Goal: Task Accomplishment & Management: Complete application form

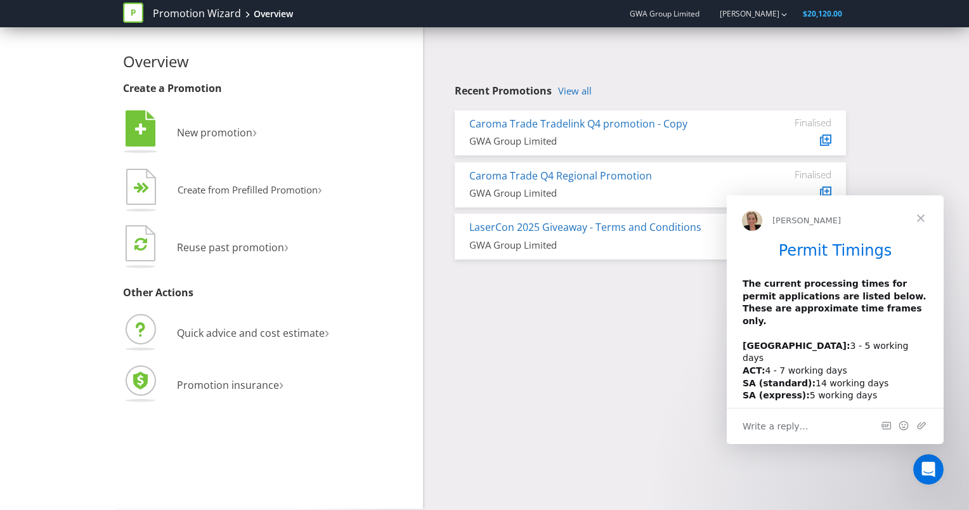
click at [922, 216] on span "Close" at bounding box center [921, 218] width 46 height 46
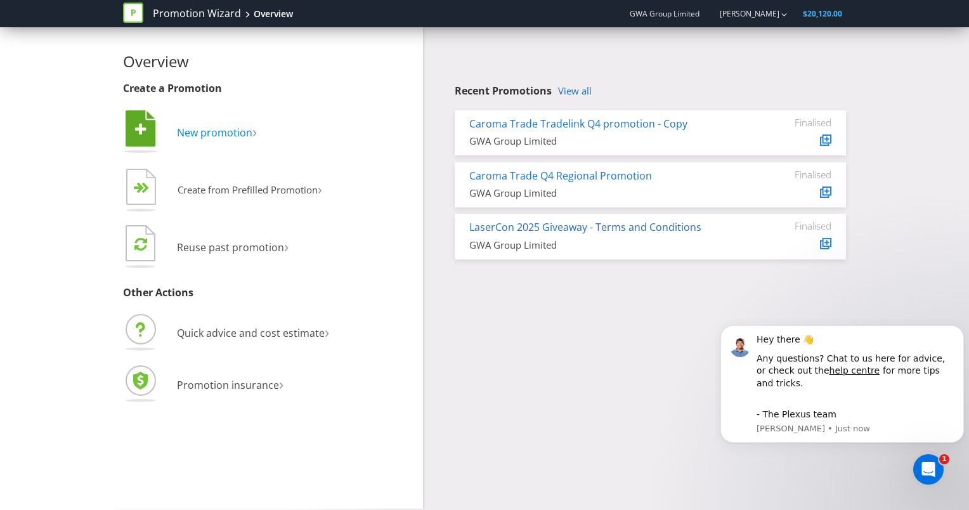
click at [200, 138] on span "New promotion" at bounding box center [214, 133] width 75 height 14
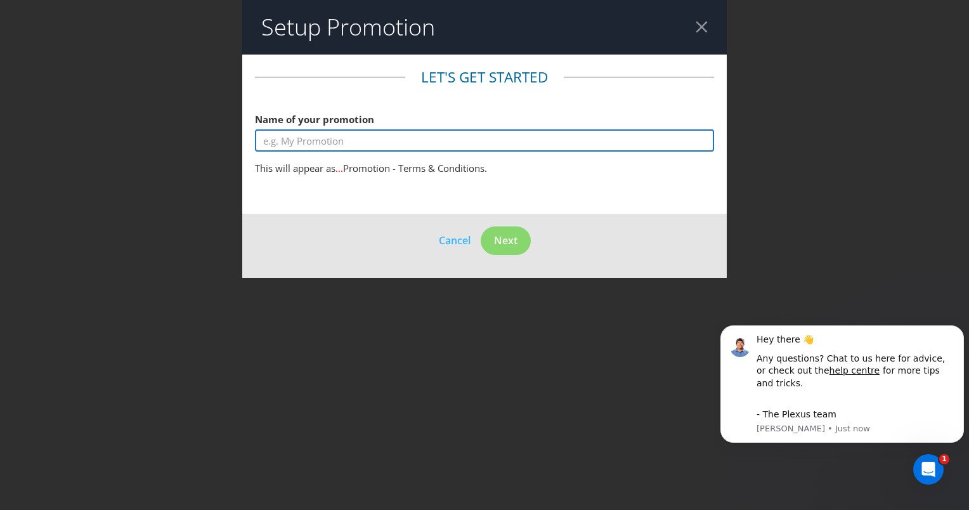
click at [389, 145] on input "text" at bounding box center [484, 140] width 459 height 22
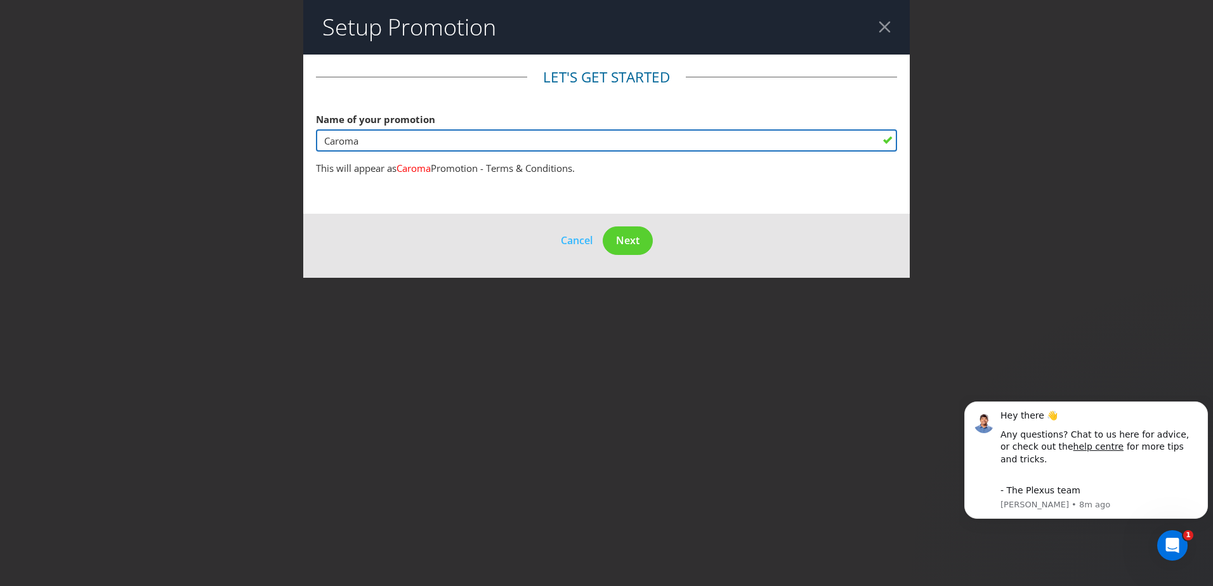
drag, startPoint x: 419, startPoint y: 141, endPoint x: 282, endPoint y: 137, distance: 136.4
click at [282, 137] on div "Setup Promotion Let's get started Name of your promotion Caroma This will appea…" at bounding box center [606, 293] width 1213 height 586
paste input "Plumbers Hub Members Gift Giveaway terms and conditions"
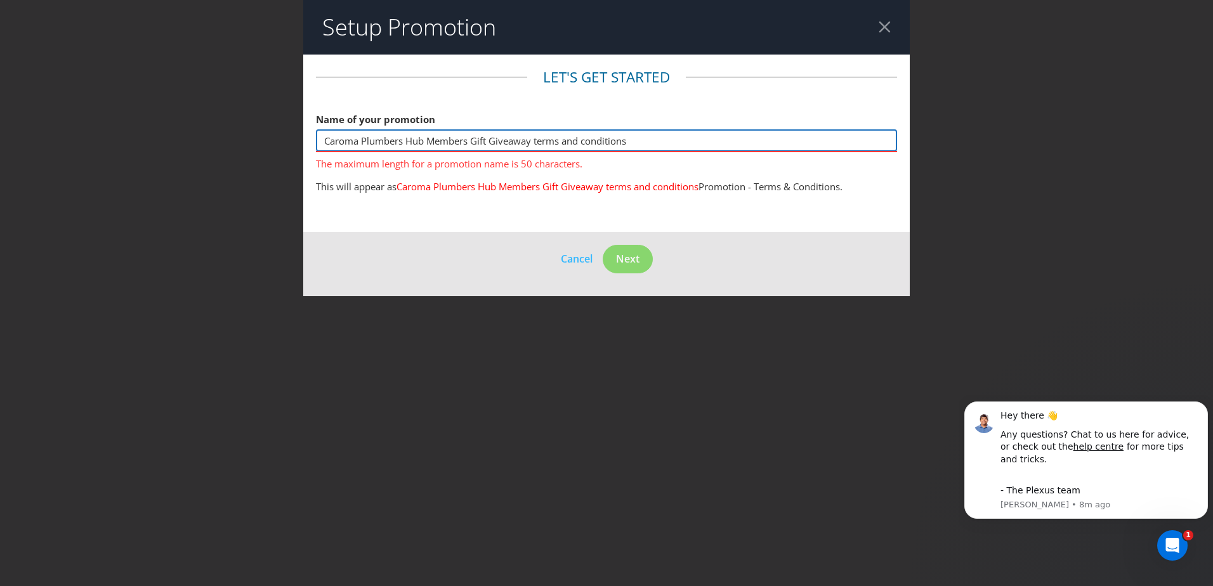
drag, startPoint x: 637, startPoint y: 143, endPoint x: 535, endPoint y: 148, distance: 101.6
click at [535, 148] on input "Caroma Plumbers Hub Members Gift Giveaway terms and conditions" at bounding box center [606, 140] width 581 height 22
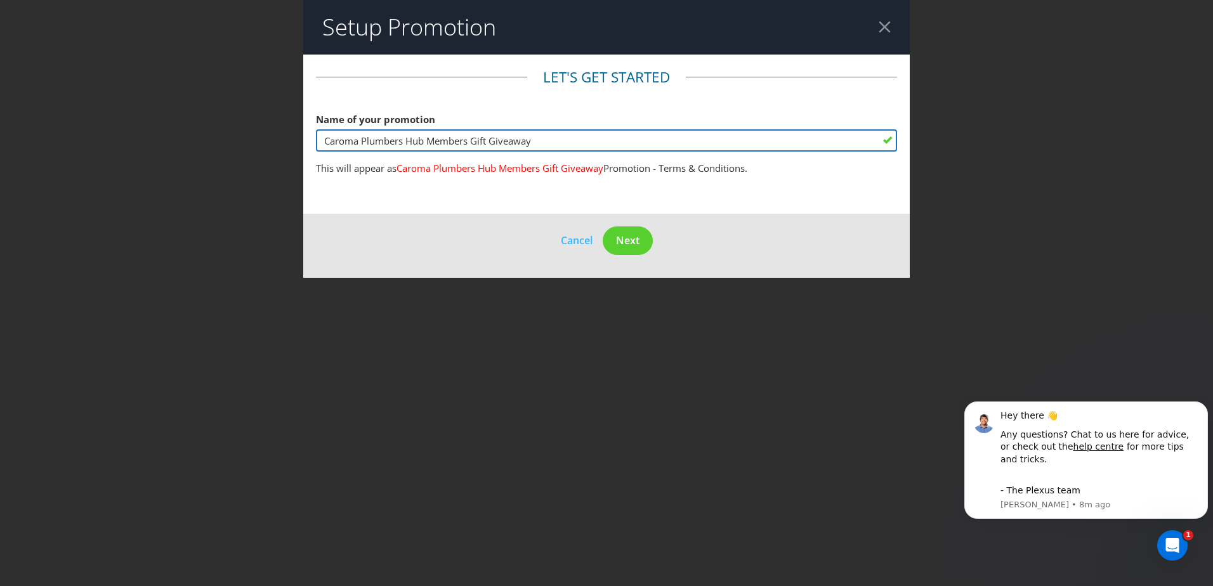
type input "Caroma Plumbers Hub Members Gift Giveaway"
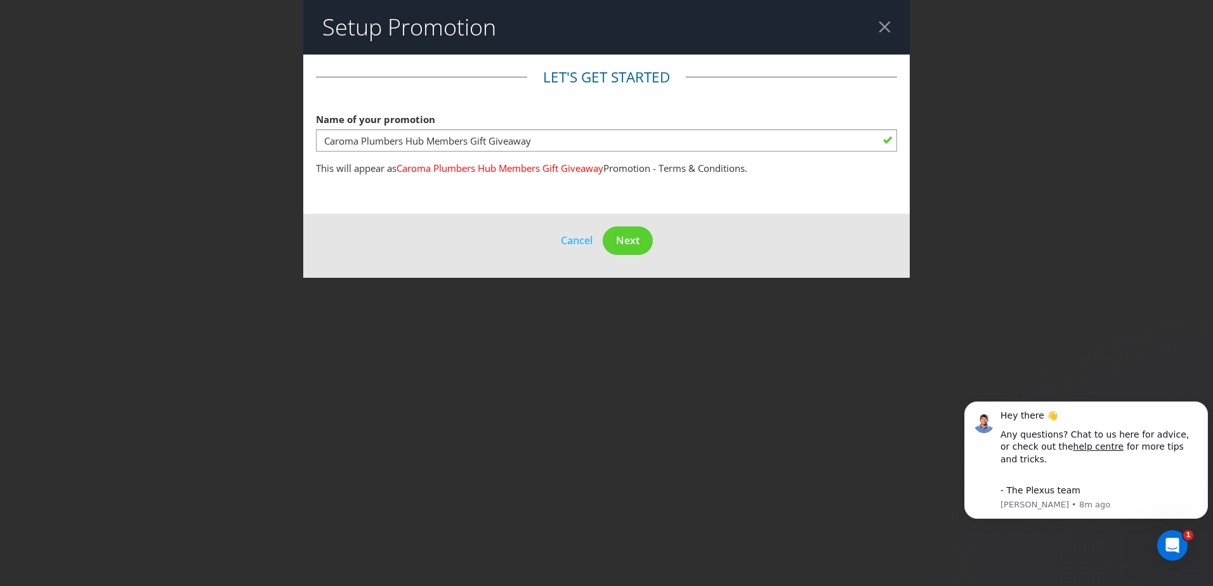
click at [495, 244] on footer "Cancel Next" at bounding box center [606, 246] width 606 height 64
click at [644, 245] on button "Next" at bounding box center [628, 240] width 50 height 29
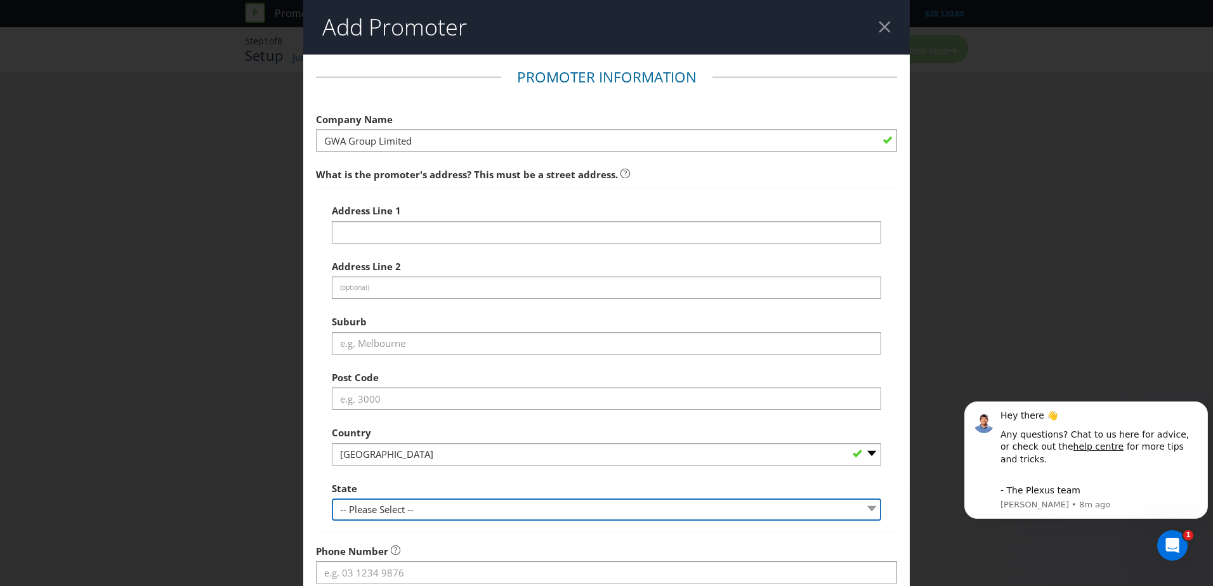
click at [512, 509] on select "-- Please Select -- [GEOGRAPHIC_DATA] [GEOGRAPHIC_DATA] [GEOGRAPHIC_DATA] [GEOG…" at bounding box center [606, 510] width 549 height 22
select select "[GEOGRAPHIC_DATA]"
click at [332, 499] on select "-- Please Select -- [GEOGRAPHIC_DATA] [GEOGRAPHIC_DATA] [GEOGRAPHIC_DATA] [GEOG…" at bounding box center [606, 510] width 549 height 22
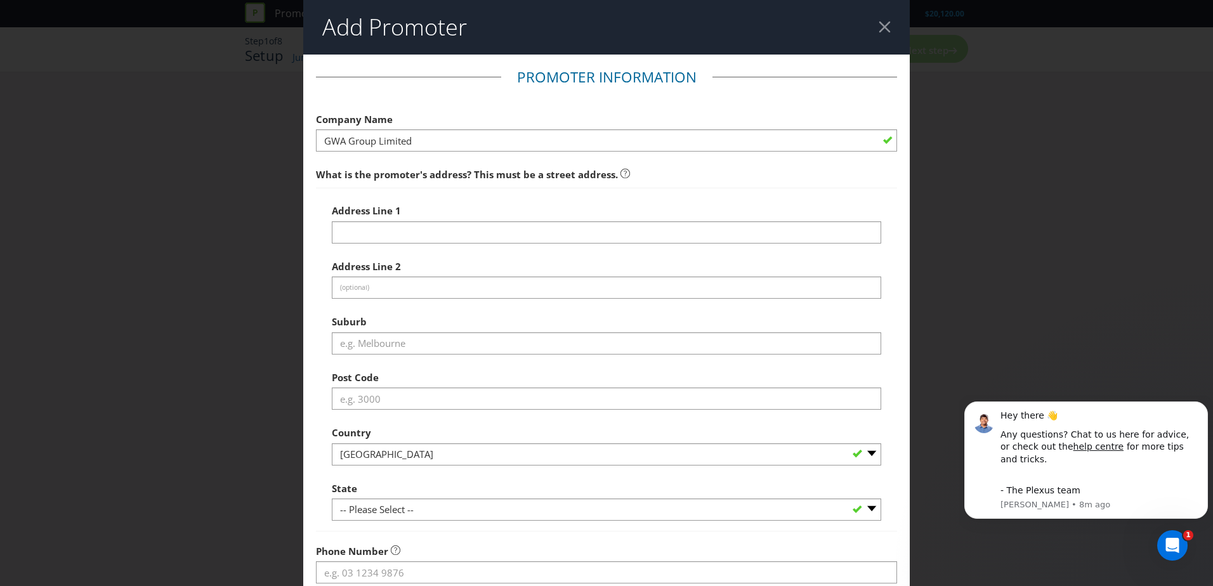
click at [878, 22] on div at bounding box center [884, 27] width 12 height 12
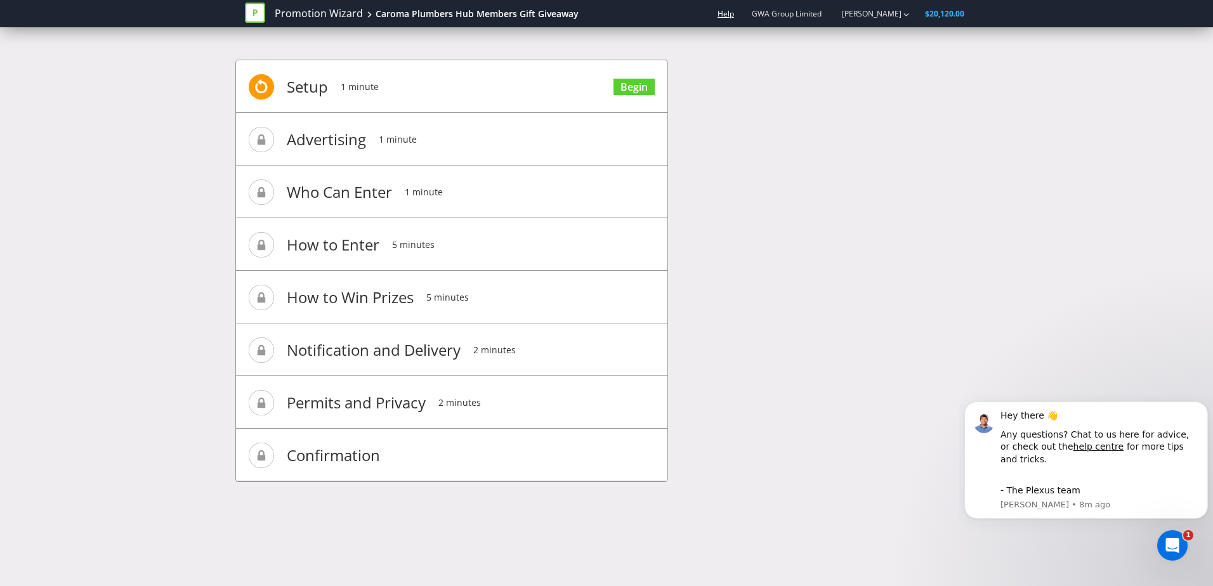
click at [734, 10] on link "Help" at bounding box center [725, 13] width 16 height 11
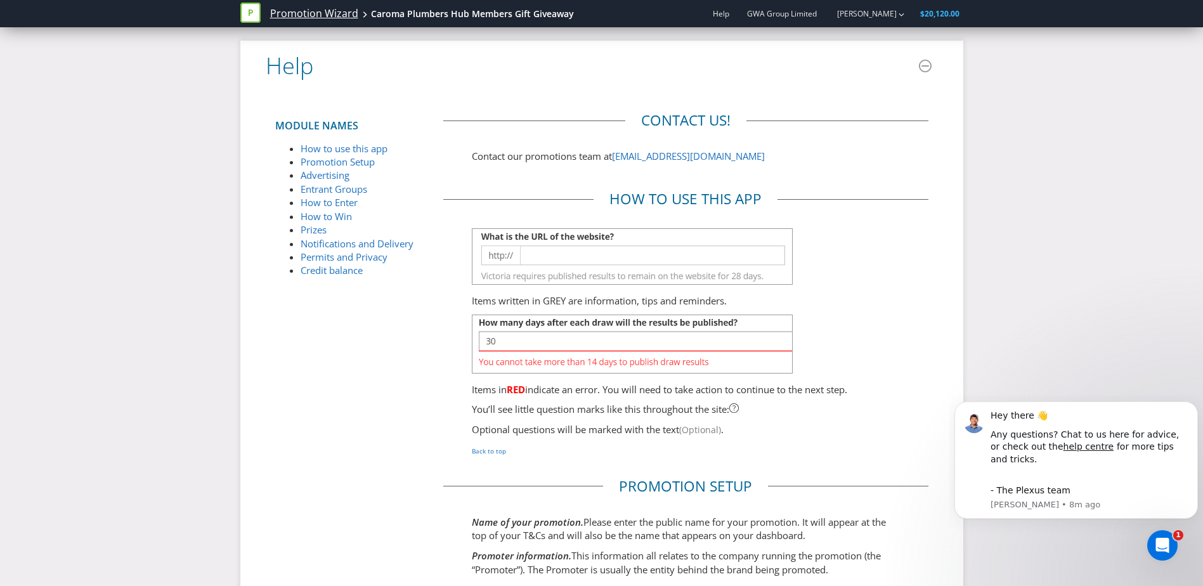
click at [328, 13] on link "Promotion Wizard" at bounding box center [314, 13] width 88 height 15
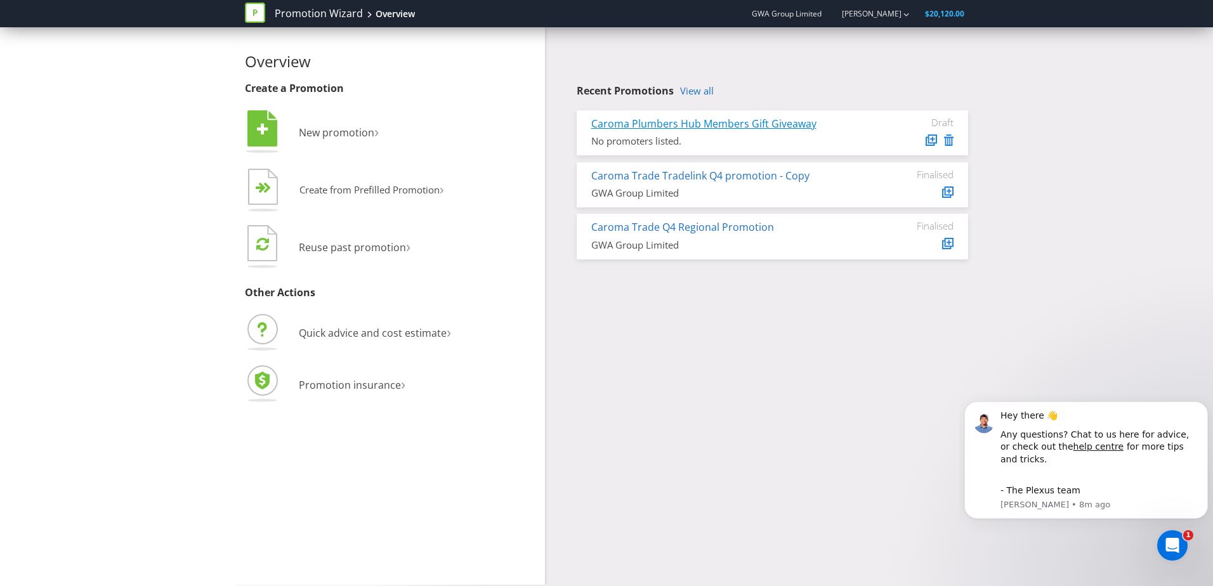
drag, startPoint x: 729, startPoint y: 119, endPoint x: 669, endPoint y: 124, distance: 60.5
click at [669, 124] on link "Caroma Plumbers Hub Members Gift Giveaway" at bounding box center [703, 124] width 225 height 14
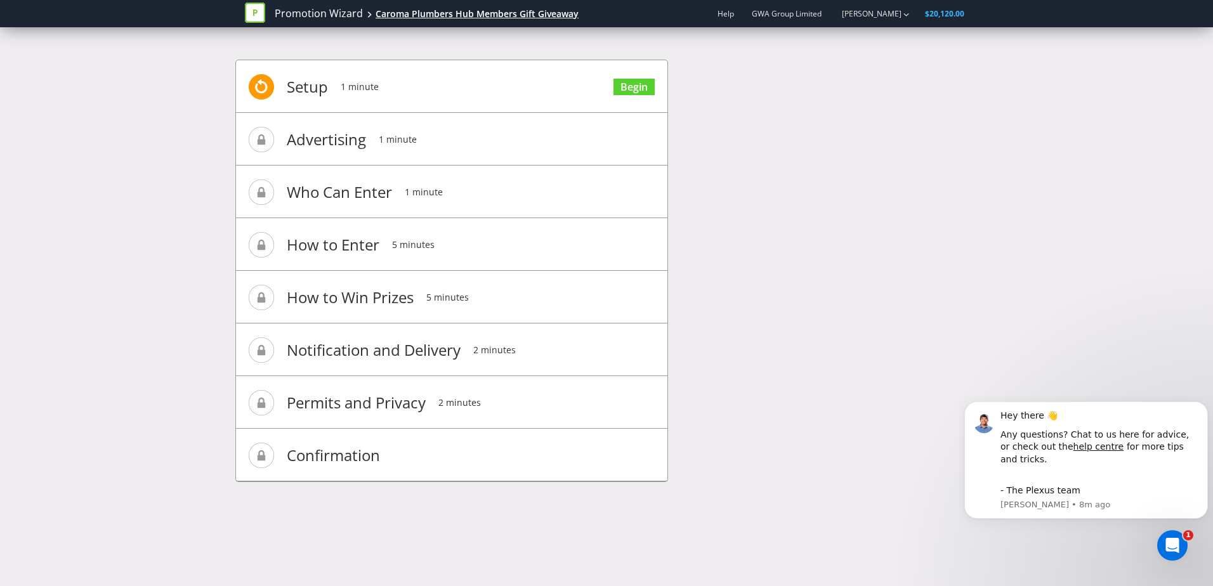
click at [418, 15] on div "Caroma Plumbers Hub Members Gift Giveaway" at bounding box center [476, 14] width 203 height 13
click at [349, 16] on link "Promotion Wizard" at bounding box center [319, 13] width 88 height 15
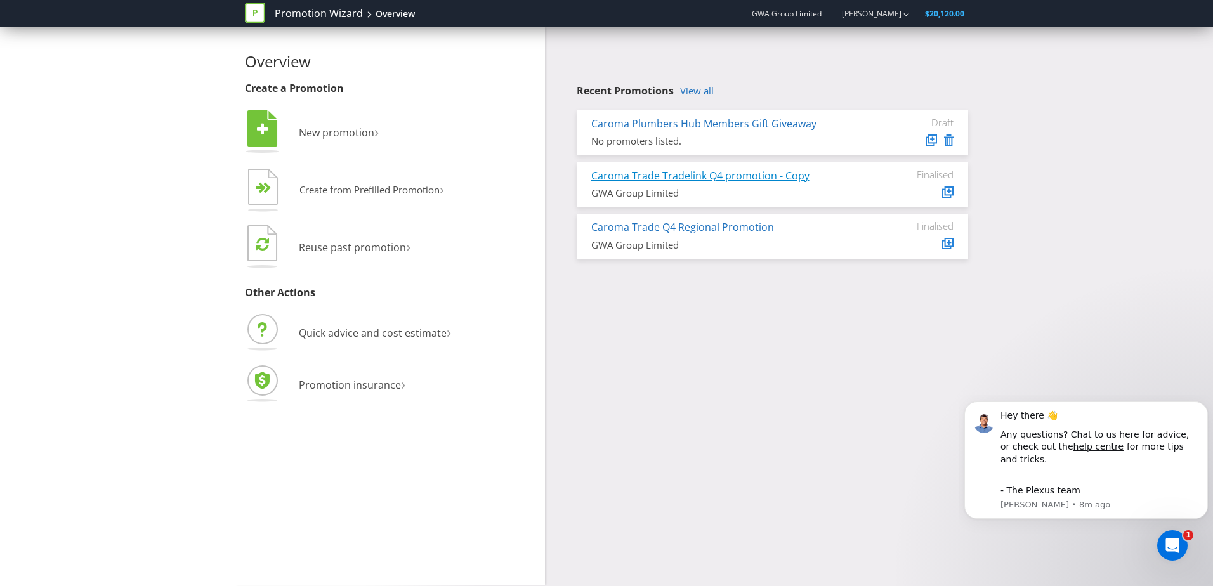
click at [691, 179] on link "Caroma Trade Tradelink Q4 promotion - Copy" at bounding box center [700, 176] width 218 height 14
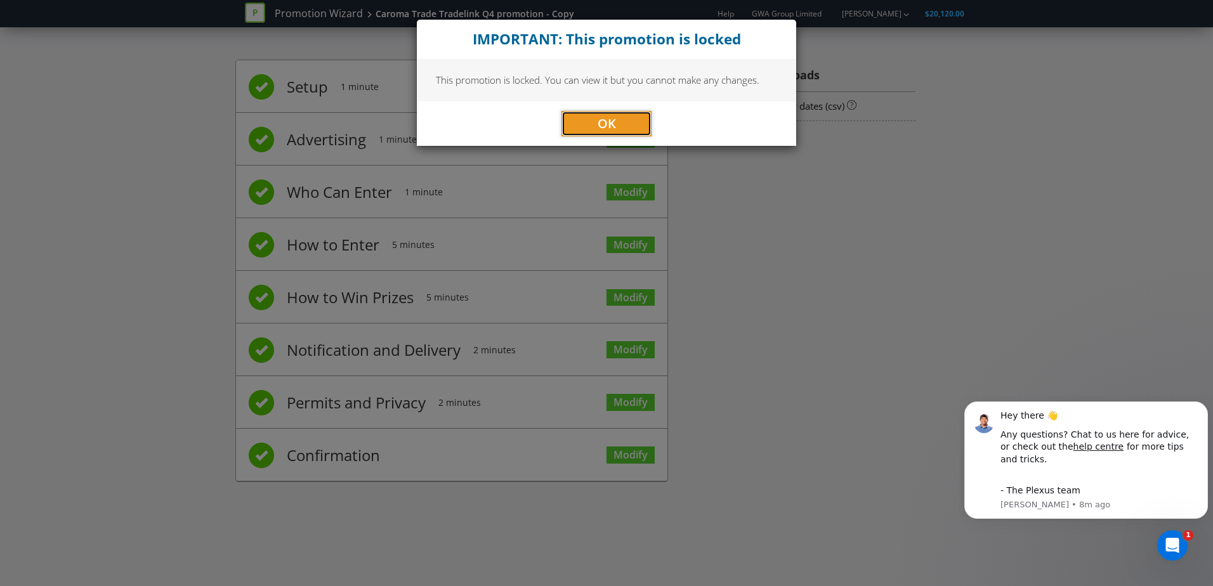
click at [637, 121] on button "OK" at bounding box center [606, 123] width 90 height 25
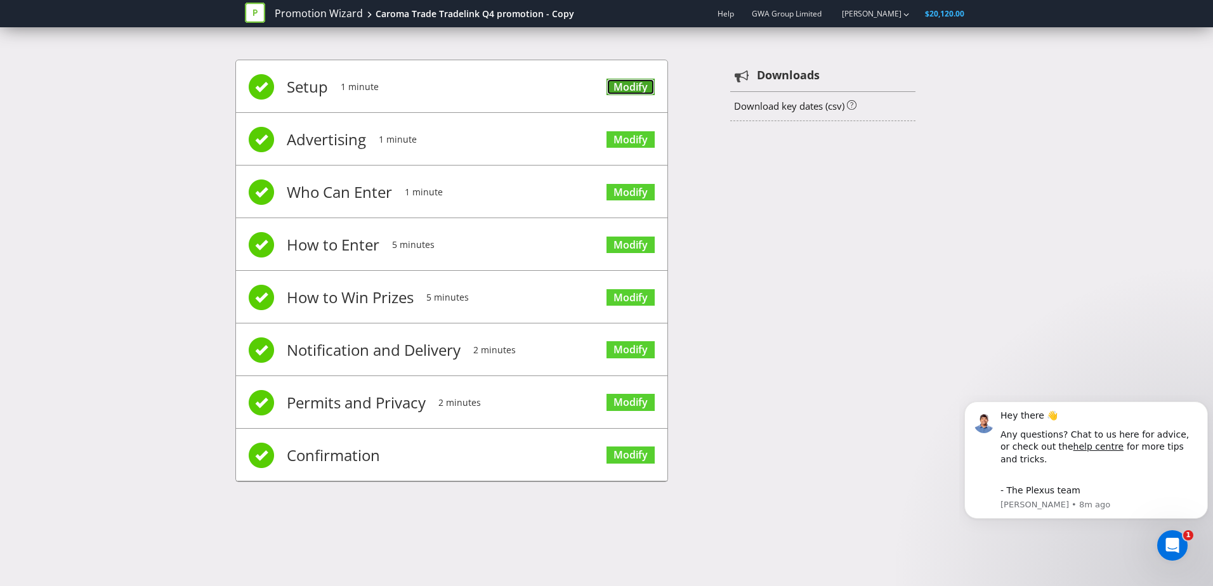
click at [629, 88] on link "Modify" at bounding box center [630, 87] width 48 height 17
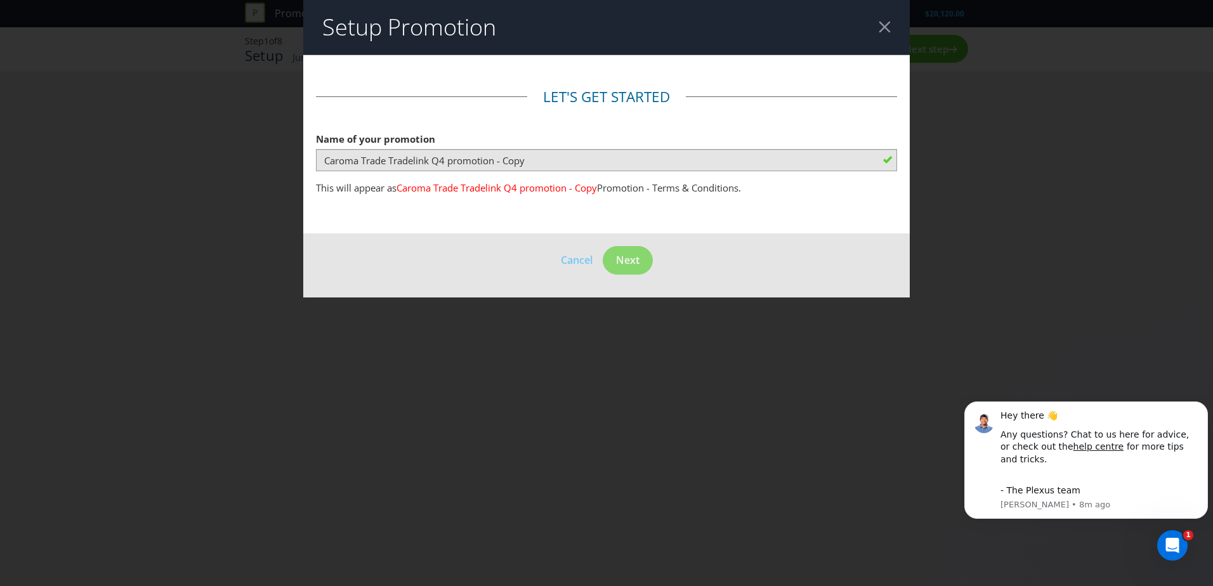
click at [884, 24] on div at bounding box center [884, 27] width 12 height 12
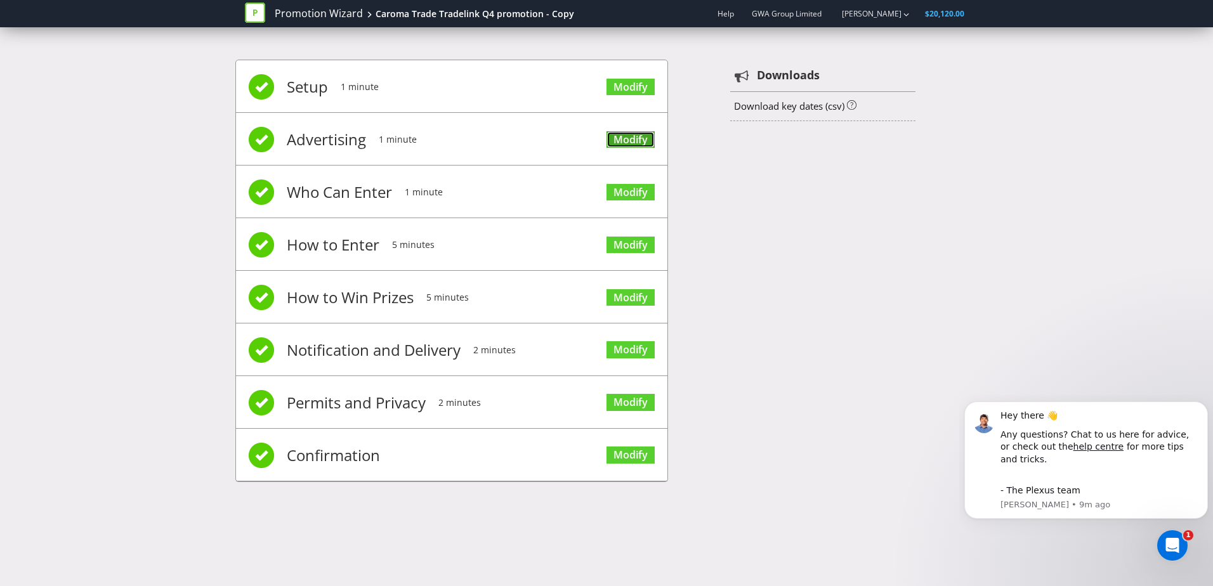
click at [618, 143] on link "Modify" at bounding box center [630, 139] width 48 height 17
click at [641, 190] on link "Modify" at bounding box center [630, 192] width 48 height 17
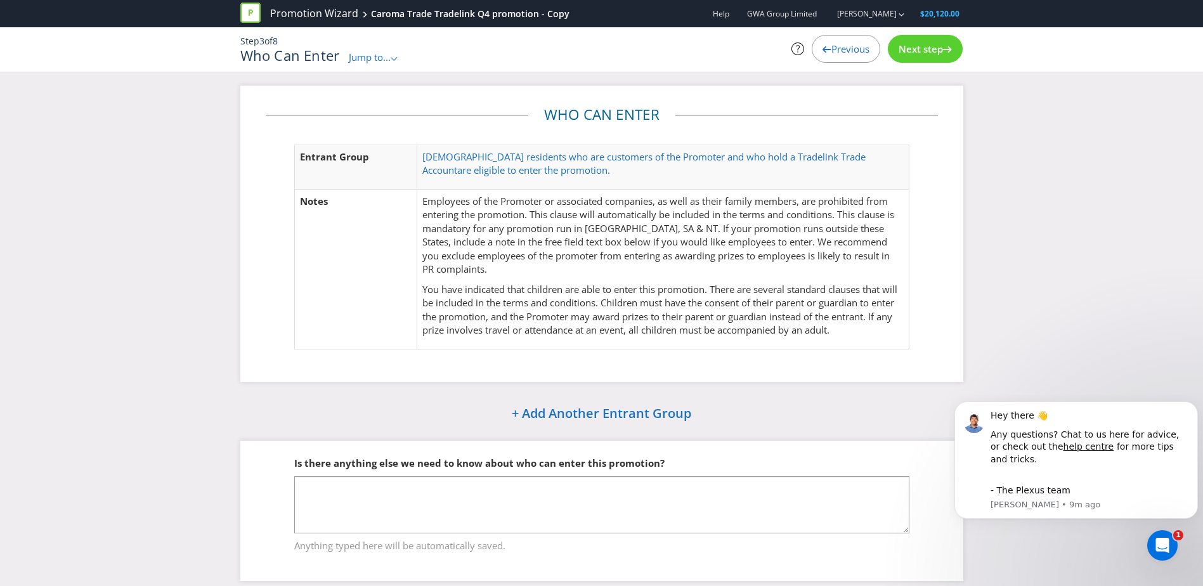
click at [871, 40] on div "Previous" at bounding box center [846, 49] width 69 height 28
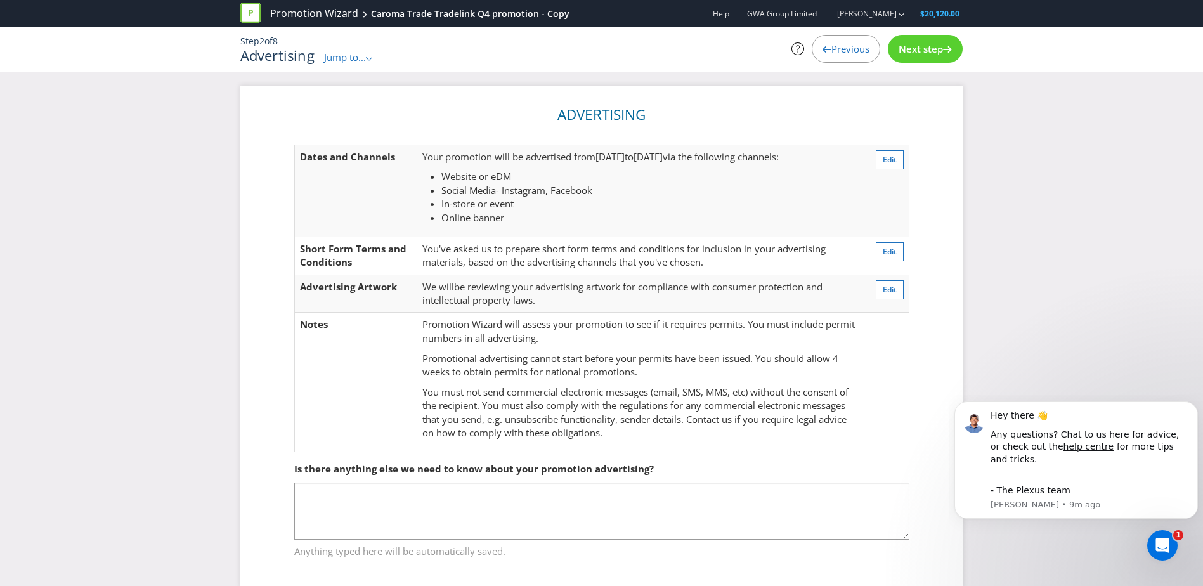
click at [871, 40] on div "Previous" at bounding box center [846, 49] width 69 height 28
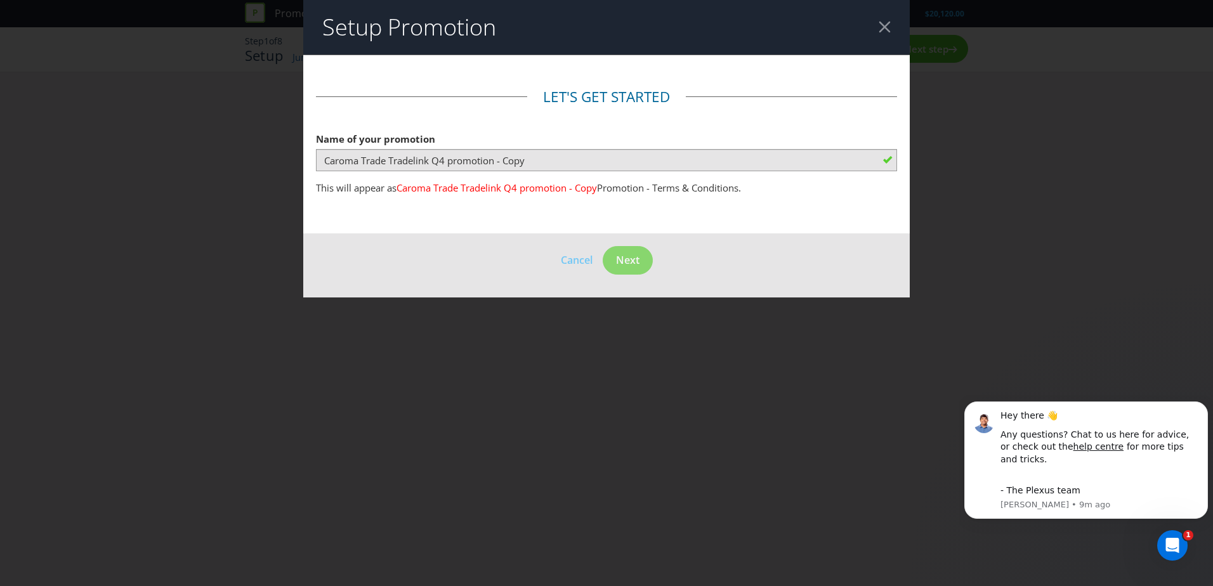
click at [882, 30] on div at bounding box center [884, 27] width 12 height 12
click at [865, 19] on header "Setup Promotion" at bounding box center [606, 27] width 606 height 55
click at [878, 27] on div at bounding box center [884, 27] width 12 height 12
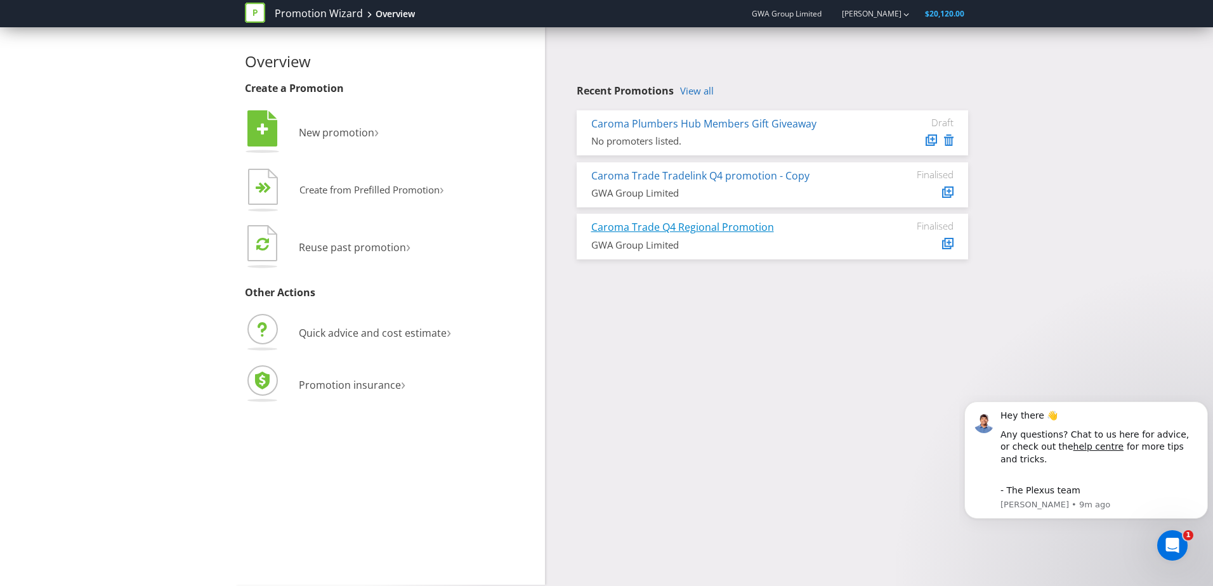
click at [667, 231] on link "Caroma Trade Q4 Regional Promotion" at bounding box center [682, 227] width 183 height 14
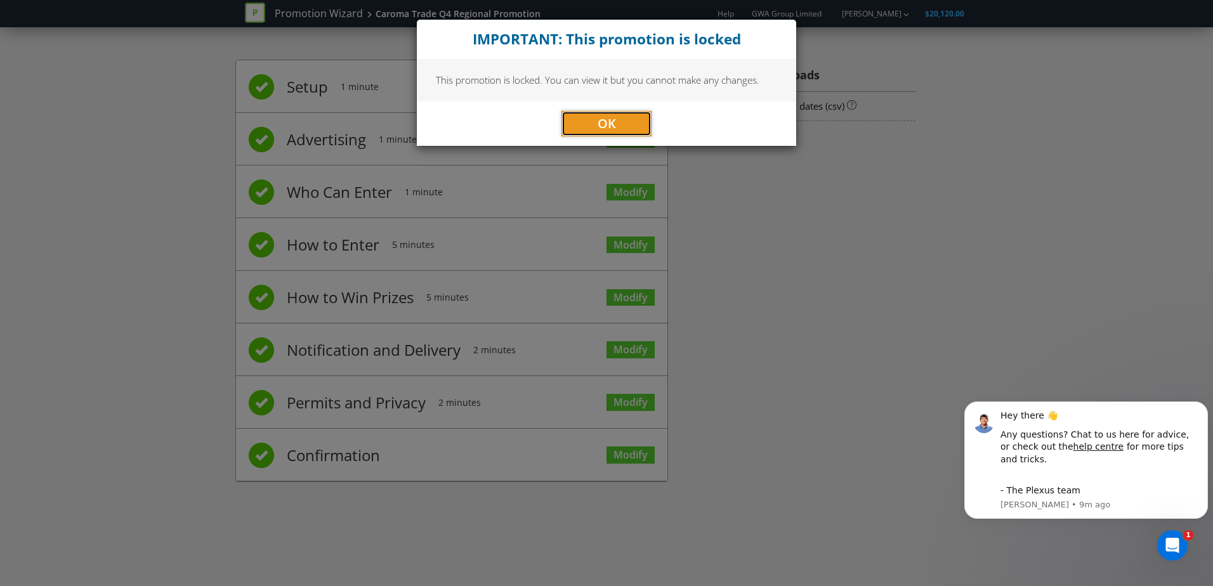
click at [606, 126] on span "OK" at bounding box center [606, 123] width 18 height 17
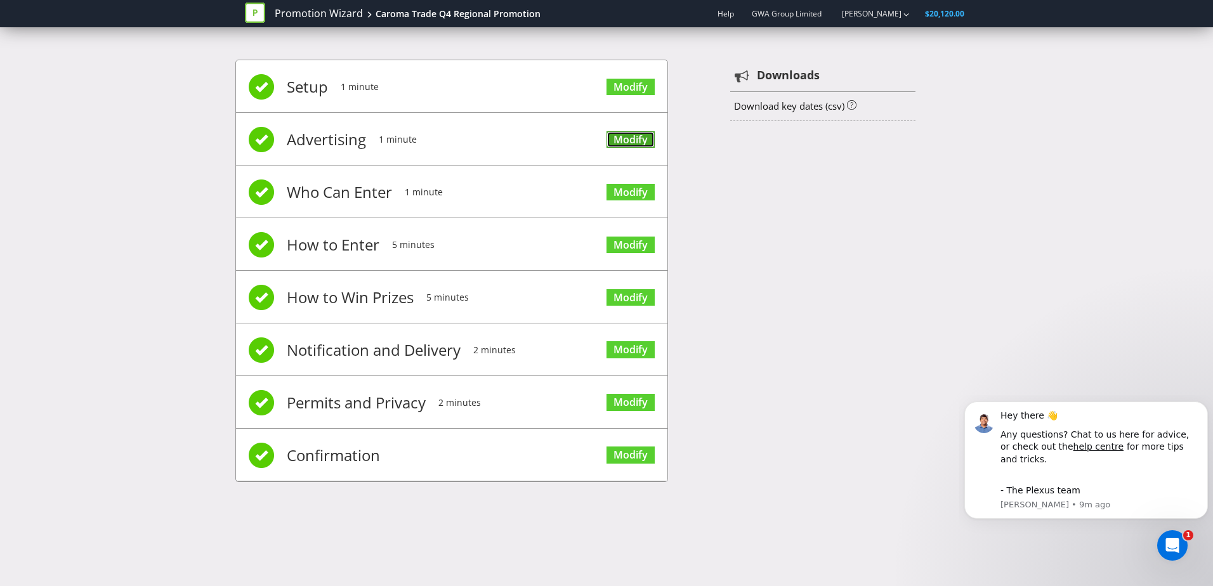
click at [627, 141] on link "Modify" at bounding box center [630, 139] width 48 height 17
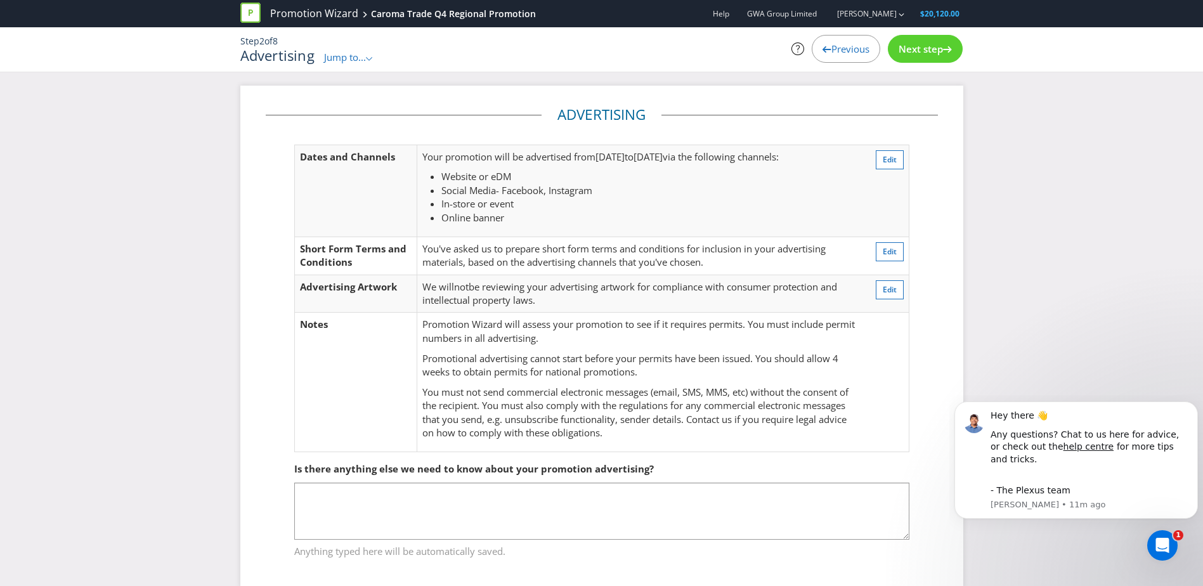
click at [856, 39] on div "Previous" at bounding box center [846, 49] width 69 height 28
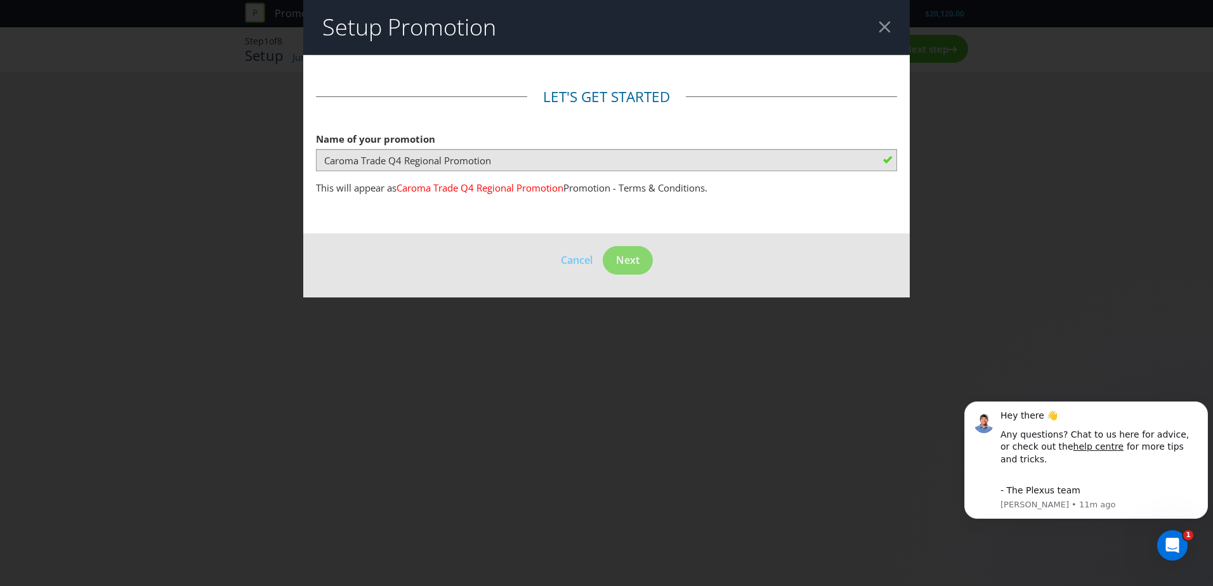
click at [887, 25] on div at bounding box center [884, 27] width 12 height 12
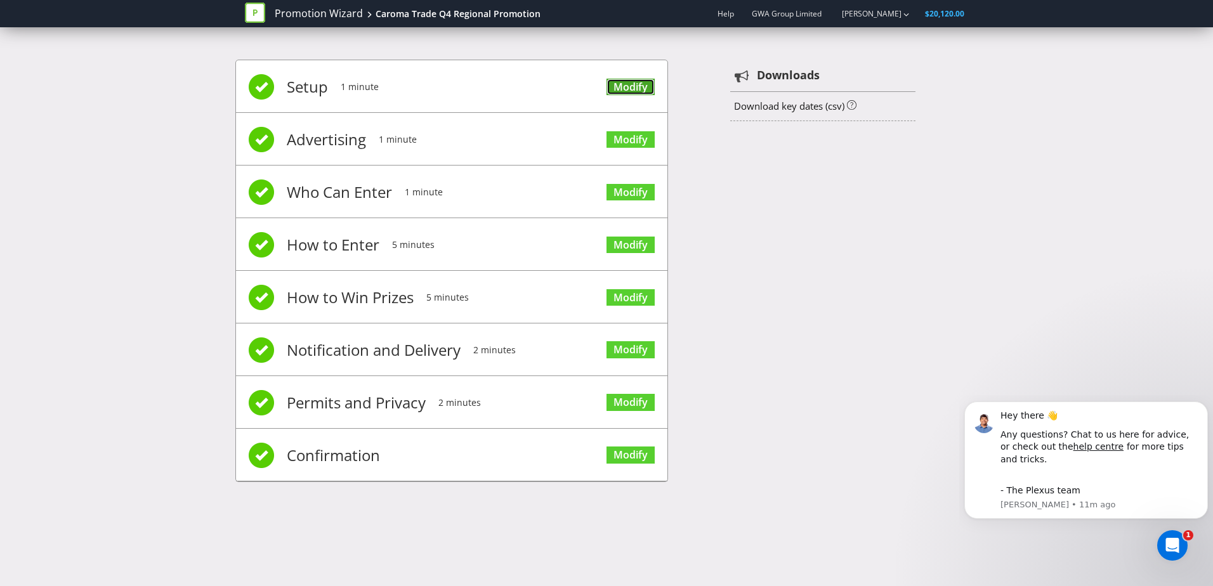
click at [630, 91] on link "Modify" at bounding box center [630, 87] width 48 height 17
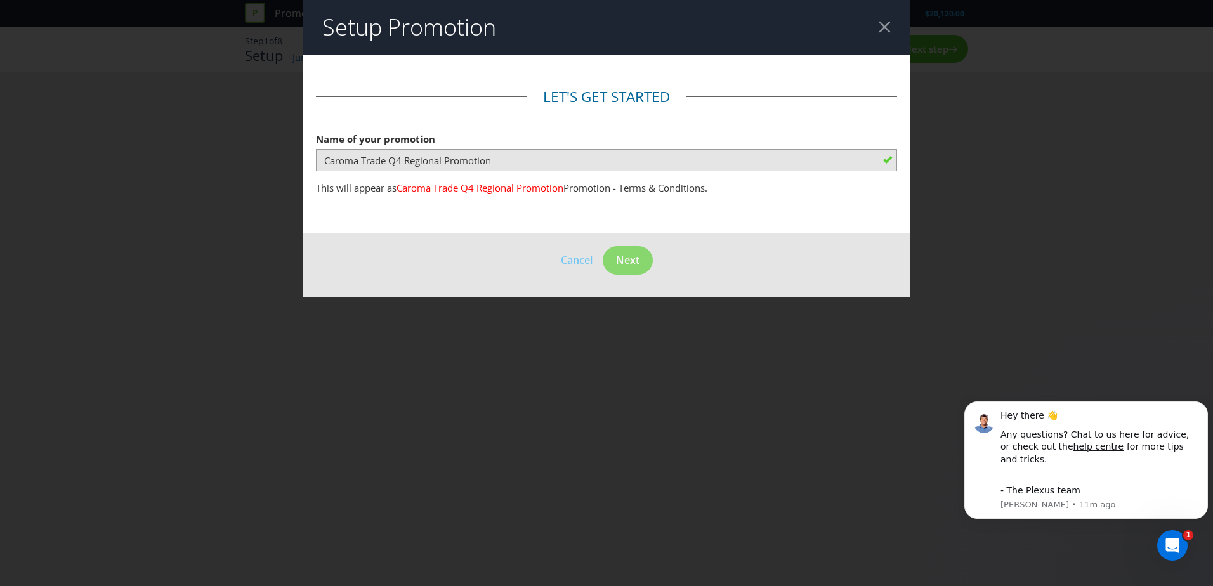
click at [880, 26] on div at bounding box center [884, 27] width 12 height 12
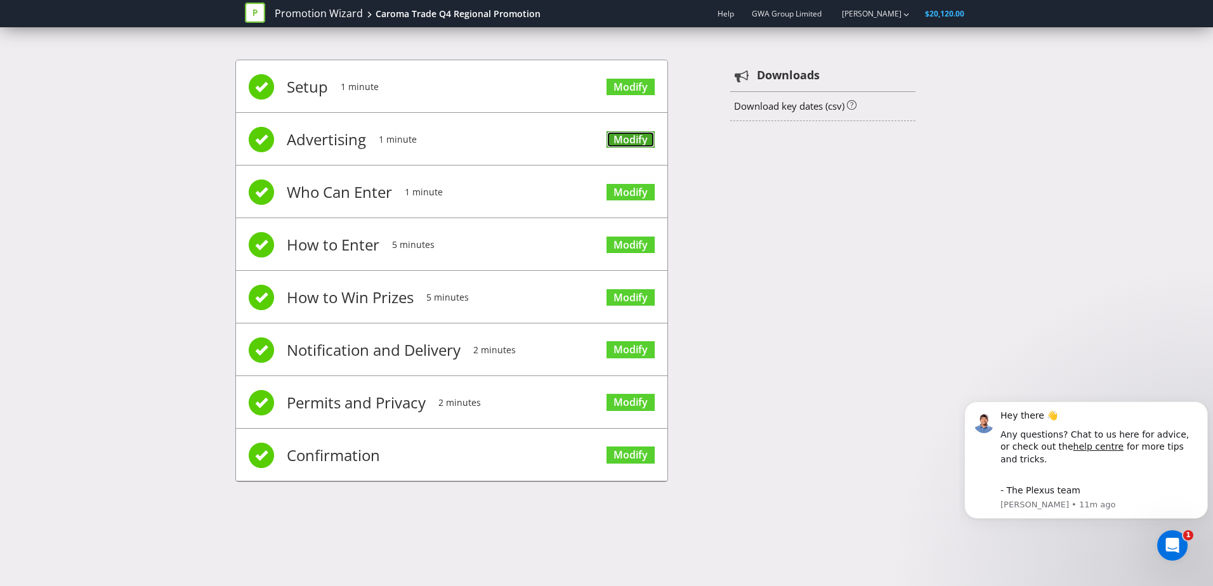
click at [651, 141] on link "Modify" at bounding box center [630, 139] width 48 height 17
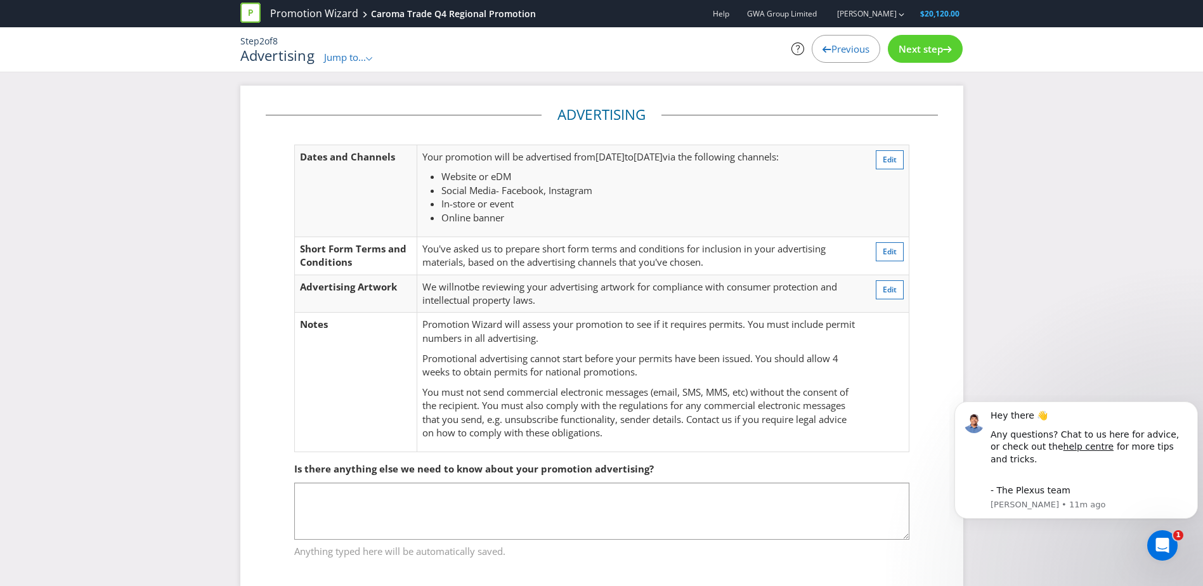
click at [822, 55] on div "Previous" at bounding box center [846, 49] width 69 height 28
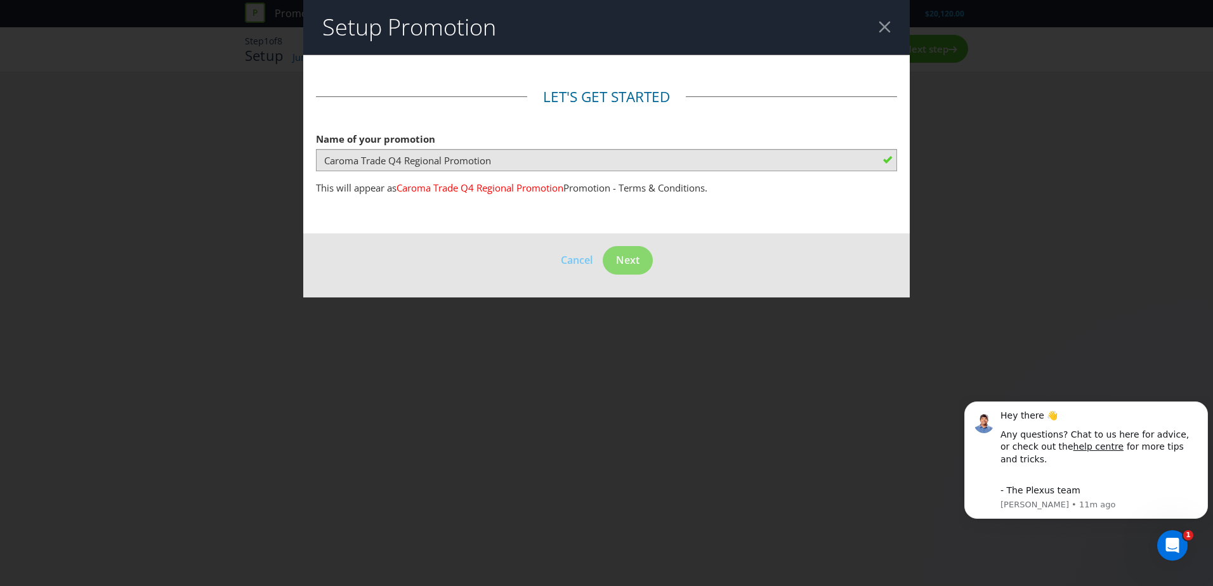
click at [878, 32] on div at bounding box center [884, 27] width 12 height 12
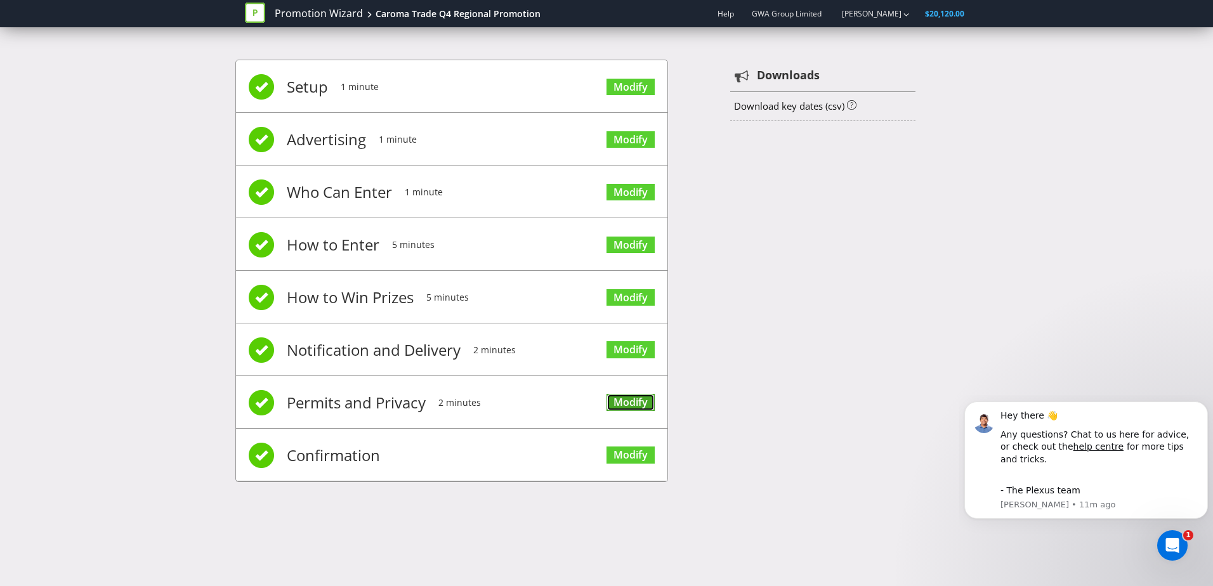
click at [634, 403] on link "Modify" at bounding box center [630, 402] width 48 height 17
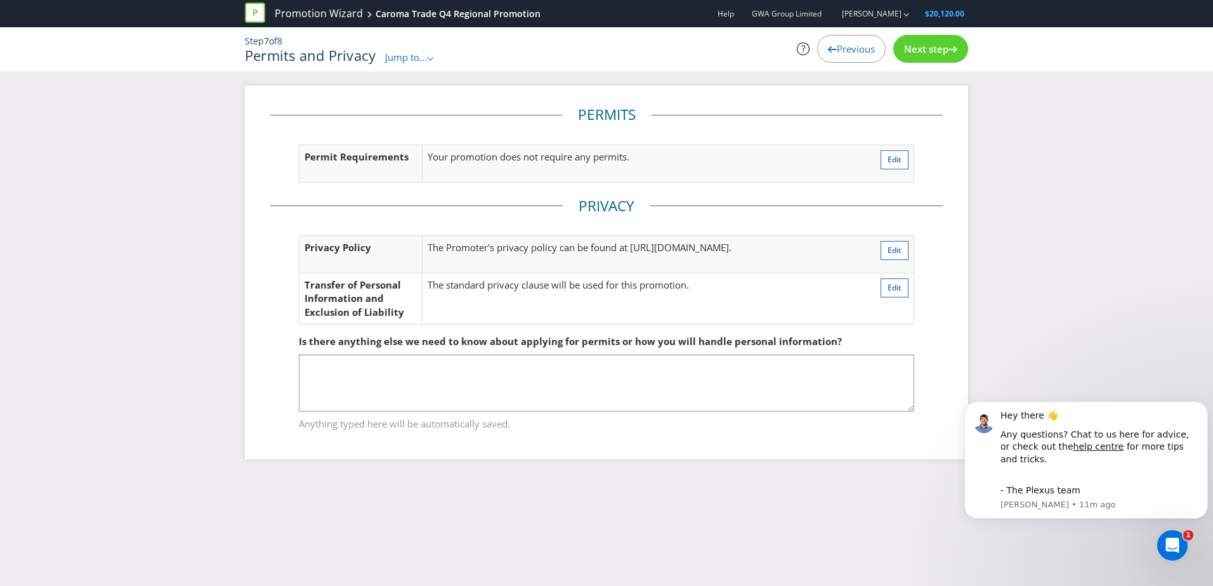
click at [828, 49] on icon at bounding box center [832, 49] width 9 height 6
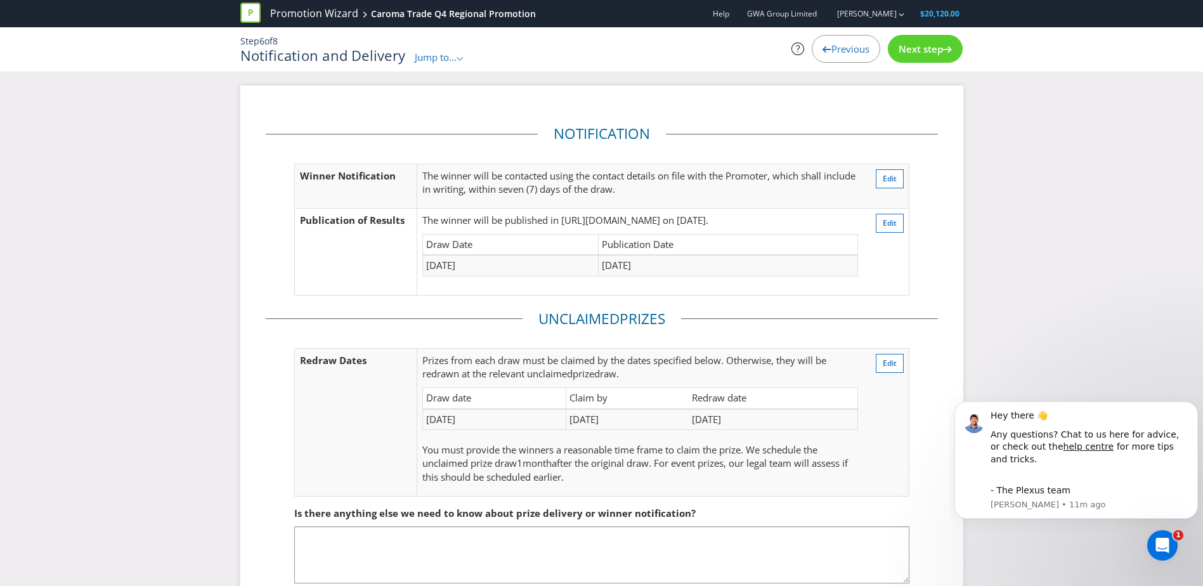
click at [844, 46] on span "Previous" at bounding box center [851, 48] width 38 height 13
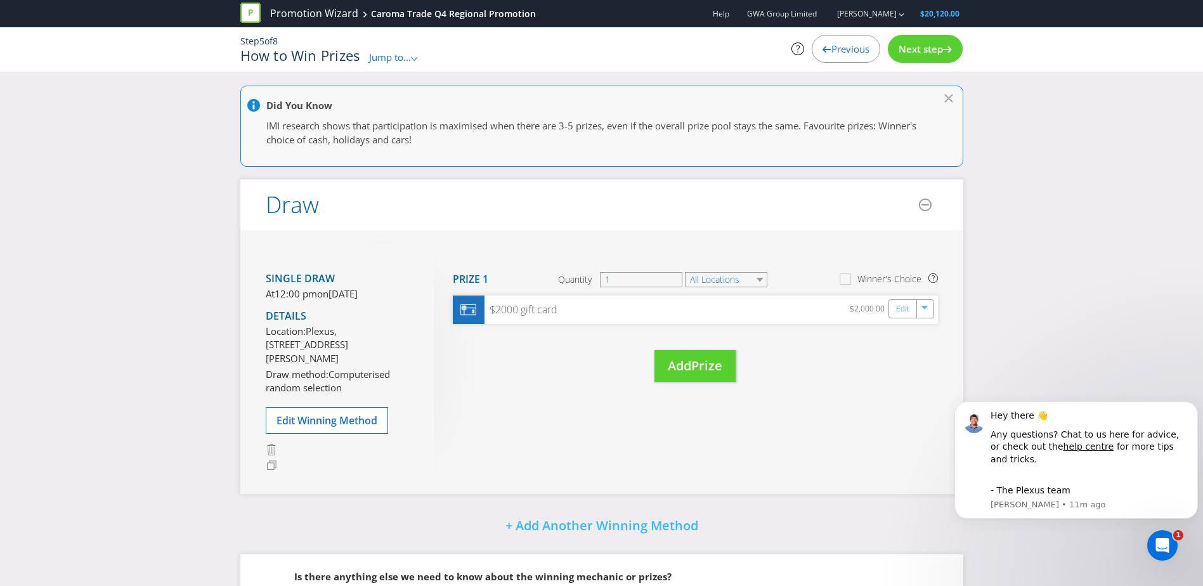
click at [844, 46] on span "Previous" at bounding box center [851, 48] width 38 height 13
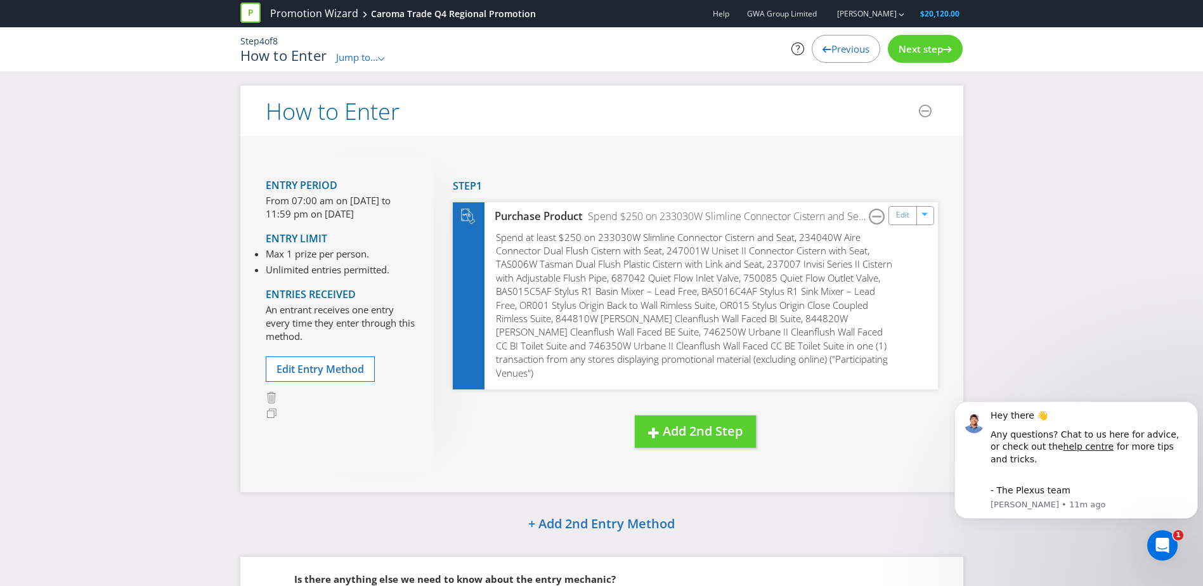
click at [844, 45] on span "Previous" at bounding box center [851, 48] width 38 height 13
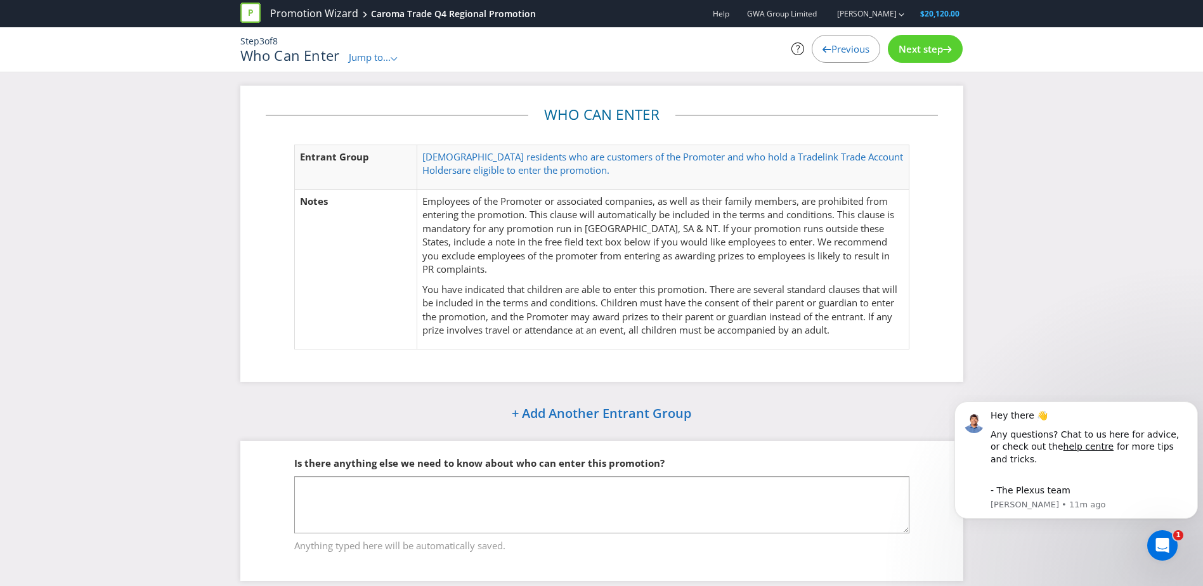
click at [844, 44] on span "Previous" at bounding box center [851, 48] width 38 height 13
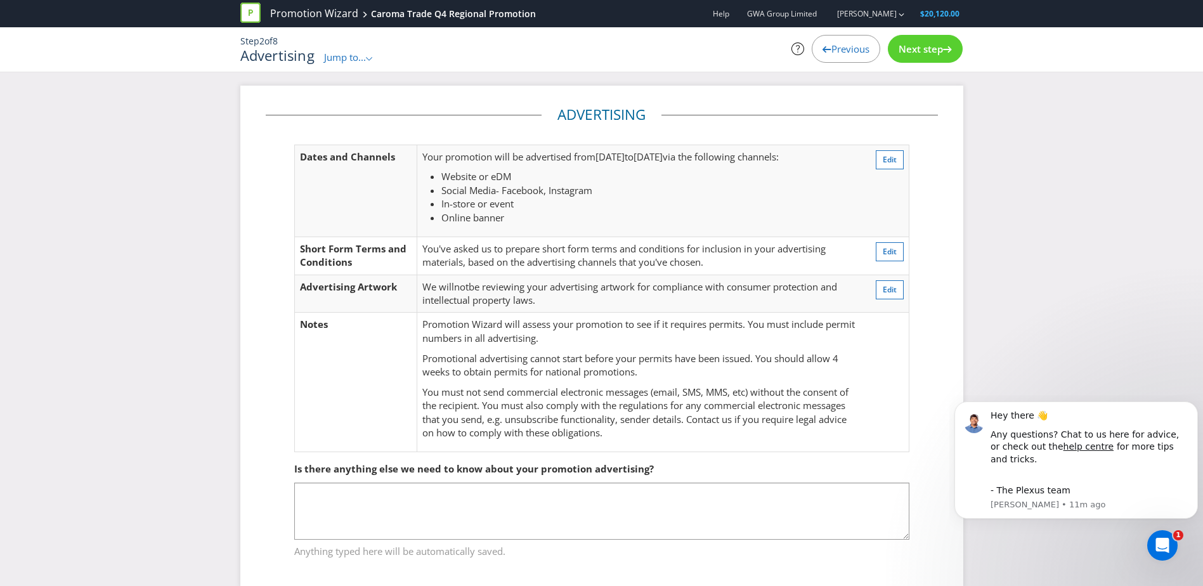
click at [844, 44] on span "Previous" at bounding box center [851, 48] width 38 height 13
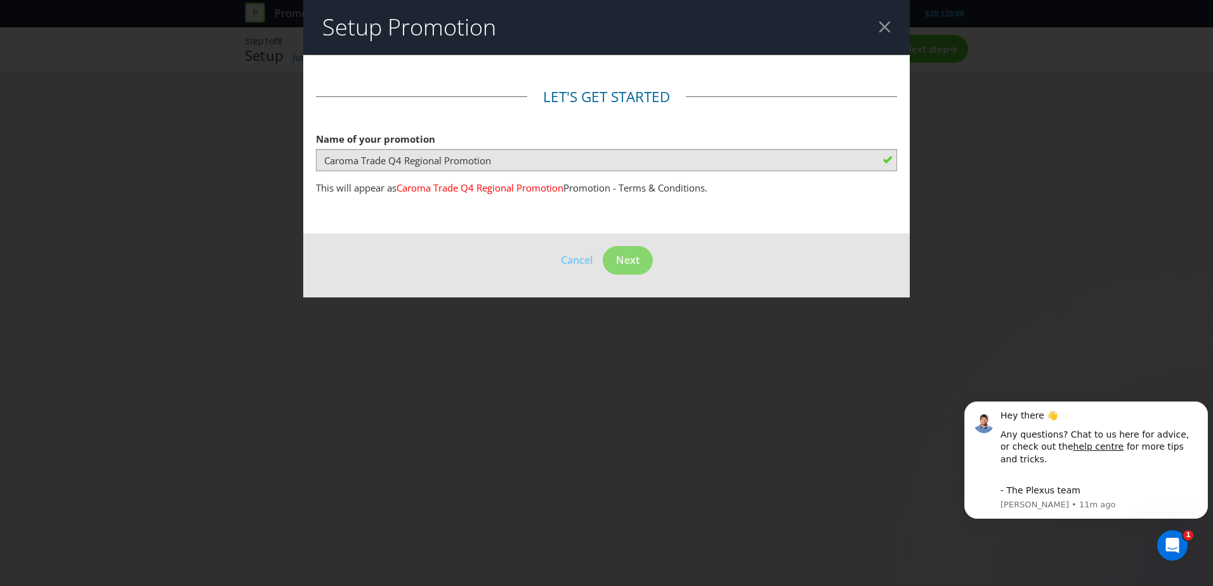
click at [875, 27] on header "Setup Promotion" at bounding box center [606, 27] width 606 height 55
click at [881, 26] on div at bounding box center [884, 27] width 12 height 12
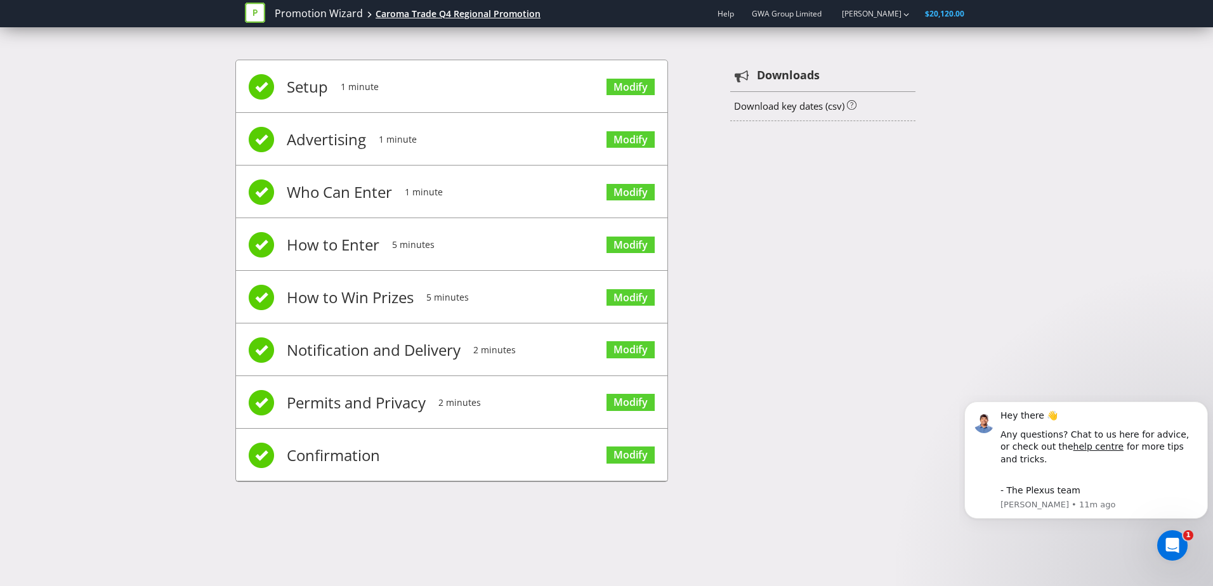
click at [432, 10] on div "Caroma Trade Q4 Regional Promotion" at bounding box center [457, 14] width 165 height 13
click at [340, 16] on link "Promotion Wizard" at bounding box center [319, 13] width 88 height 15
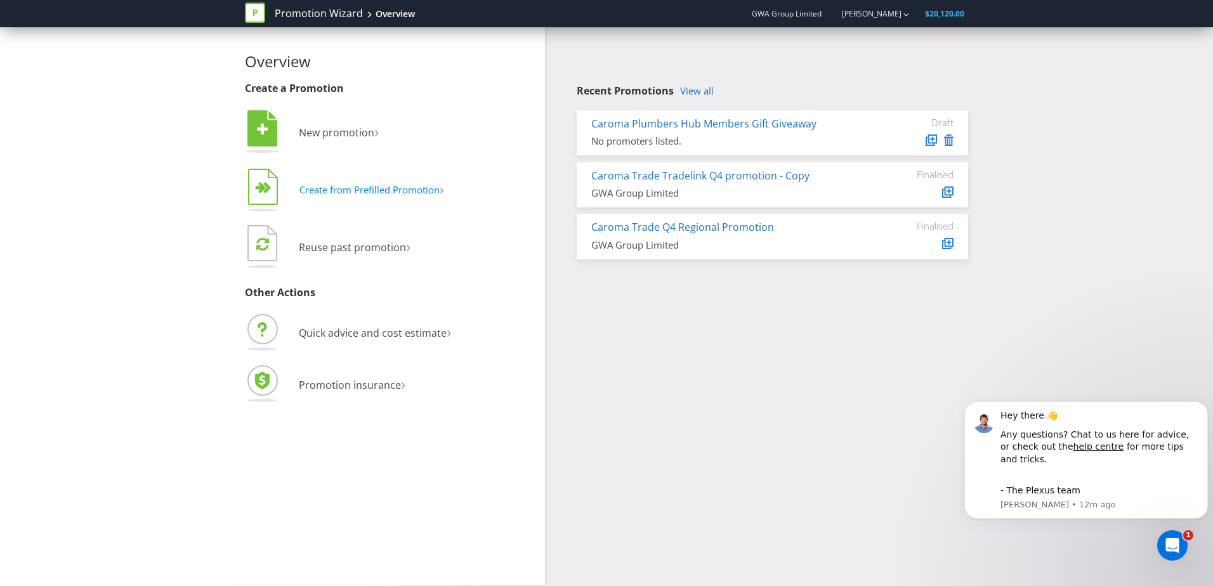
click at [360, 193] on span "Create from Prefilled Promotion" at bounding box center [369, 189] width 140 height 13
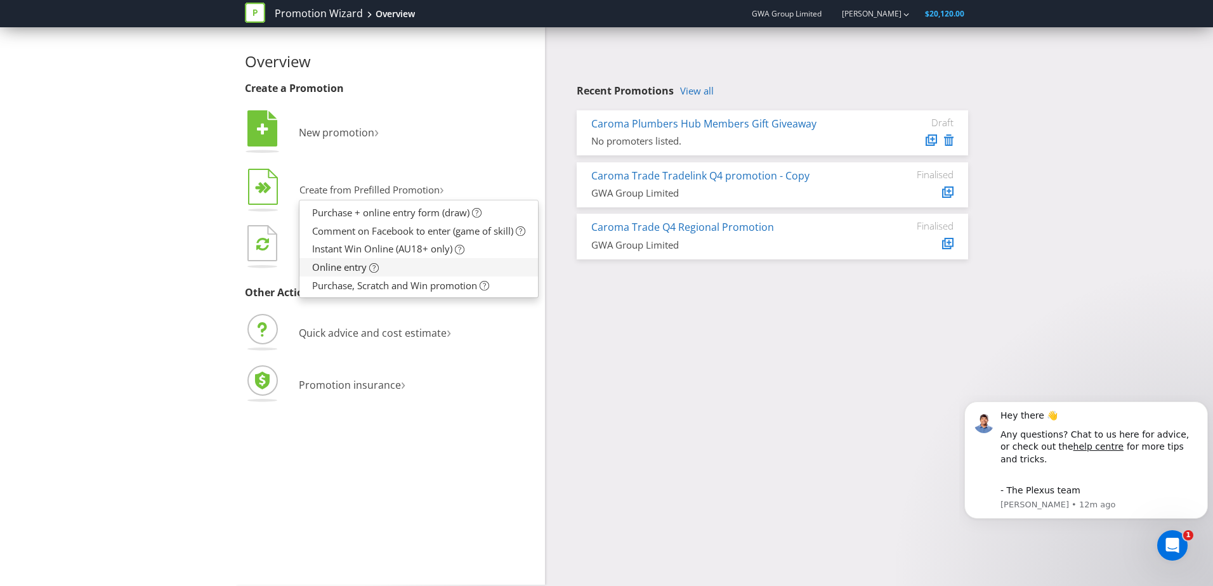
click at [338, 273] on span "Online entry" at bounding box center [339, 267] width 55 height 13
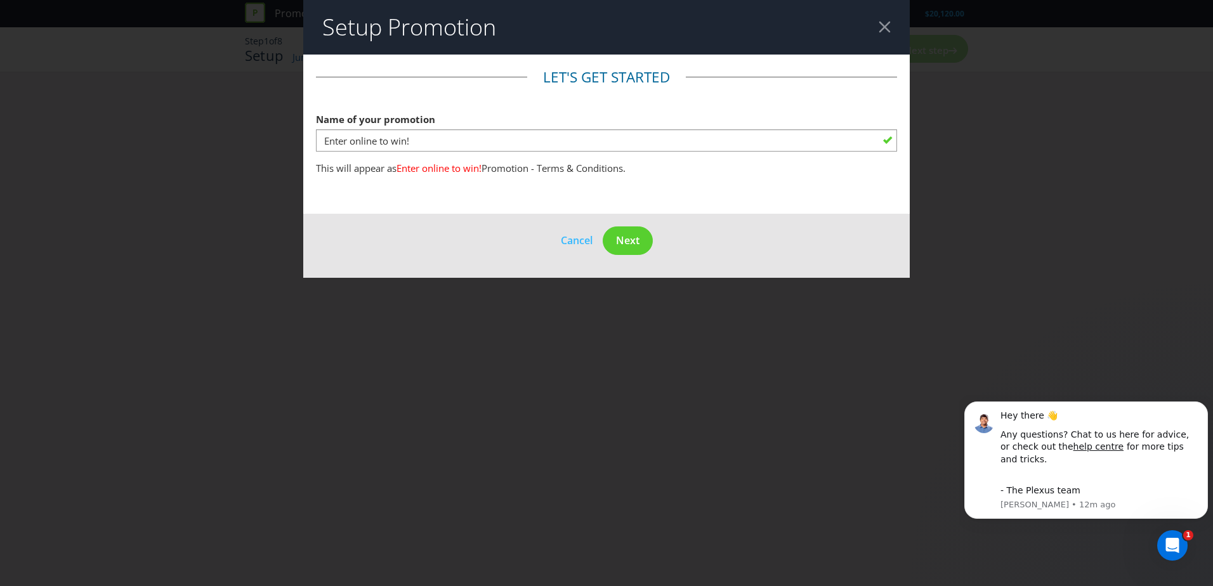
click at [893, 25] on header "Setup Promotion" at bounding box center [606, 27] width 606 height 55
click at [883, 27] on div at bounding box center [884, 27] width 12 height 12
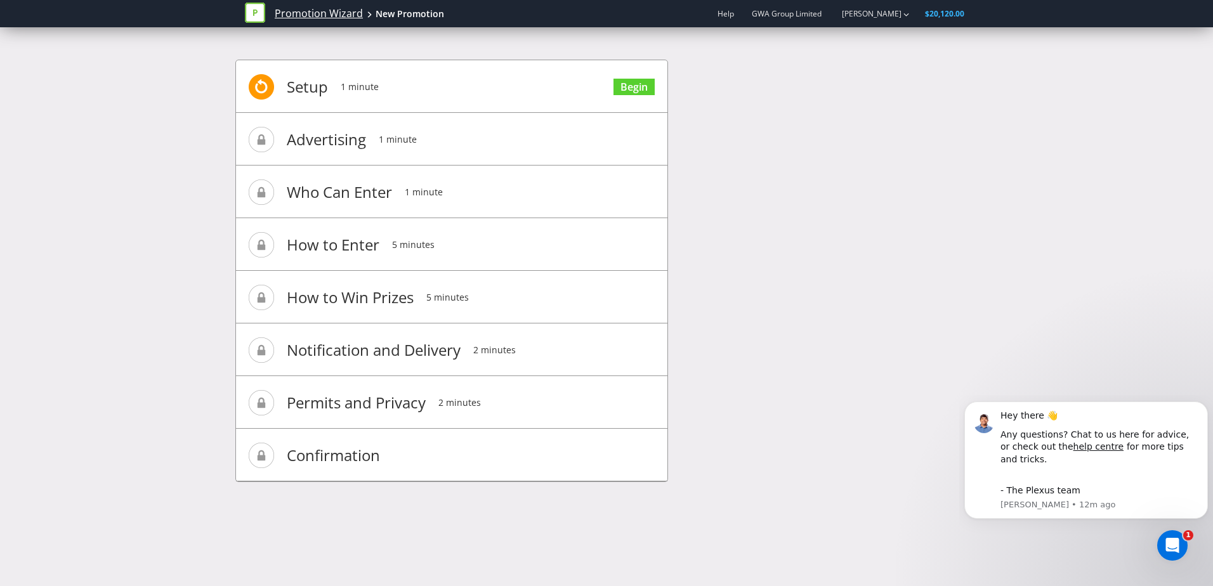
click at [355, 18] on link "Promotion Wizard" at bounding box center [319, 13] width 88 height 15
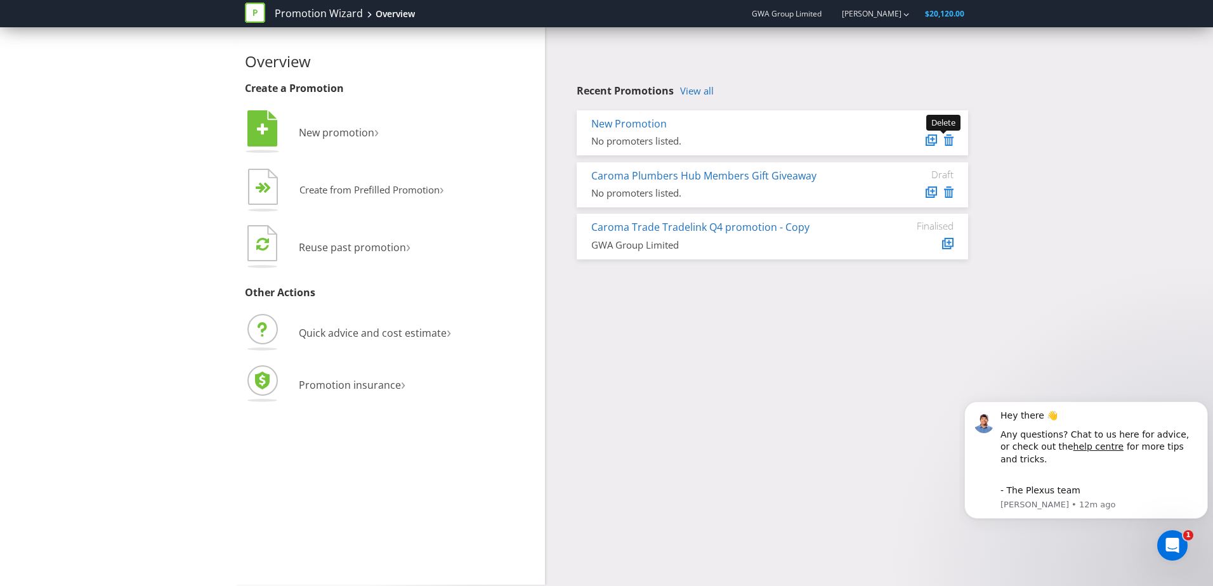
click at [948, 135] on icon at bounding box center [949, 139] width 10 height 11
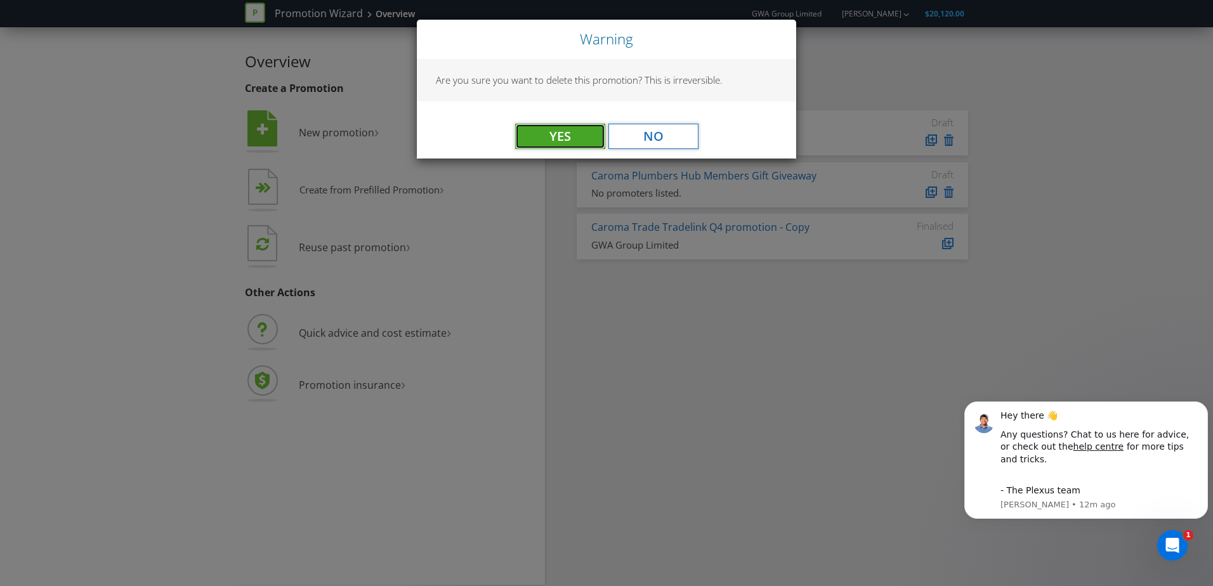
click at [532, 134] on button "Yes" at bounding box center [560, 136] width 90 height 25
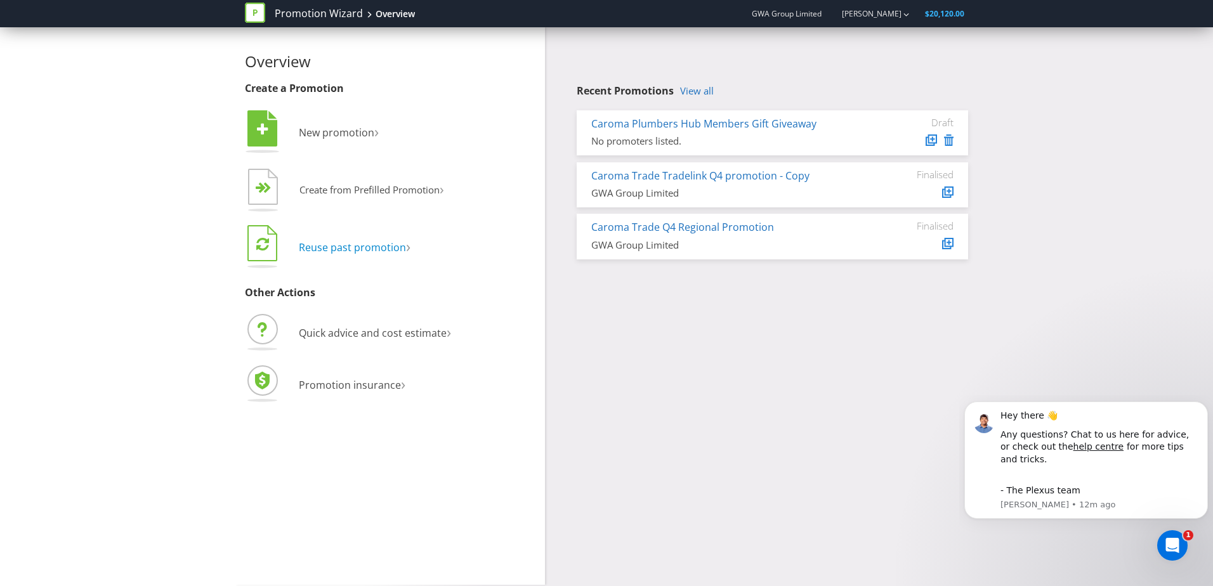
click at [369, 248] on span "Reuse past promotion" at bounding box center [352, 247] width 107 height 14
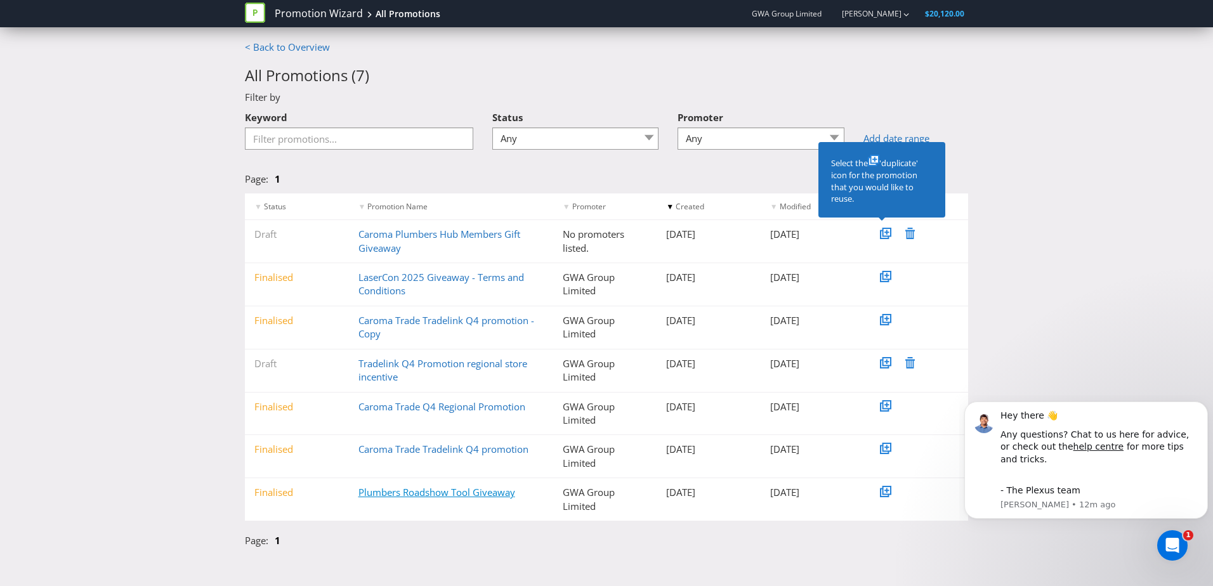
click at [459, 493] on link "Plumbers Roadshow Tool Giveaway" at bounding box center [436, 492] width 157 height 13
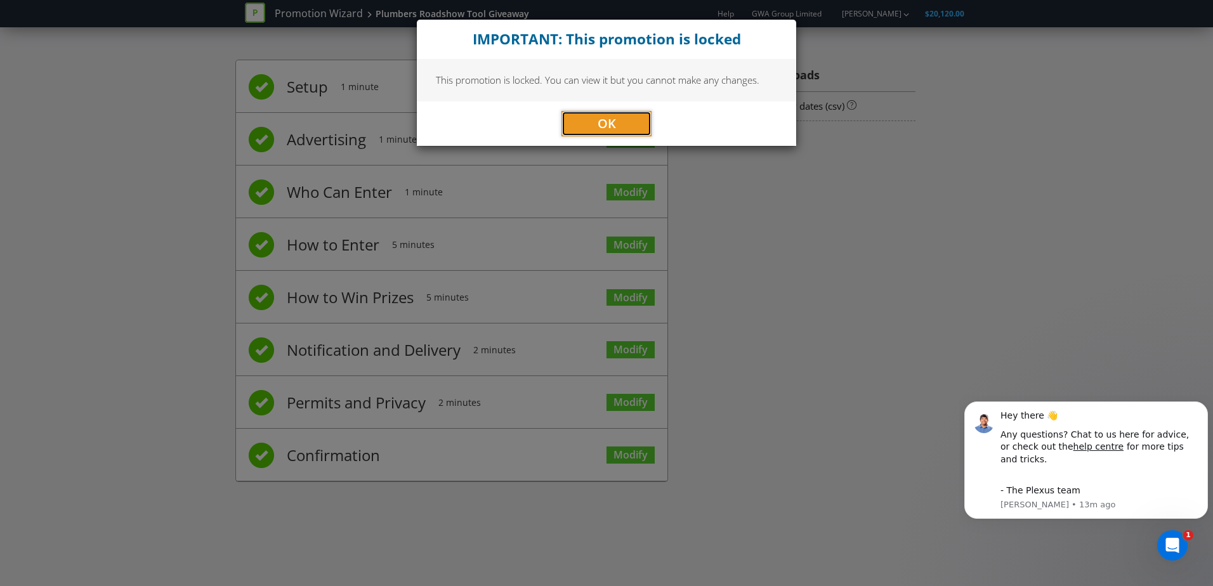
click at [618, 122] on button "OK" at bounding box center [606, 123] width 90 height 25
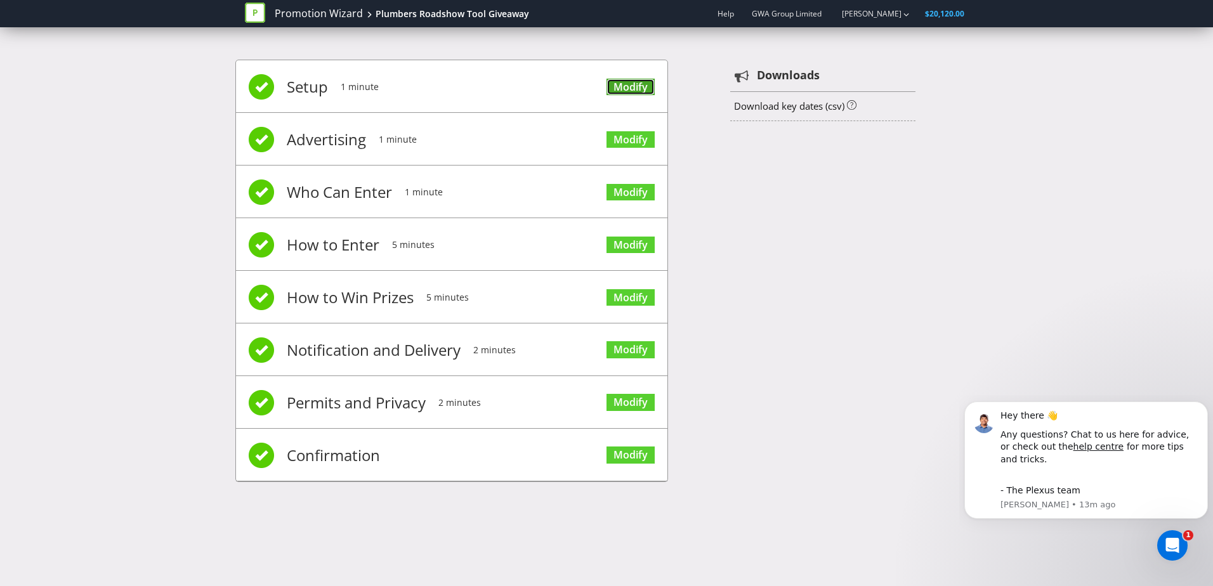
click at [632, 88] on link "Modify" at bounding box center [630, 87] width 48 height 17
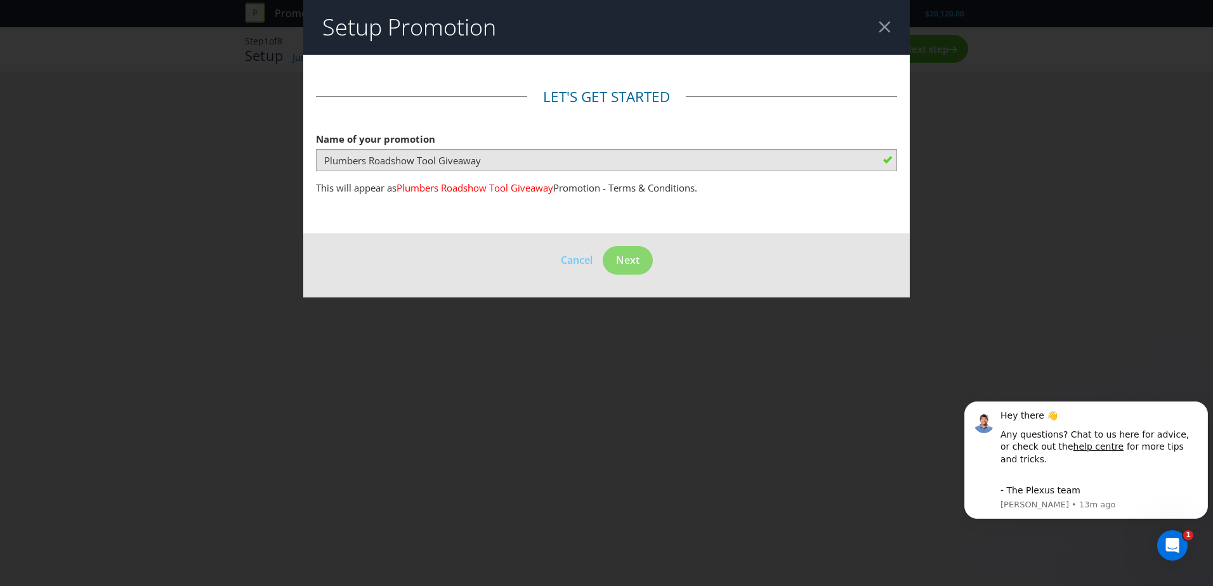
click at [885, 19] on header "Setup Promotion" at bounding box center [606, 27] width 606 height 55
click at [882, 25] on div at bounding box center [884, 27] width 12 height 12
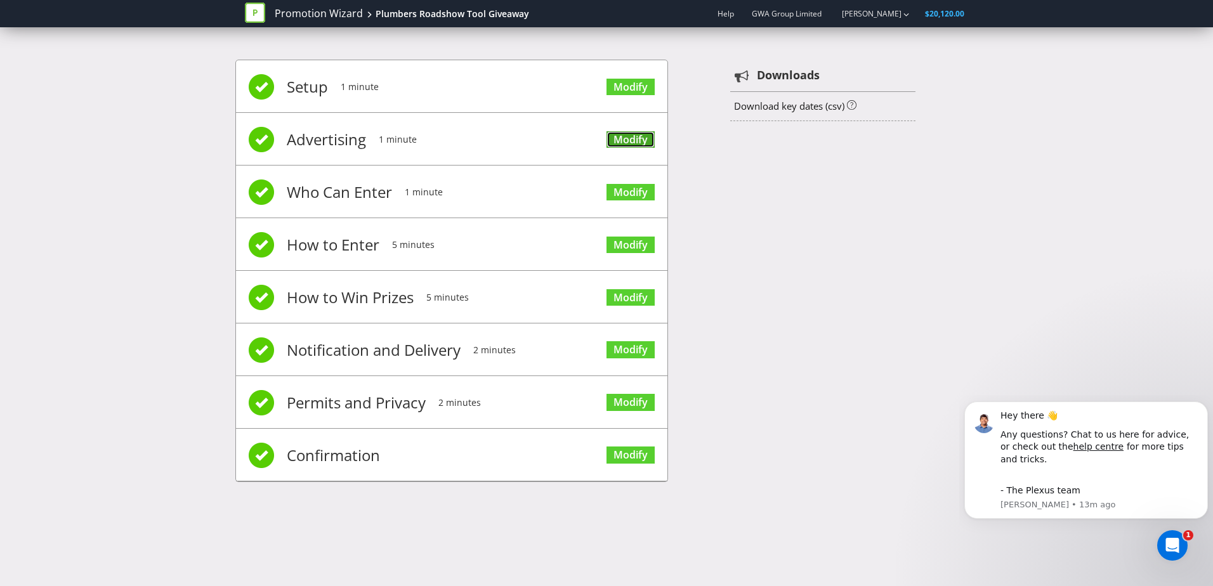
click at [623, 147] on link "Modify" at bounding box center [630, 139] width 48 height 17
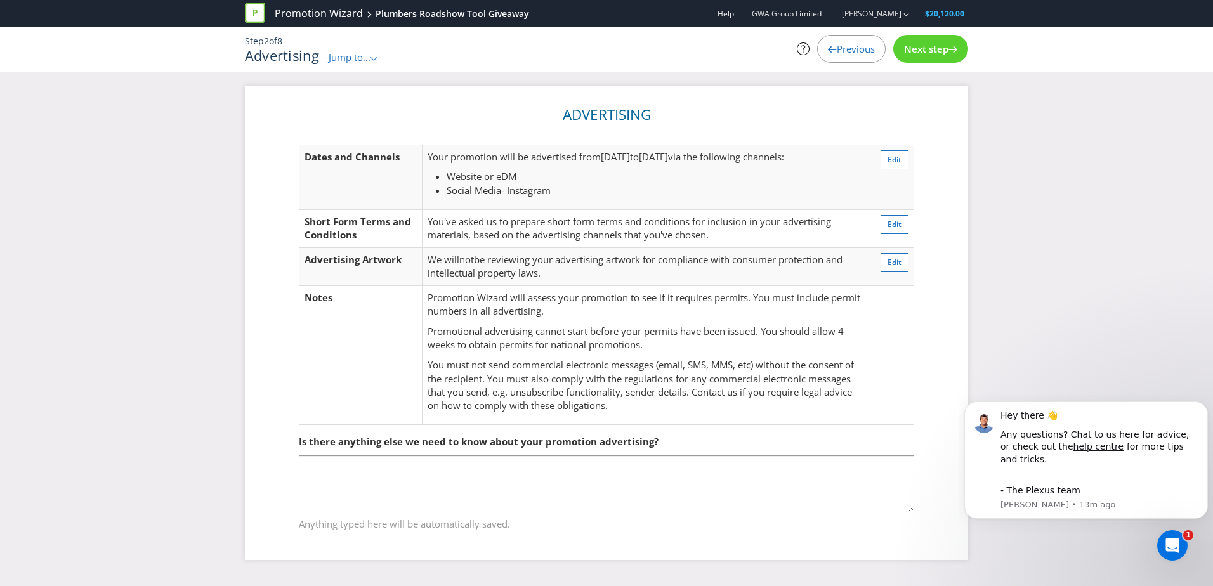
click at [911, 46] on span "Next step" at bounding box center [926, 48] width 44 height 13
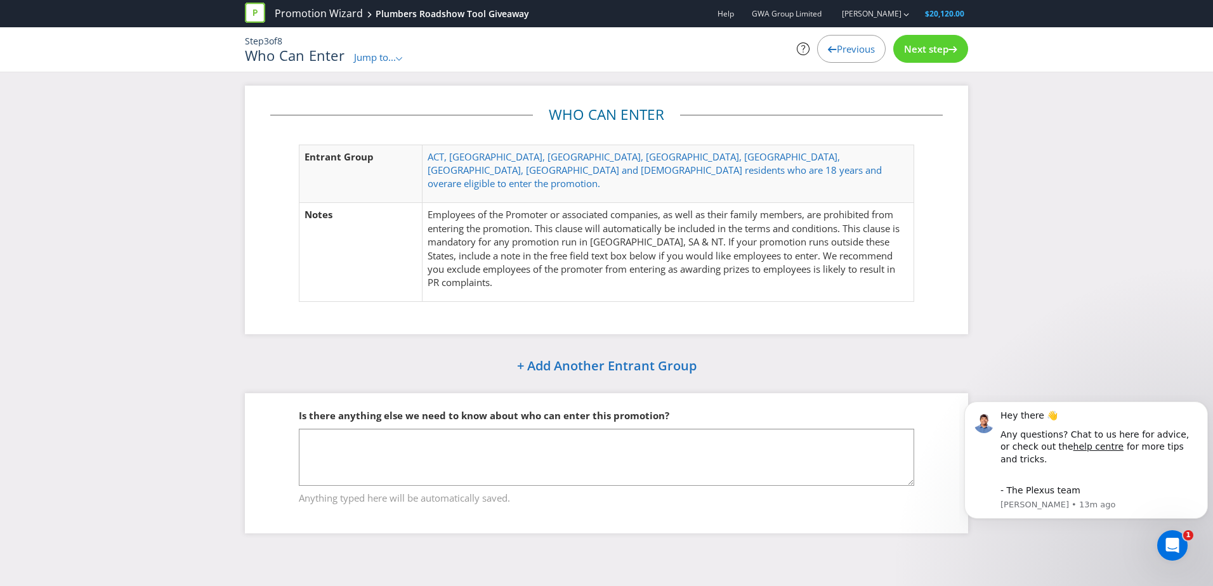
click at [911, 46] on span "Next step" at bounding box center [926, 48] width 44 height 13
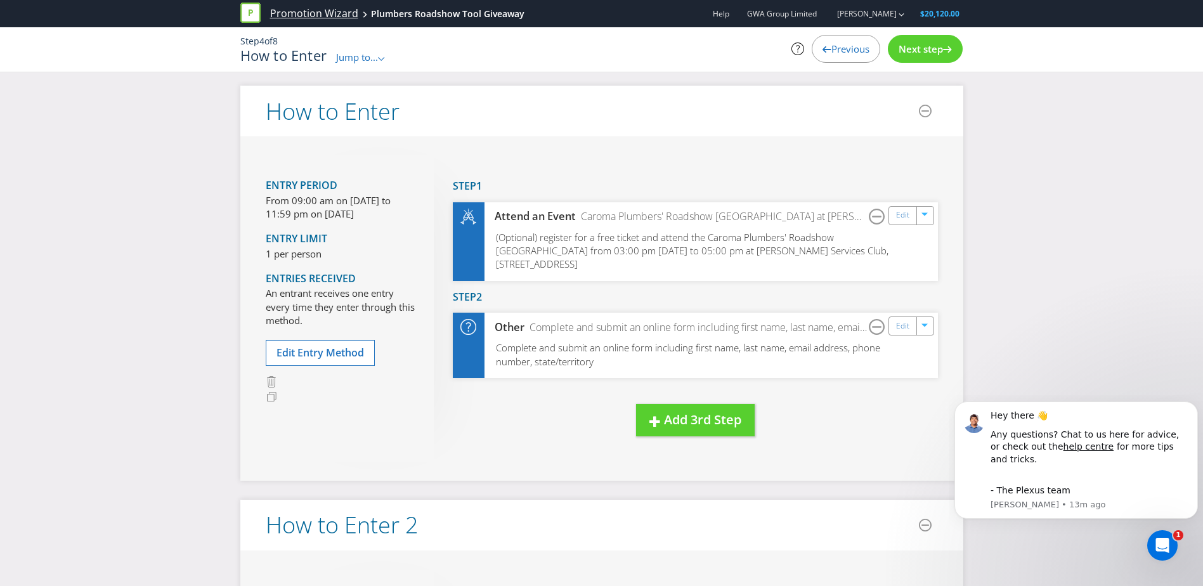
click at [318, 10] on link "Promotion Wizard" at bounding box center [314, 13] width 88 height 15
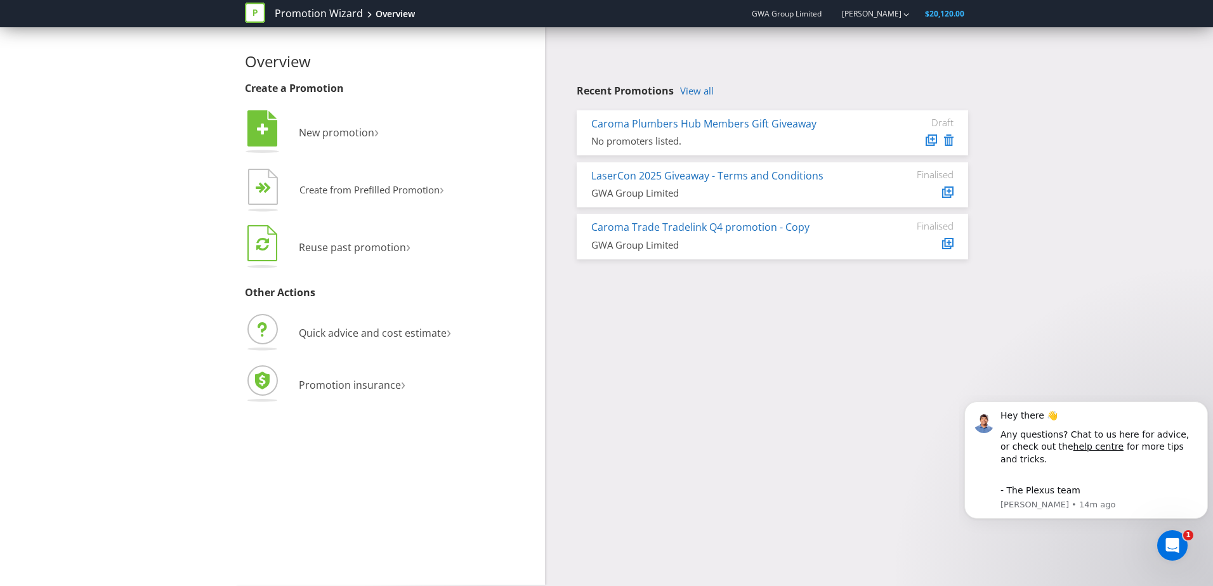
click at [356, 234] on li " Reuse past promotion ›" at bounding box center [390, 248] width 290 height 51
click at [353, 244] on span "Reuse past promotion" at bounding box center [352, 247] width 107 height 14
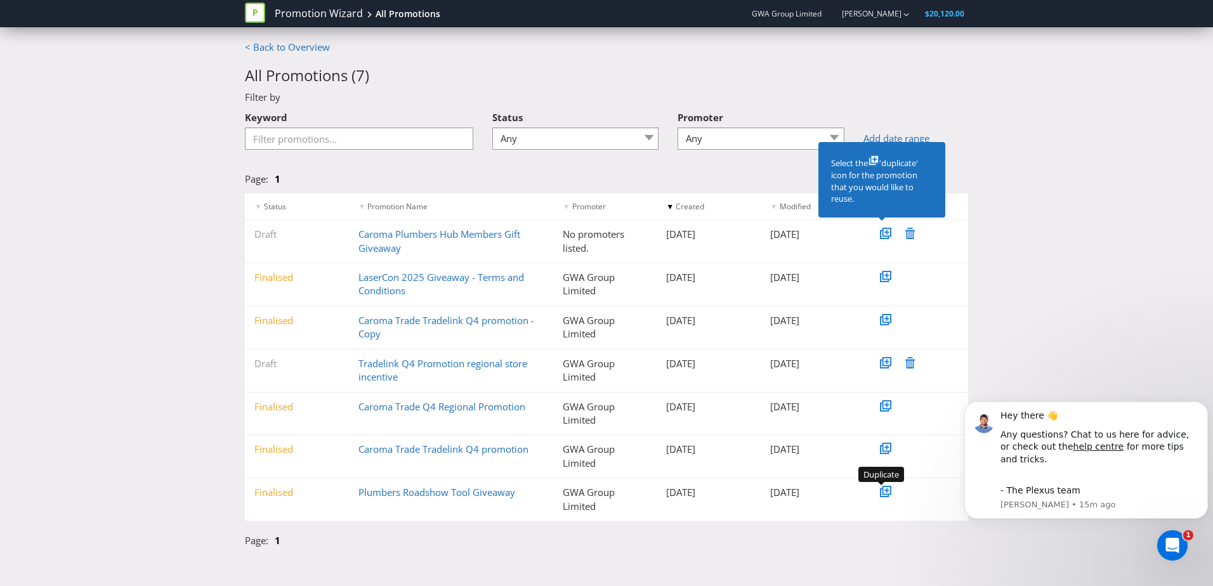
click at [888, 492] on icon at bounding box center [887, 490] width 6 height 6
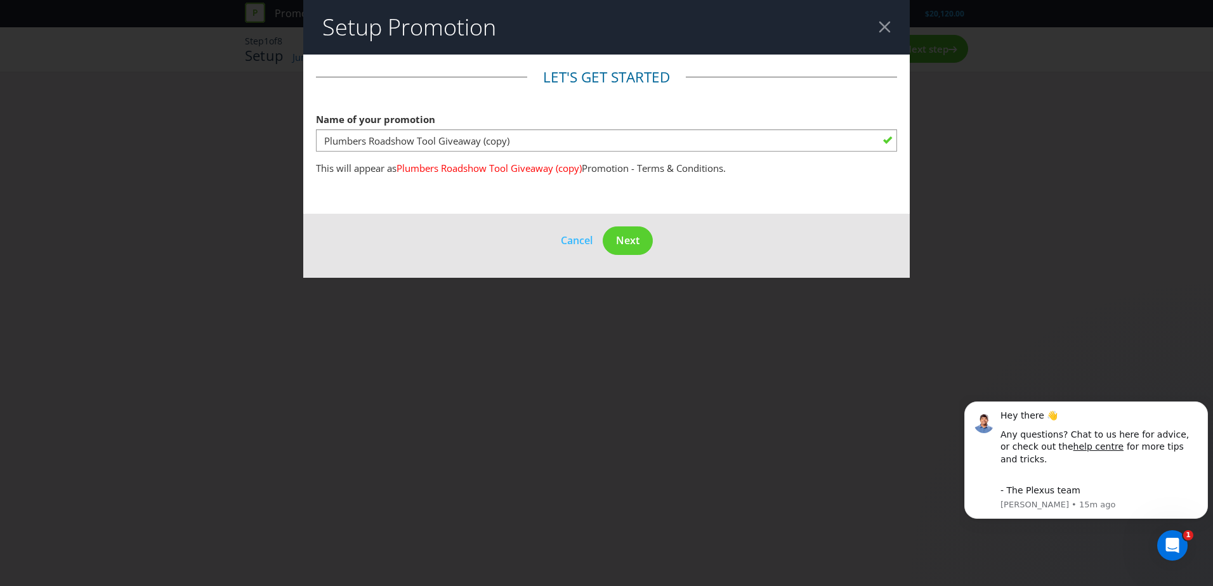
click at [881, 30] on div at bounding box center [884, 27] width 12 height 12
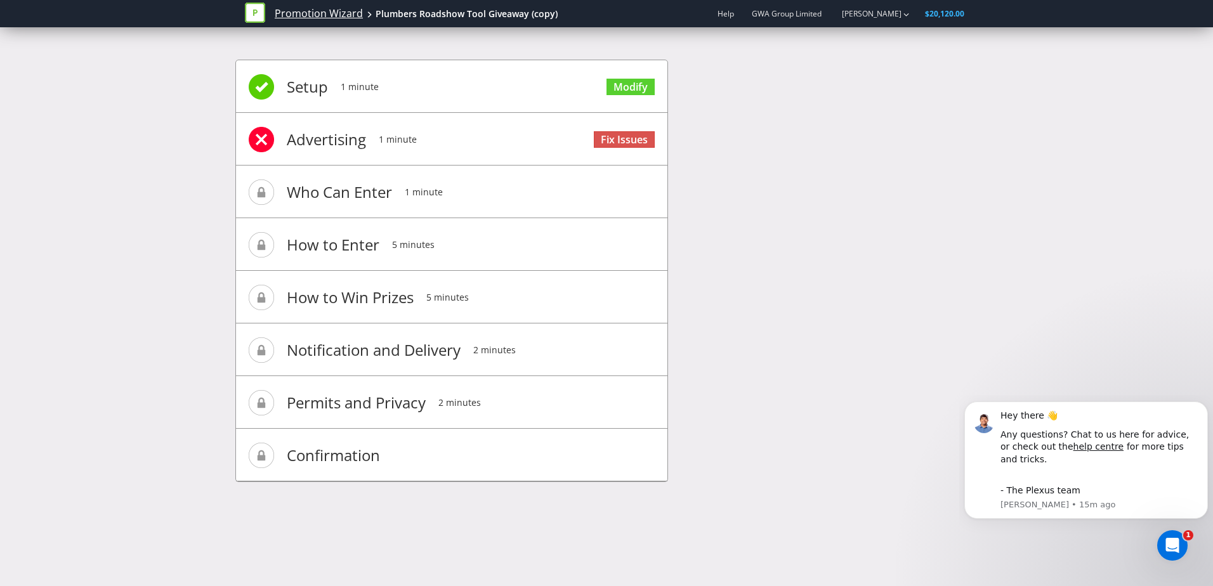
click at [344, 17] on link "Promotion Wizard" at bounding box center [319, 13] width 88 height 15
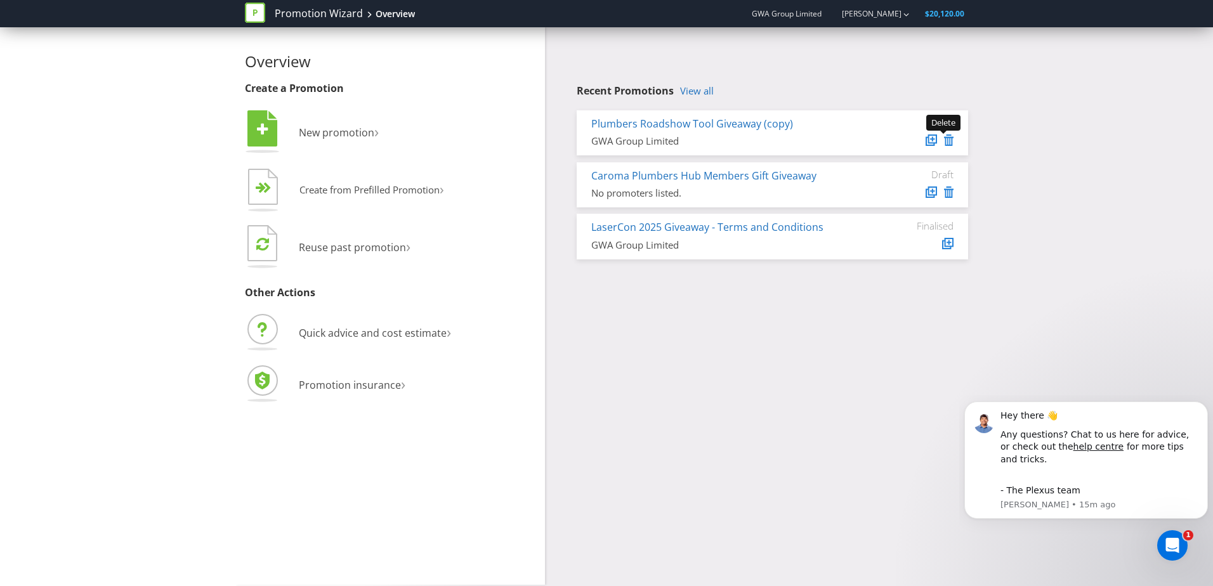
click at [951, 140] on icon at bounding box center [949, 139] width 10 height 11
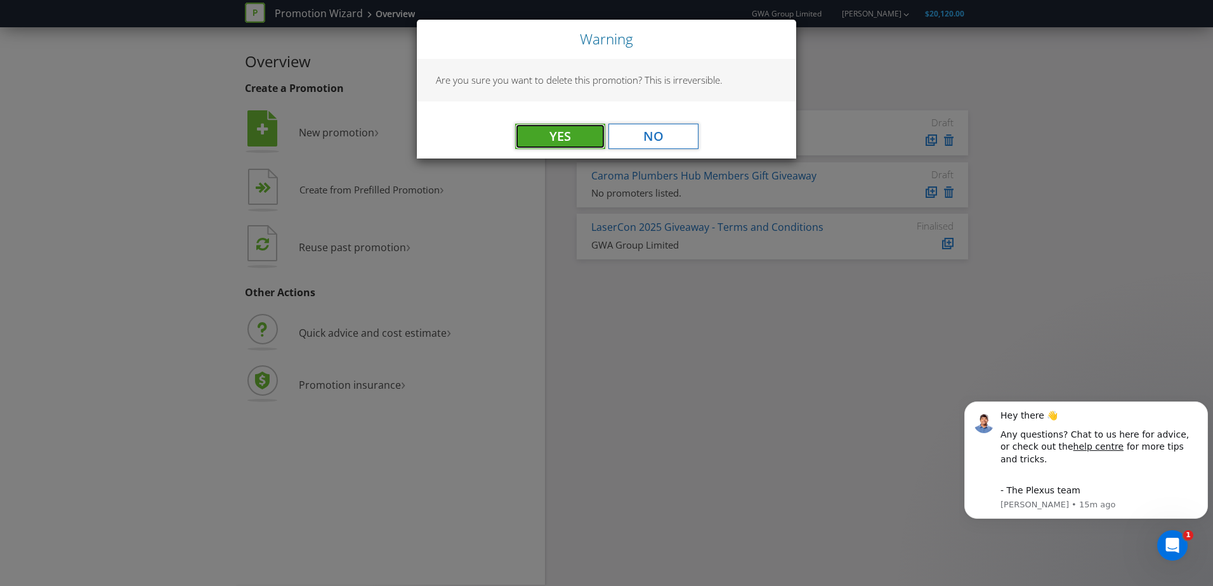
click at [568, 143] on button "Yes" at bounding box center [560, 136] width 90 height 25
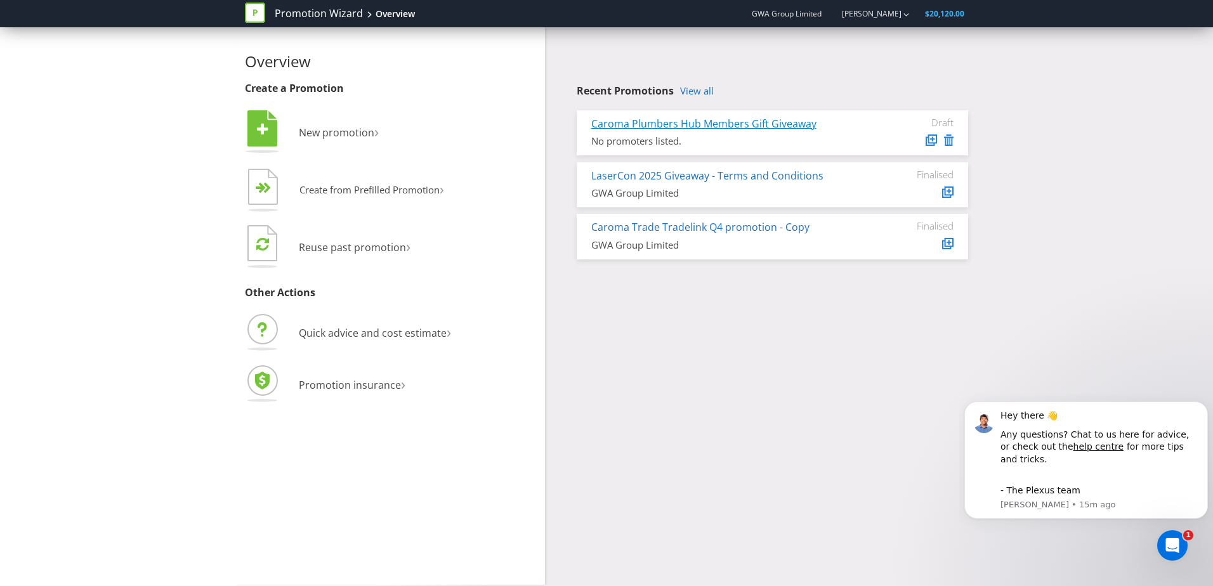
click at [719, 122] on link "Caroma Plumbers Hub Members Gift Giveaway" at bounding box center [703, 124] width 225 height 14
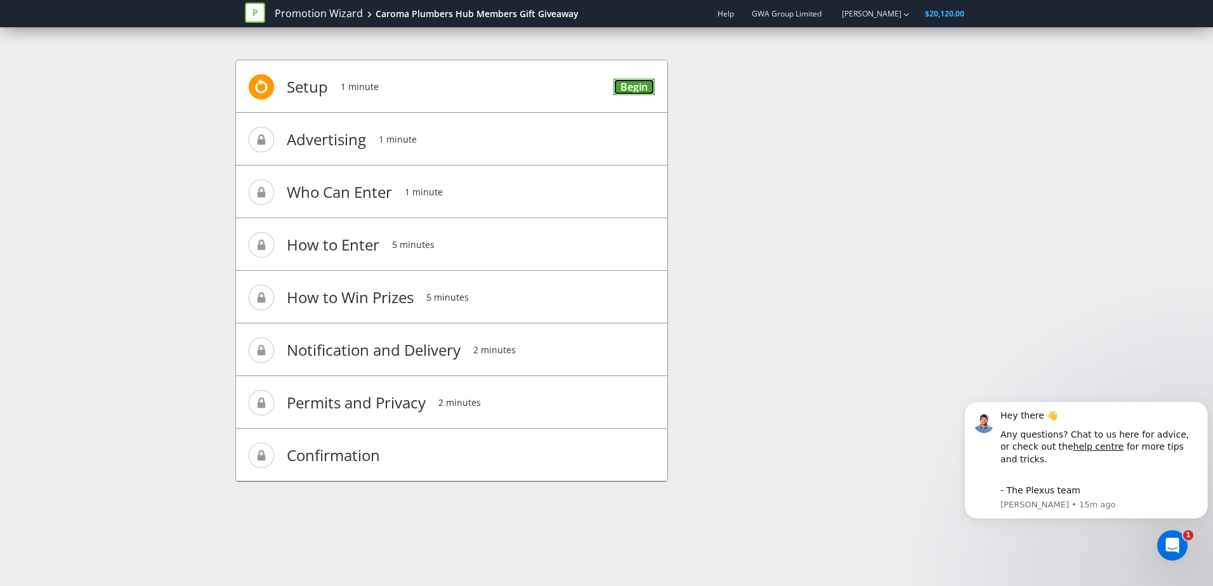
click at [646, 91] on link "Begin" at bounding box center [633, 87] width 41 height 17
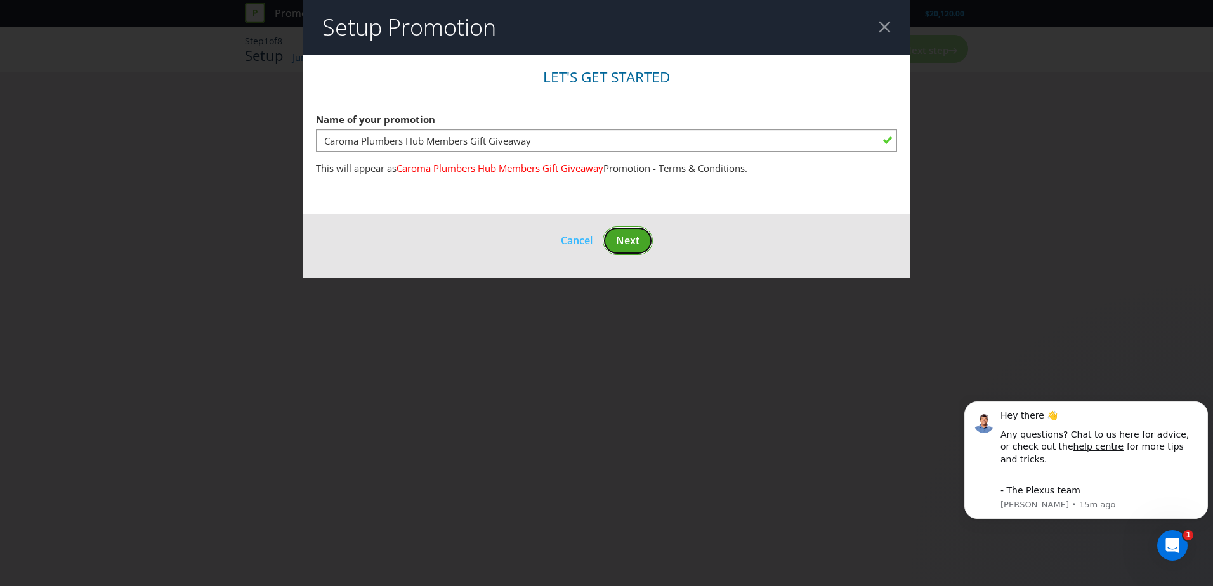
click at [634, 237] on span "Next" at bounding box center [627, 240] width 23 height 14
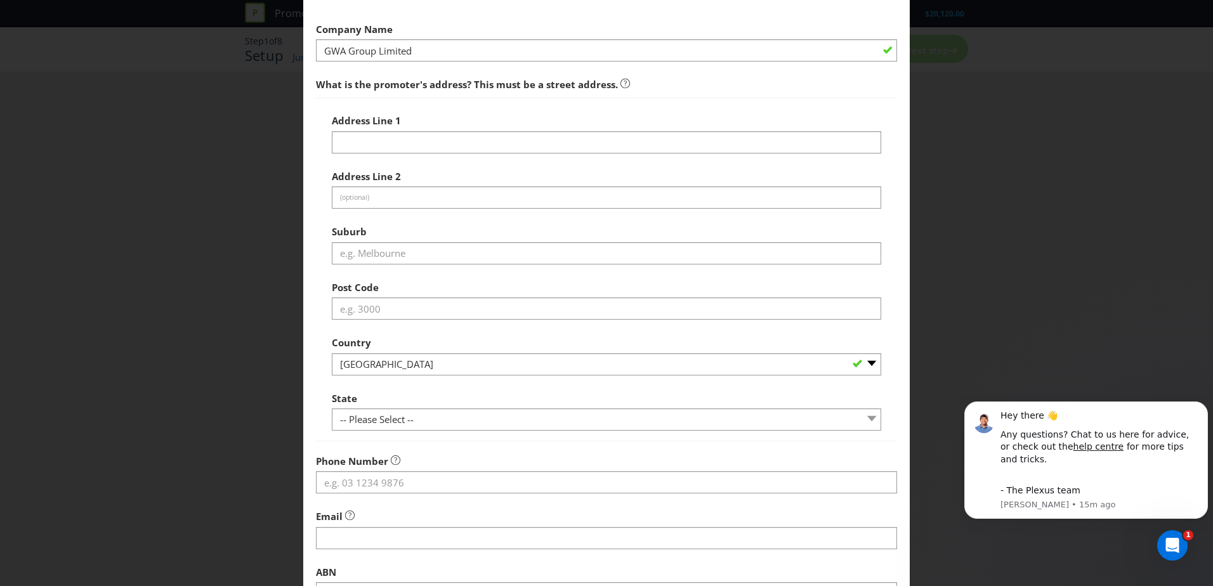
scroll to position [242, 0]
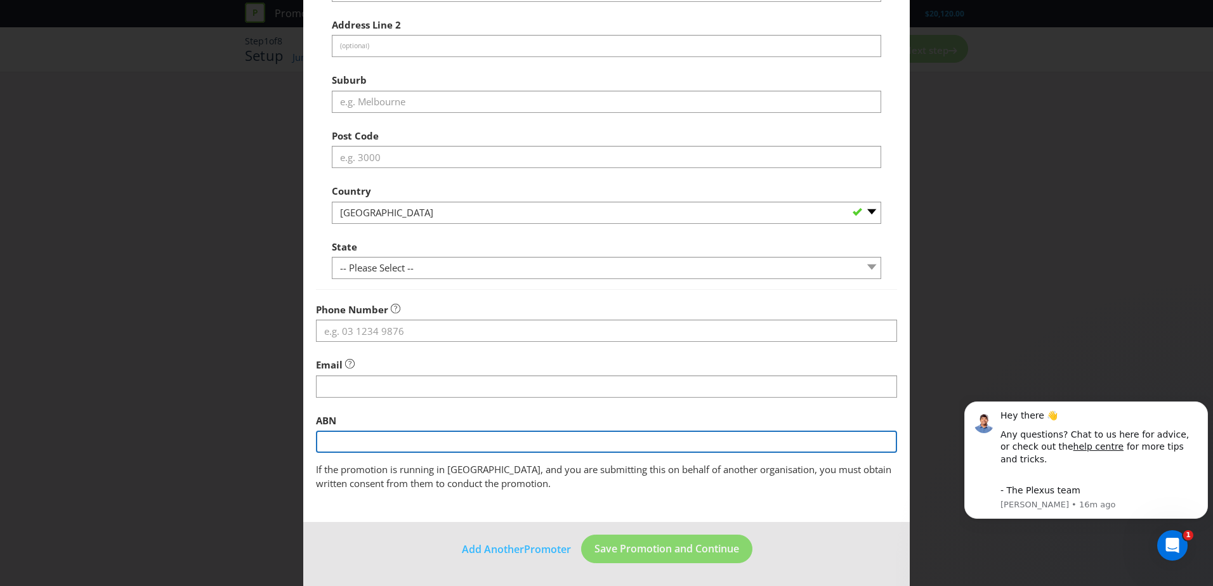
click at [362, 440] on input "text" at bounding box center [606, 442] width 581 height 22
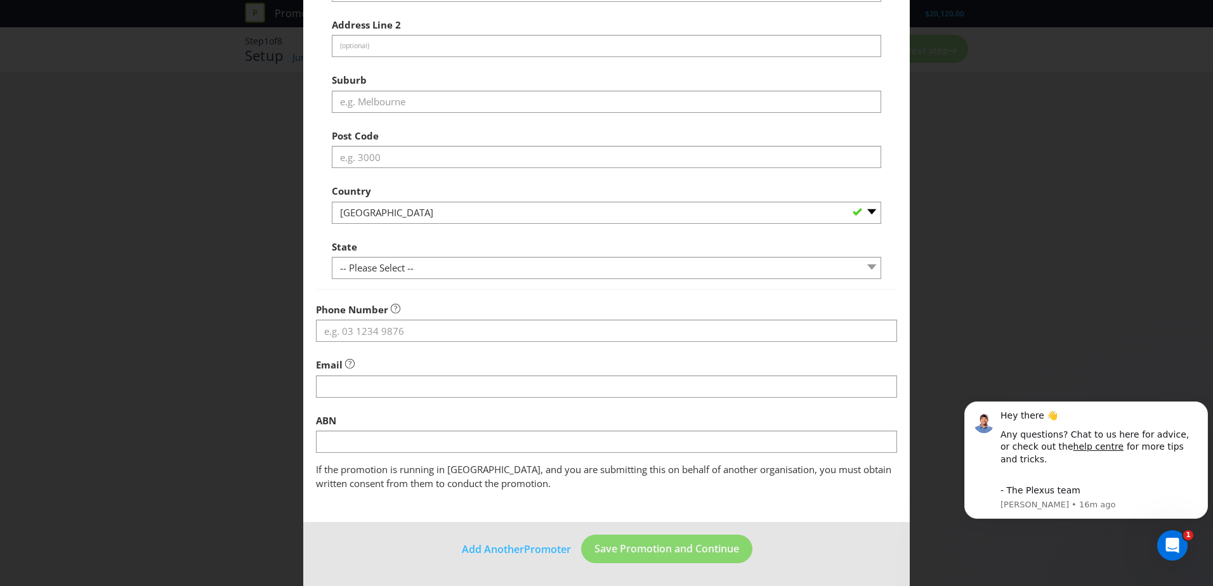
click at [295, 420] on div "Add Promoter Promoter Information Company Name GWA Group Limited What is the pr…" at bounding box center [606, 293] width 1213 height 586
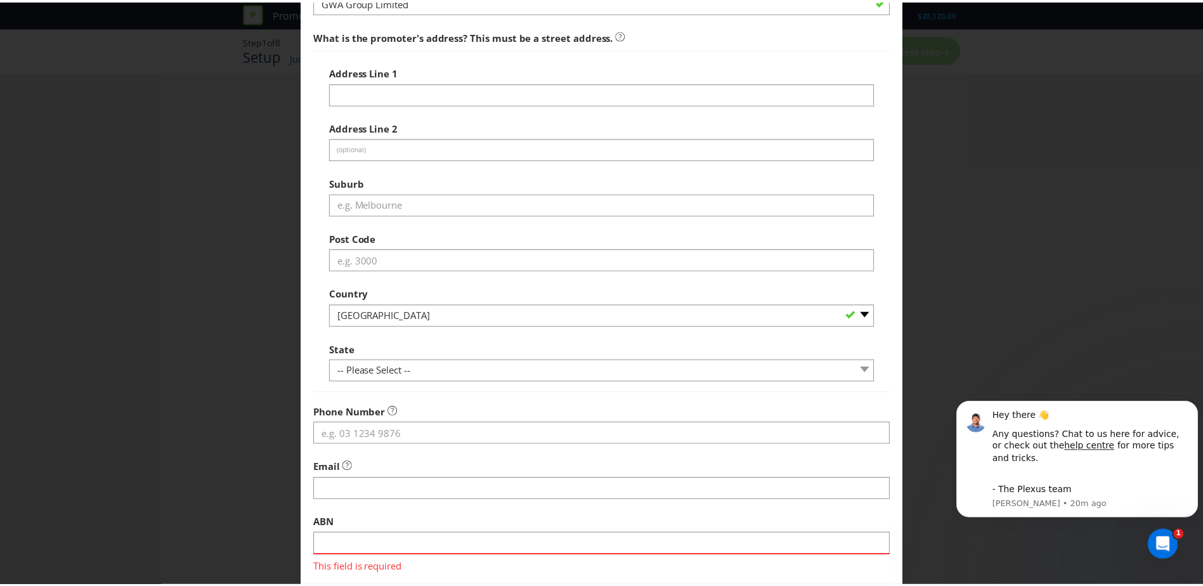
scroll to position [0, 0]
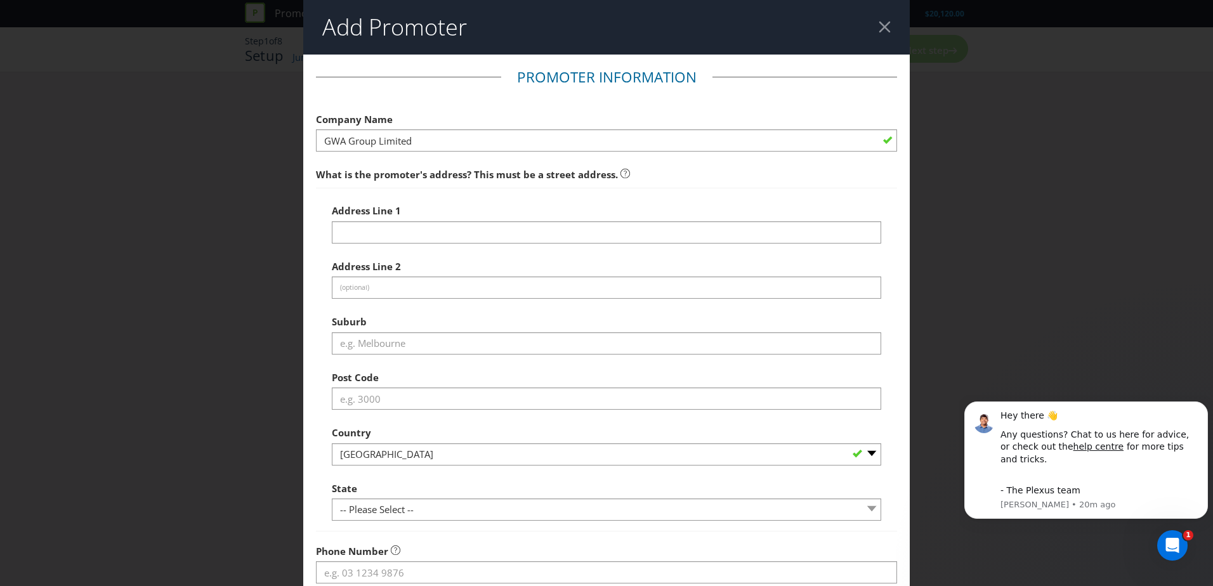
click at [878, 23] on div at bounding box center [884, 27] width 12 height 12
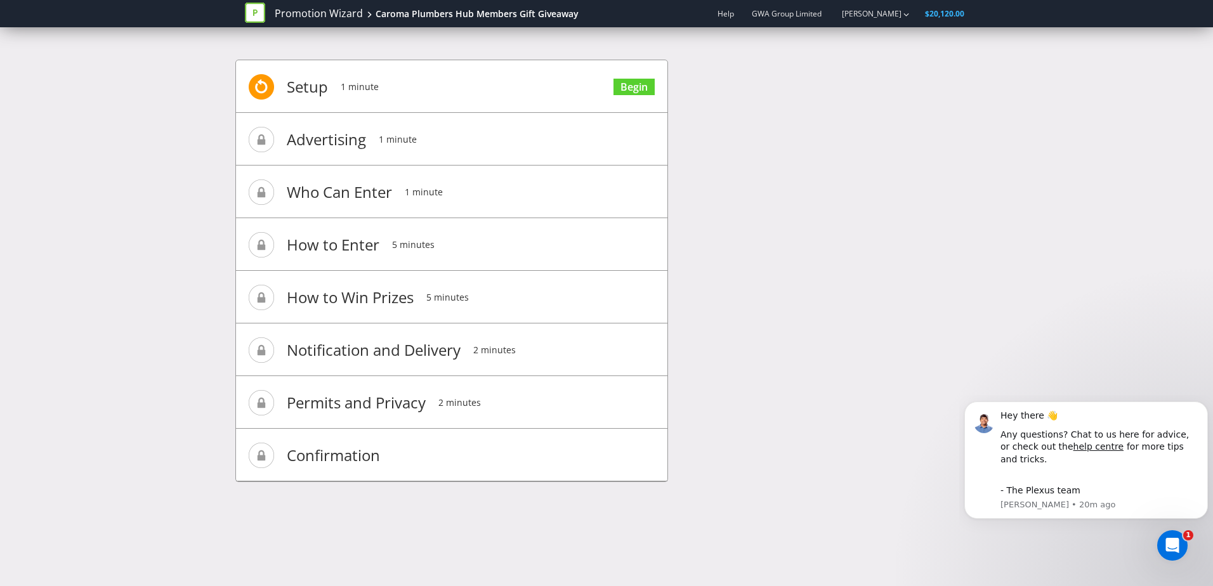
click at [167, 210] on div "Setup 1 minute Begin Advertising 1 minute Who Can Enter 1 minute How to Enter 5…" at bounding box center [606, 277] width 1213 height 473
click at [308, 10] on link "Promotion Wizard" at bounding box center [319, 13] width 88 height 15
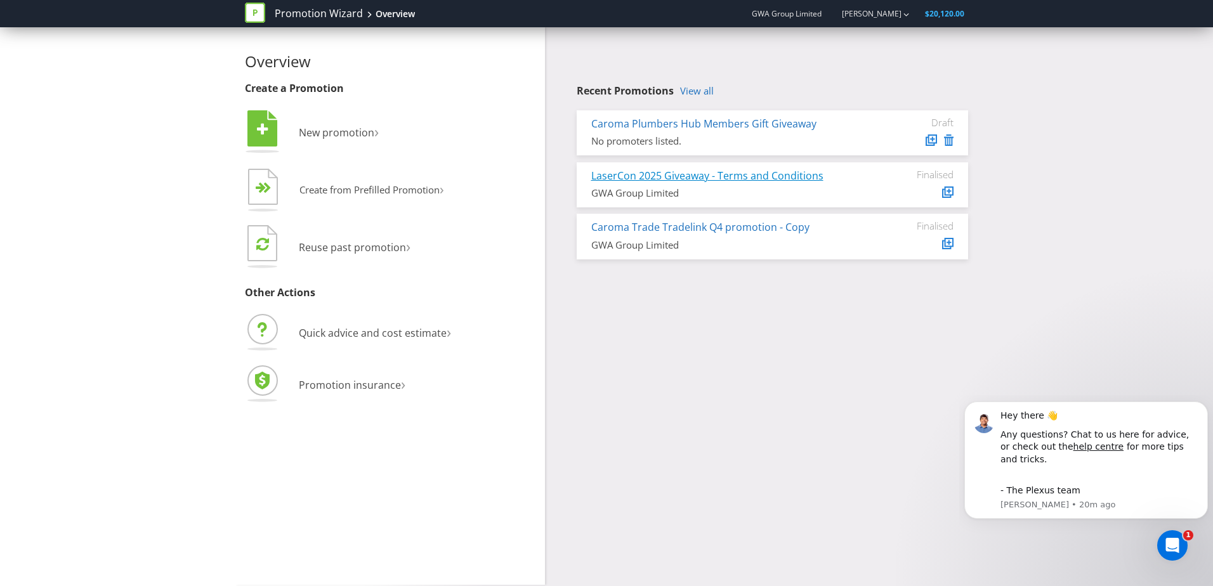
click at [769, 176] on link "LaserCon 2025 Giveaway - Terms and Conditions" at bounding box center [707, 176] width 232 height 14
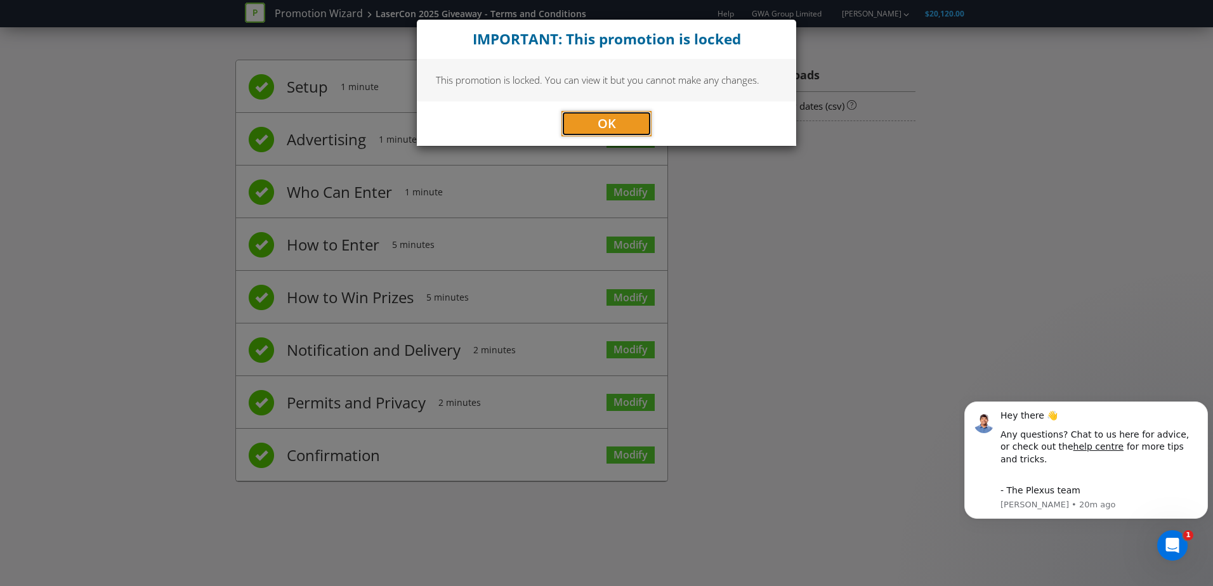
click at [599, 112] on button "OK" at bounding box center [606, 123] width 90 height 25
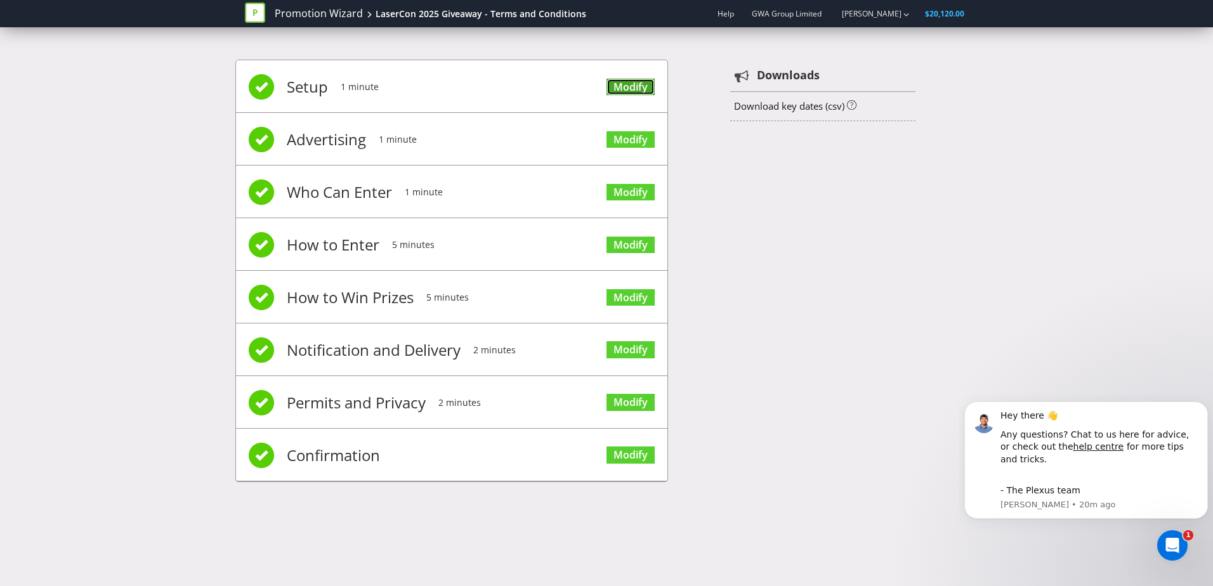
click at [618, 89] on link "Modify" at bounding box center [630, 87] width 48 height 17
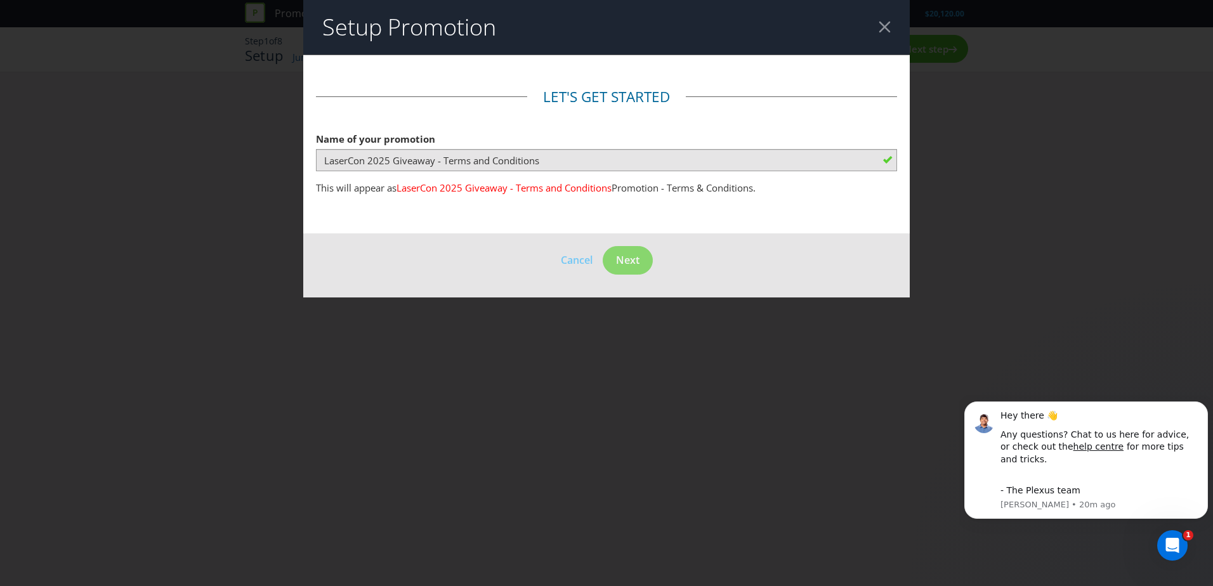
click at [880, 34] on header "Setup Promotion" at bounding box center [606, 27] width 606 height 55
click at [880, 25] on div at bounding box center [884, 27] width 12 height 12
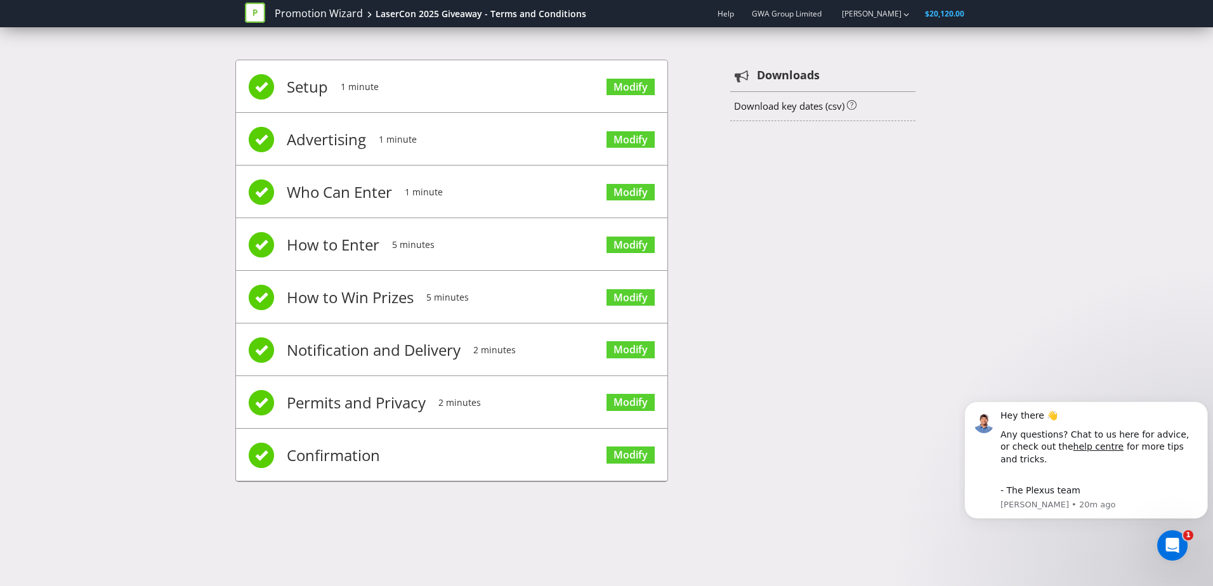
click at [349, 152] on span "Advertising" at bounding box center [326, 139] width 79 height 51
click at [643, 137] on link "Modify" at bounding box center [630, 139] width 48 height 17
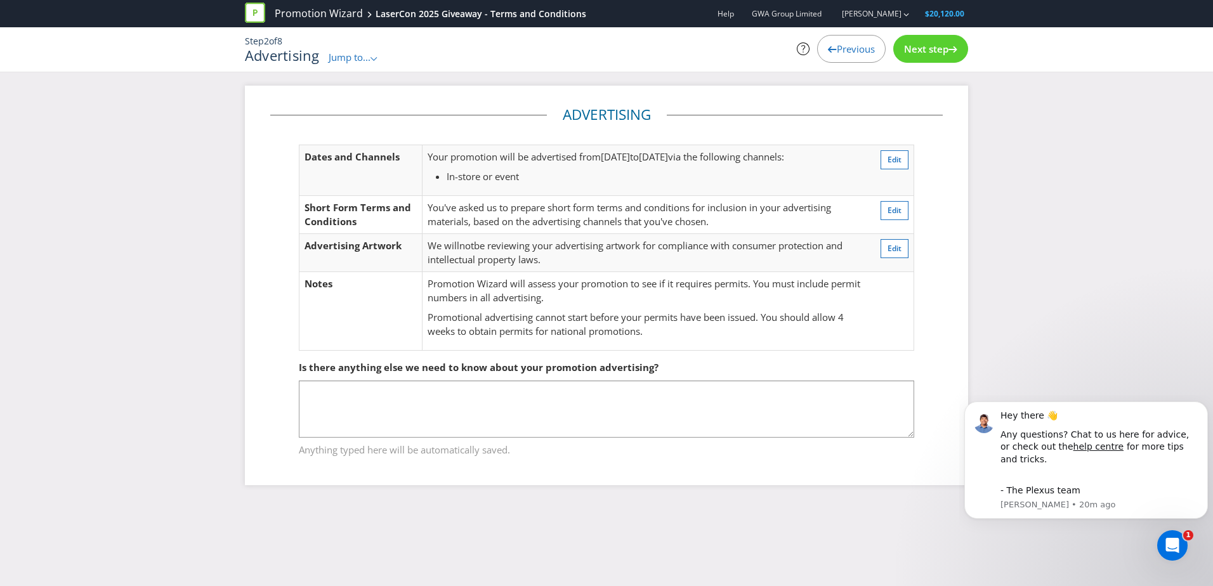
click at [821, 13] on span "GWA Group Limited" at bounding box center [787, 13] width 70 height 11
click at [887, 11] on link "[PERSON_NAME]" at bounding box center [865, 13] width 72 height 11
click at [734, 13] on link "Help" at bounding box center [725, 13] width 16 height 11
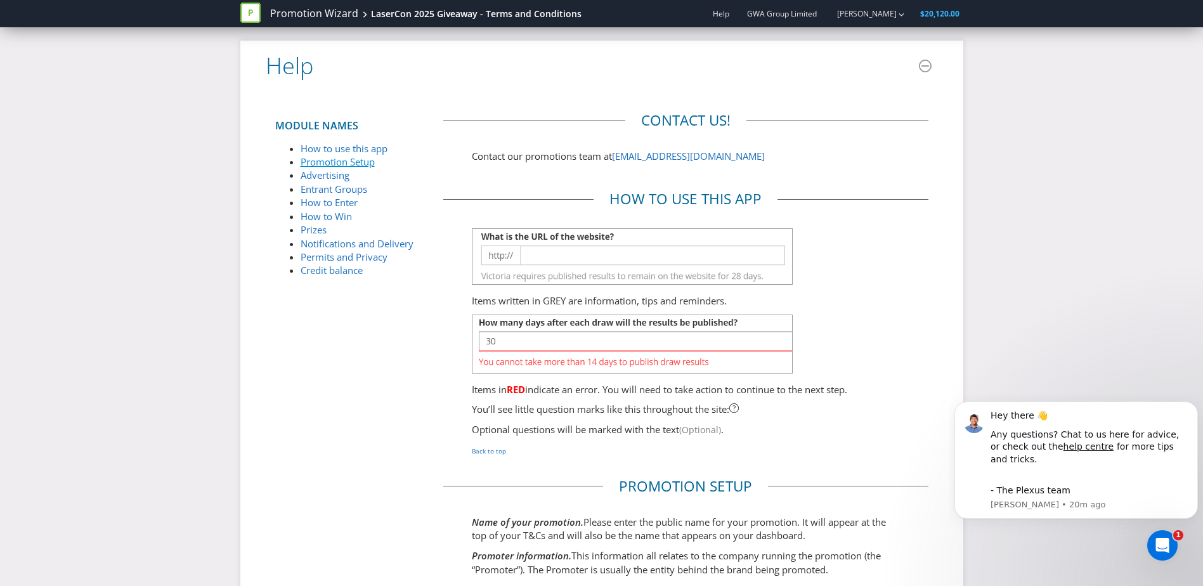
click at [368, 160] on link "Promotion Setup" at bounding box center [338, 161] width 74 height 13
click at [521, 12] on div "LaserCon 2025 Giveaway - Terms and Conditions" at bounding box center [476, 14] width 211 height 13
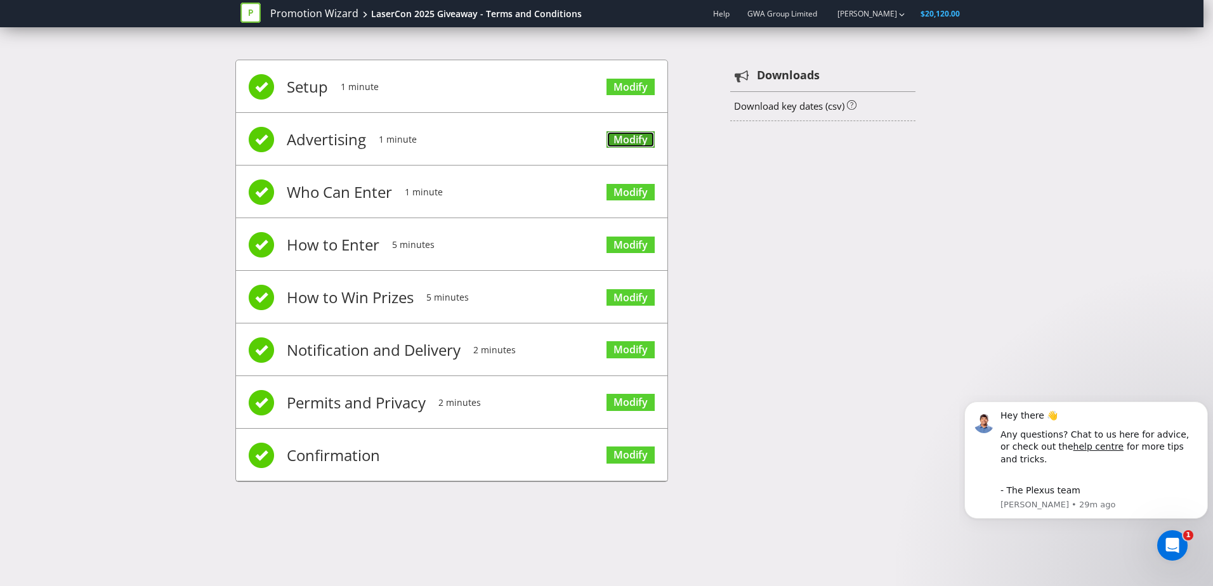
click at [635, 140] on link "Modify" at bounding box center [630, 139] width 48 height 17
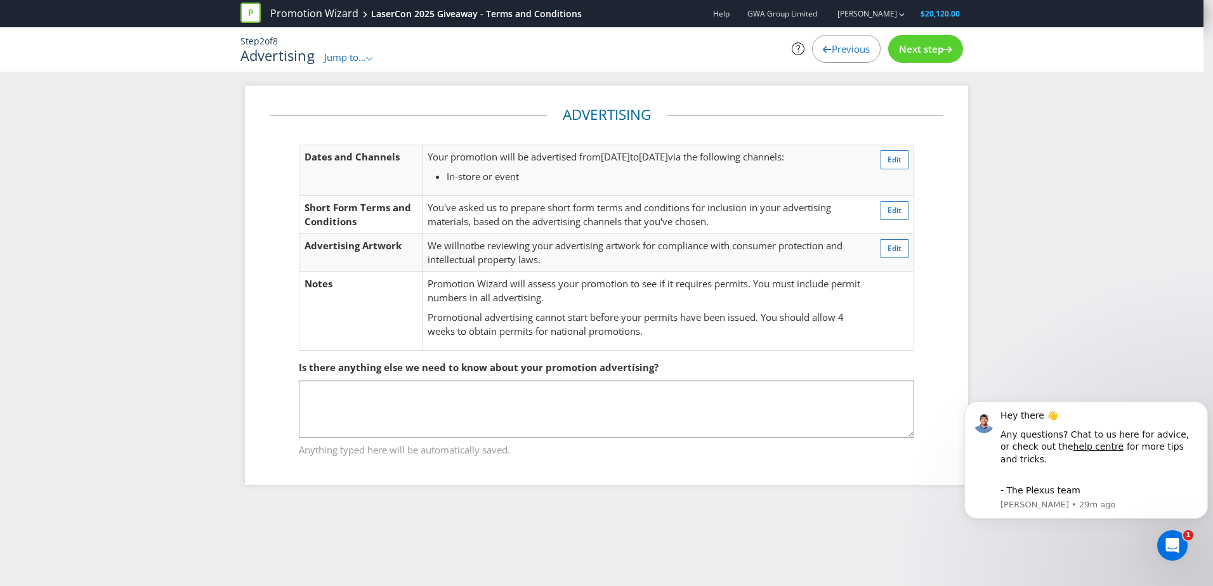
click at [931, 43] on span "Next step" at bounding box center [921, 48] width 44 height 13
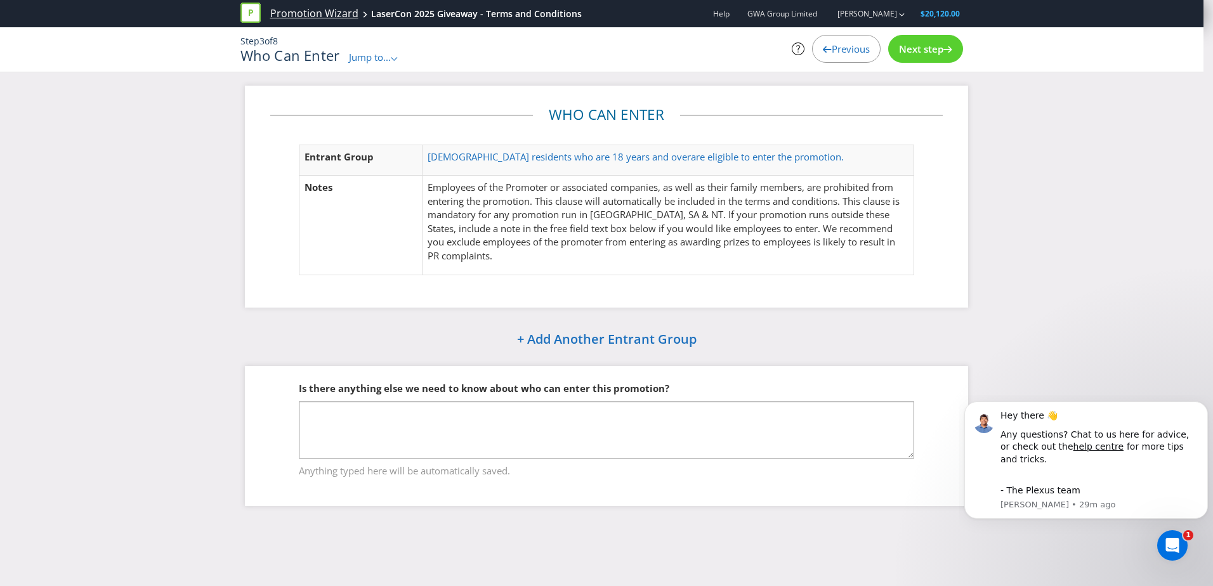
click at [327, 16] on link "Promotion Wizard" at bounding box center [314, 13] width 88 height 15
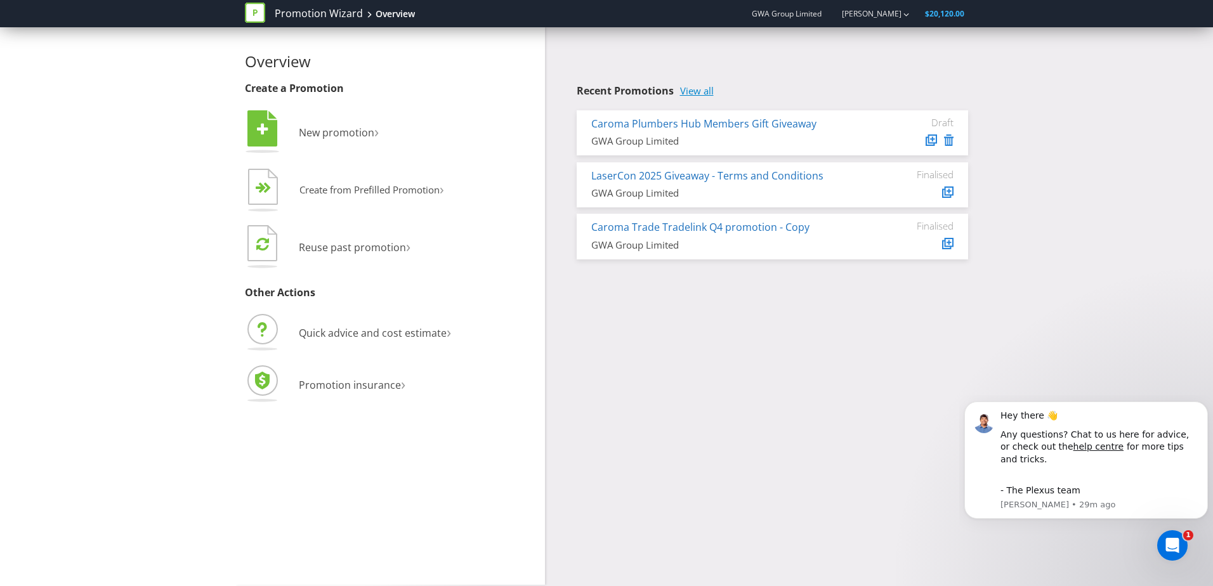
click at [698, 91] on link "View all" at bounding box center [697, 91] width 34 height 11
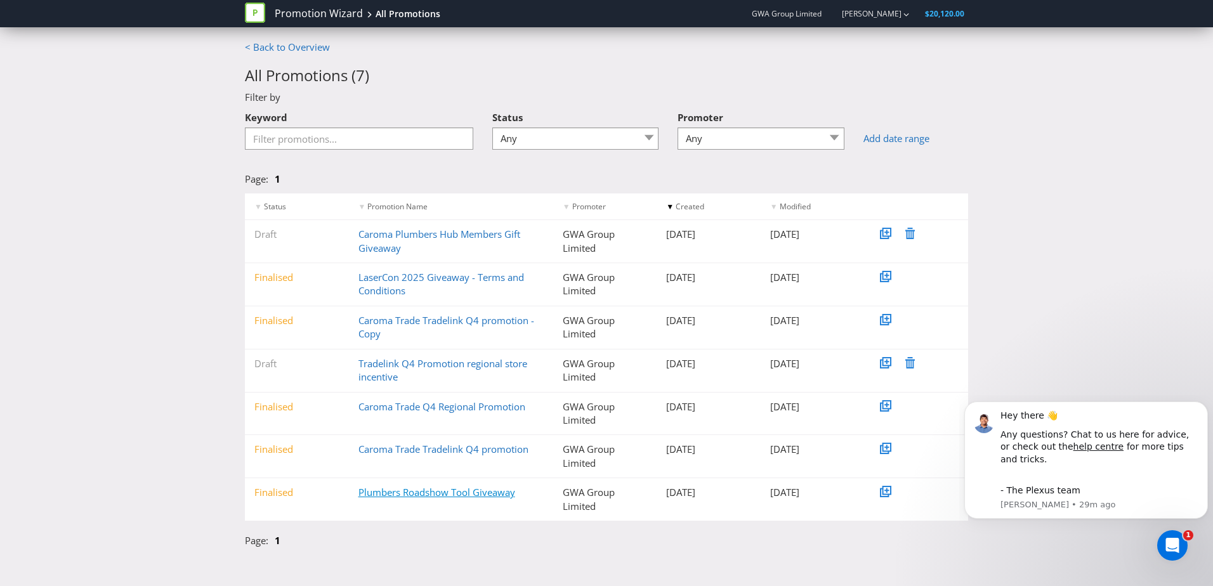
click at [469, 490] on link "Plumbers Roadshow Tool Giveaway" at bounding box center [436, 492] width 157 height 13
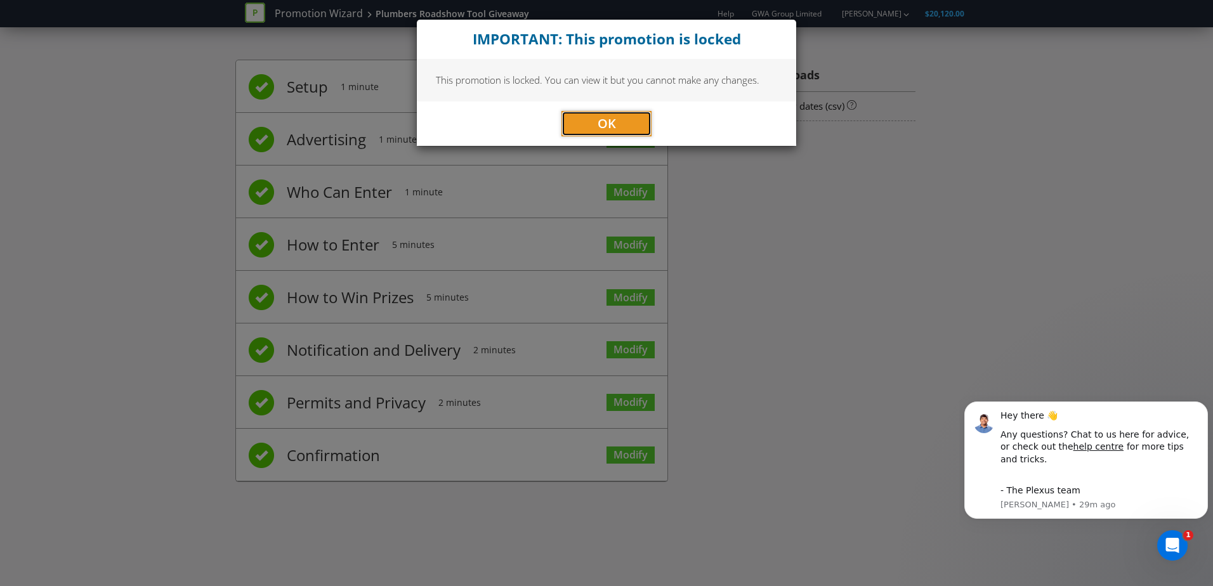
click at [584, 113] on button "OK" at bounding box center [606, 123] width 90 height 25
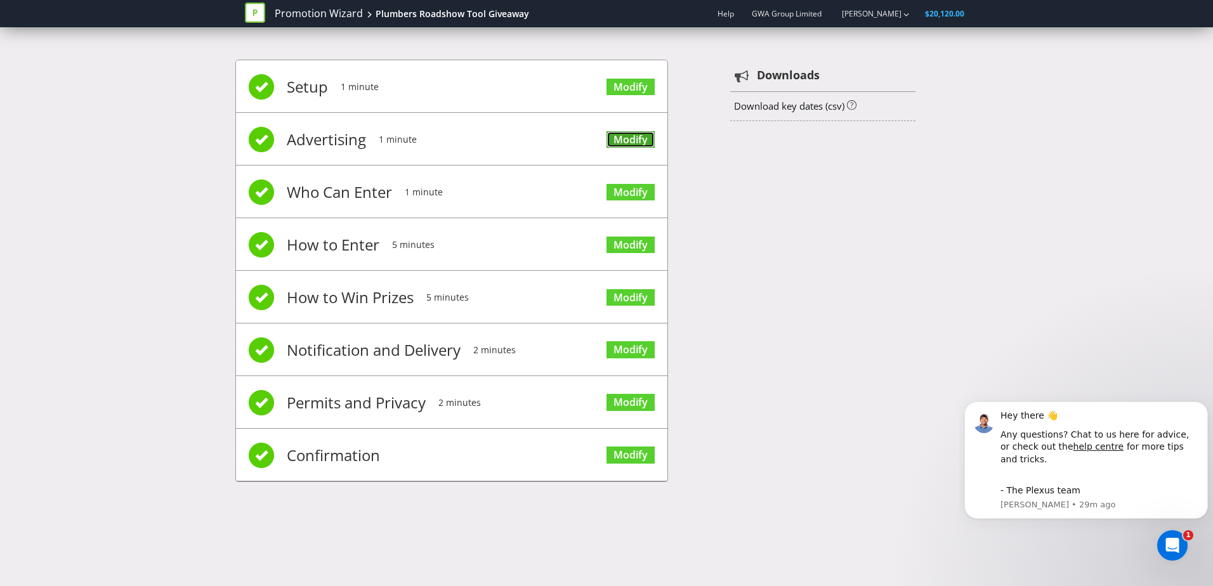
click at [630, 137] on link "Modify" at bounding box center [630, 139] width 48 height 17
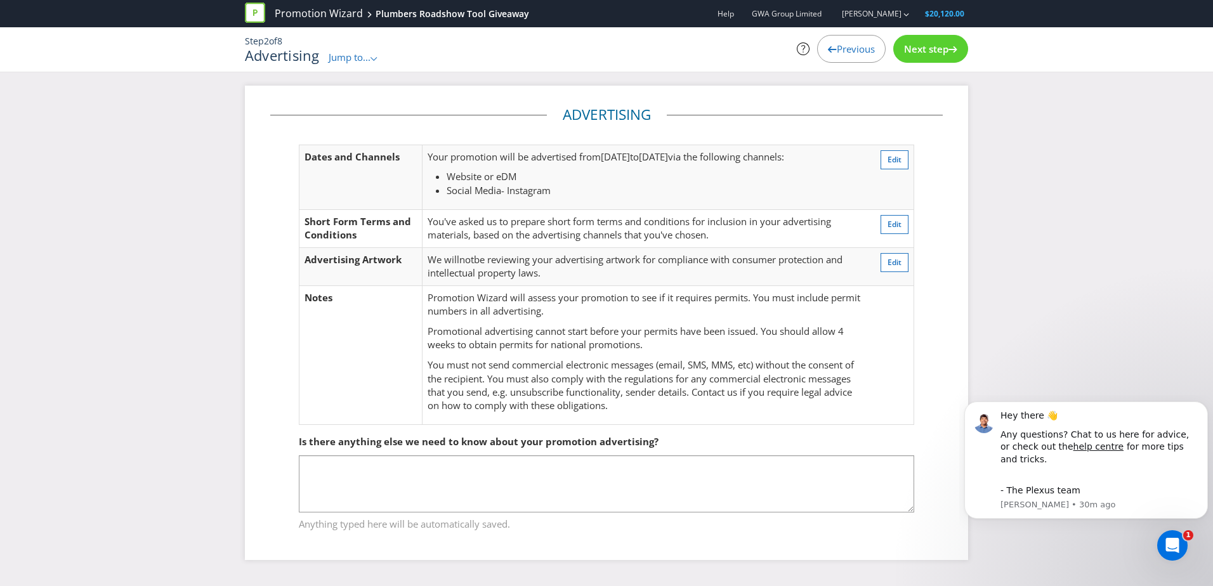
click at [960, 41] on div "Next step" at bounding box center [930, 49] width 75 height 28
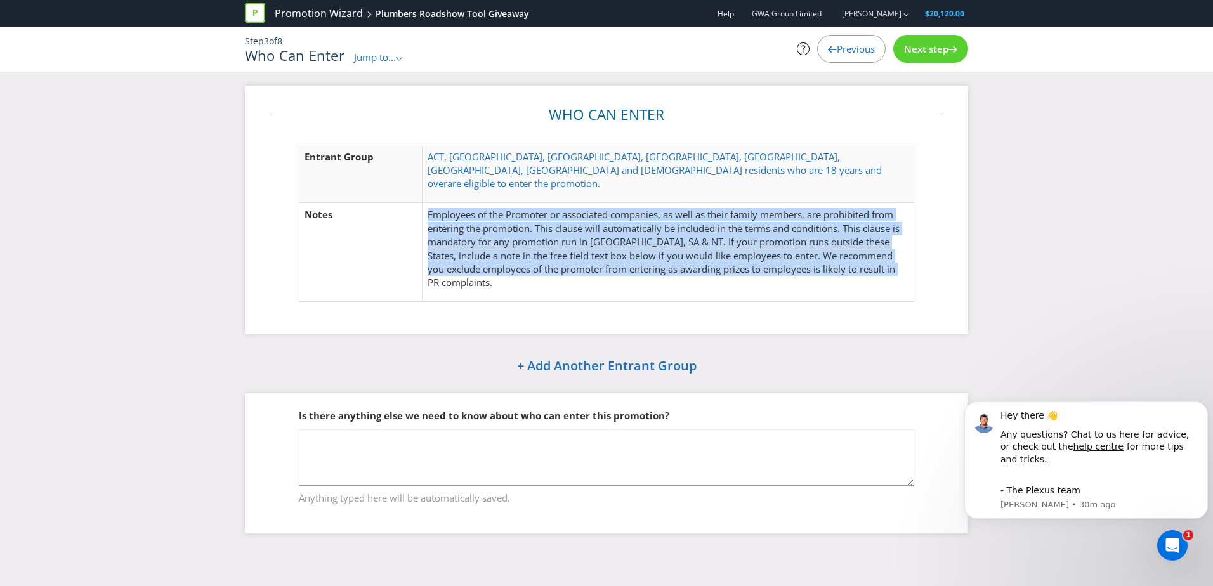
drag, startPoint x: 490, startPoint y: 270, endPoint x: 419, endPoint y: 200, distance: 99.6
click at [419, 203] on tr "Notes Employees of the Promoter or associated companies, as well as their famil…" at bounding box center [606, 252] width 615 height 99
copy tr "Employees of the Promoter or associated companies, as well as their family memb…"
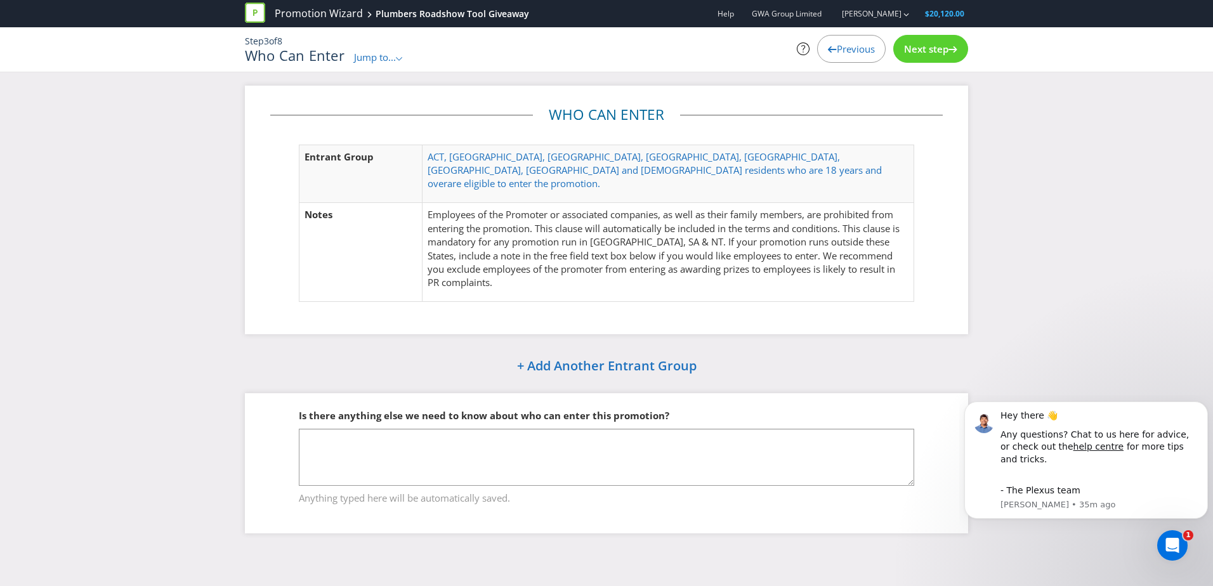
click at [910, 56] on div "Next step" at bounding box center [930, 49] width 75 height 28
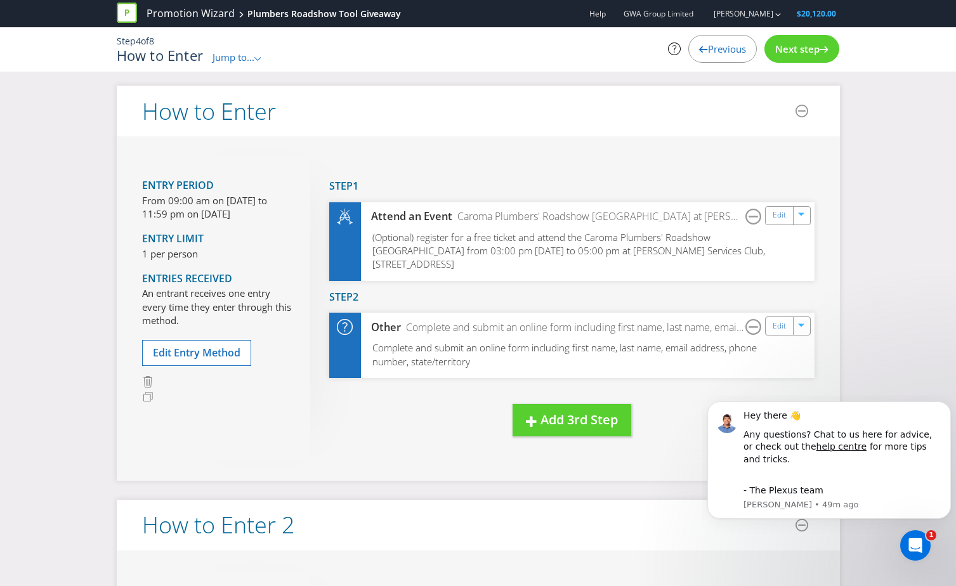
click at [827, 54] on div "Next step" at bounding box center [801, 49] width 75 height 28
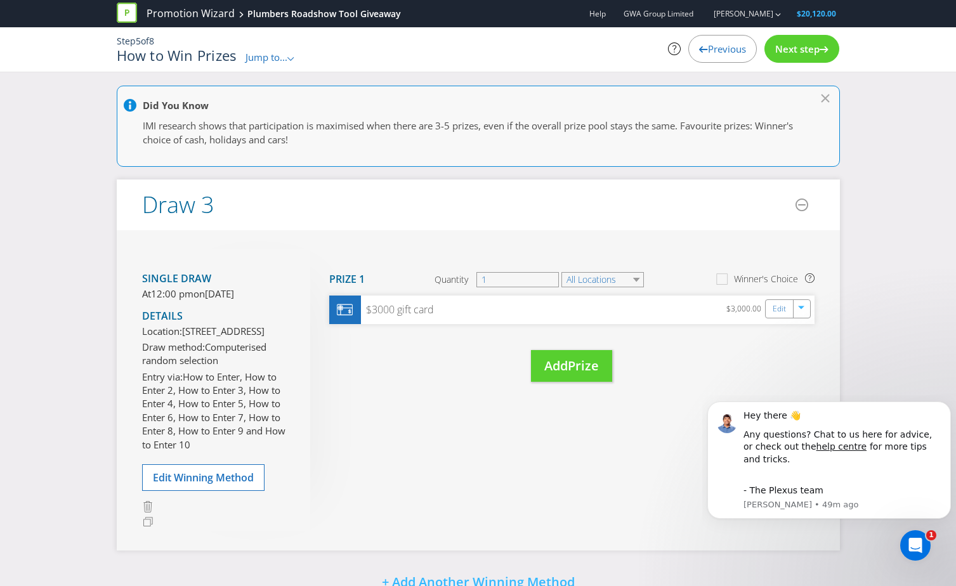
click at [826, 54] on div "Next step" at bounding box center [801, 49] width 75 height 28
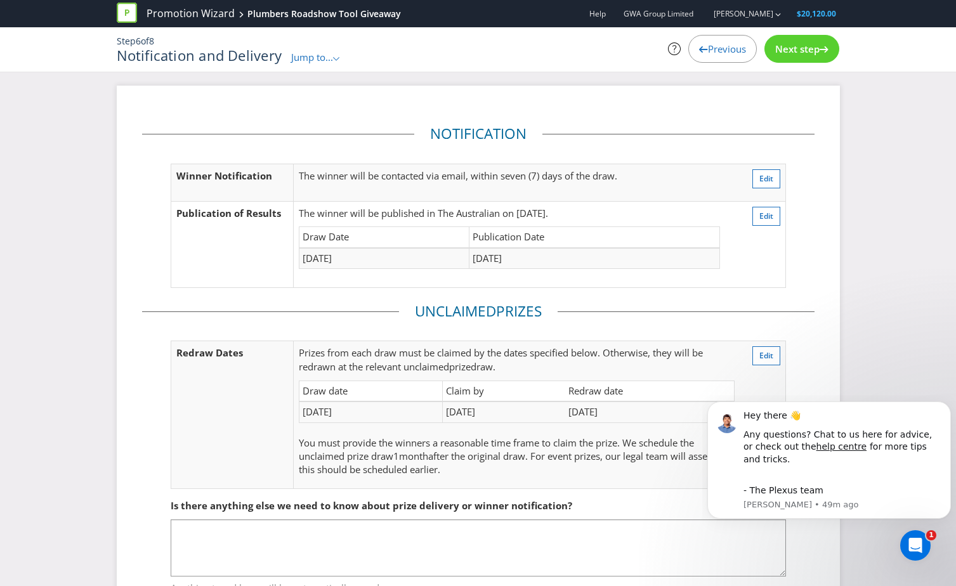
click at [826, 54] on div "Next step" at bounding box center [801, 49] width 75 height 28
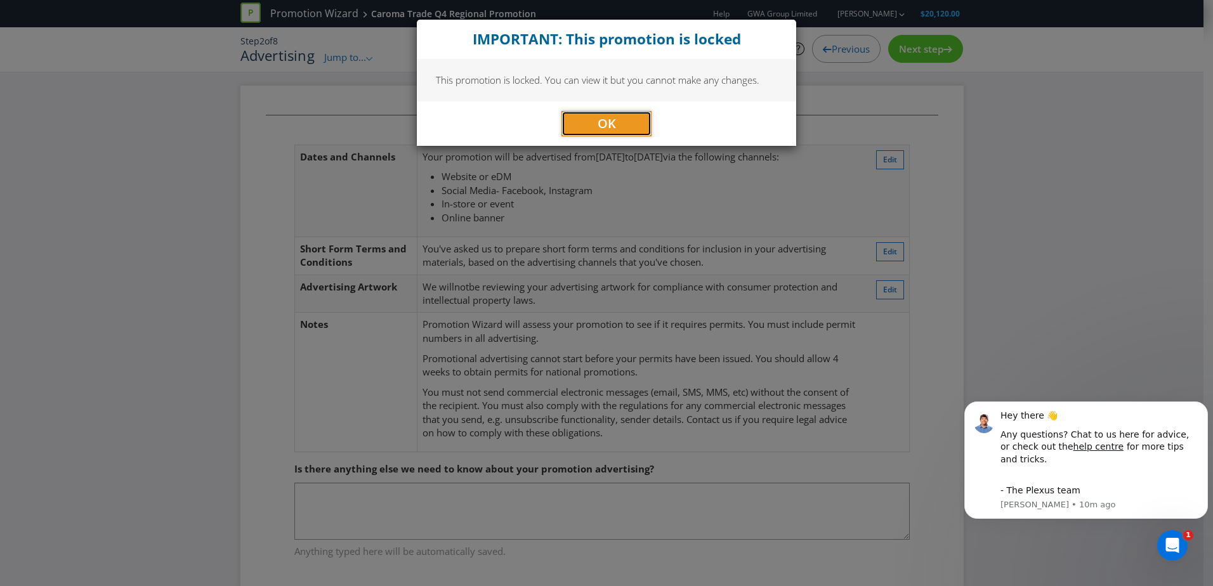
click at [594, 111] on button "OK" at bounding box center [606, 123] width 90 height 25
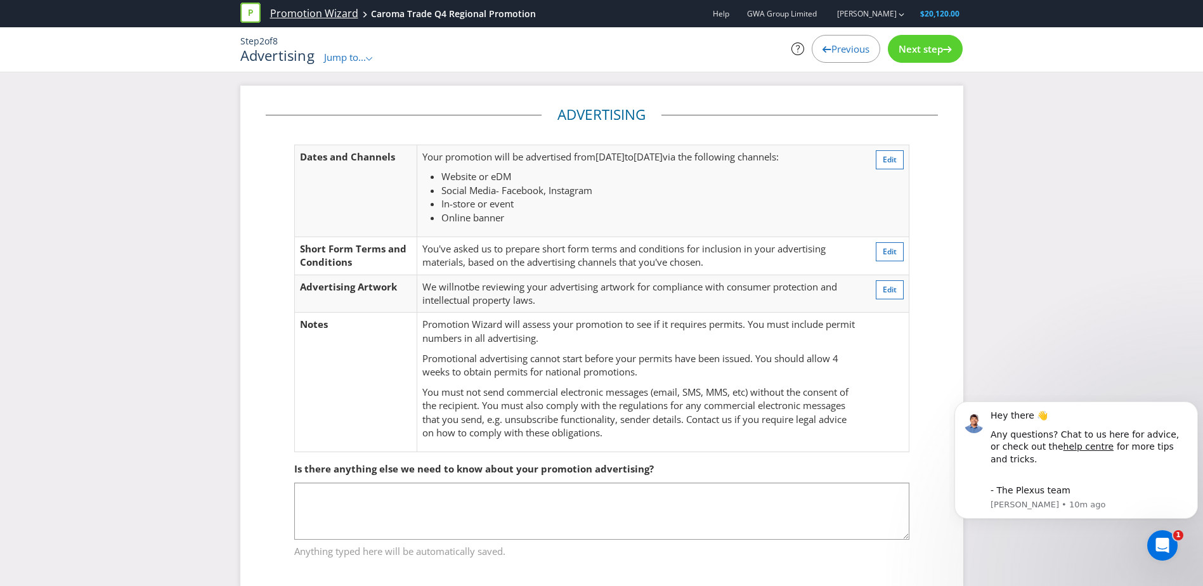
click at [319, 10] on link "Promotion Wizard" at bounding box center [314, 13] width 88 height 15
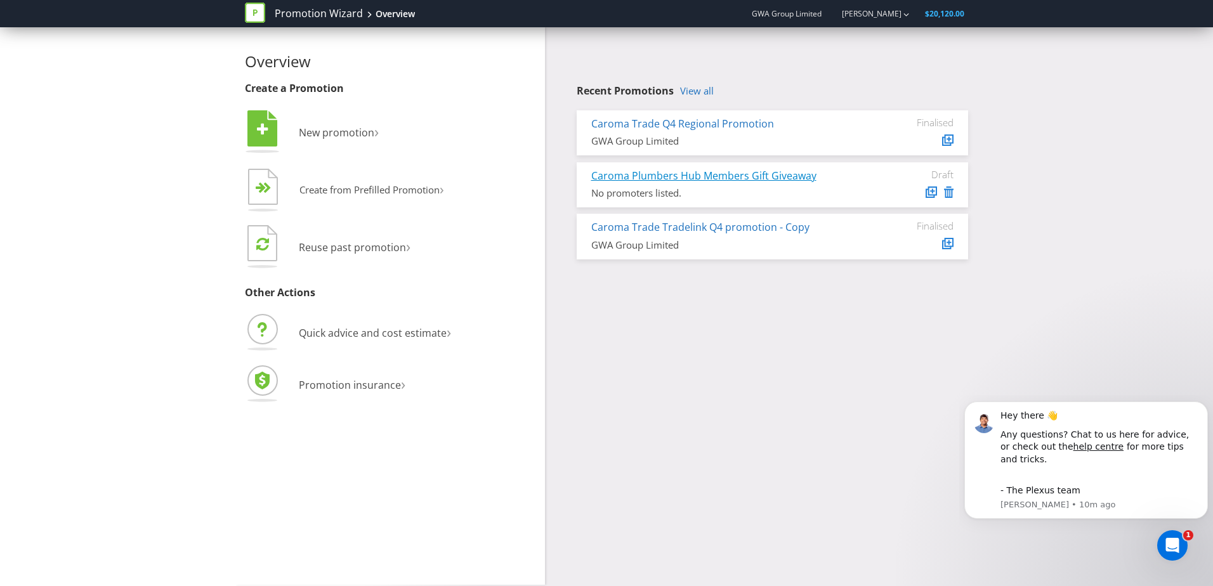
click at [672, 179] on link "Caroma Plumbers Hub Members Gift Giveaway" at bounding box center [703, 176] width 225 height 14
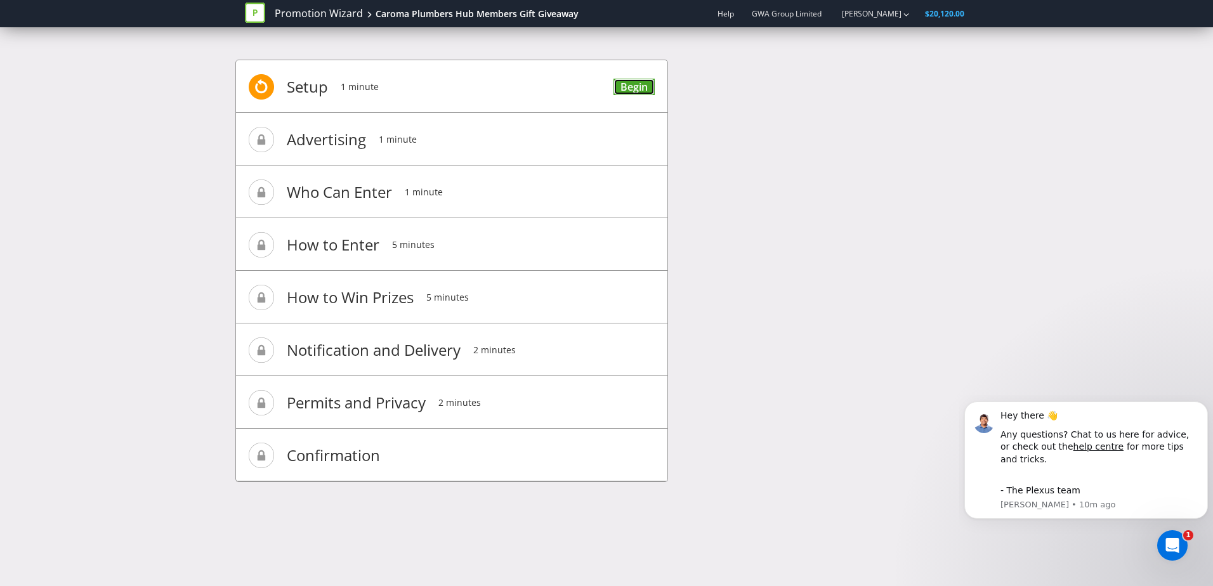
click at [627, 85] on link "Begin" at bounding box center [633, 87] width 41 height 17
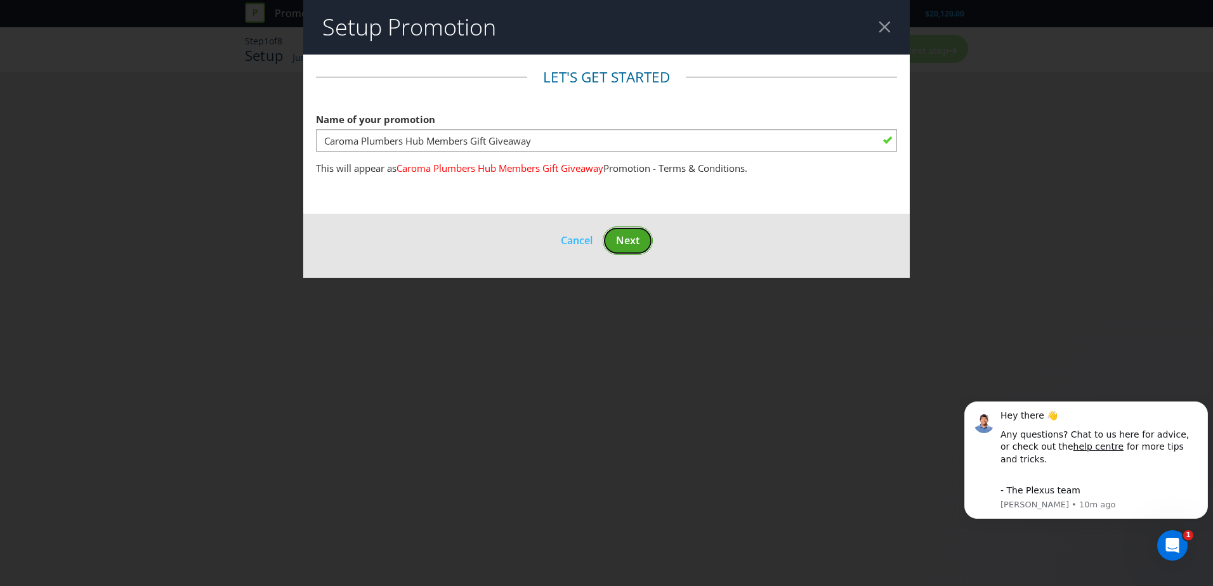
click at [620, 231] on button "Next" at bounding box center [628, 240] width 50 height 29
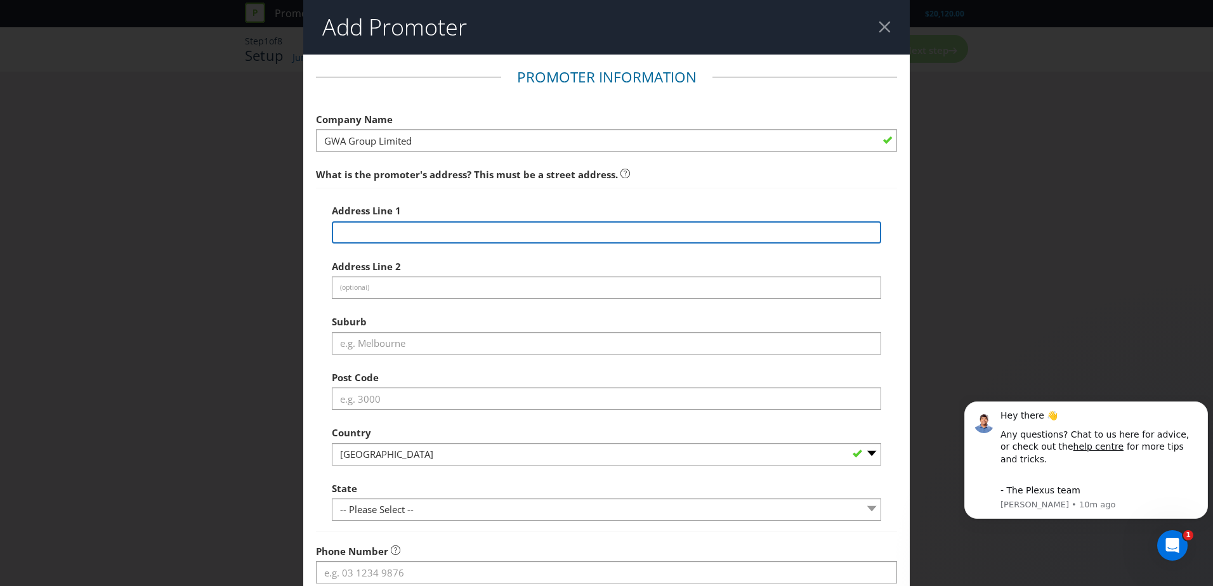
click at [441, 237] on input "text" at bounding box center [606, 232] width 549 height 22
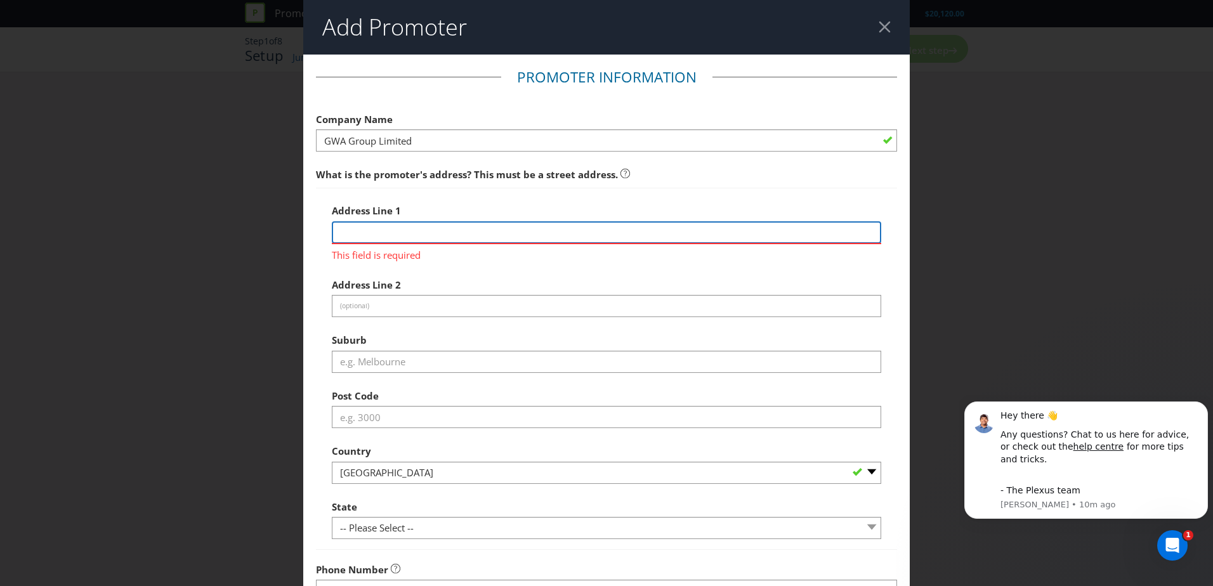
paste input "Level 24/100 Mount St, North Sydney NSW 2060"
drag, startPoint x: 561, startPoint y: 234, endPoint x: 436, endPoint y: 233, distance: 124.3
click at [436, 233] on input "Level 24/100 Mount St, North Sydney NSW 2060" at bounding box center [606, 232] width 549 height 22
type input "Level 24/100 Mount St"
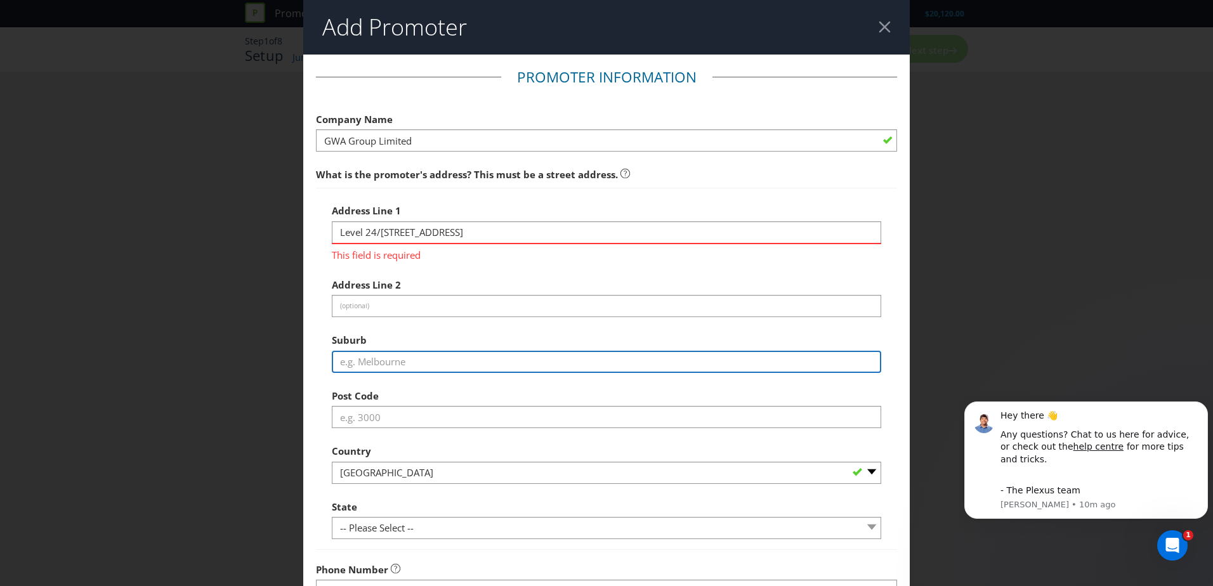
click at [393, 362] on div "Address Line 1 Level 24/100 Mount St This field is required Address Line 2 (opt…" at bounding box center [606, 368] width 549 height 341
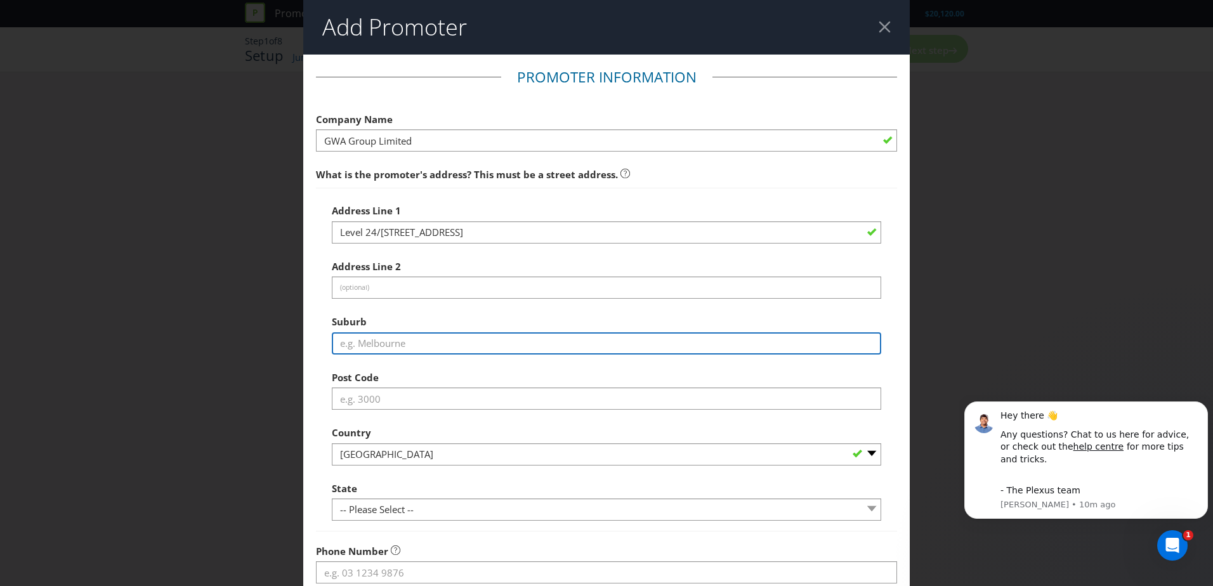
paste input ", North Sydney NSW 2060"
drag, startPoint x: 345, startPoint y: 344, endPoint x: 314, endPoint y: 344, distance: 31.1
click at [316, 344] on div "Address Line 1 Level 24/100 Mount St Address Line 2 (optional) Suburb , North S…" at bounding box center [606, 360] width 581 height 344
drag, startPoint x: 454, startPoint y: 344, endPoint x: 400, endPoint y: 343, distance: 53.3
click at [400, 343] on input "North Sydney NSW 2060" at bounding box center [606, 343] width 549 height 22
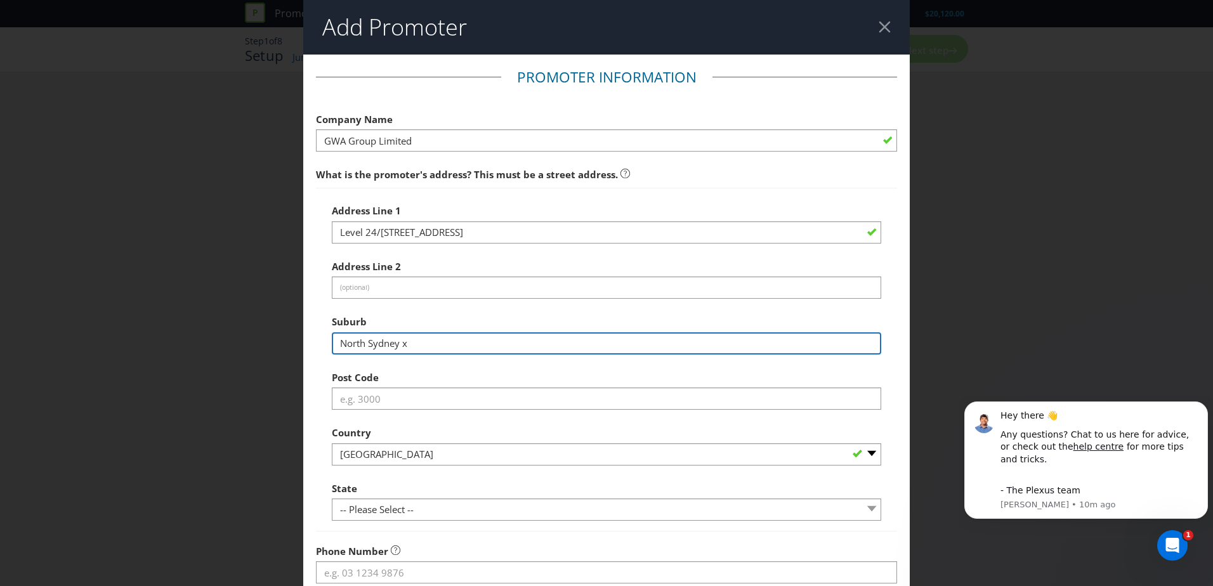
type input "North Sydney x"
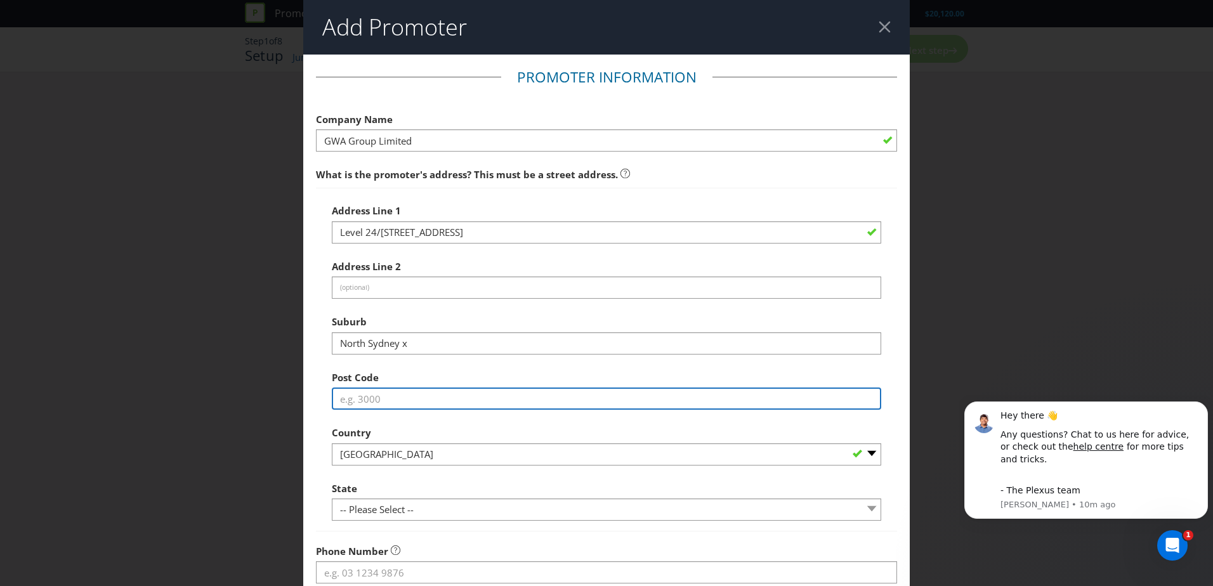
click at [400, 399] on input "text" at bounding box center [606, 399] width 549 height 22
paste input ", North Sydney NSW 2060"
drag, startPoint x: 429, startPoint y: 396, endPoint x: 313, endPoint y: 399, distance: 116.1
click at [313, 399] on main "Promoter Information Company Name GWA Group Limited What is the promoter's addr…" at bounding box center [606, 410] width 606 height 710
type input "2060"
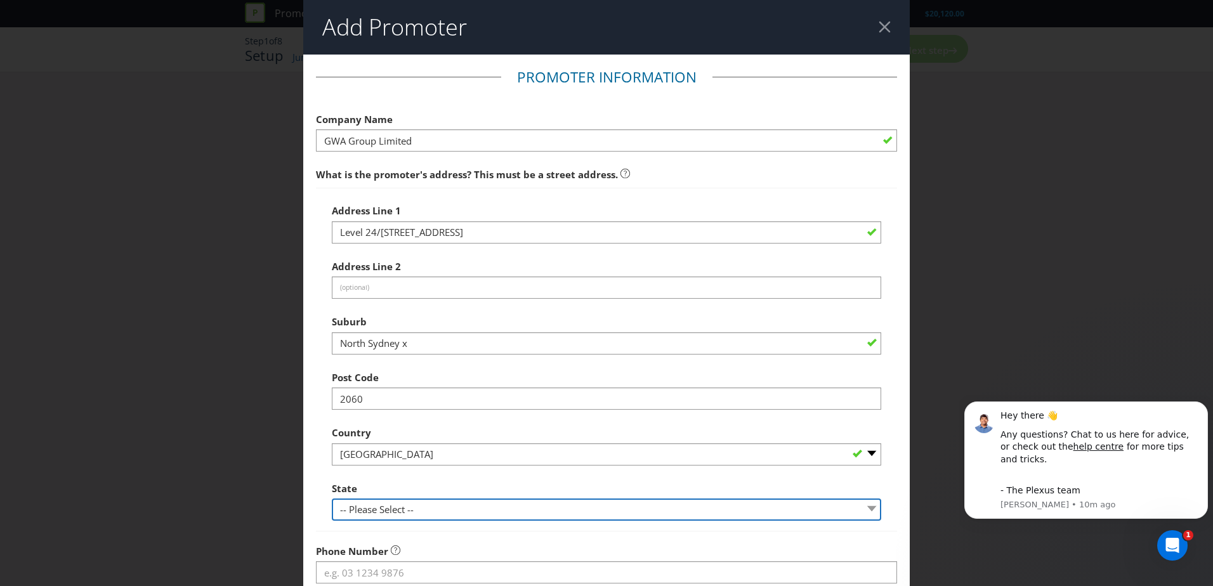
click at [377, 515] on select "-- Please Select -- [GEOGRAPHIC_DATA] [GEOGRAPHIC_DATA] [GEOGRAPHIC_DATA] [GEOG…" at bounding box center [606, 510] width 549 height 22
select select "[GEOGRAPHIC_DATA]"
click at [332, 499] on select "-- Please Select -- [GEOGRAPHIC_DATA] [GEOGRAPHIC_DATA] [GEOGRAPHIC_DATA] [GEOG…" at bounding box center [606, 510] width 549 height 22
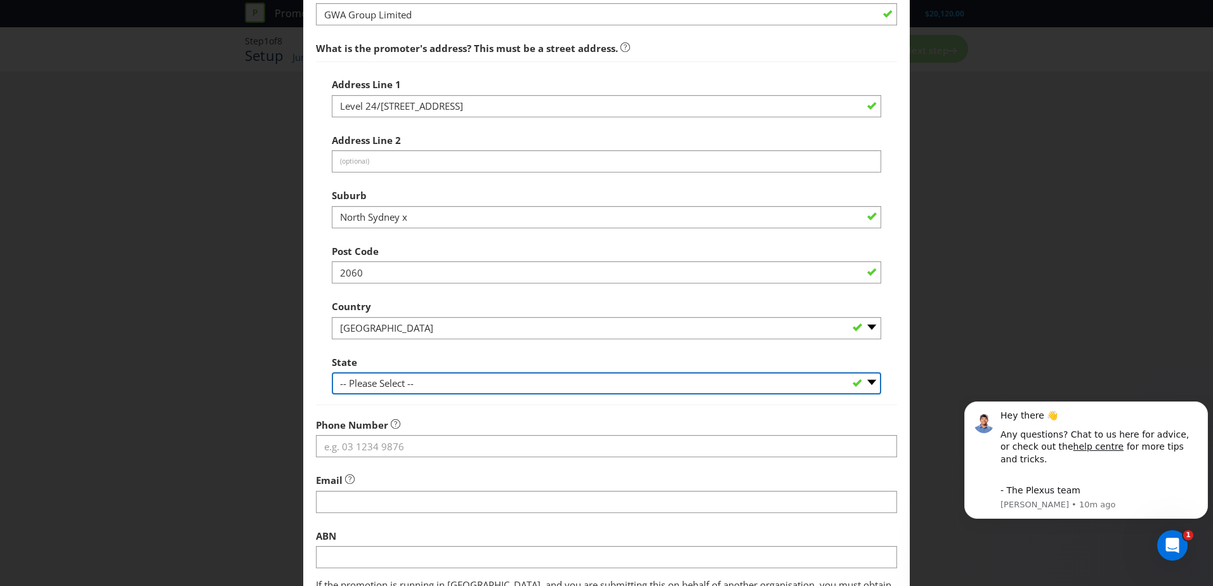
scroll to position [127, 0]
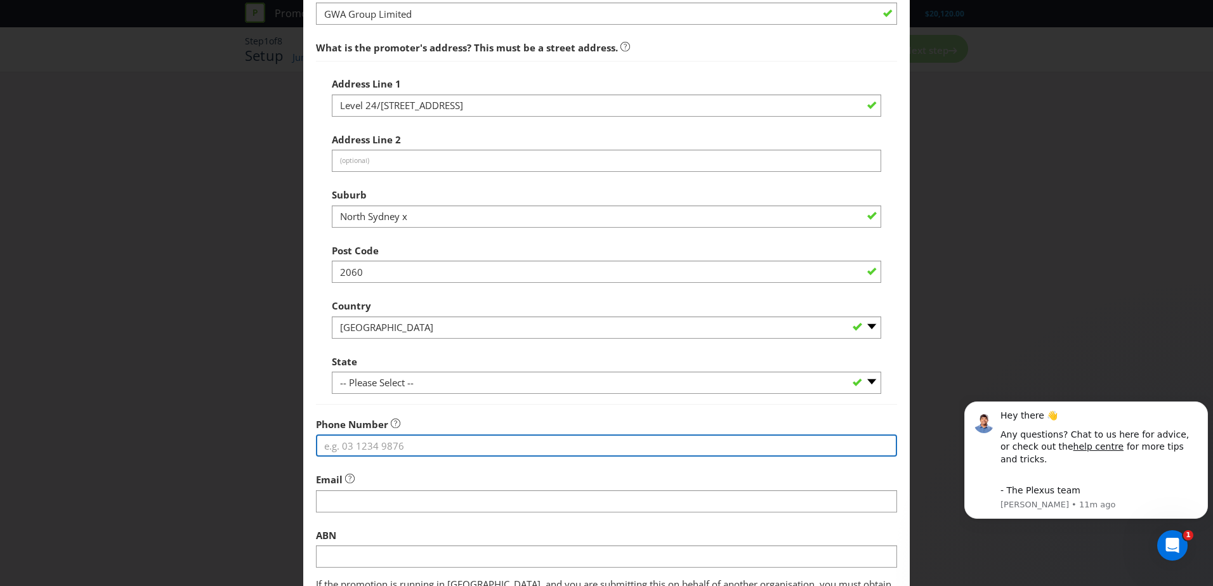
click at [422, 446] on input "tel" at bounding box center [606, 445] width 581 height 22
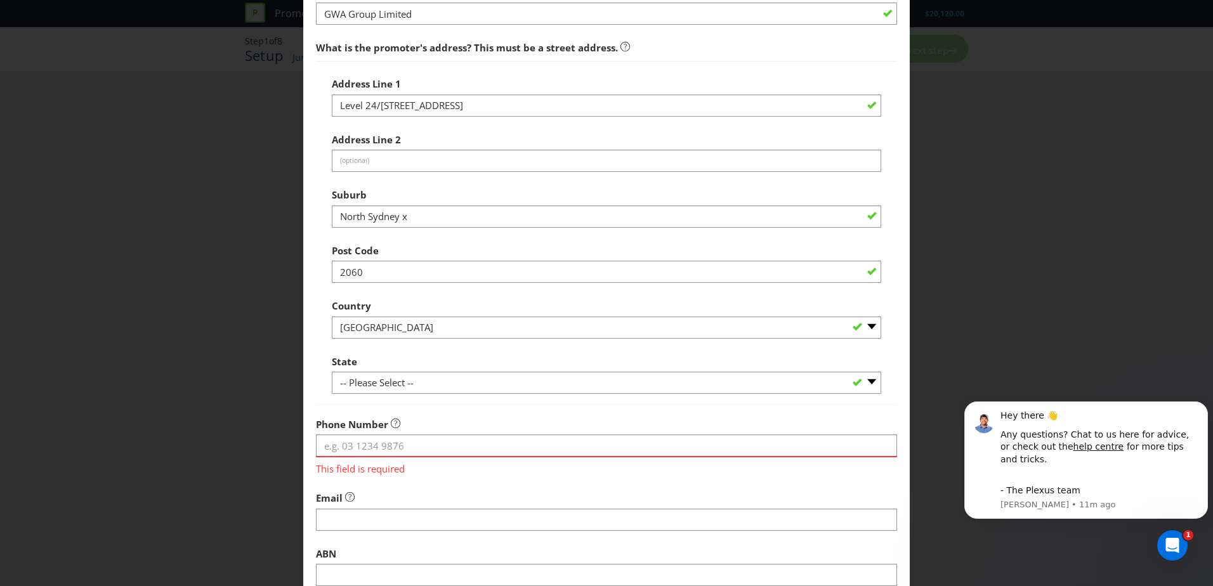
click at [277, 430] on div "Add Promoter Promoter Information Company Name GWA Group Limited What is the pr…" at bounding box center [606, 293] width 1213 height 586
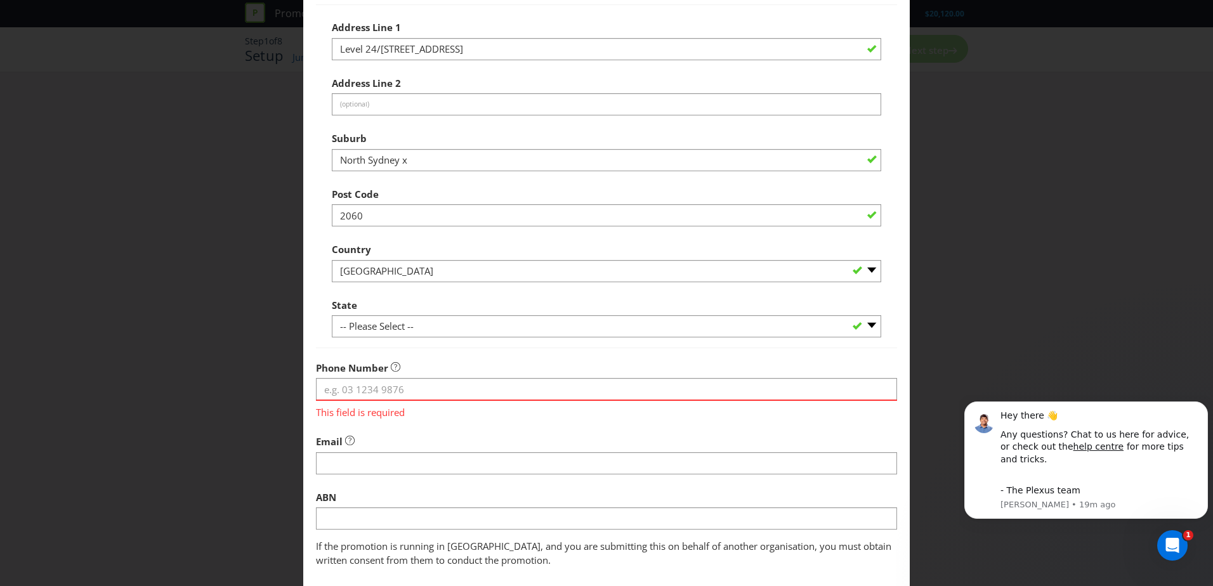
scroll to position [190, 0]
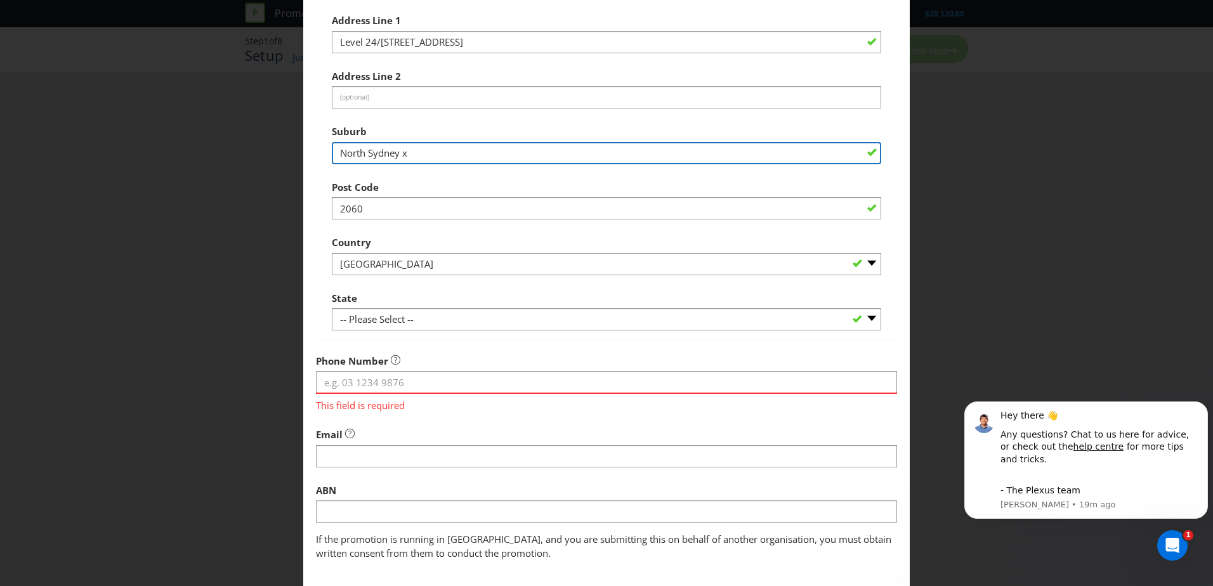
click at [410, 159] on input "North Sydney x" at bounding box center [606, 153] width 549 height 22
click at [337, 153] on input "North Sydney" at bounding box center [606, 153] width 549 height 22
type input "North Sydney"
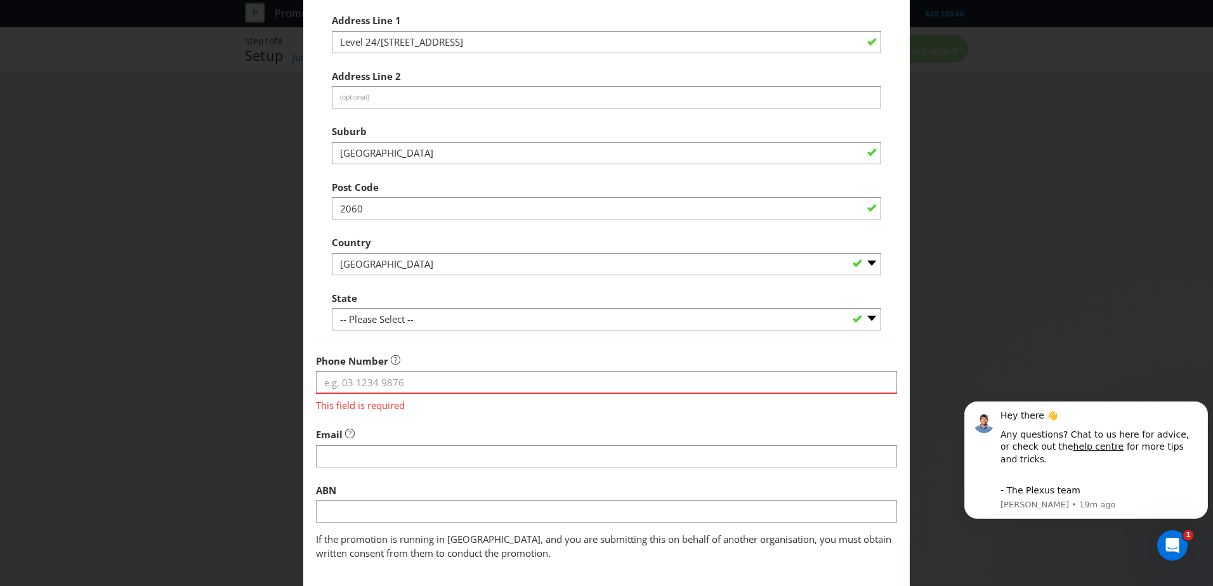
click at [311, 159] on main "Promoter Information Company Name GWA Group Limited What is the promoter's addr…" at bounding box center [606, 228] width 606 height 728
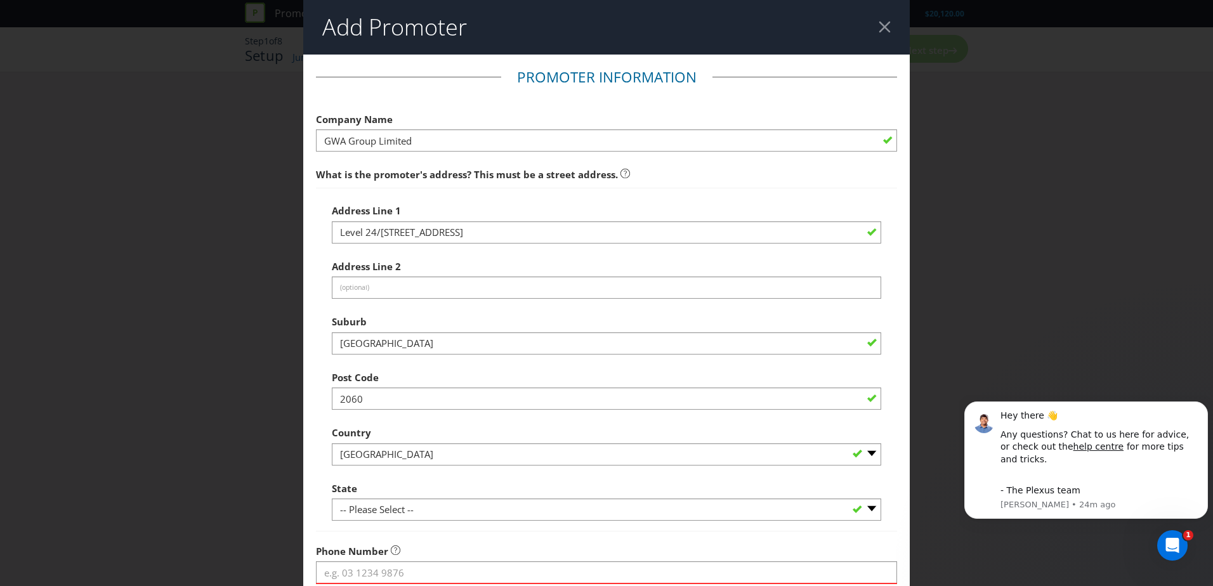
scroll to position [254, 0]
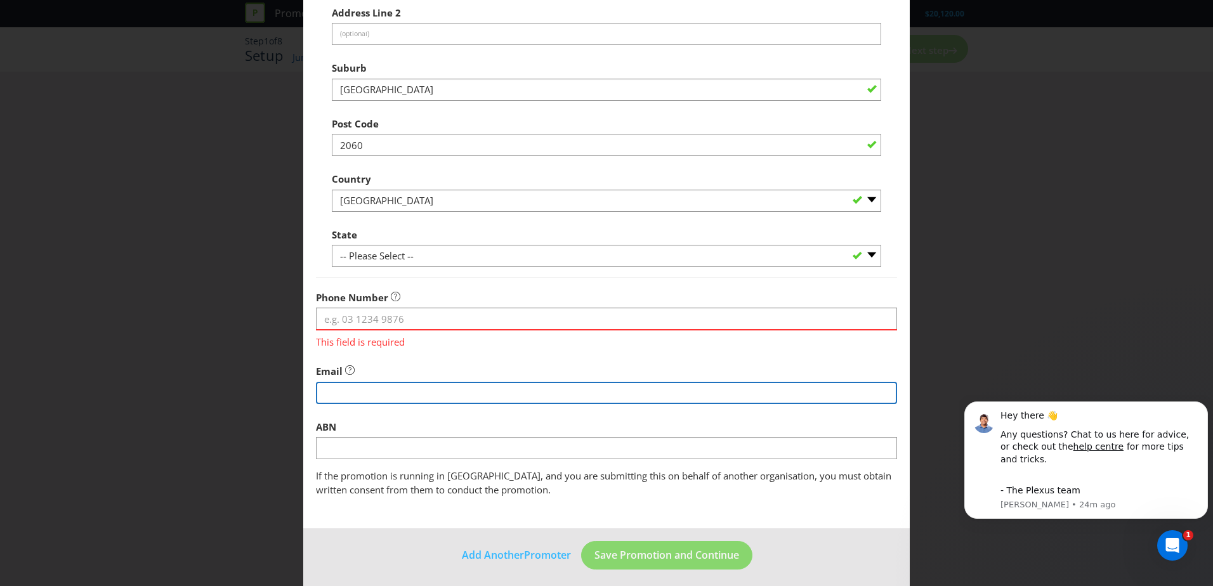
click at [371, 390] on input "string" at bounding box center [606, 393] width 581 height 22
paste input "bkservice@gwagroup.com.au"
type input "bkservice@gwagroup.com.au"
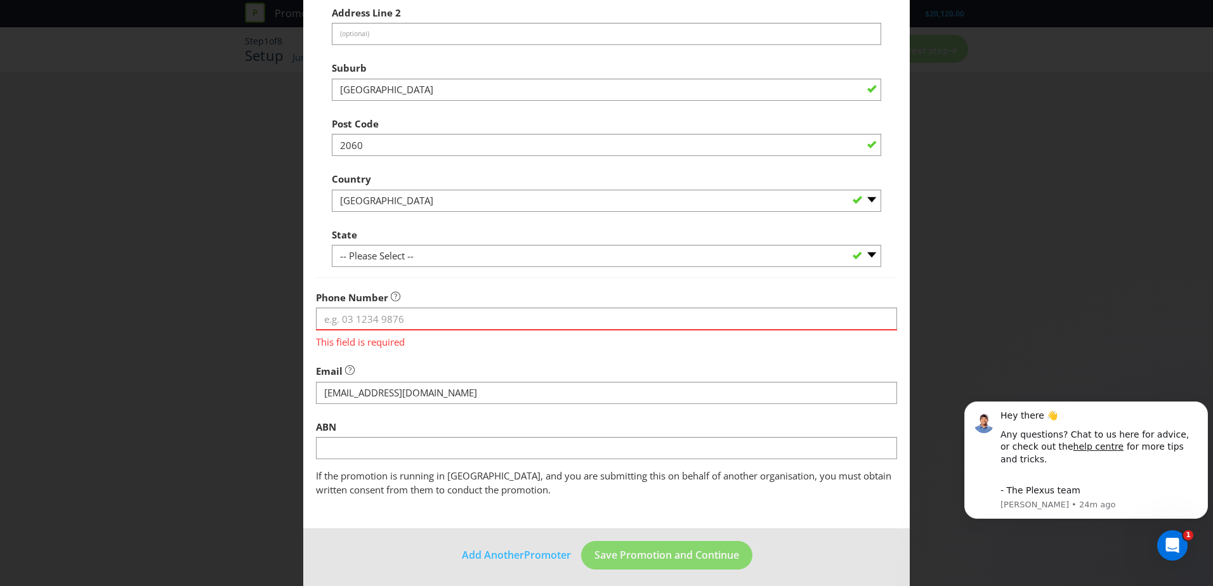
click at [532, 369] on div "Email" at bounding box center [606, 381] width 581 height 46
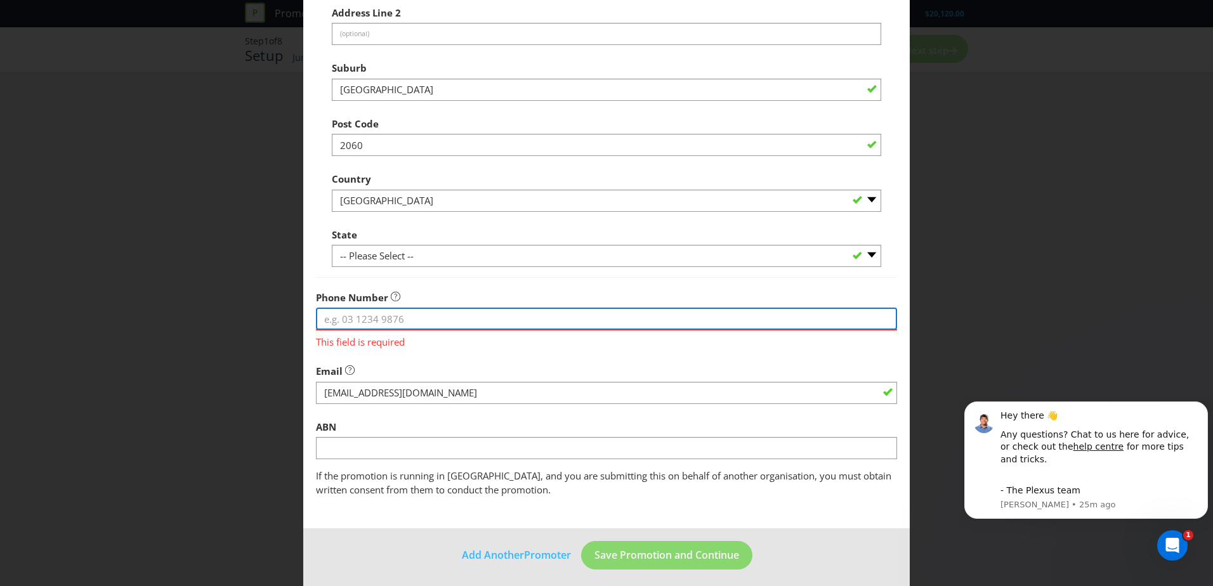
click at [445, 312] on input "tel" at bounding box center [606, 319] width 581 height 22
paste input "61 2 8825 4400"
click at [322, 320] on input "61 2 8825 4400" at bounding box center [606, 319] width 581 height 22
type input "+61 2 8825 4400"
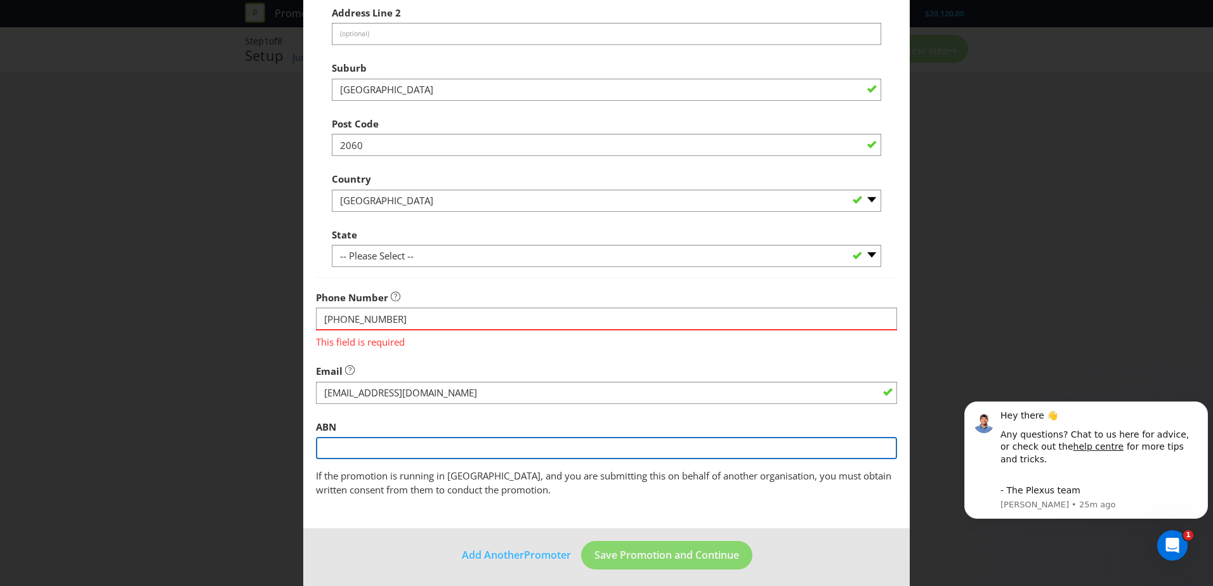
click at [435, 454] on input "text" at bounding box center [606, 448] width 581 height 22
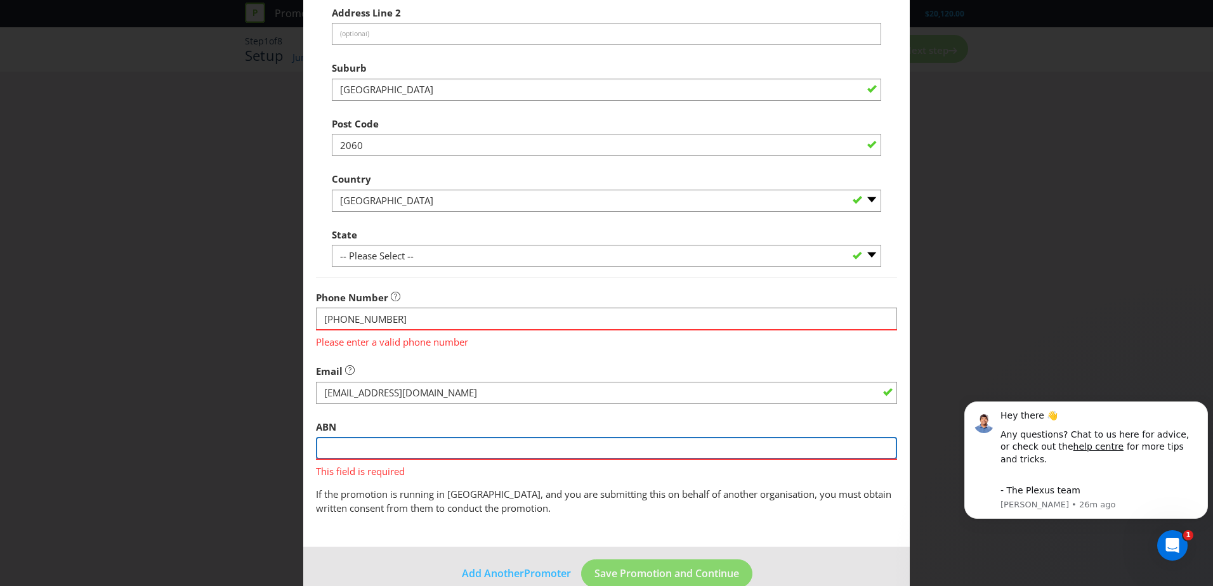
click at [406, 444] on input "text" at bounding box center [606, 448] width 581 height 22
paste input "ABN 35 000 189 499"
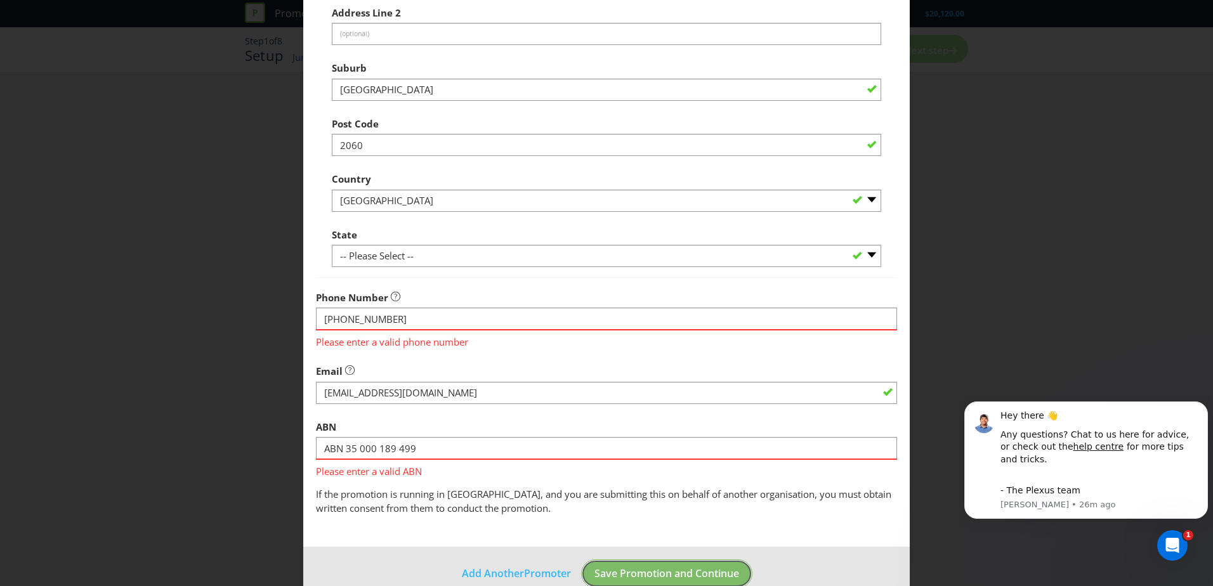
click at [629, 577] on span "Save Promotion and Continue" at bounding box center [666, 573] width 145 height 14
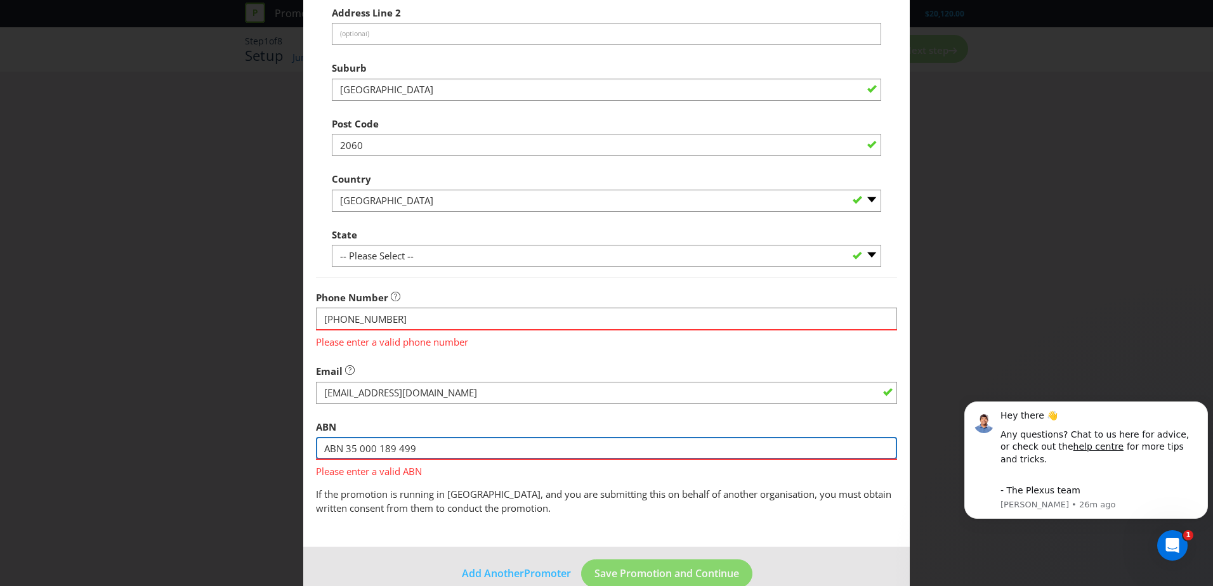
drag, startPoint x: 344, startPoint y: 451, endPoint x: 304, endPoint y: 448, distance: 39.4
click at [304, 448] on main "Promoter Information Company Name GWA Group Limited What is the promoter's addr…" at bounding box center [606, 174] width 606 height 746
type input "35 000 189 499"
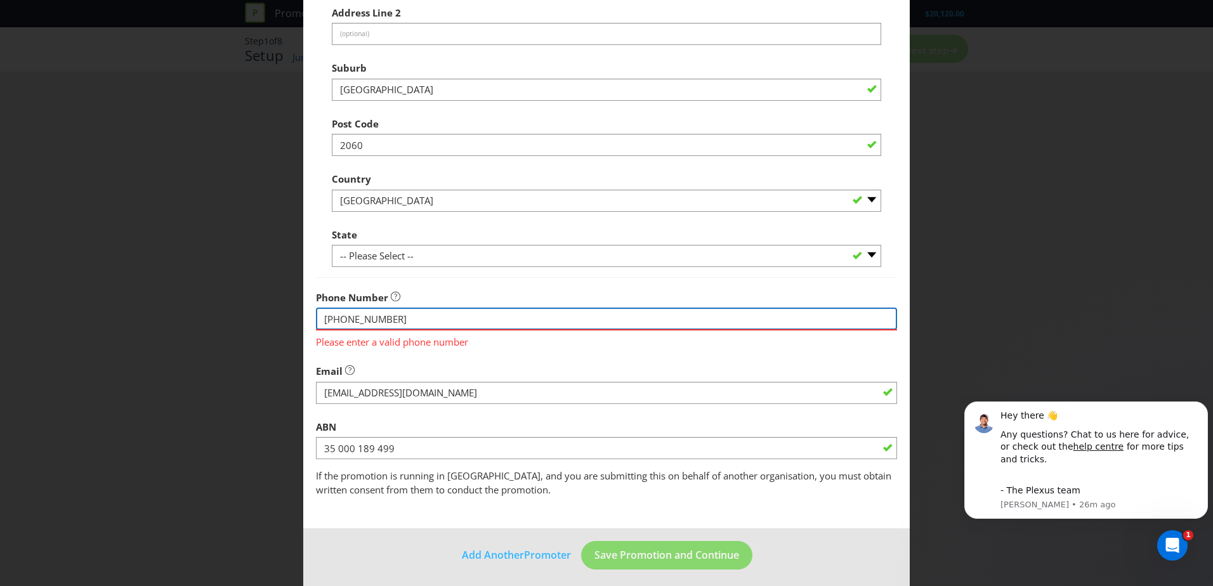
drag, startPoint x: 337, startPoint y: 317, endPoint x: 306, endPoint y: 315, distance: 31.7
click at [306, 315] on main "Promoter Information Company Name GWA Group Limited What is the promoter's addr…" at bounding box center [606, 165] width 606 height 728
type input "02 8825 4400"
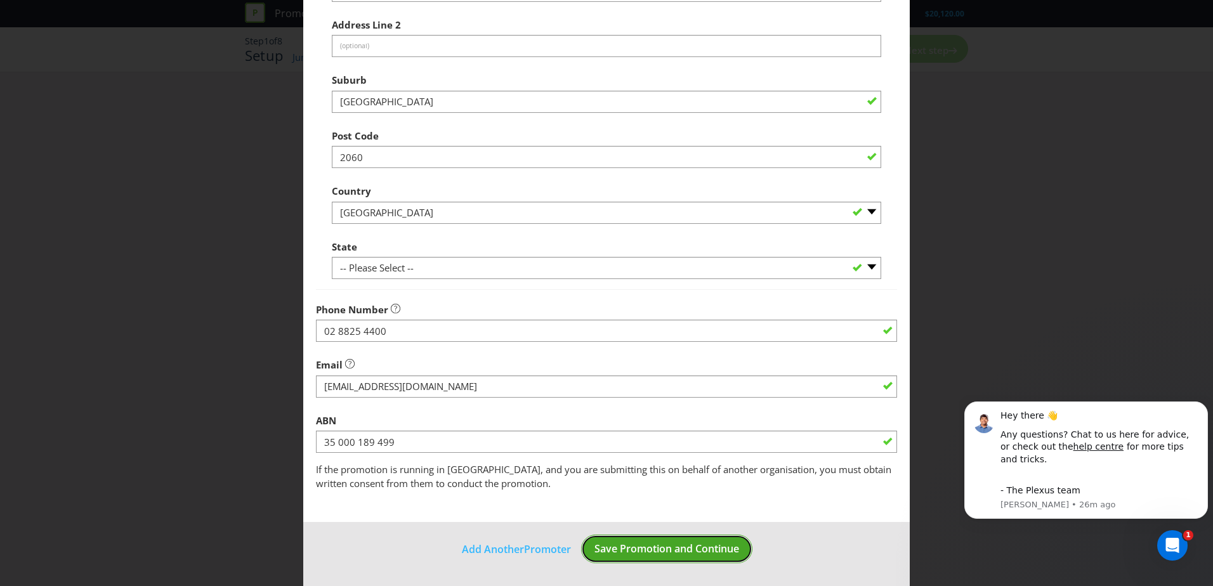
scroll to position [242, 0]
click at [676, 556] on span "Save Promotion and Continue" at bounding box center [666, 549] width 145 height 14
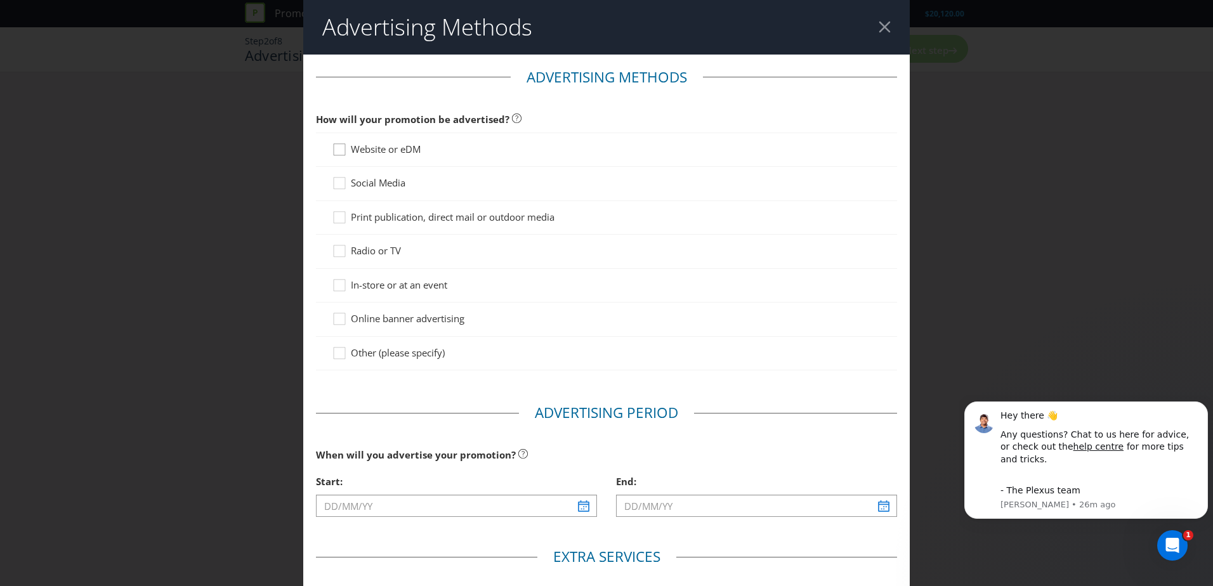
click at [337, 155] on icon at bounding box center [341, 152] width 19 height 19
click at [0, 0] on input "Website or eDM" at bounding box center [0, 0] width 0 height 0
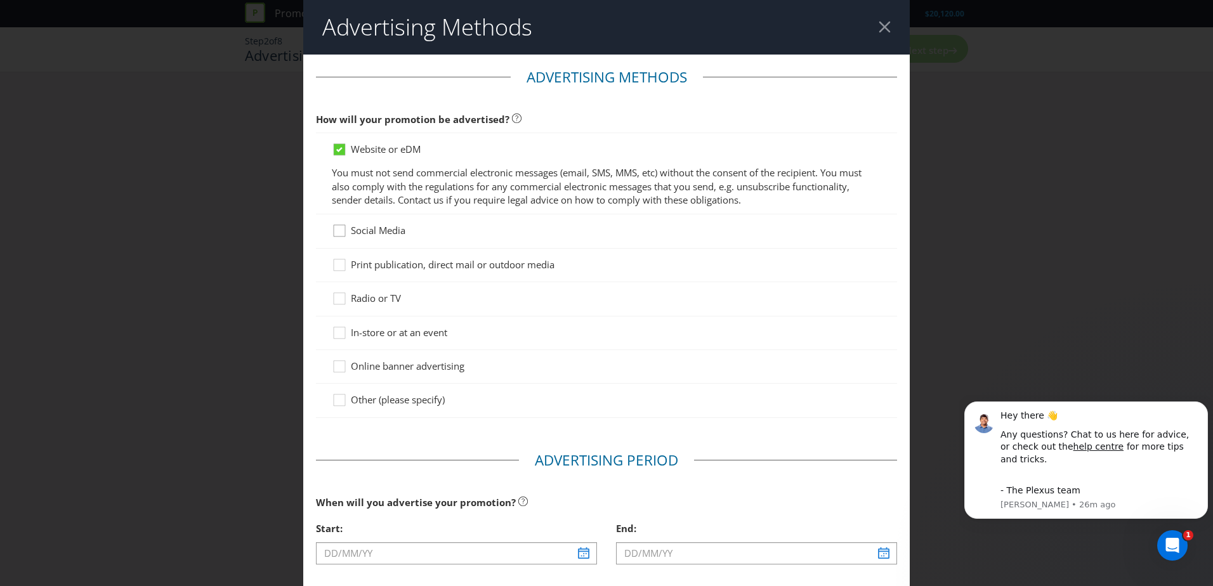
click at [337, 228] on div at bounding box center [339, 226] width 6 height 6
click at [0, 0] on input "Social Media" at bounding box center [0, 0] width 0 height 0
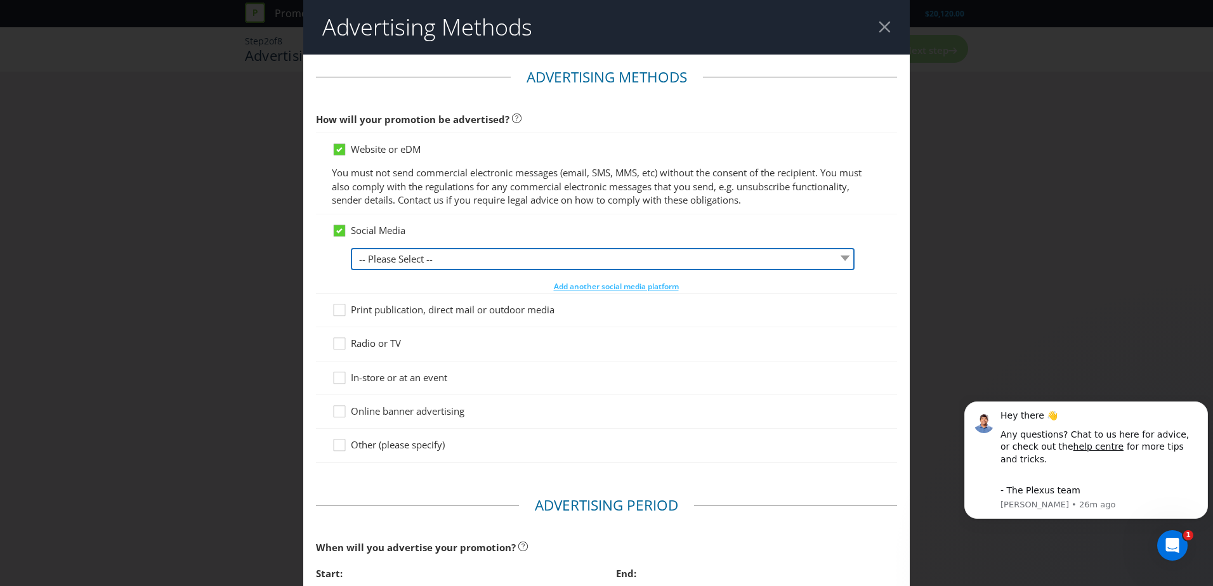
click at [422, 248] on select "-- Please Select -- Facebook X Instagram Snapchat LinkedIn Pinterest Tumblr You…" at bounding box center [603, 259] width 504 height 22
select select "INSTAGRAM"
click at [351, 248] on select "-- Please Select -- Facebook X Instagram Snapchat LinkedIn Pinterest Tumblr You…" at bounding box center [603, 259] width 504 height 22
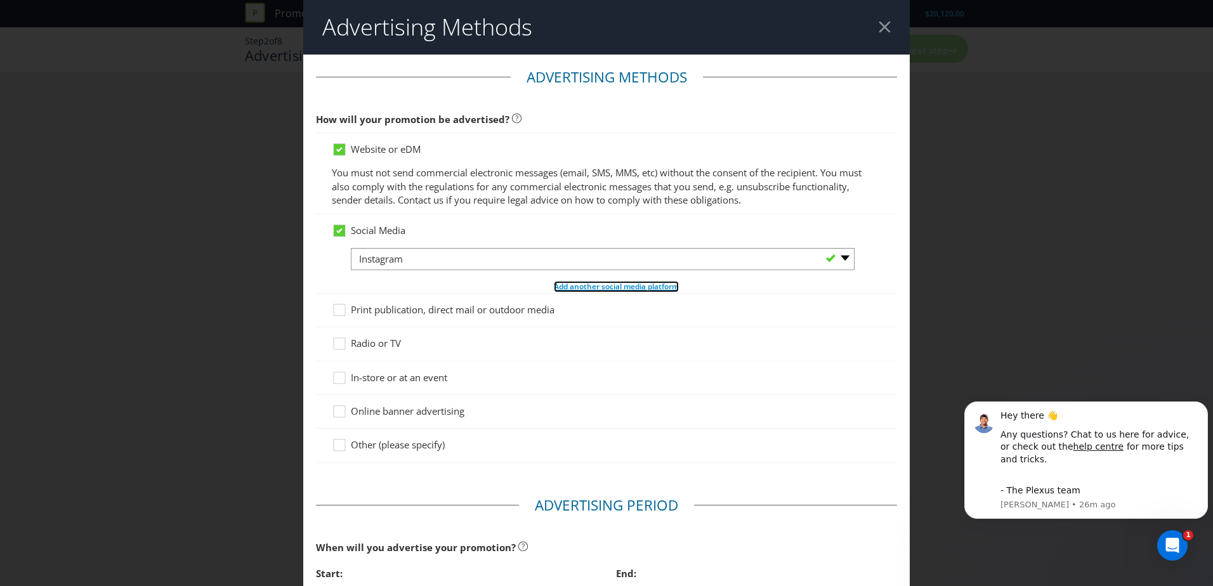
click at [573, 287] on span "Add another social media platform" at bounding box center [616, 286] width 125 height 11
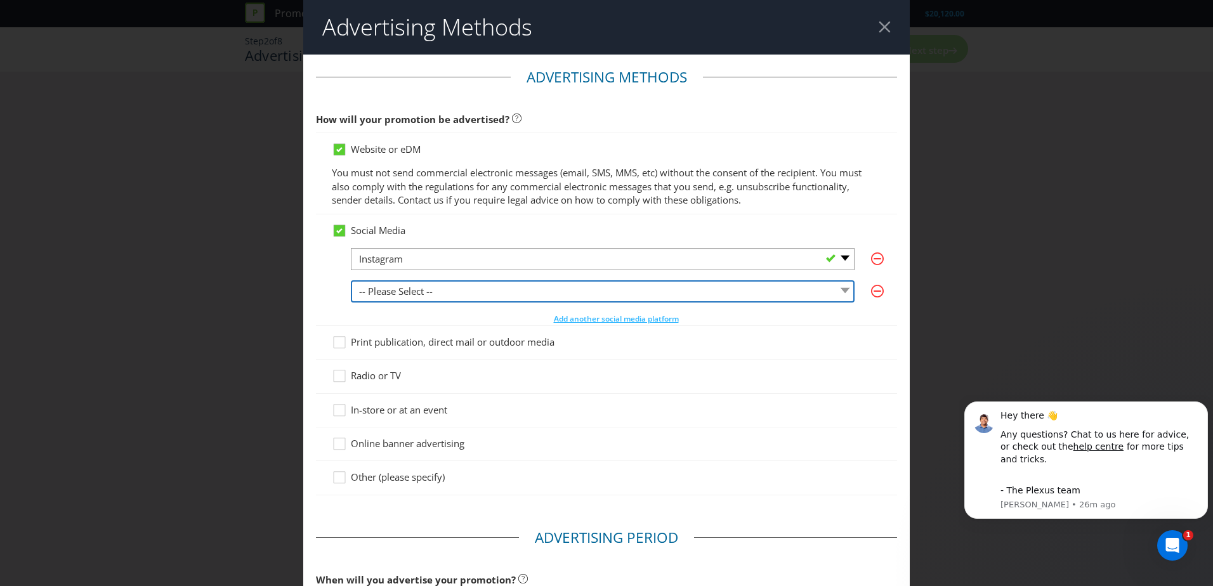
click at [540, 286] on select "-- Please Select -- Facebook X Instagram Snapchat LinkedIn Pinterest Tumblr You…" at bounding box center [603, 291] width 504 height 22
select select "LINKEDIN"
click at [351, 280] on select "-- Please Select -- Facebook X Instagram Snapchat LinkedIn Pinterest Tumblr You…" at bounding box center [603, 291] width 504 height 22
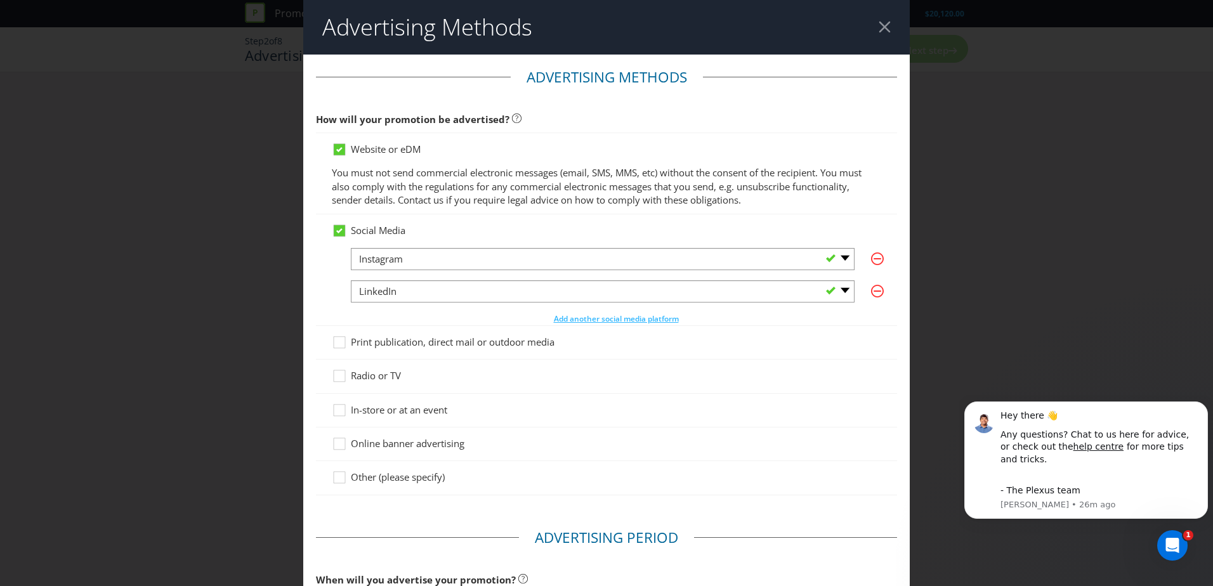
click at [565, 310] on div "-- Please Select -- Facebook X Instagram Snapchat LinkedIn Pinterest Tumblr You…" at bounding box center [616, 286] width 530 height 77
click at [565, 317] on span "Add another social media platform" at bounding box center [616, 318] width 125 height 11
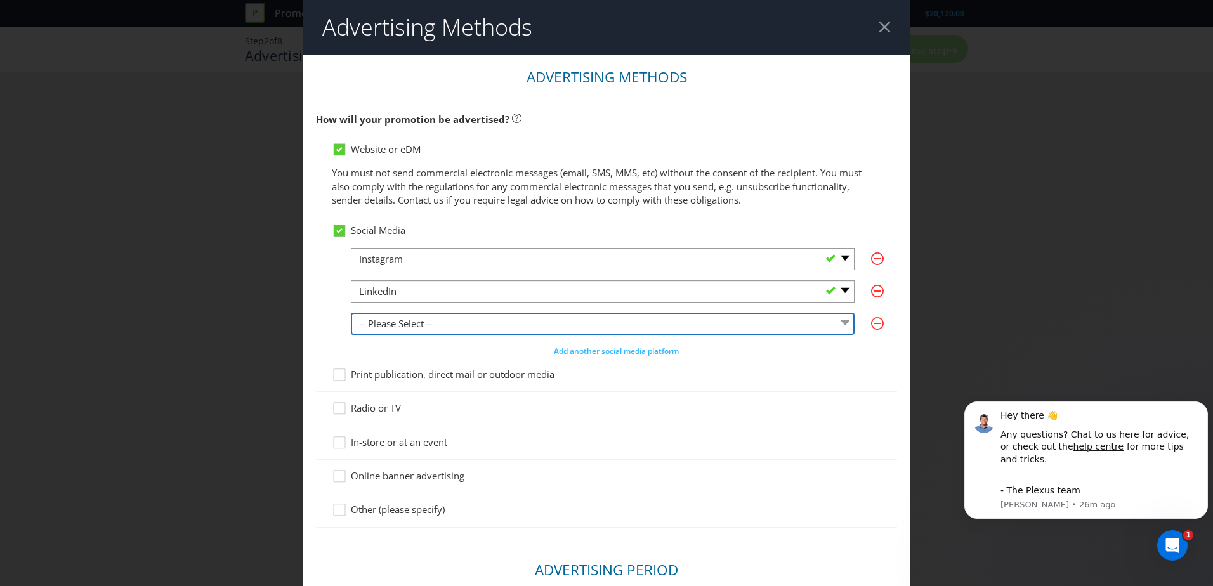
click at [548, 318] on select "-- Please Select -- Facebook X Instagram Snapchat LinkedIn Pinterest Tumblr You…" at bounding box center [603, 324] width 504 height 22
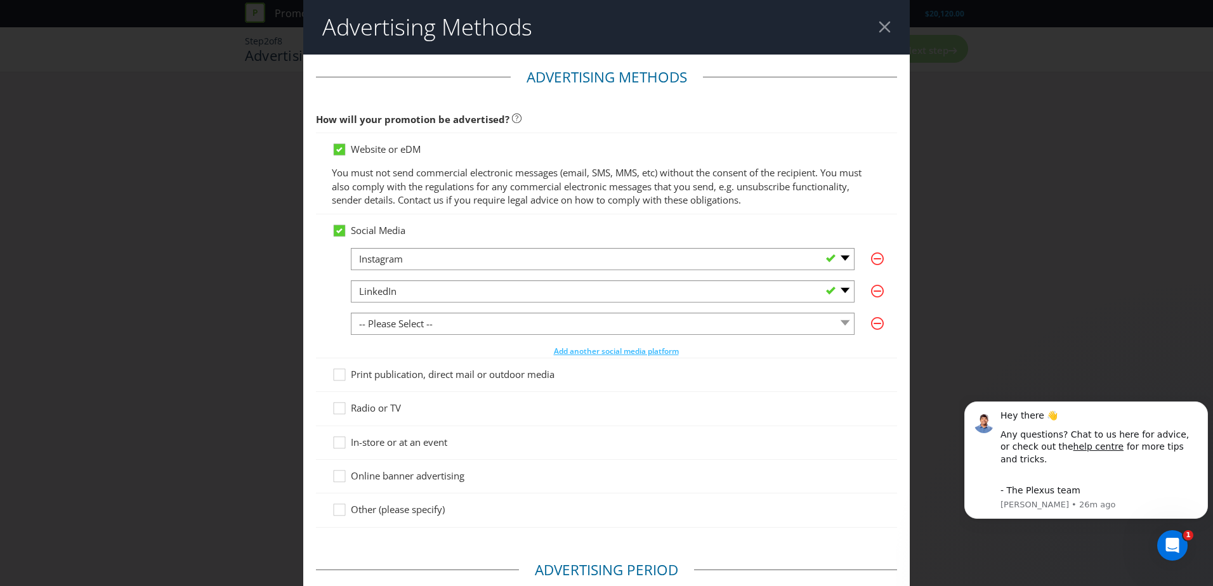
click at [292, 317] on div "Advertising Methods Advertising Methods How will your promotion be advertised? …" at bounding box center [606, 293] width 1213 height 586
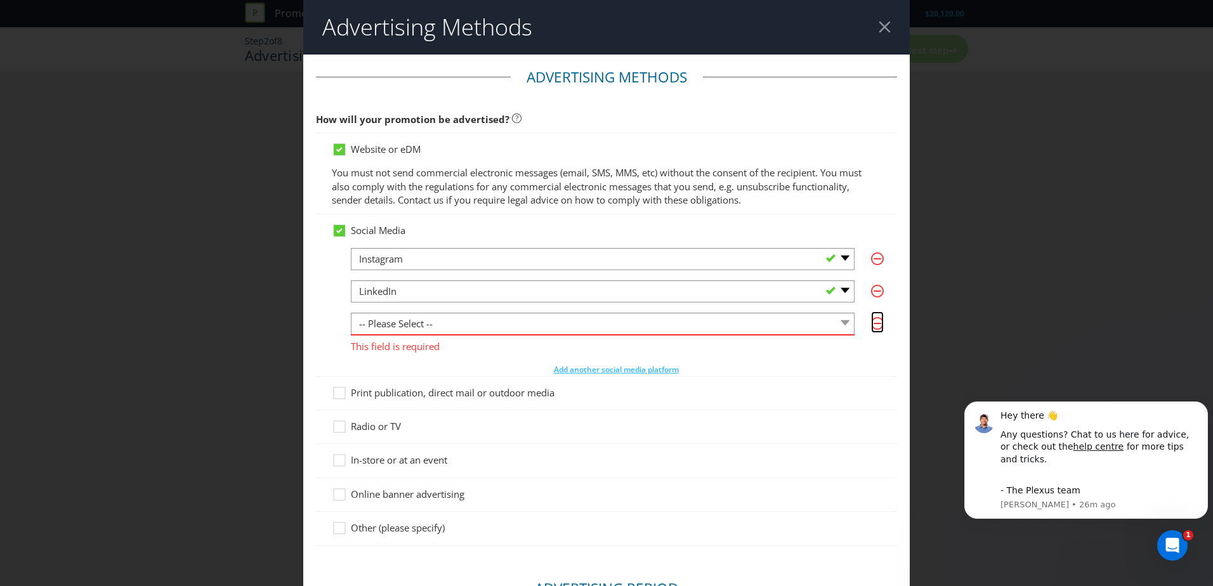
click at [871, 322] on icon "button" at bounding box center [877, 323] width 13 height 13
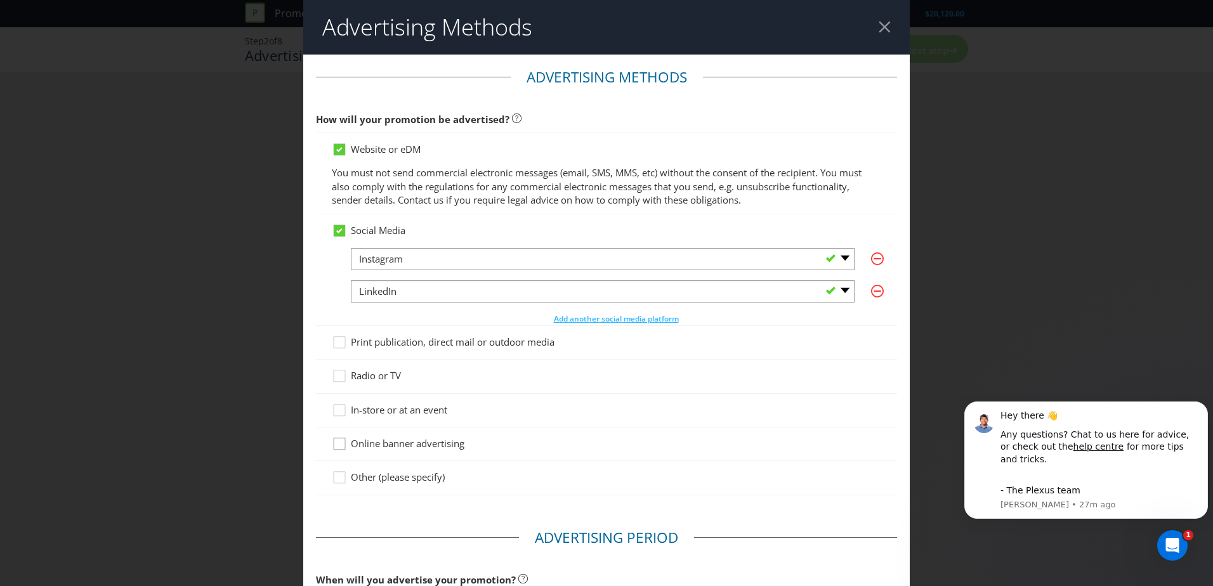
click at [340, 441] on div at bounding box center [339, 439] width 6 height 6
click at [0, 0] on input "Online banner advertising" at bounding box center [0, 0] width 0 height 0
click at [336, 405] on div at bounding box center [339, 406] width 6 height 6
click at [0, 0] on input "In-store or at an event" at bounding box center [0, 0] width 0 height 0
click at [337, 343] on icon at bounding box center [341, 345] width 19 height 19
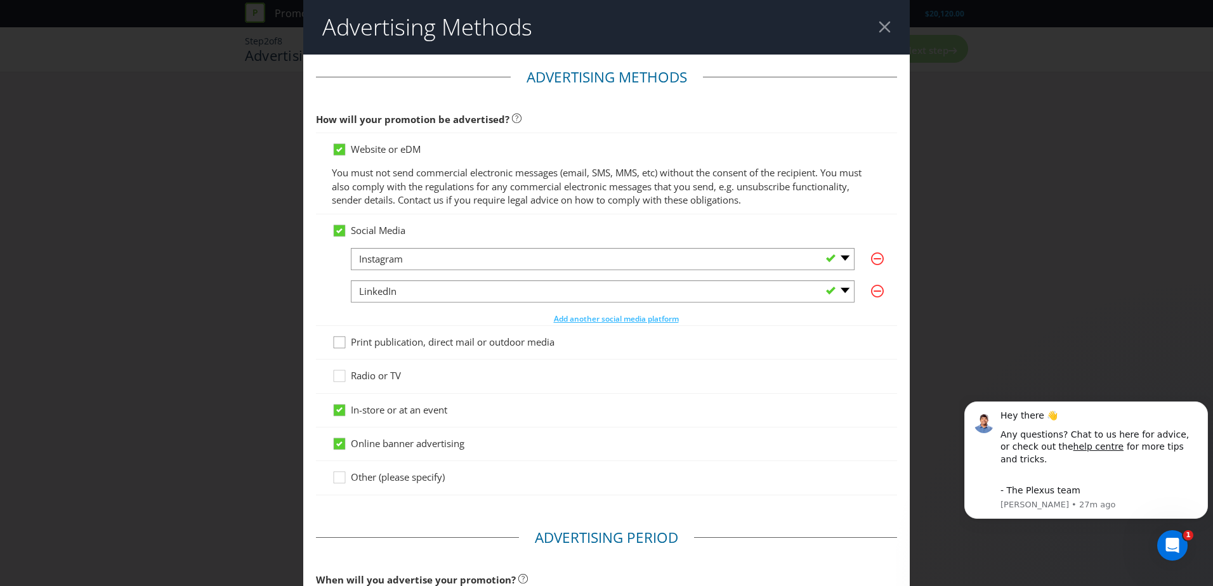
click at [0, 0] on input "Print publication, direct mail or outdoor media" at bounding box center [0, 0] width 0 height 0
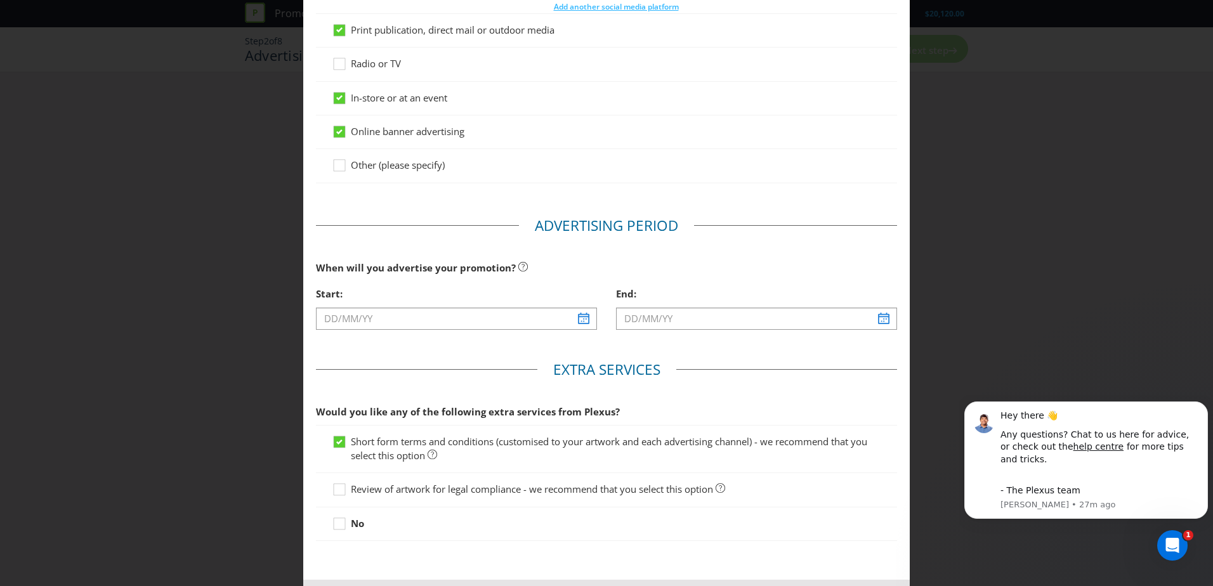
scroll to position [317, 0]
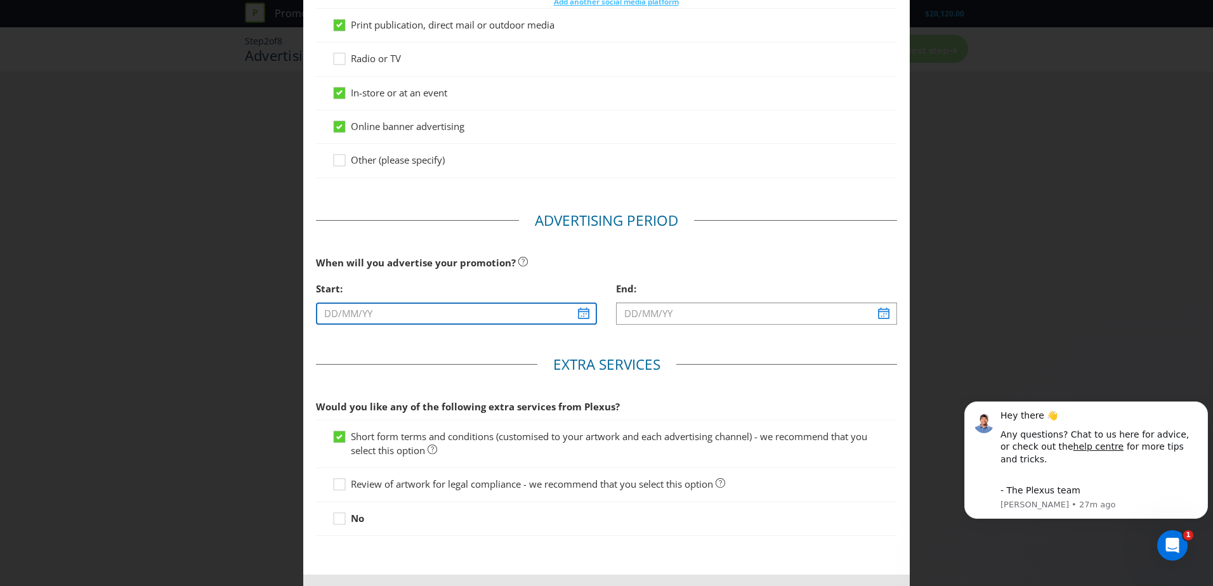
click at [575, 308] on input "text" at bounding box center [456, 314] width 281 height 22
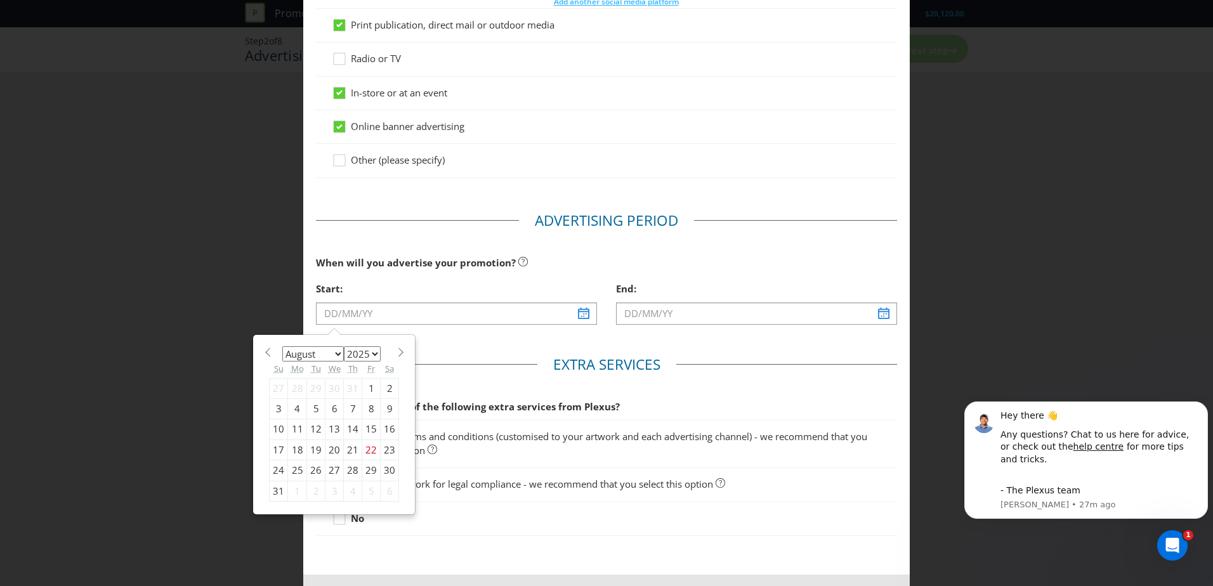
click at [396, 353] on span at bounding box center [401, 353] width 10 height 10
select select "8"
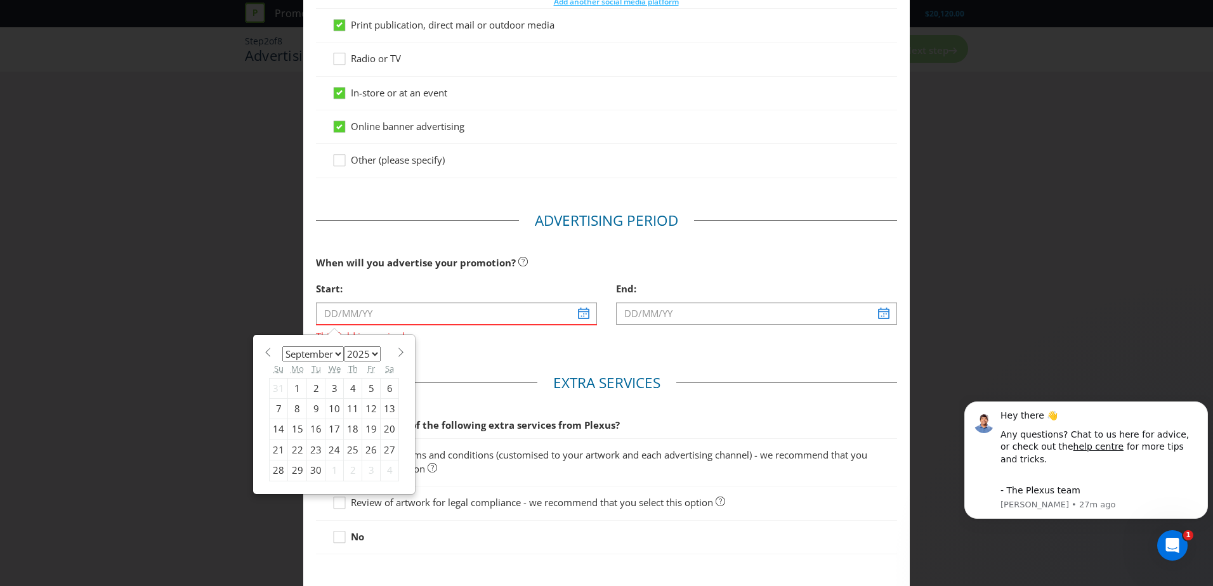
click at [294, 386] on div "1" at bounding box center [297, 388] width 19 height 20
type input "01/09/25"
type input "02/09/25"
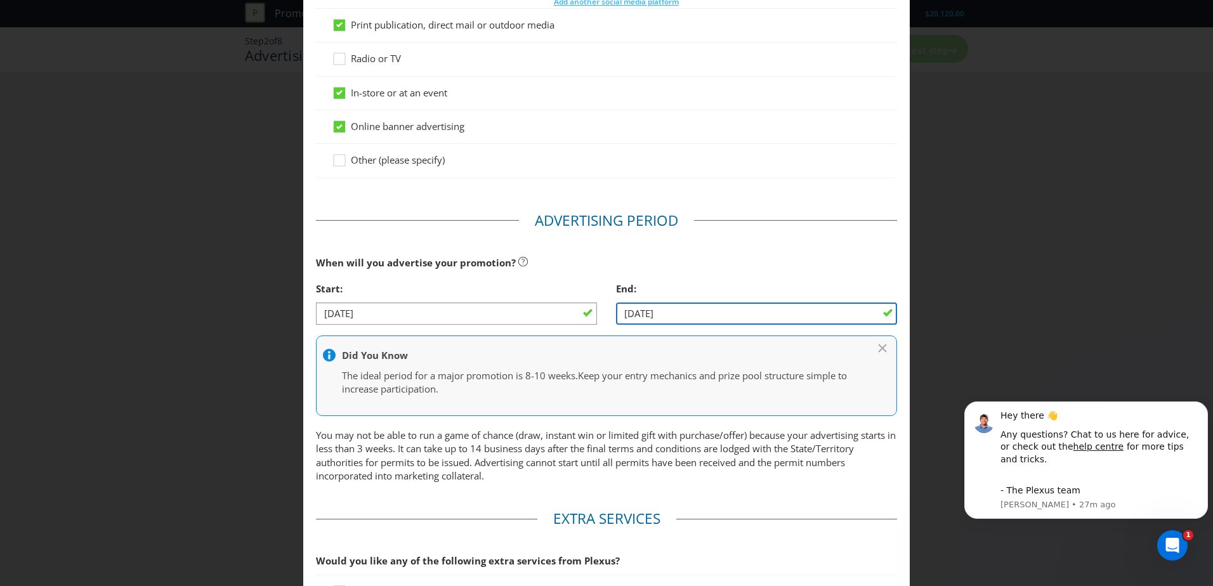
click at [843, 314] on input "02/09/25" at bounding box center [756, 314] width 281 height 22
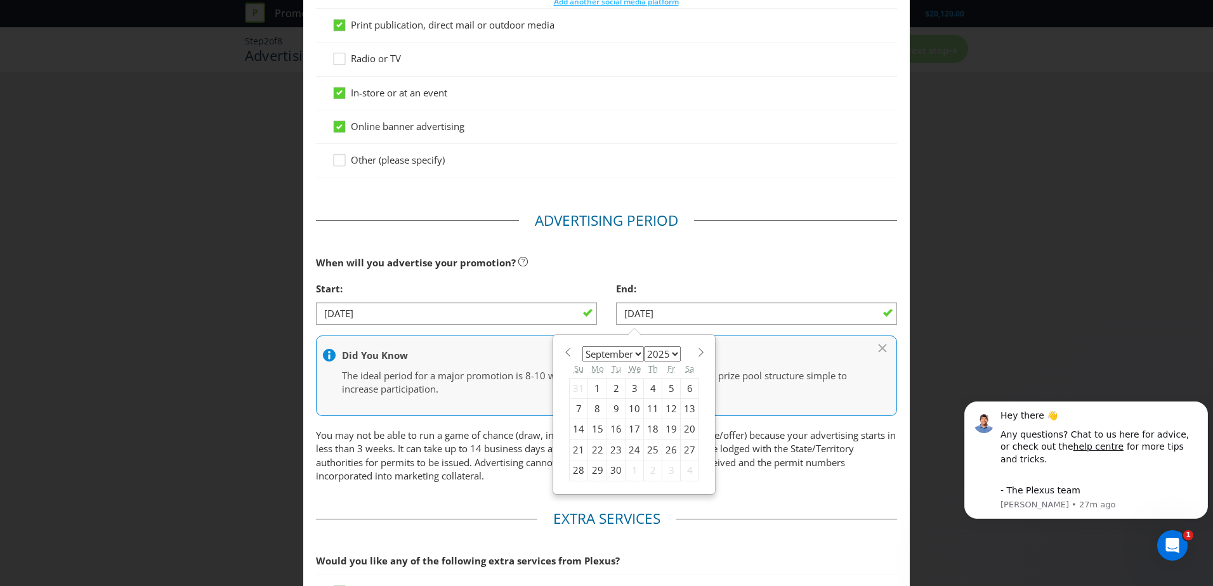
click at [688, 353] on section "January February March April May June July August September October November De…" at bounding box center [634, 351] width 130 height 10
click at [696, 351] on span at bounding box center [701, 353] width 10 height 10
select select "10"
click at [574, 490] on div "30" at bounding box center [579, 491] width 18 height 20
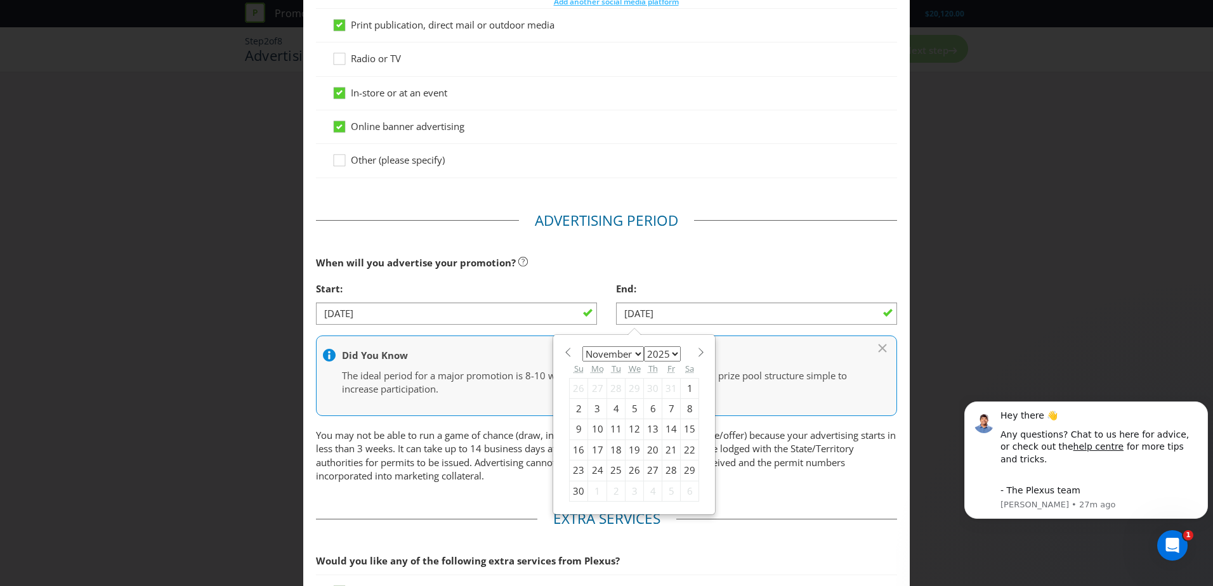
type input "30/11/25"
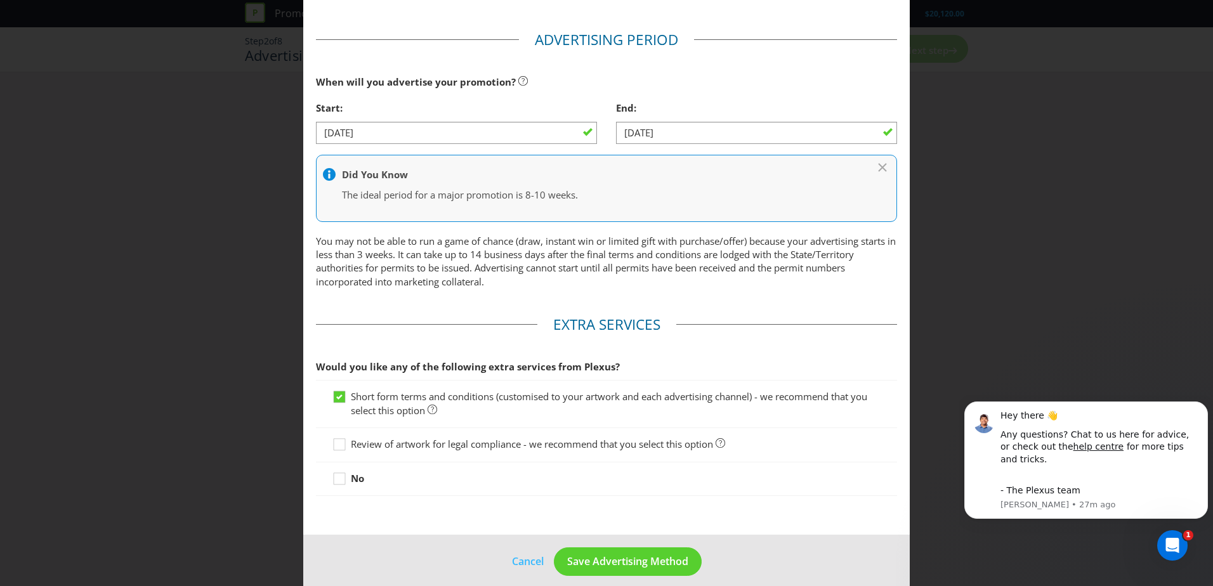
scroll to position [511, 0]
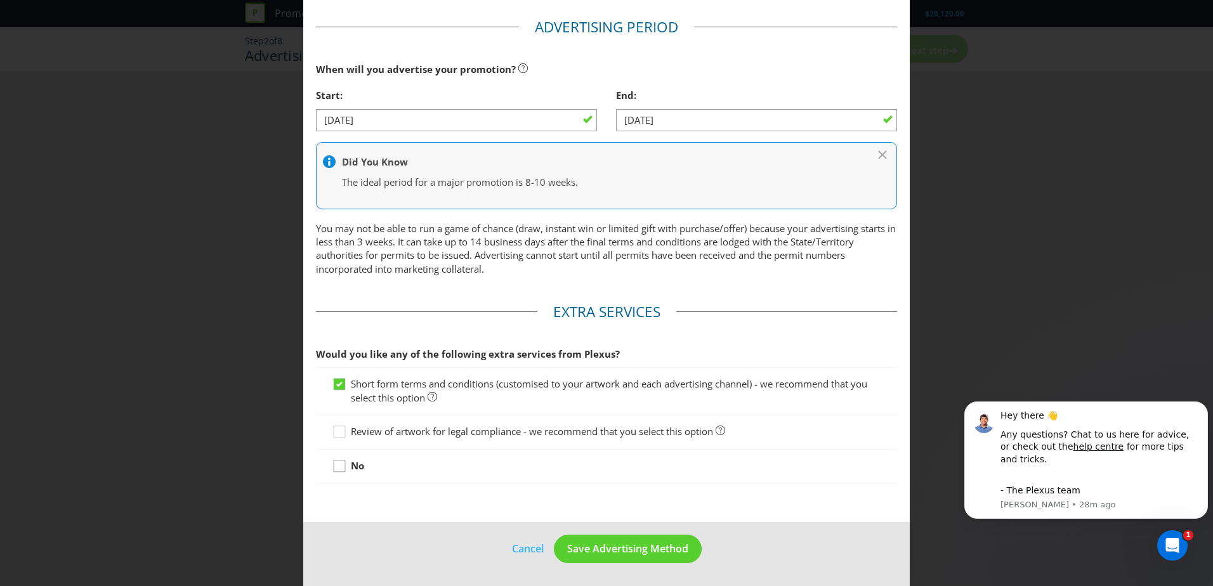
click at [341, 469] on icon at bounding box center [341, 468] width 19 height 19
click at [0, 0] on input "No" at bounding box center [0, 0] width 0 height 0
click at [625, 550] on span "Save Advertising Method" at bounding box center [627, 549] width 121 height 14
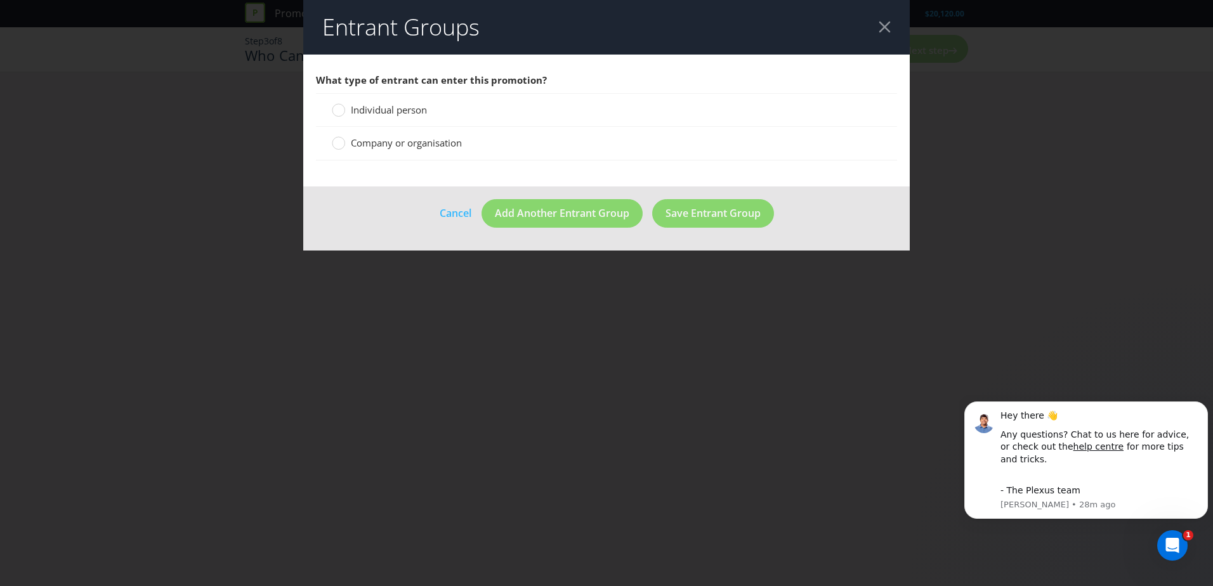
click at [370, 137] on span "Company or organisation" at bounding box center [406, 142] width 111 height 13
click at [0, 0] on input "Company or organisation" at bounding box center [0, 0] width 0 height 0
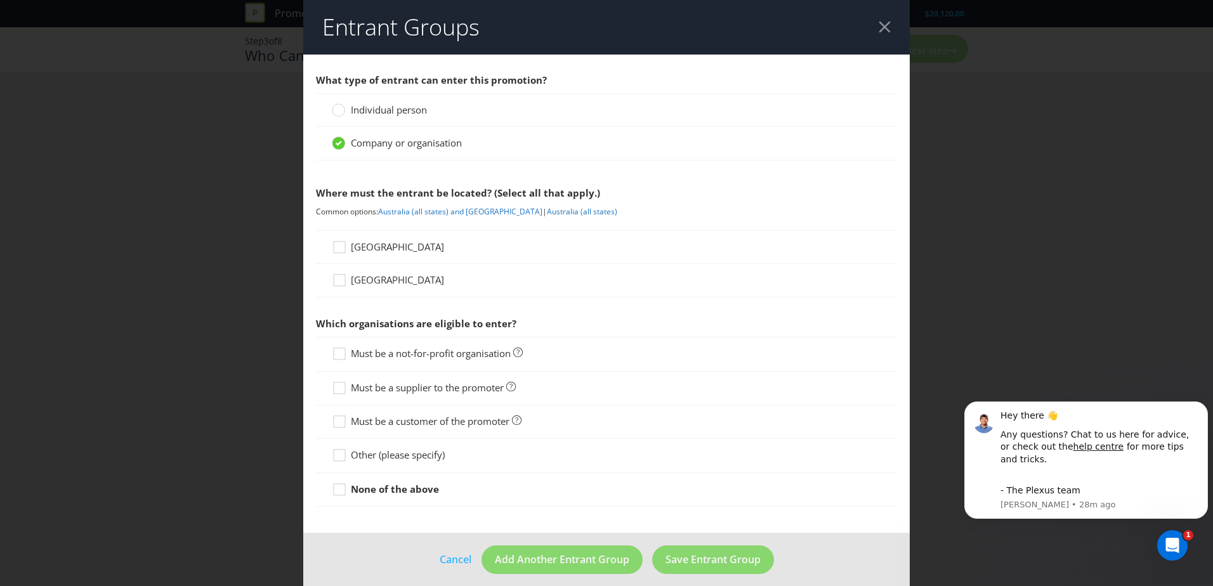
click at [368, 252] on span "[GEOGRAPHIC_DATA]" at bounding box center [397, 246] width 93 height 13
click at [0, 0] on input "[GEOGRAPHIC_DATA]" at bounding box center [0, 0] width 0 height 0
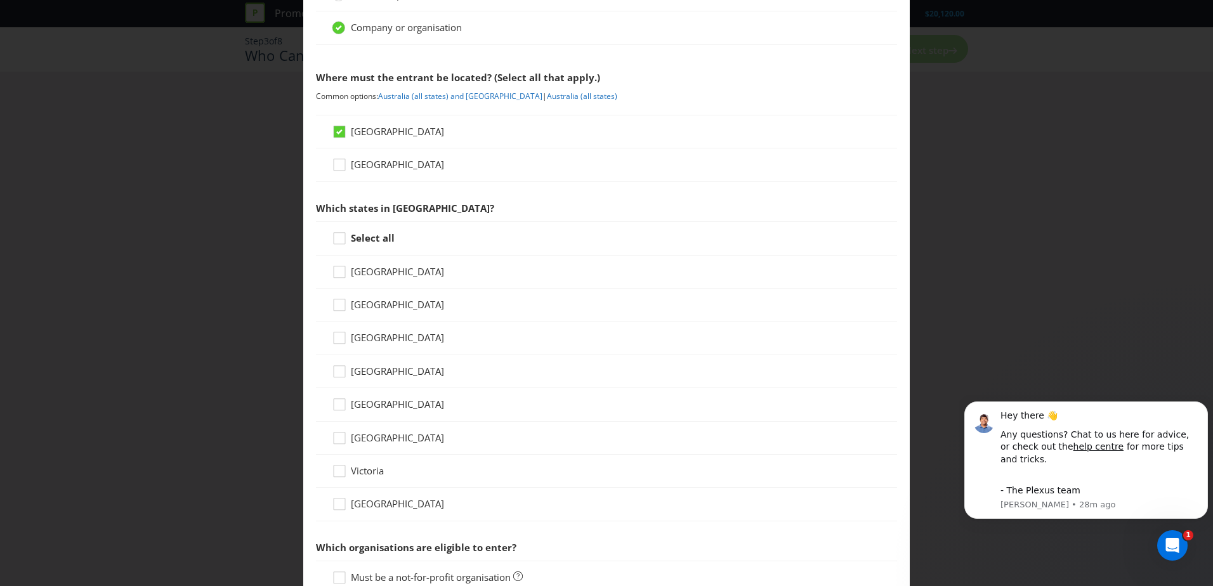
scroll to position [127, 0]
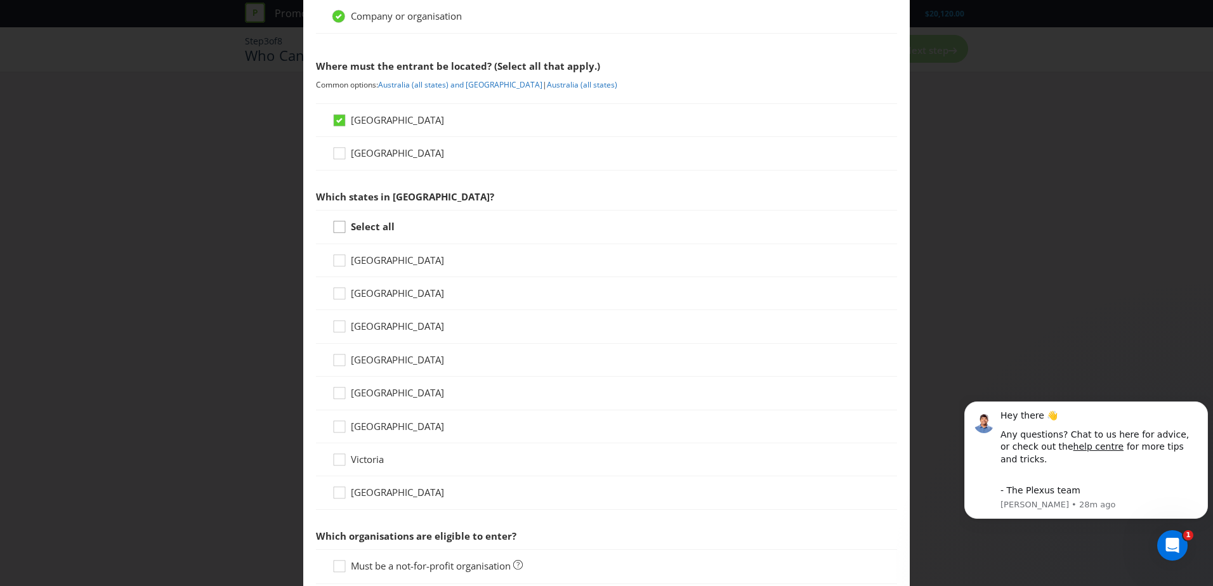
click at [338, 223] on div at bounding box center [339, 222] width 6 height 6
click at [0, 0] on input "Select all" at bounding box center [0, 0] width 0 height 0
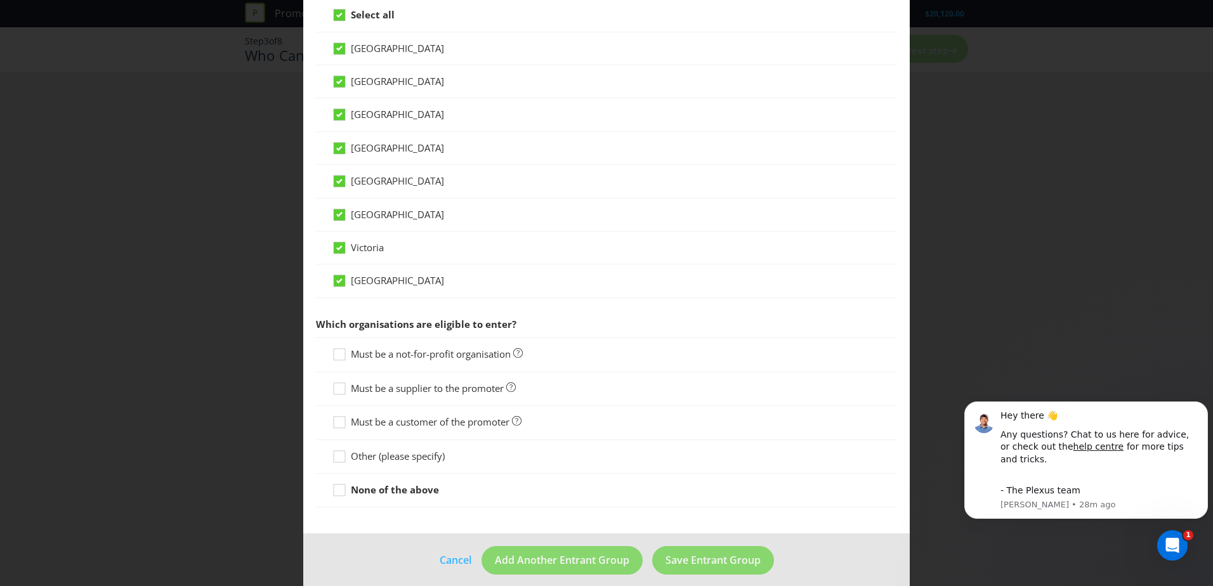
scroll to position [350, 0]
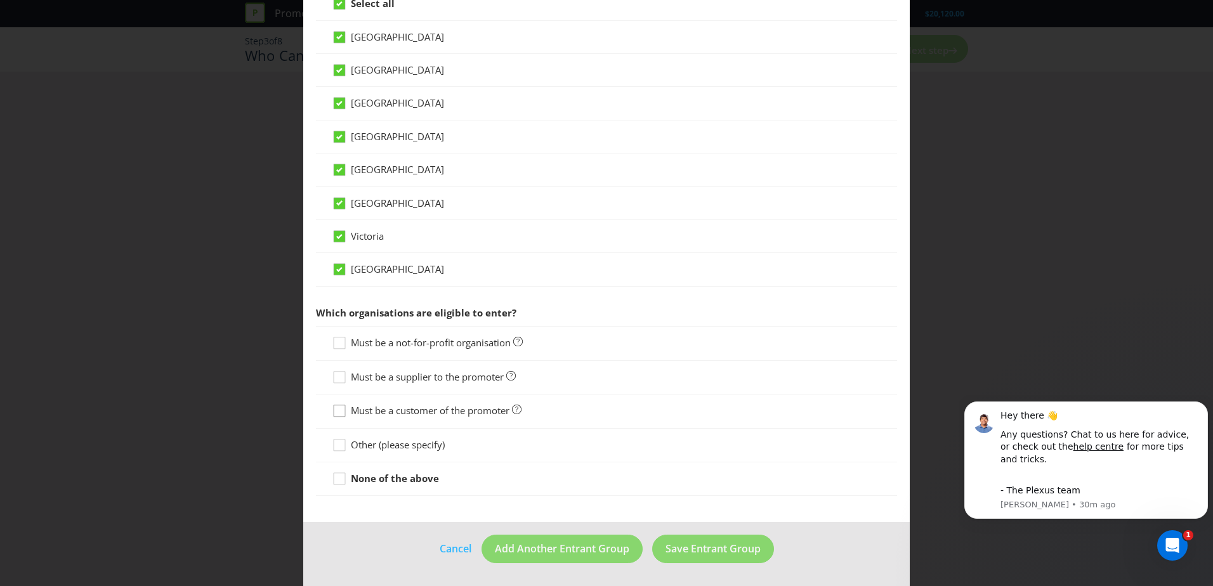
click at [339, 408] on div at bounding box center [339, 406] width 6 height 6
click at [0, 0] on input "Must be a customer of the promoter" at bounding box center [0, 0] width 0 height 0
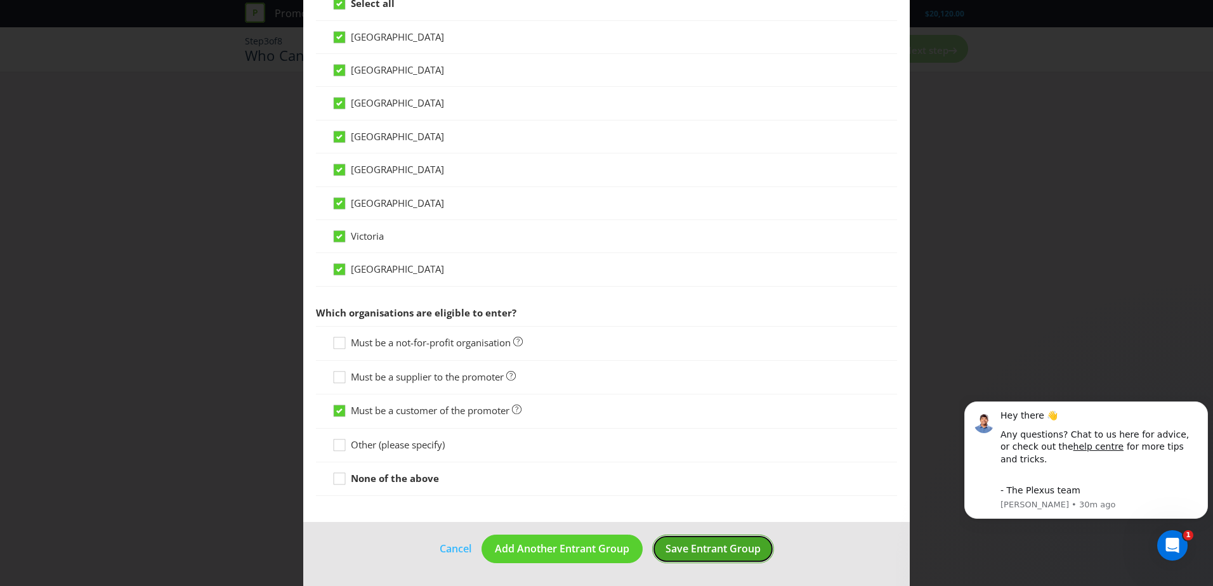
click at [699, 548] on span "Save Entrant Group" at bounding box center [712, 549] width 95 height 14
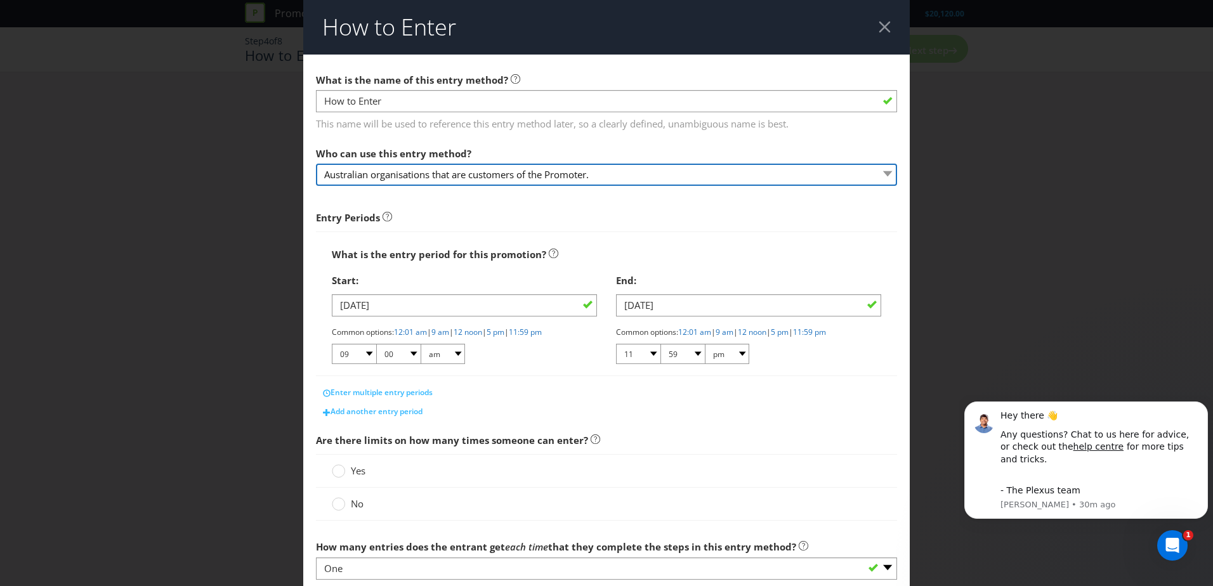
click at [416, 176] on select "Australian organisations that are customers of the Promoter." at bounding box center [606, 175] width 581 height 22
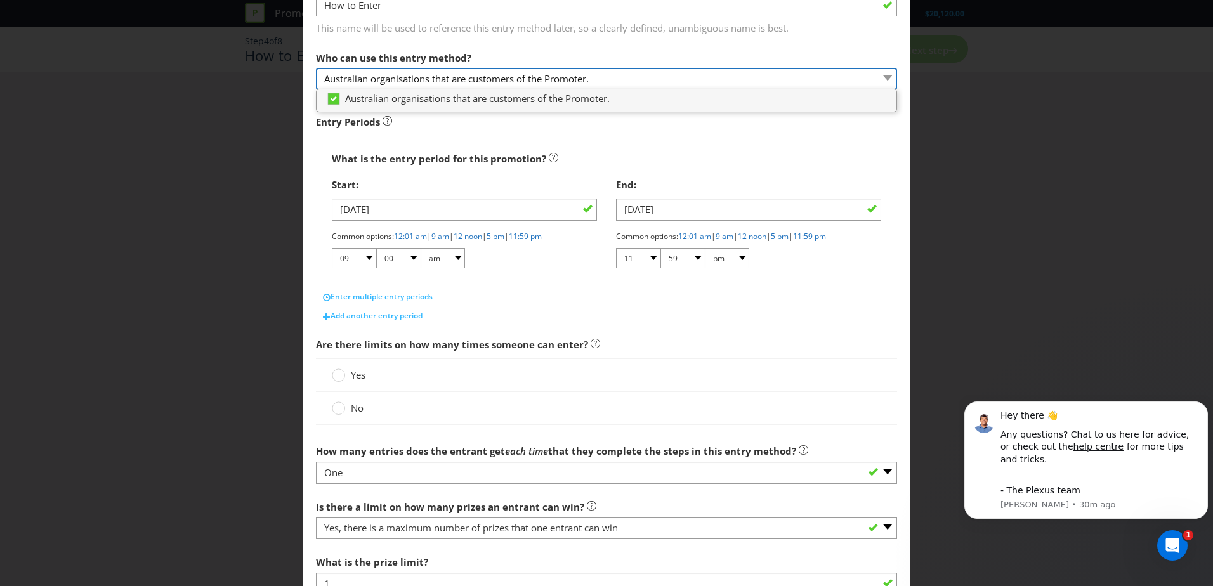
scroll to position [223, 0]
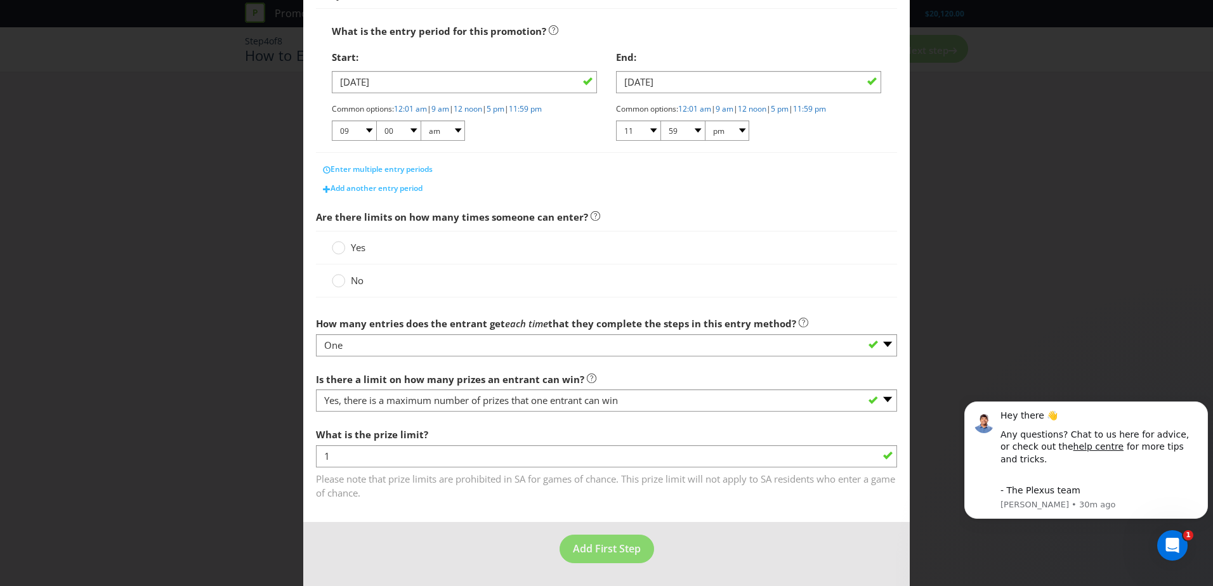
click at [211, 386] on div "How to Enter What is the name of this entry method? How to Enter This name will…" at bounding box center [606, 293] width 1213 height 586
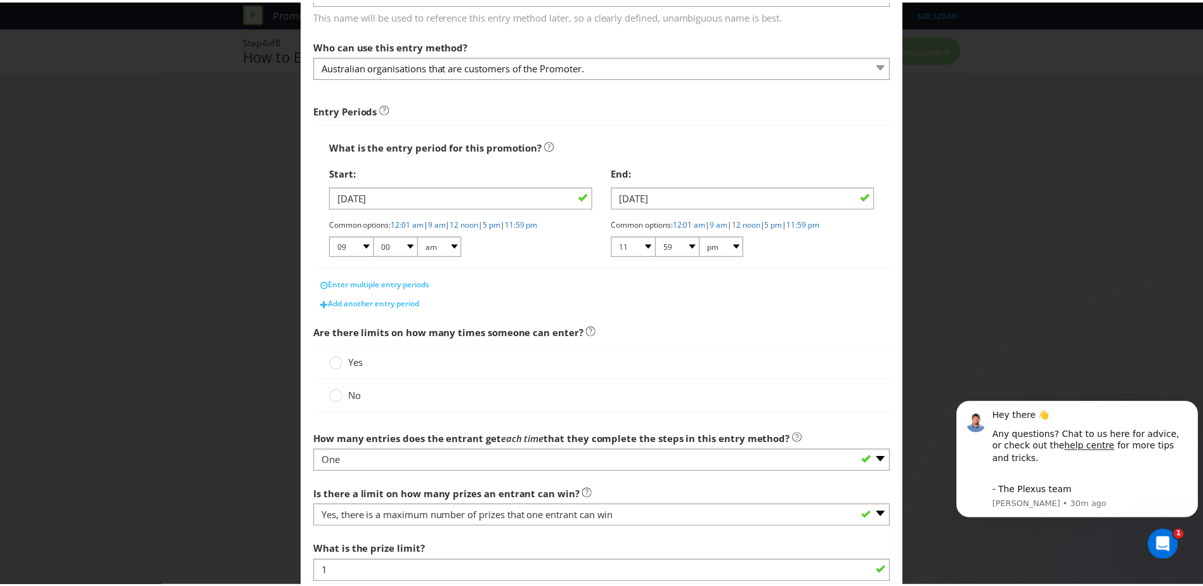
scroll to position [0, 0]
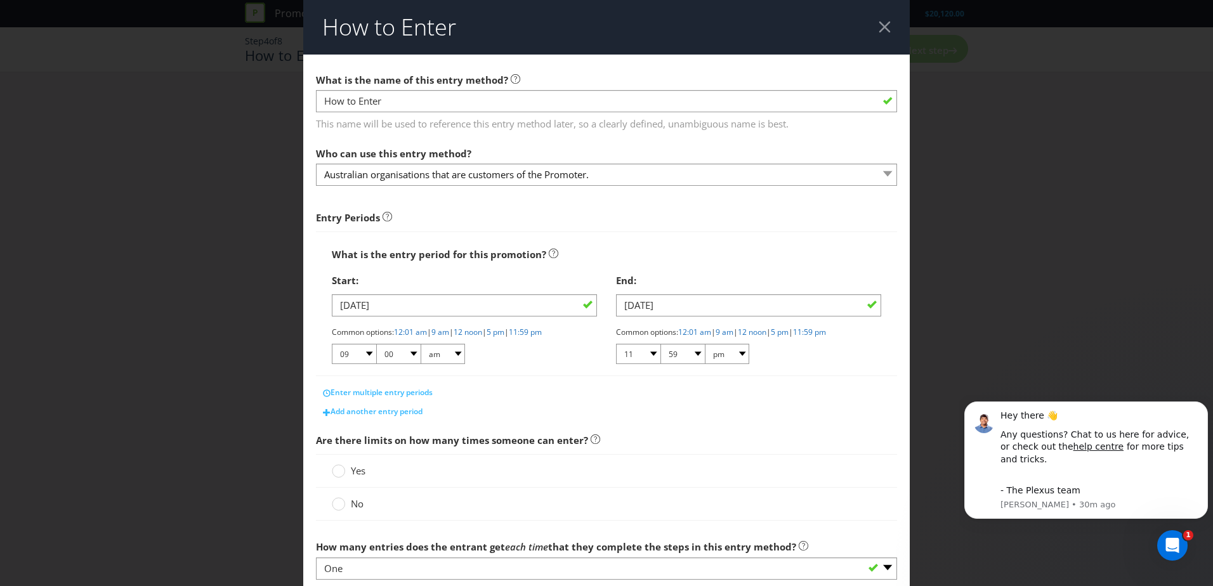
click at [870, 30] on header "How to Enter" at bounding box center [606, 27] width 606 height 55
click at [878, 26] on div at bounding box center [884, 27] width 12 height 12
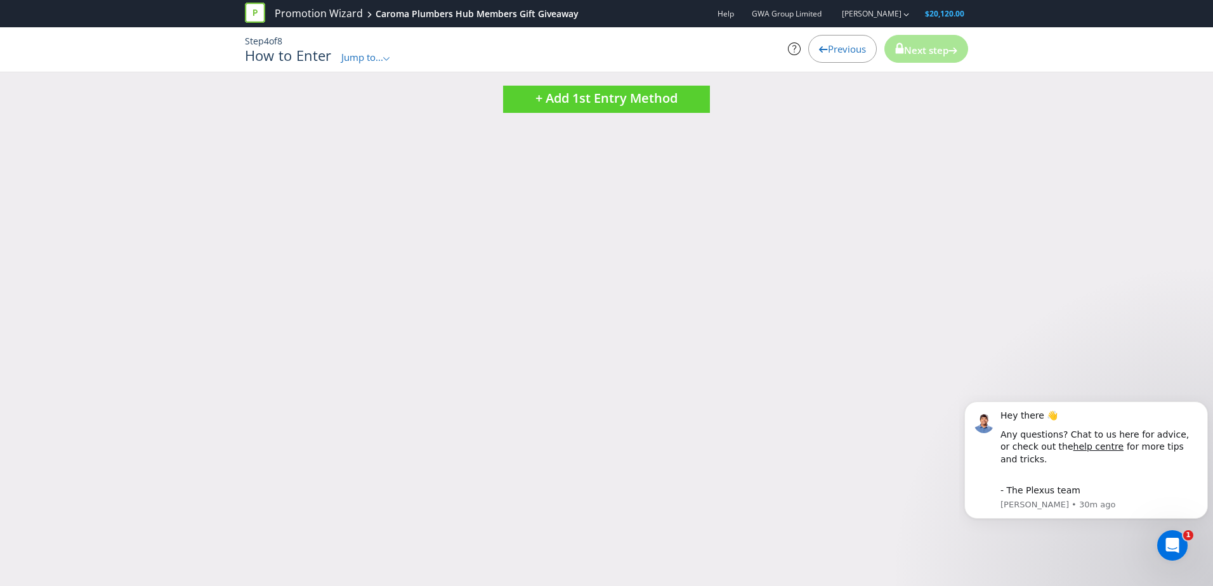
click at [835, 52] on span "Previous" at bounding box center [847, 48] width 38 height 13
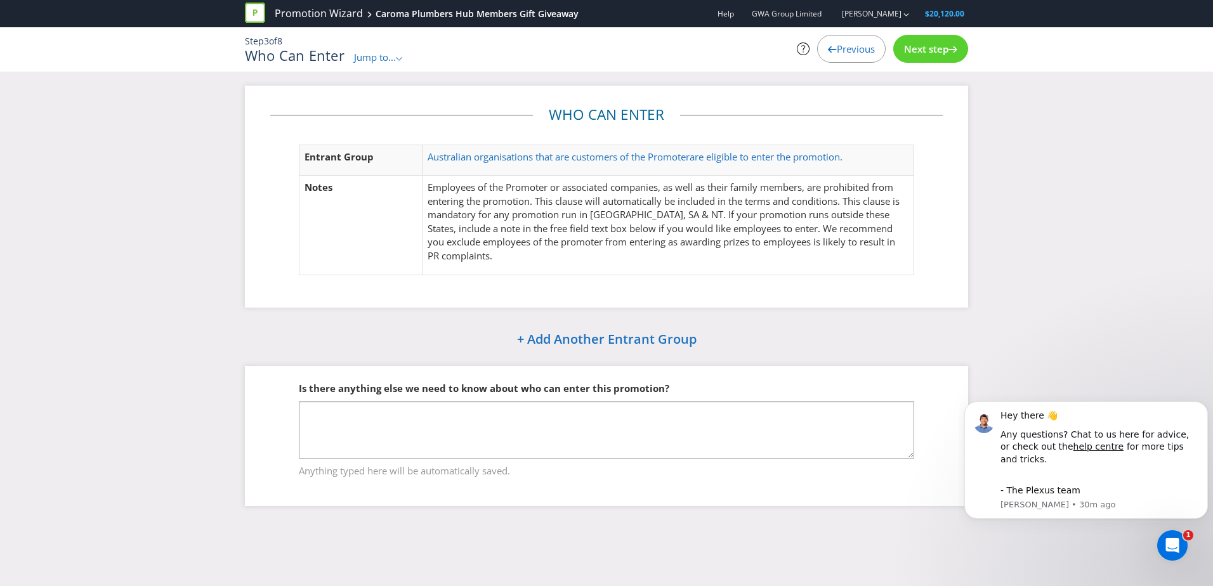
click at [369, 58] on span "Jump to..." at bounding box center [375, 57] width 42 height 13
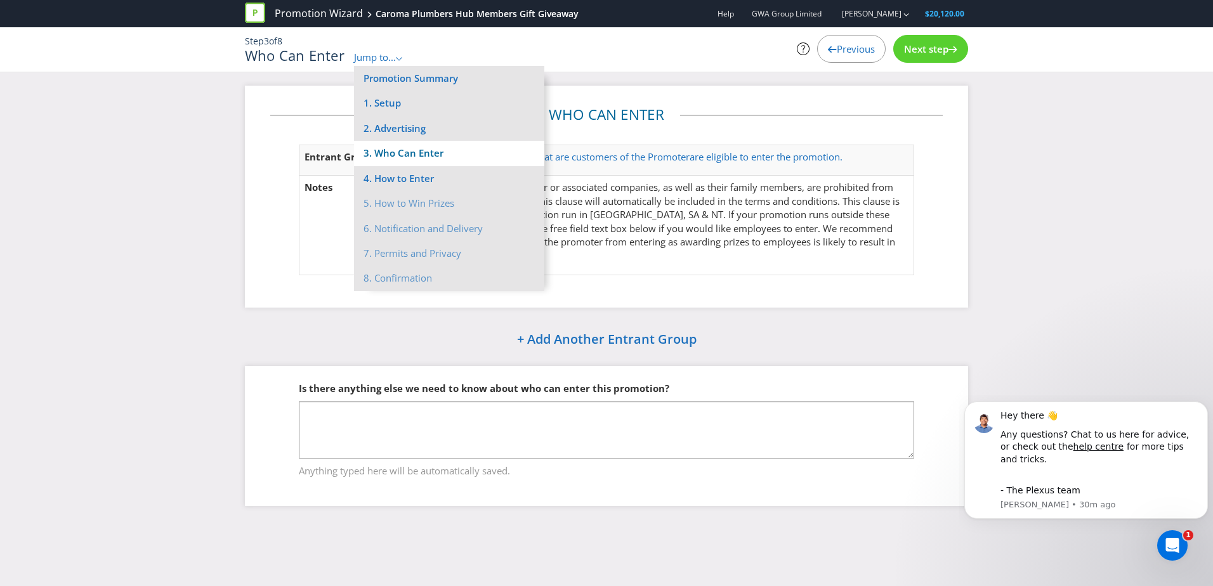
click at [409, 152] on li "3. Who Can Enter" at bounding box center [449, 153] width 190 height 25
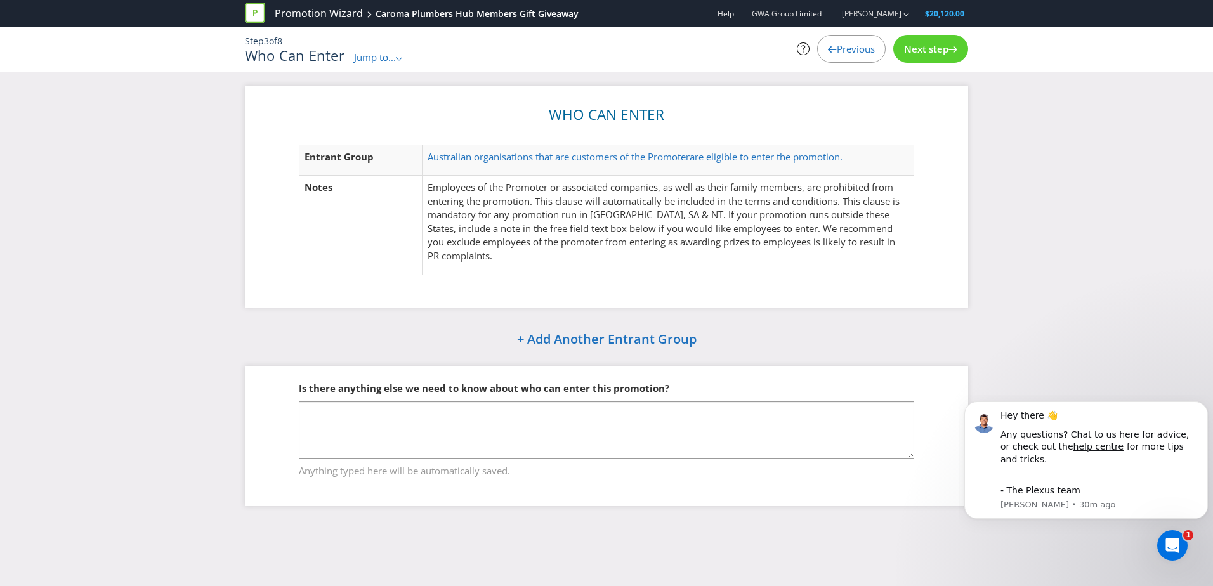
click at [372, 58] on span "Jump to..." at bounding box center [375, 57] width 42 height 13
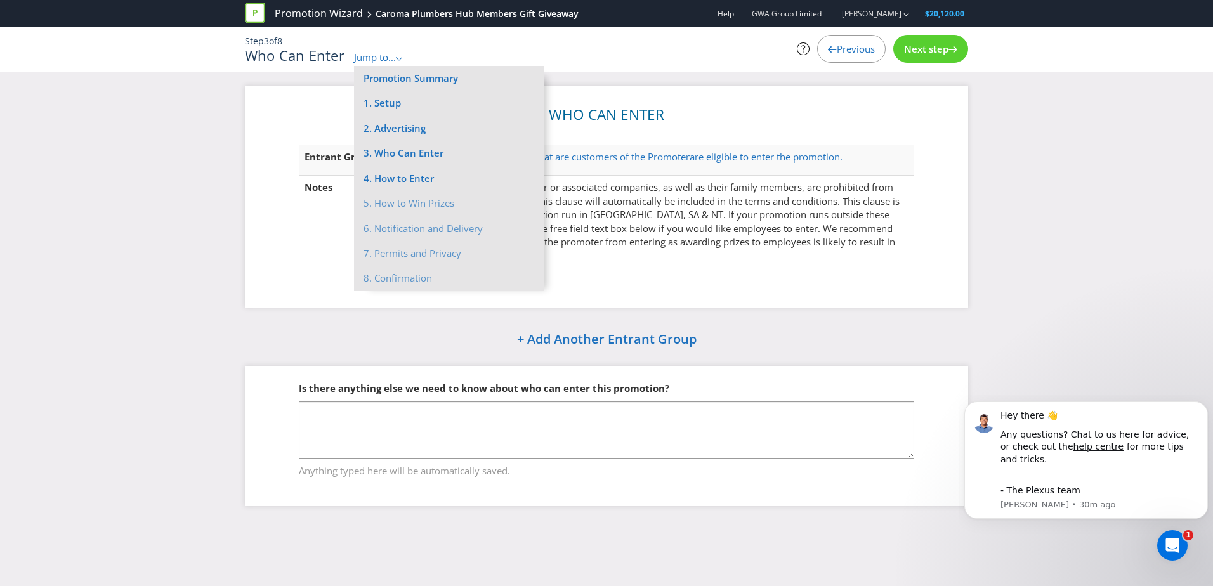
click at [828, 48] on icon at bounding box center [832, 49] width 9 height 6
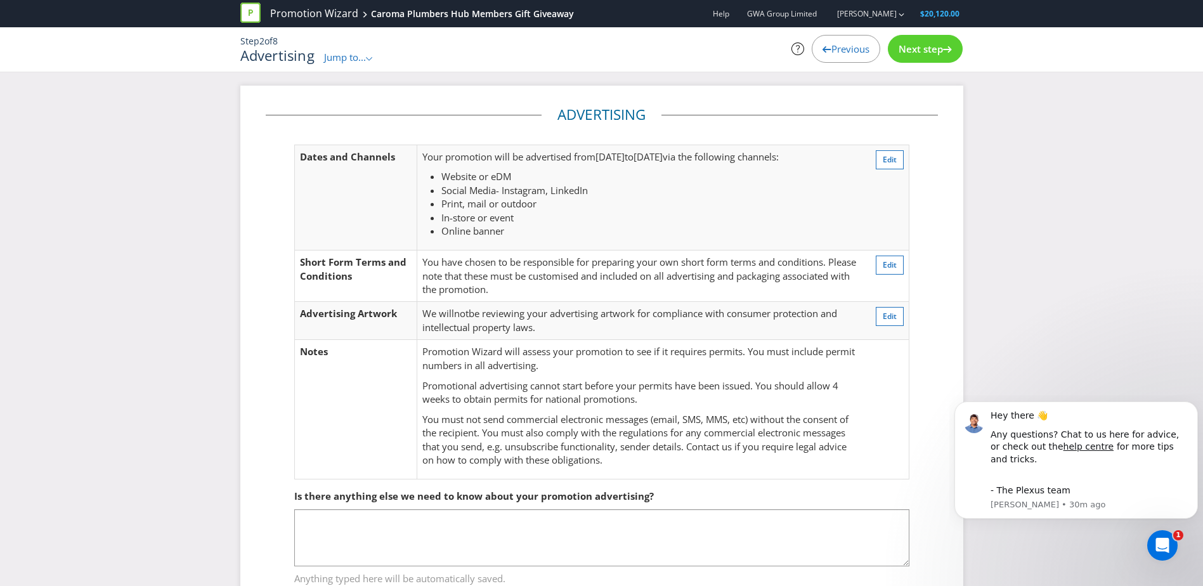
click at [842, 50] on span "Previous" at bounding box center [851, 48] width 38 height 13
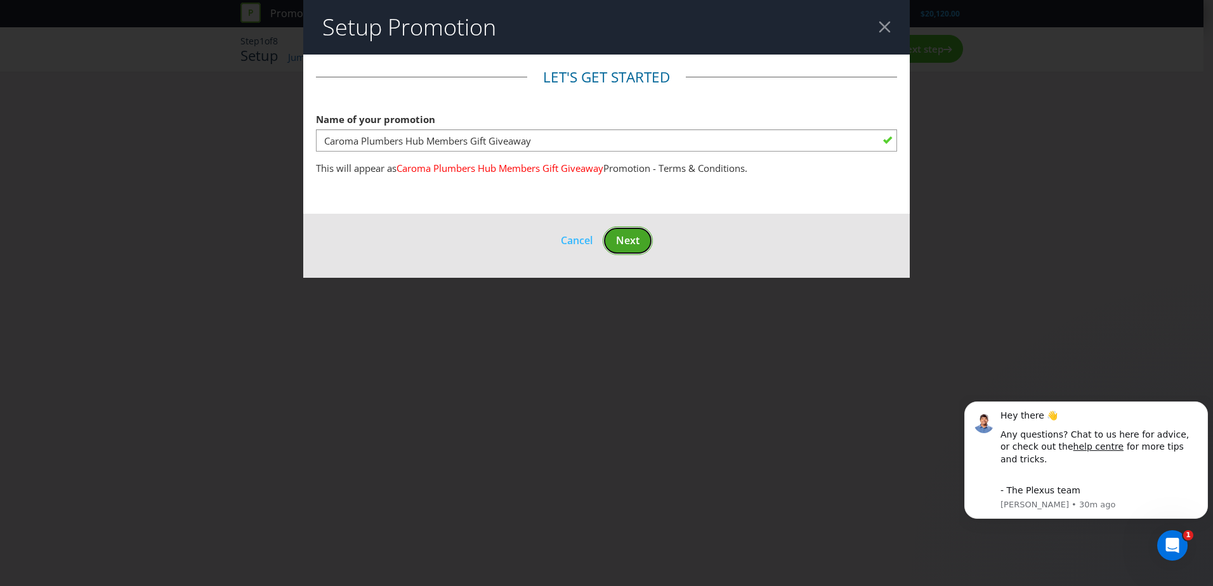
click at [639, 238] on span "Next" at bounding box center [627, 240] width 23 height 14
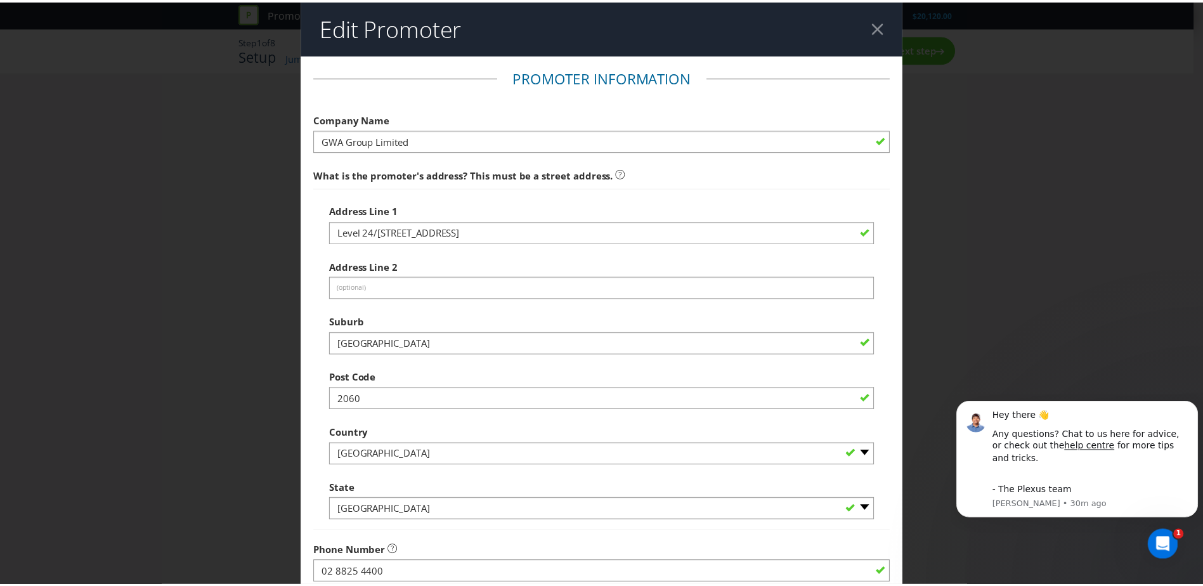
scroll to position [242, 0]
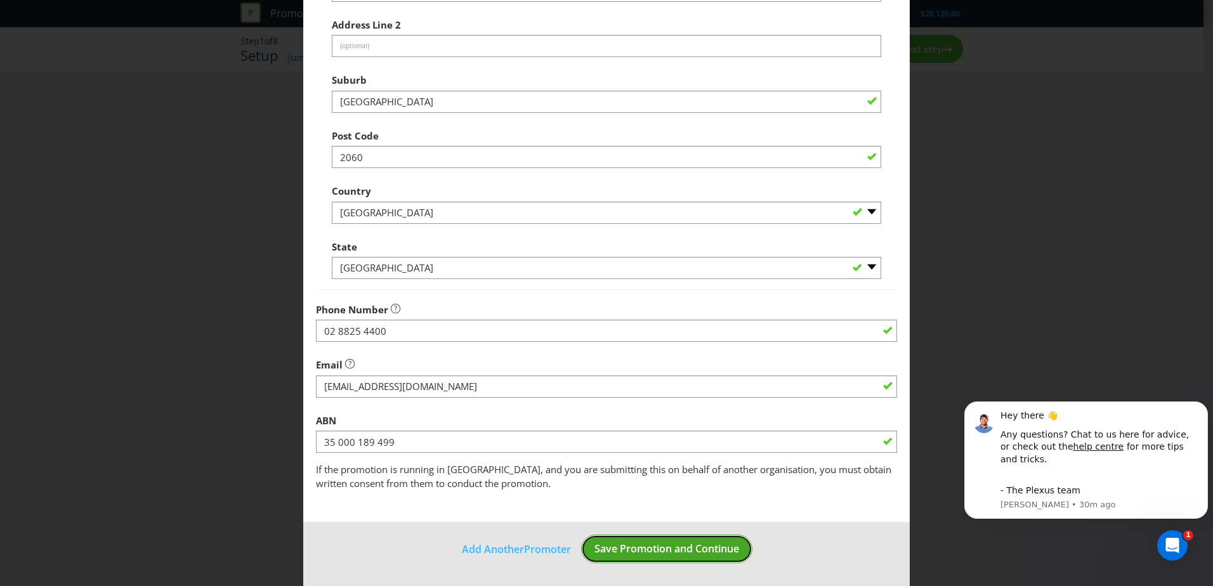
click at [677, 550] on span "Save Promotion and Continue" at bounding box center [666, 549] width 145 height 14
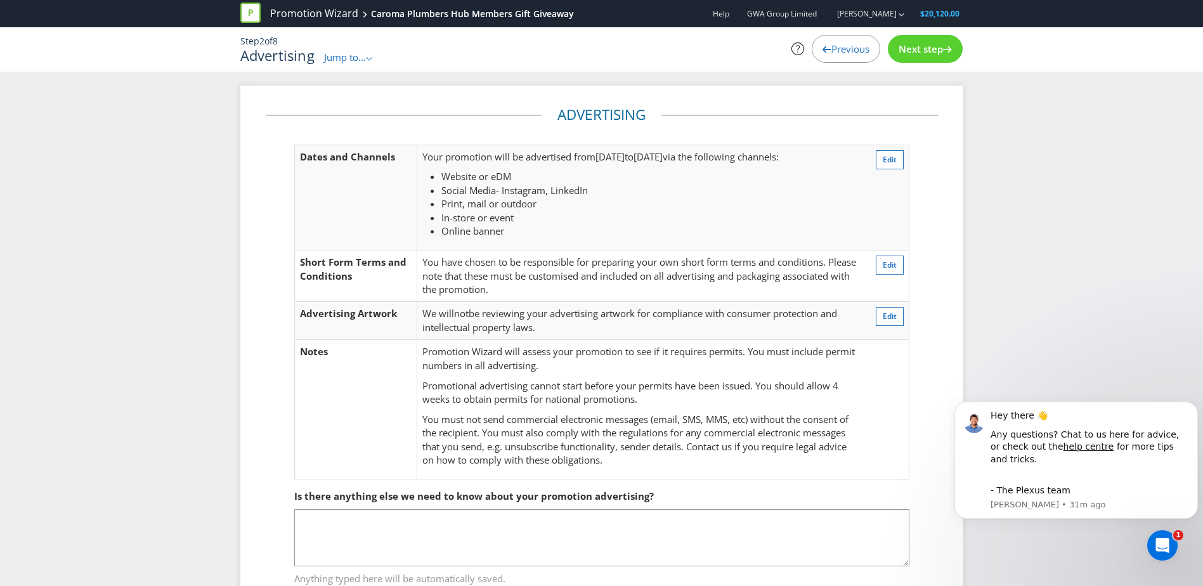
click at [913, 42] on div "Next step" at bounding box center [925, 49] width 75 height 28
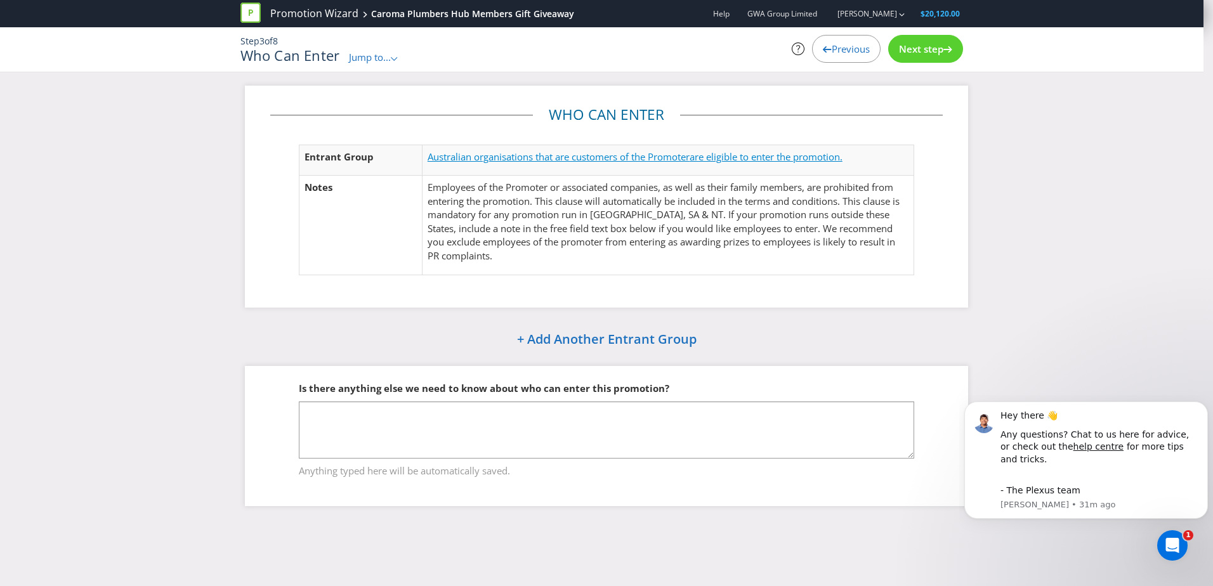
click at [830, 156] on span "are eligible to enter the promotion." at bounding box center [765, 156] width 153 height 13
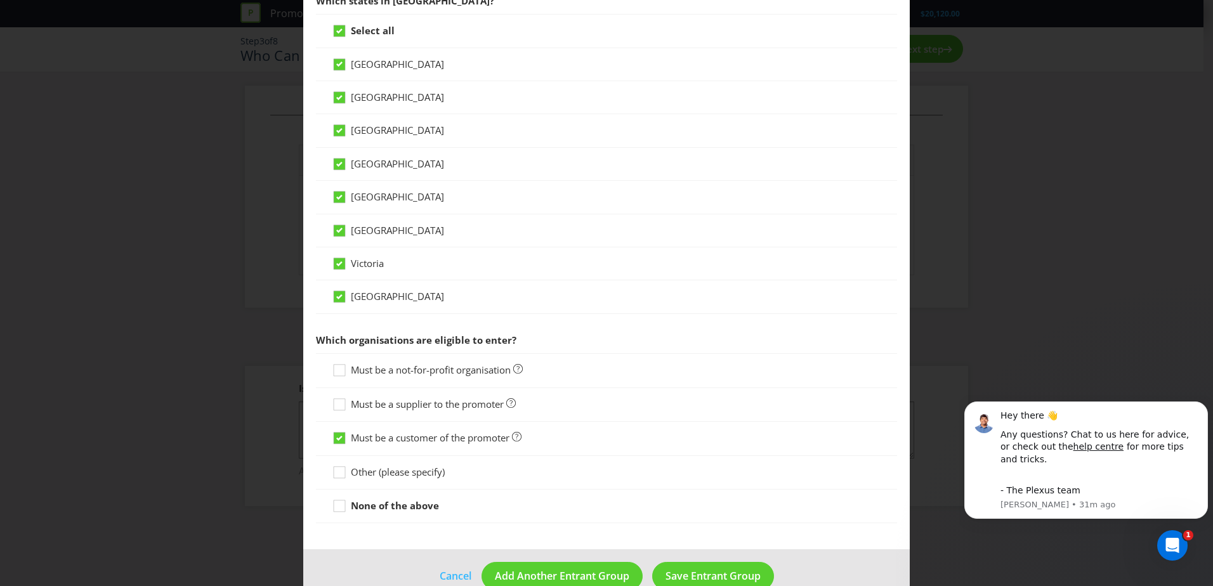
scroll to position [350, 0]
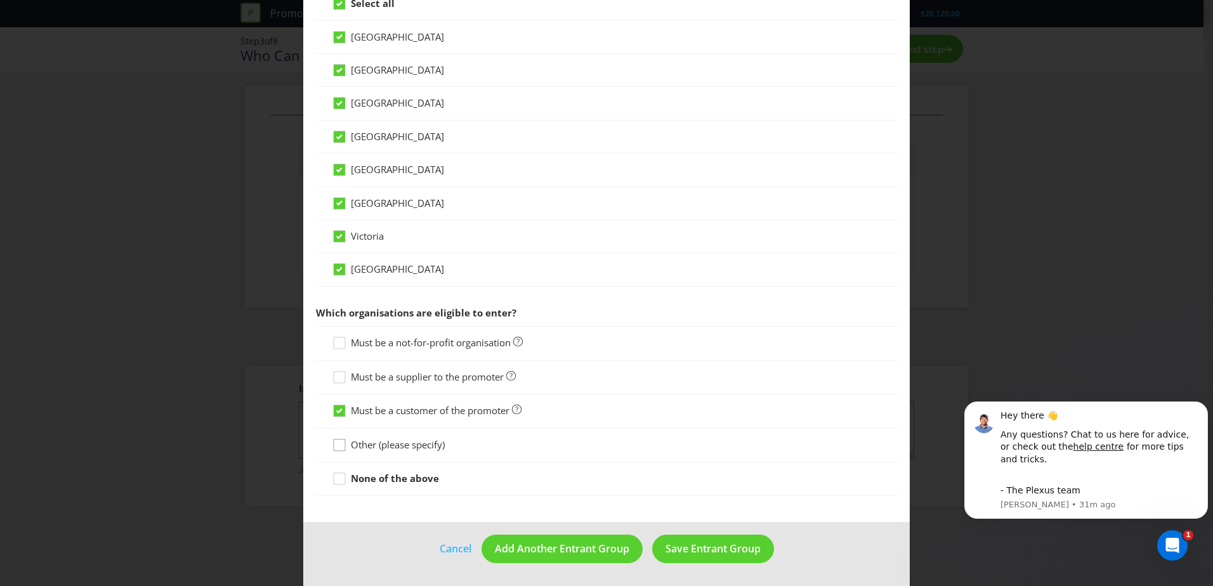
click at [343, 445] on icon at bounding box center [339, 444] width 11 height 11
click at [0, 0] on input "Other (please specify)" at bounding box center [0, 0] width 0 height 0
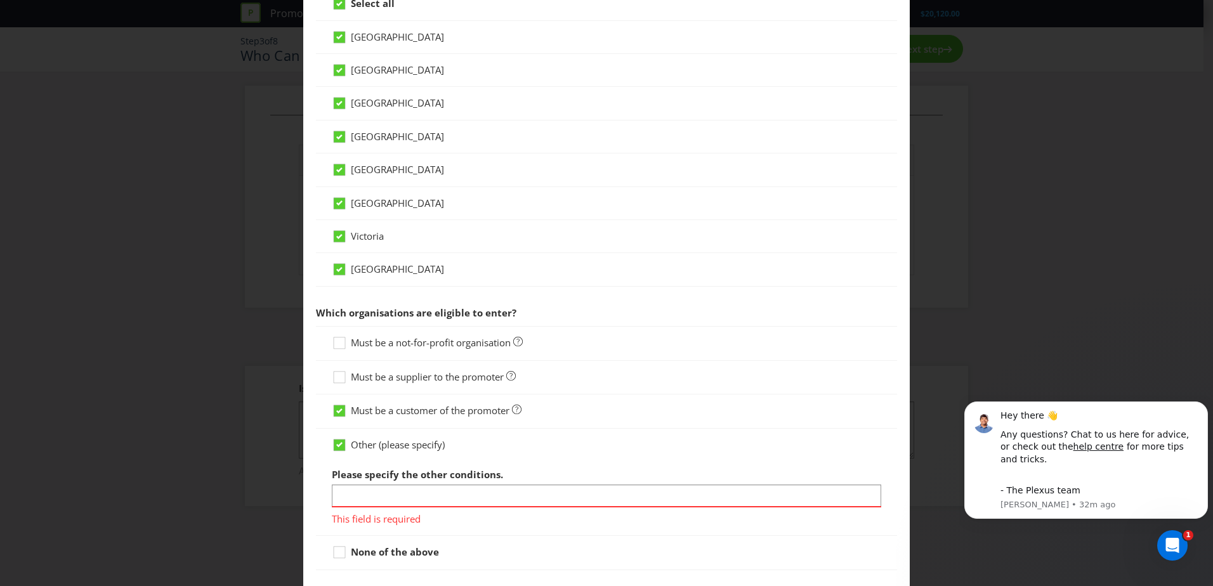
scroll to position [424, 0]
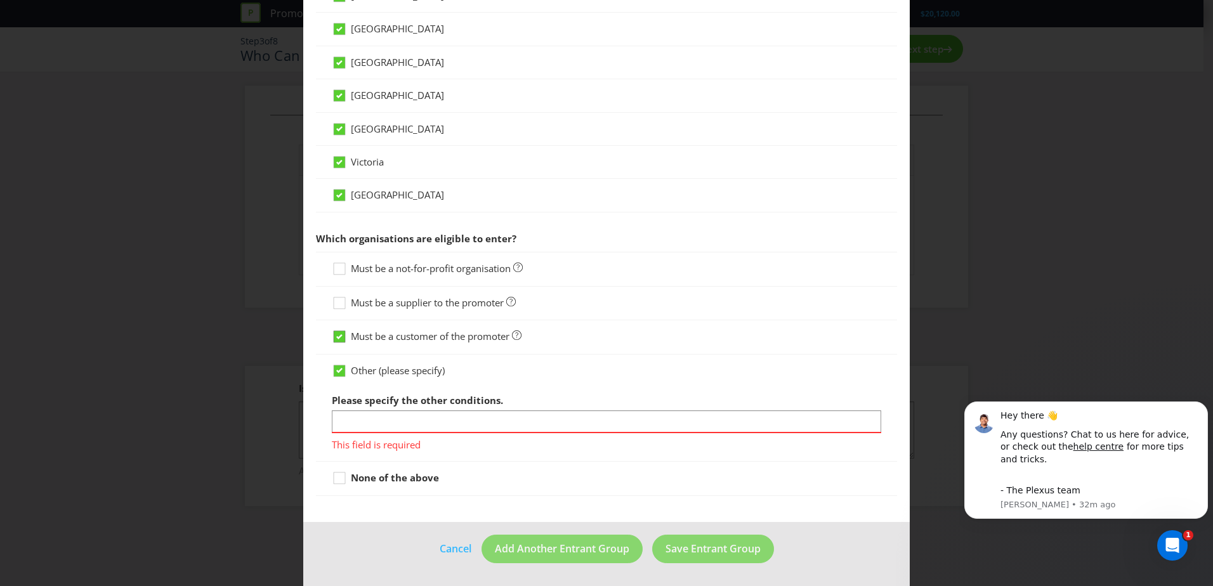
click at [341, 337] on icon at bounding box center [339, 336] width 11 height 11
click at [0, 0] on input "Must be a customer of the promoter" at bounding box center [0, 0] width 0 height 0
click at [530, 422] on input "text" at bounding box center [606, 421] width 549 height 22
click at [419, 420] on input "text" at bounding box center [606, 421] width 549 height 22
paste input "Must be a plumber or plumbing apprentice and identified as such on the Caroma P…"
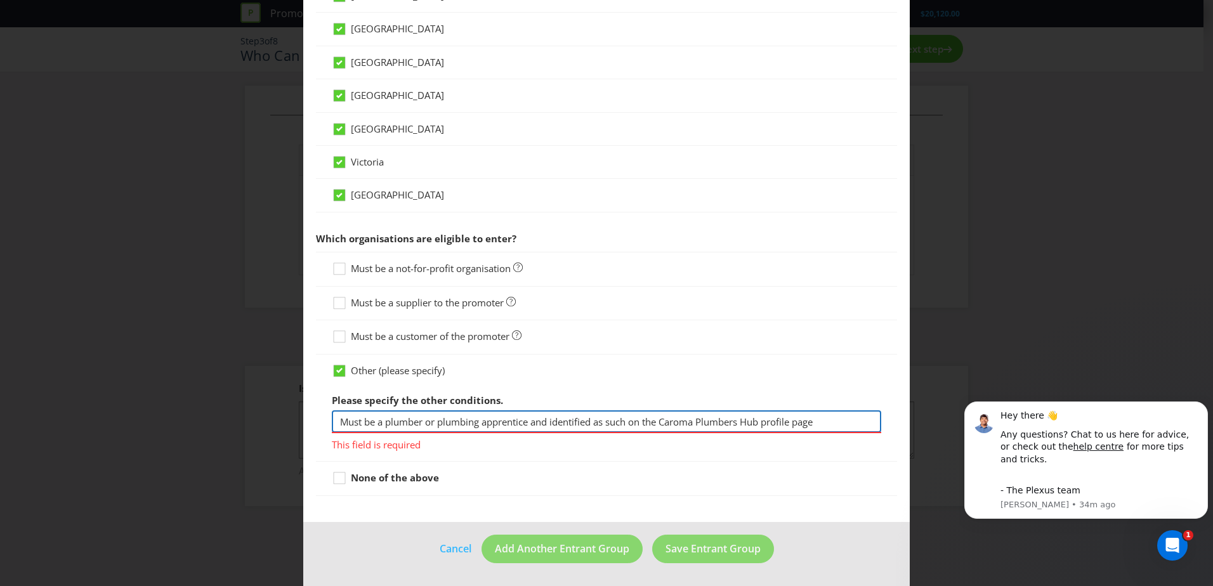
type input "Must be a plumber or plumbing apprentice and identified as such on the Caroma P…"
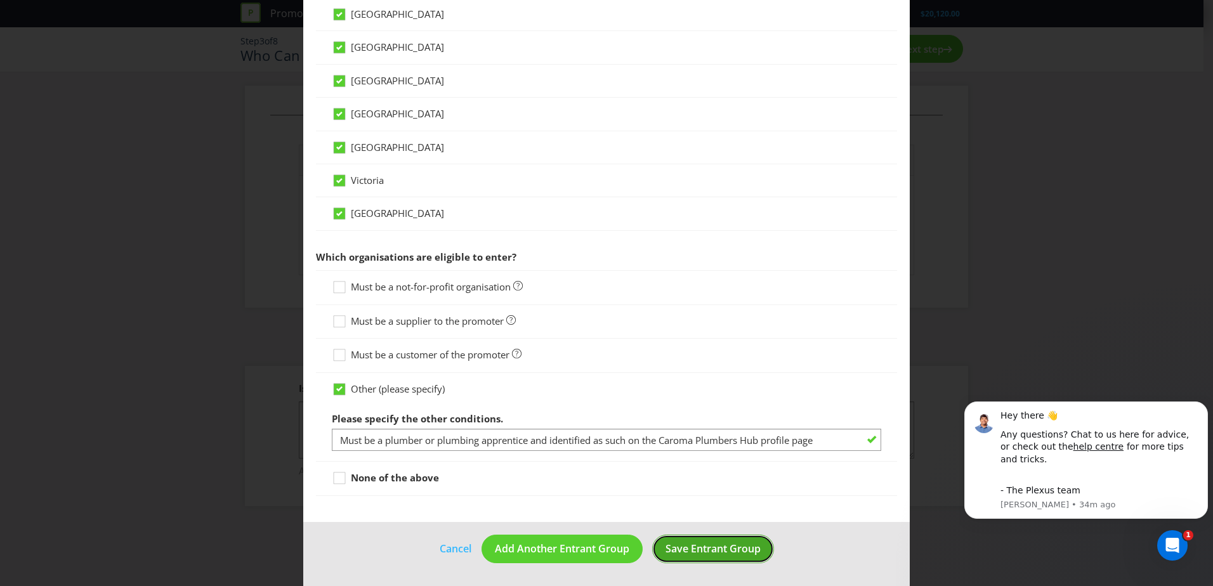
click at [702, 547] on span "Save Entrant Group" at bounding box center [712, 549] width 95 height 14
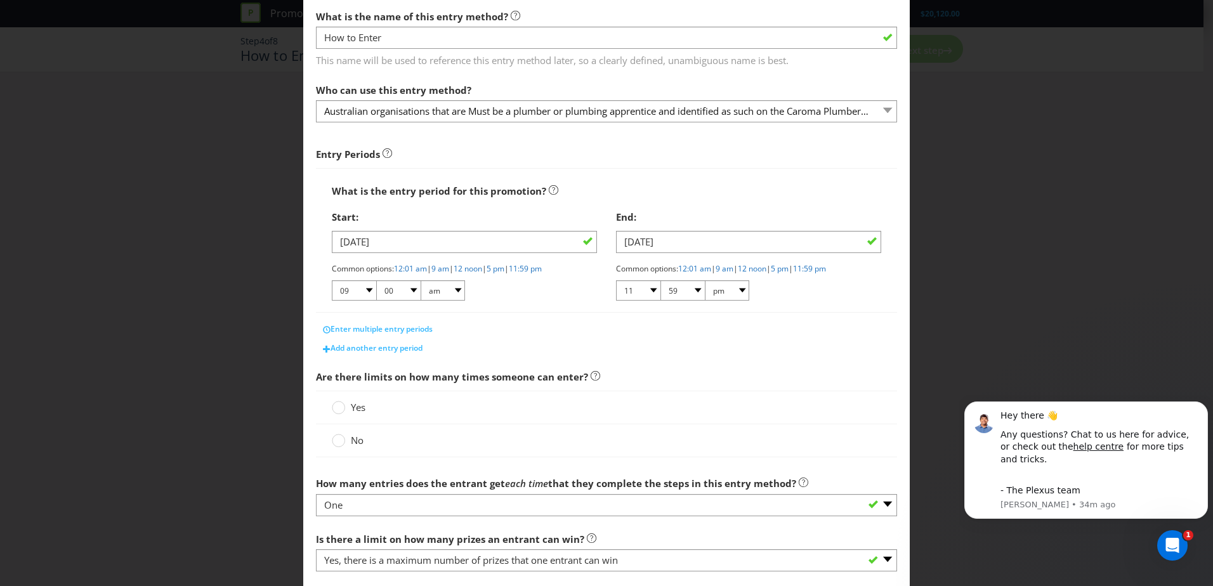
scroll to position [127, 0]
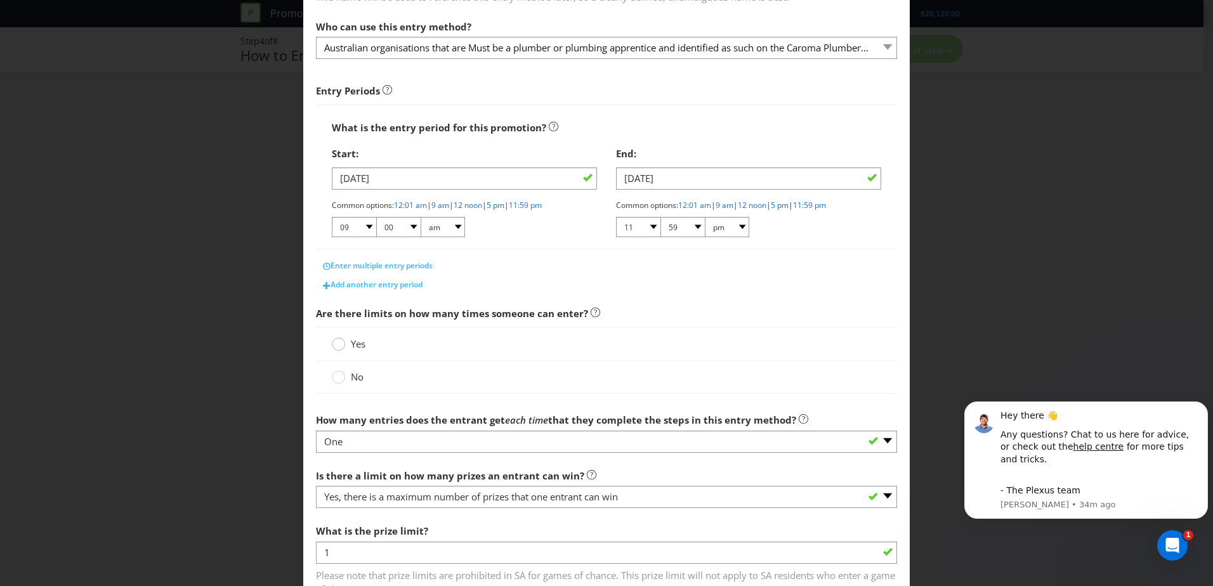
click at [333, 344] on circle at bounding box center [338, 344] width 13 height 13
click at [0, 0] on input "Yes" at bounding box center [0, 0] width 0 height 0
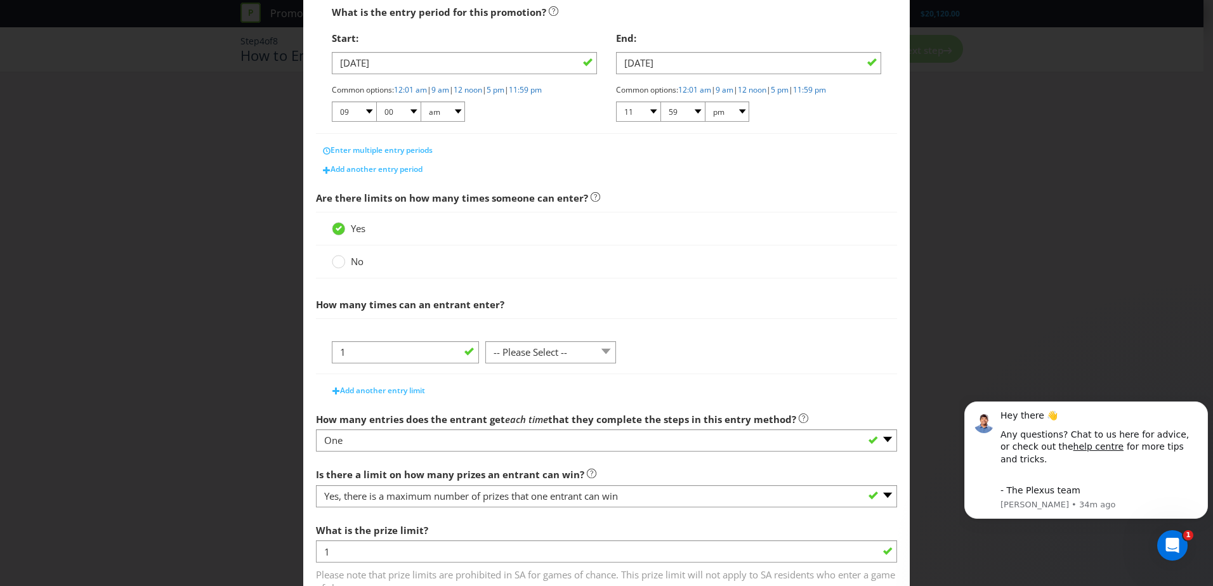
scroll to position [254, 0]
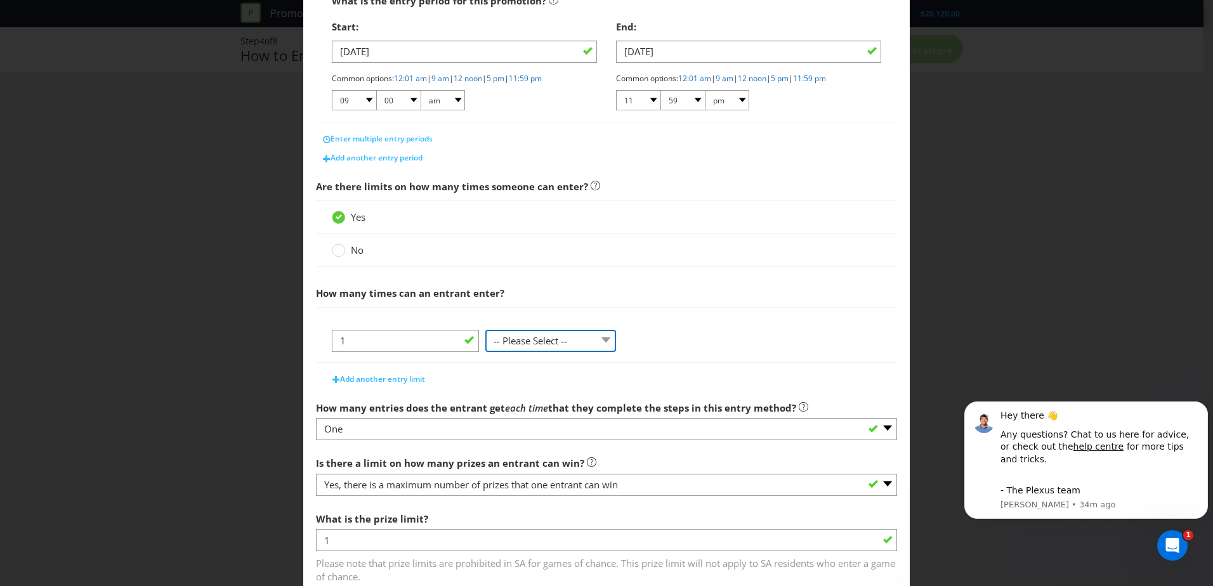
click at [546, 341] on select "-- Please Select -- per person per day per purchase per transaction Other (plea…" at bounding box center [550, 341] width 131 height 22
click at [576, 336] on select "-- Please Select -- per person per day per purchase per transaction Other (plea…" at bounding box center [550, 341] width 131 height 22
select select "PER_PERSON"
click at [485, 352] on select "-- Please Select -- per person per day per purchase per transaction Other (plea…" at bounding box center [550, 341] width 131 height 22
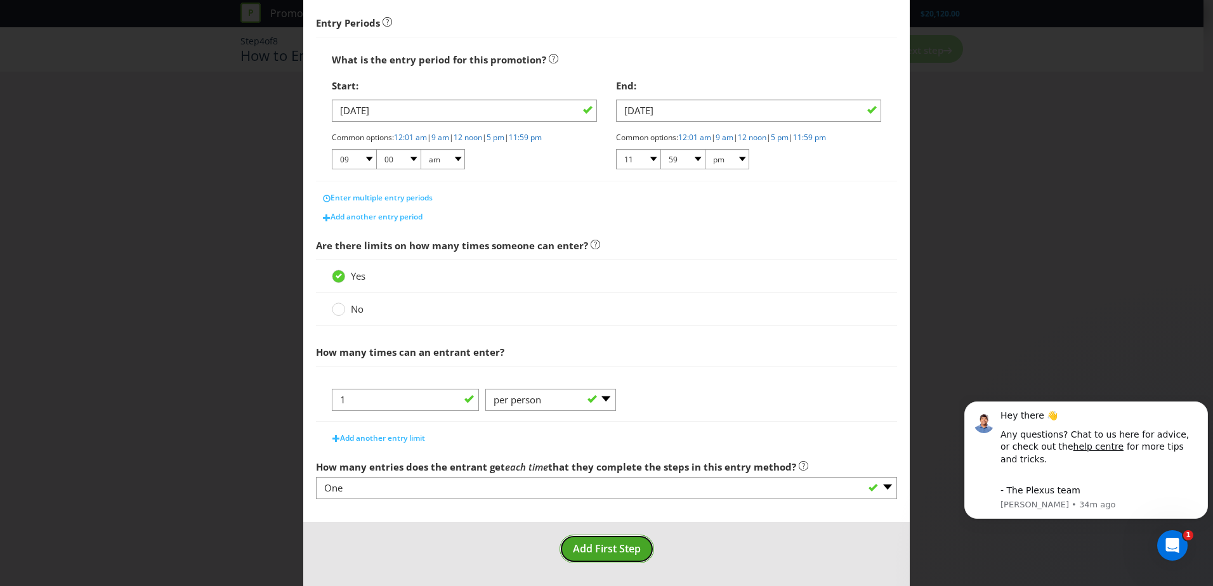
click at [634, 543] on span "Add First Step" at bounding box center [607, 549] width 68 height 14
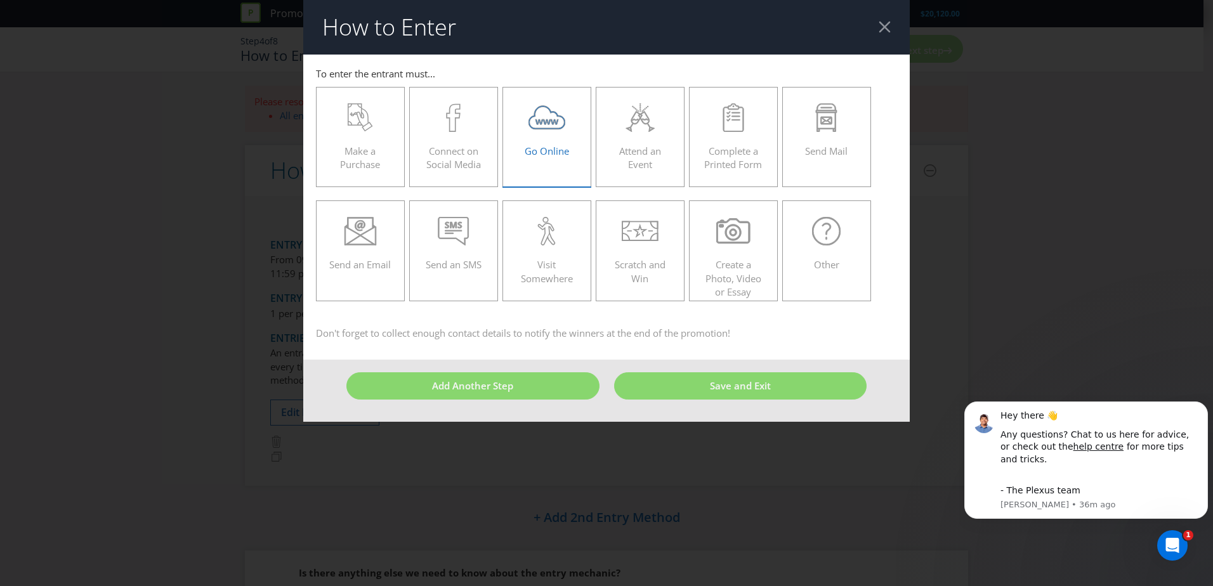
click at [582, 152] on label "Go Online" at bounding box center [546, 137] width 89 height 100
click at [0, 0] on input "Go Online" at bounding box center [0, 0] width 0 height 0
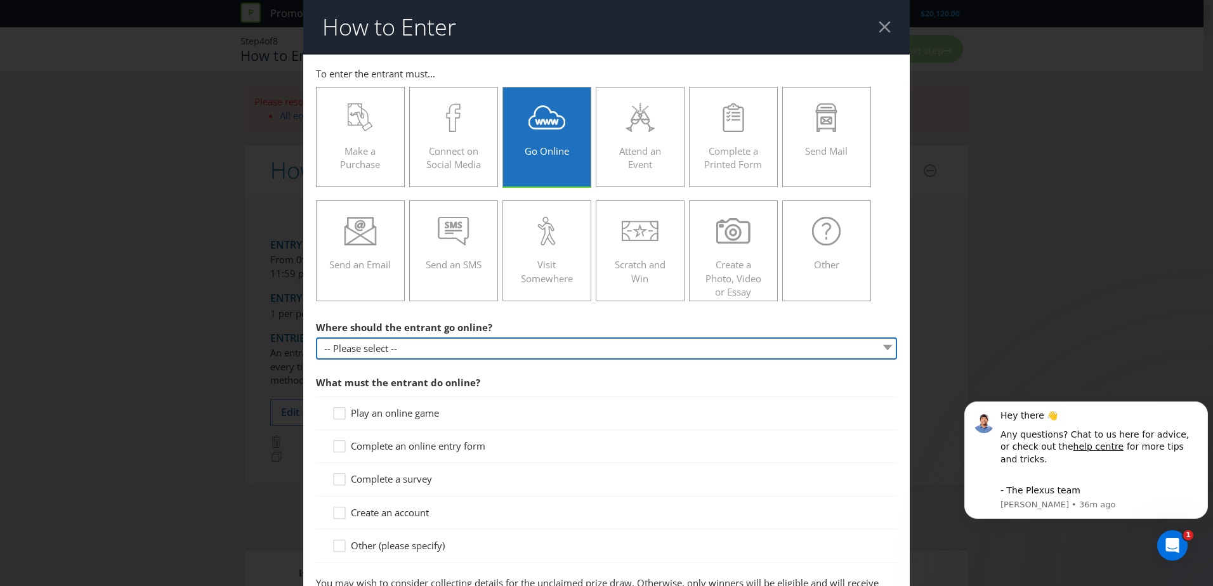
click at [462, 342] on select "-- Please select -- At a specific URL Using a direct link sent to the entrant b…" at bounding box center [606, 348] width 581 height 22
select select "SPECIFIC_URL"
click at [316, 337] on select "-- Please select -- At a specific URL Using a direct link sent to the entrant b…" at bounding box center [606, 348] width 581 height 22
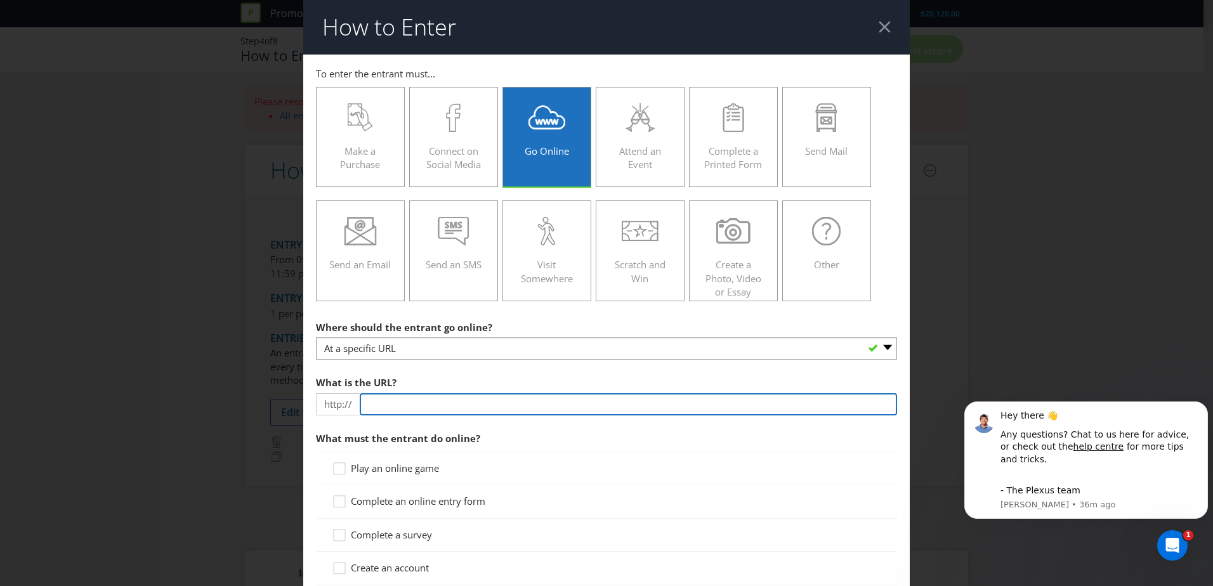
click at [457, 401] on input "text" at bounding box center [628, 404] width 537 height 22
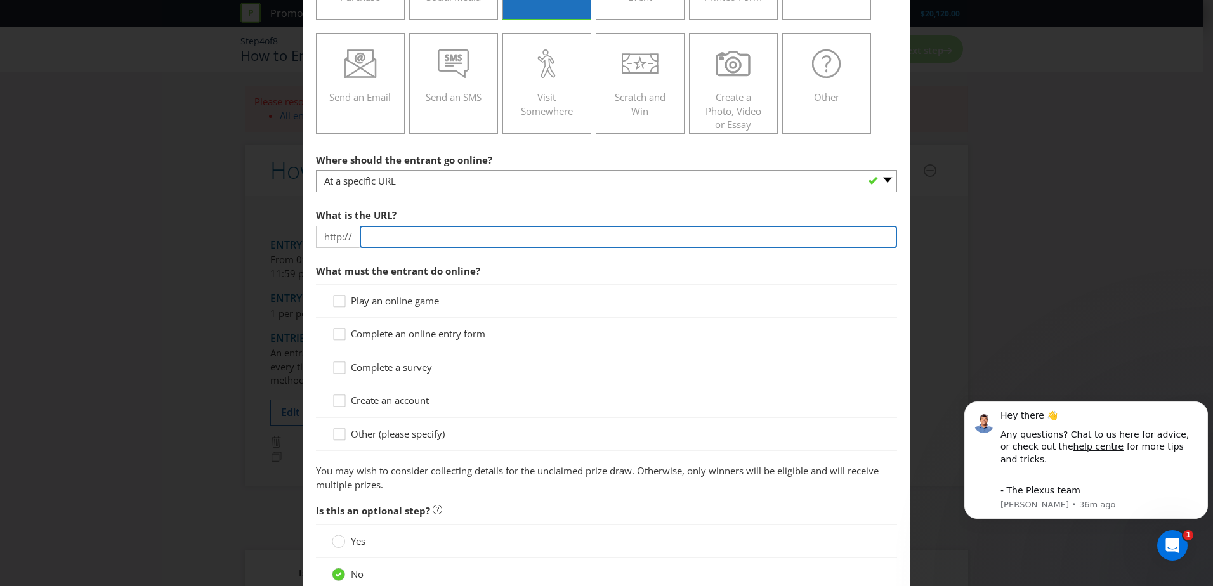
scroll to position [190, 0]
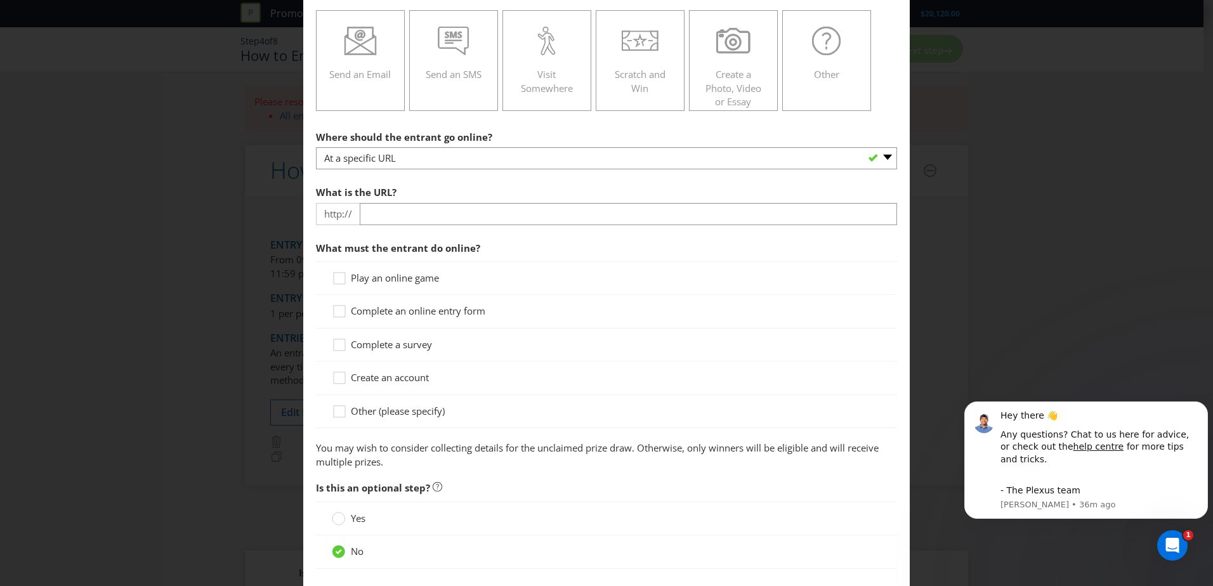
click at [474, 313] on div "Play an online game Complete an online entry form Complete a survey Create an a…" at bounding box center [606, 344] width 581 height 167
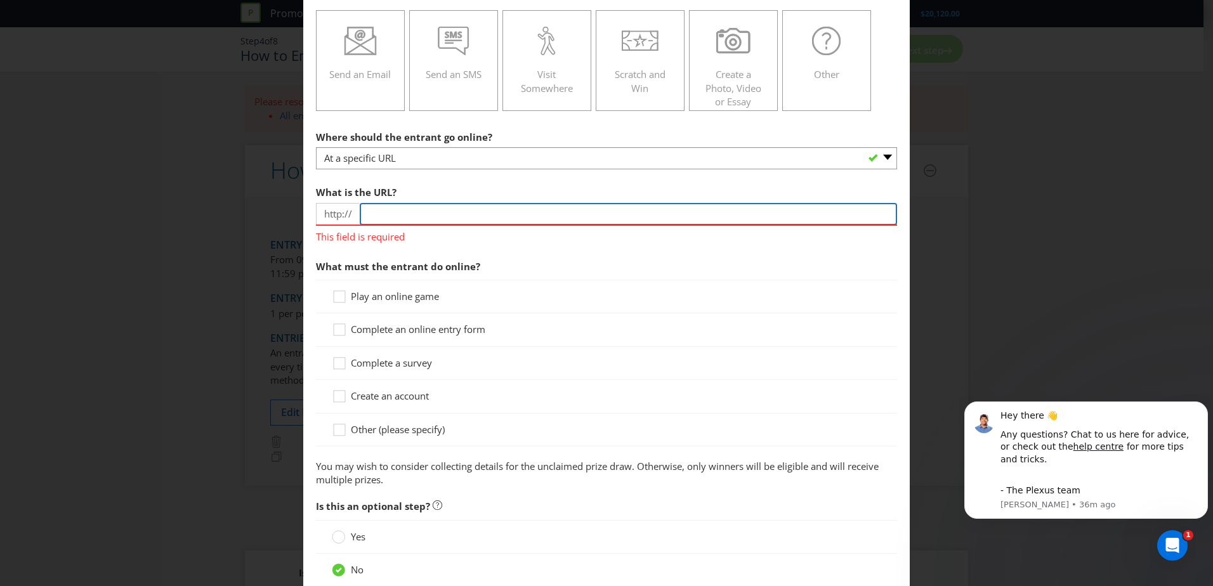
click at [442, 216] on input "text" at bounding box center [628, 214] width 537 height 22
paste input "https://plumber.caroma.com.au/"
drag, startPoint x: 396, startPoint y: 212, endPoint x: 361, endPoint y: 215, distance: 35.0
click at [361, 215] on input "https://plumber.caroma.com.au/" at bounding box center [628, 214] width 537 height 22
click at [369, 212] on input "/plumber.caroma.com.au/" at bounding box center [628, 214] width 537 height 22
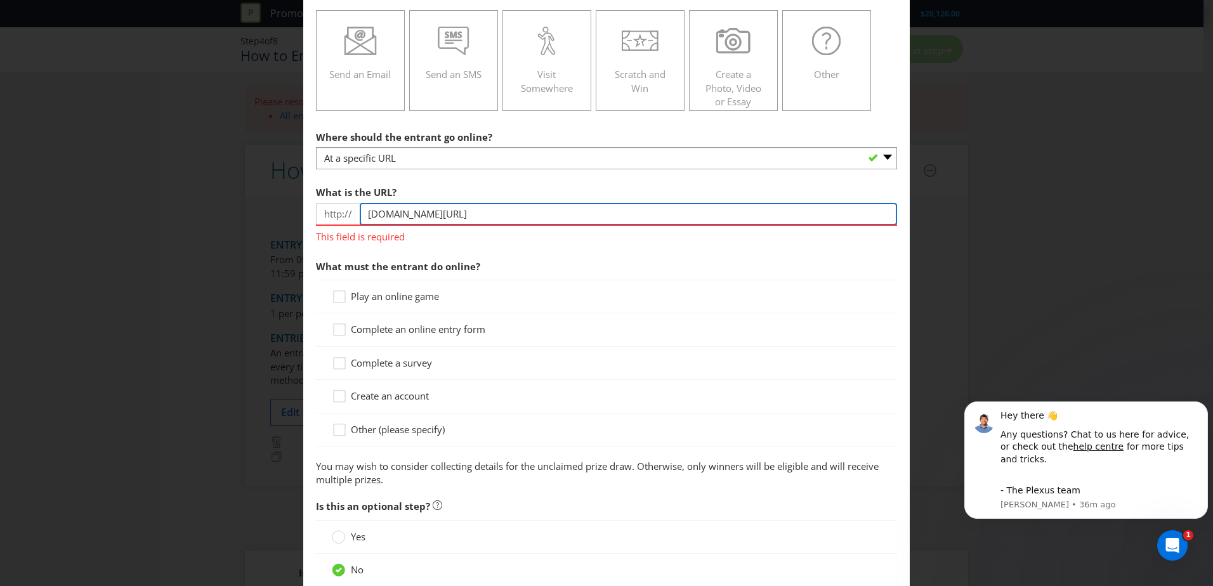
type input "plumber.caroma.com.au/"
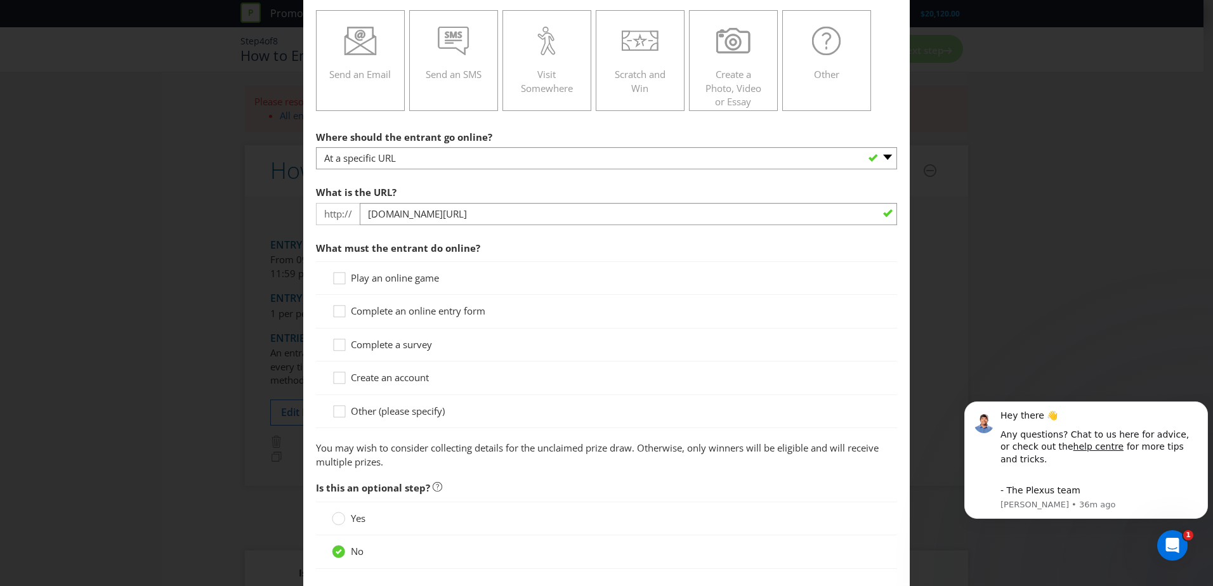
click at [418, 310] on span "Complete an online entry form" at bounding box center [418, 310] width 134 height 13
click at [0, 0] on input "Complete an online entry form" at bounding box center [0, 0] width 0 height 0
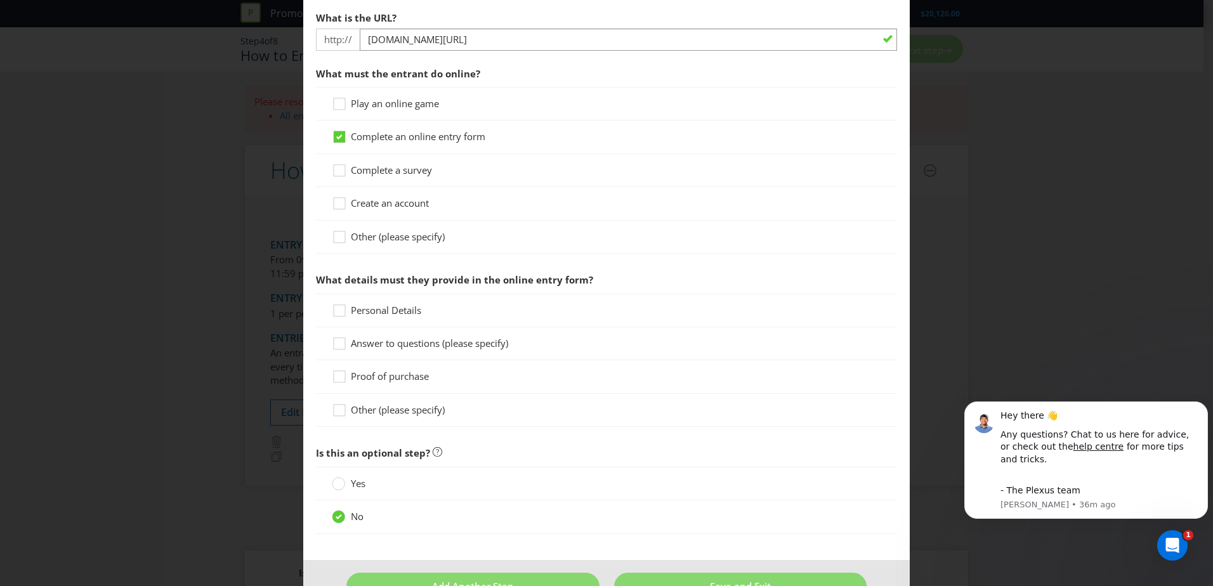
scroll to position [381, 0]
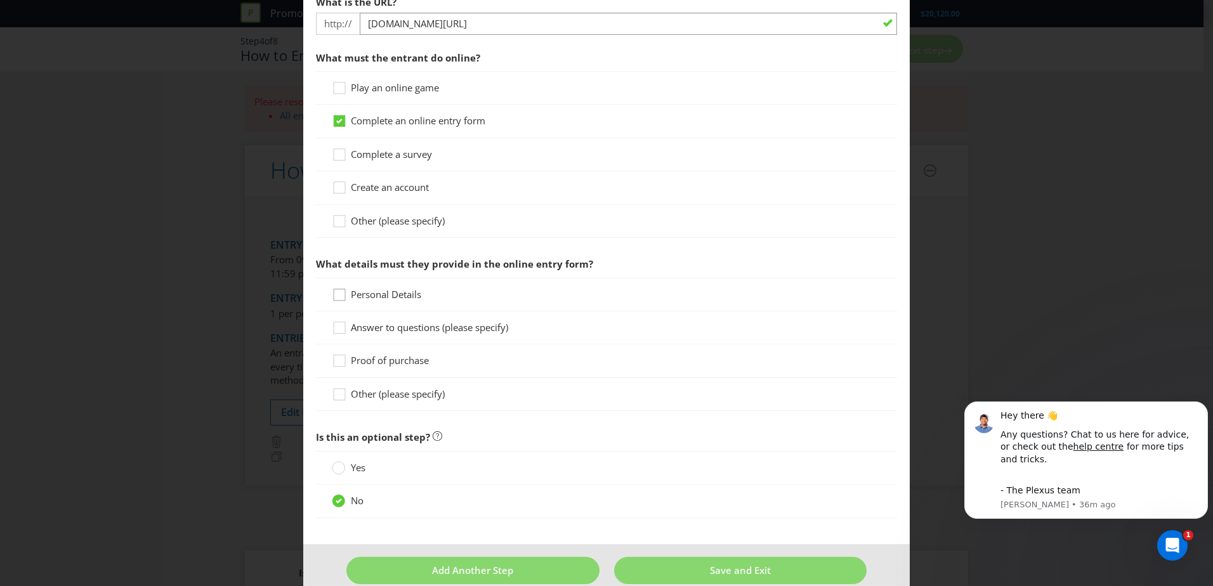
click at [332, 296] on icon at bounding box center [341, 297] width 19 height 19
click at [0, 0] on input "Personal Details" at bounding box center [0, 0] width 0 height 0
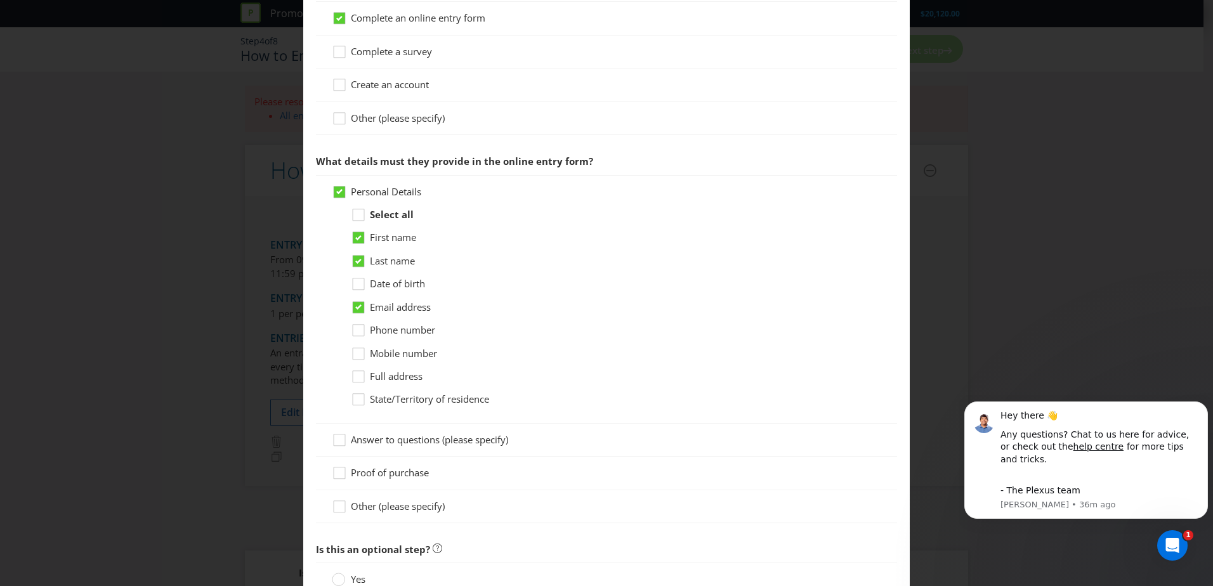
scroll to position [507, 0]
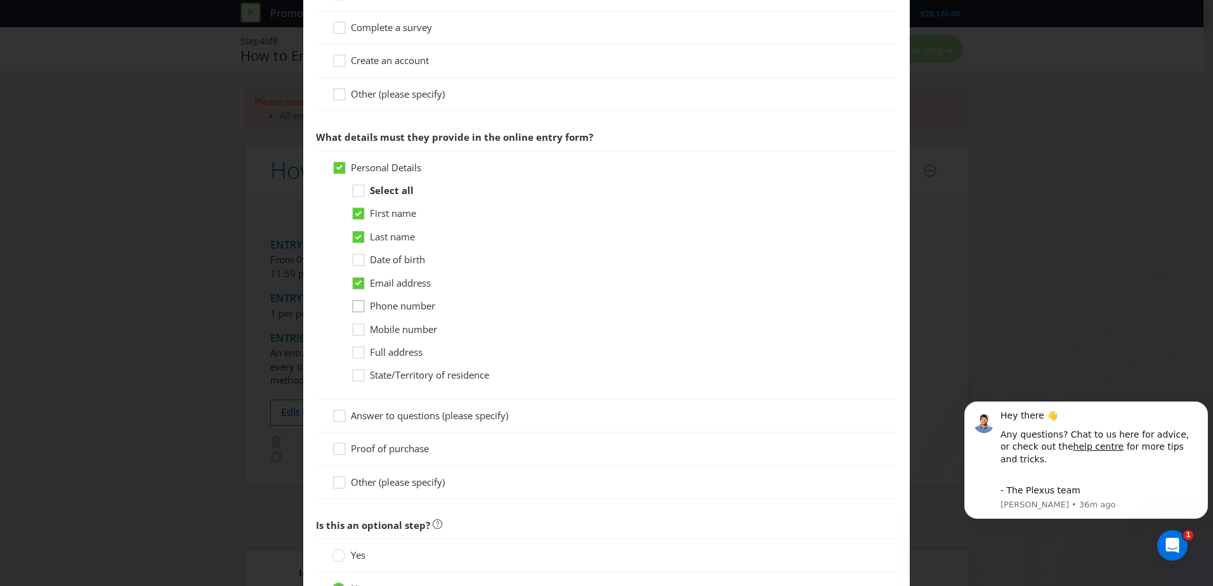
click at [356, 308] on icon at bounding box center [360, 308] width 19 height 19
click at [0, 0] on input "Phone number" at bounding box center [0, 0] width 0 height 0
click at [356, 330] on icon at bounding box center [360, 332] width 19 height 19
click at [0, 0] on input "Mobile number" at bounding box center [0, 0] width 0 height 0
click at [356, 353] on icon at bounding box center [360, 355] width 19 height 19
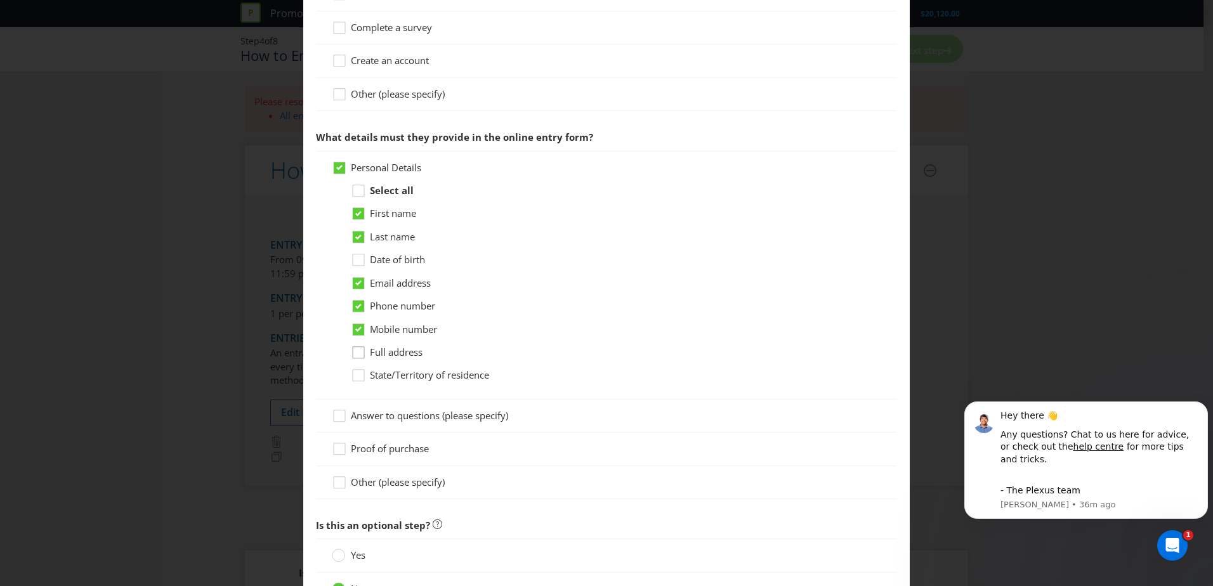
click at [0, 0] on input "Full address" at bounding box center [0, 0] width 0 height 0
click at [358, 375] on icon at bounding box center [360, 378] width 19 height 19
click at [0, 0] on input "State/Territory of residence" at bounding box center [0, 0] width 0 height 0
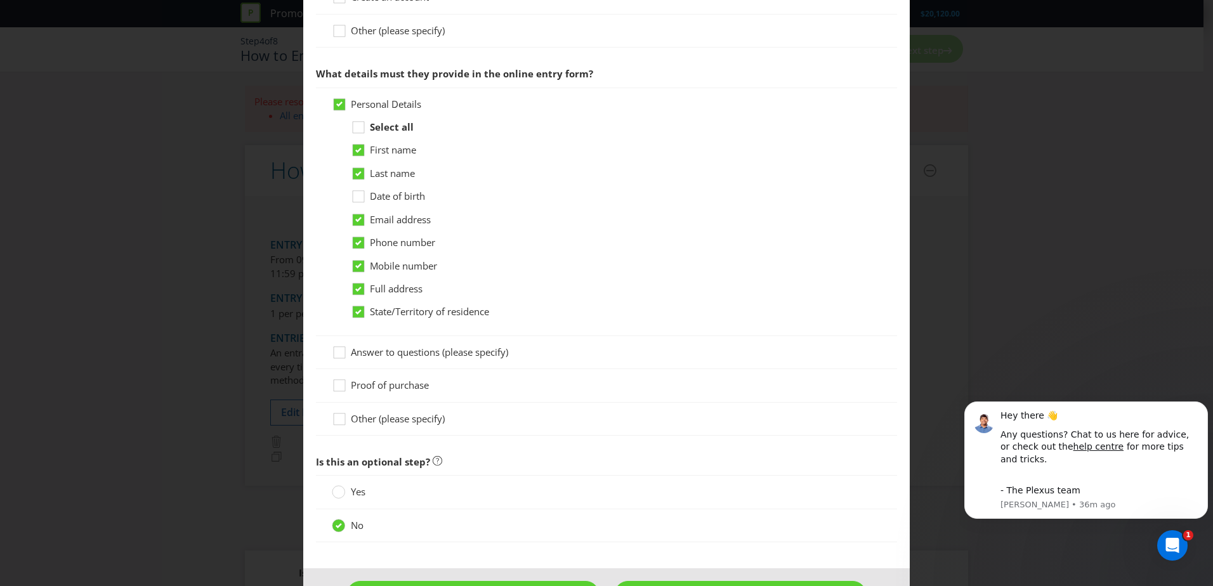
scroll to position [616, 0]
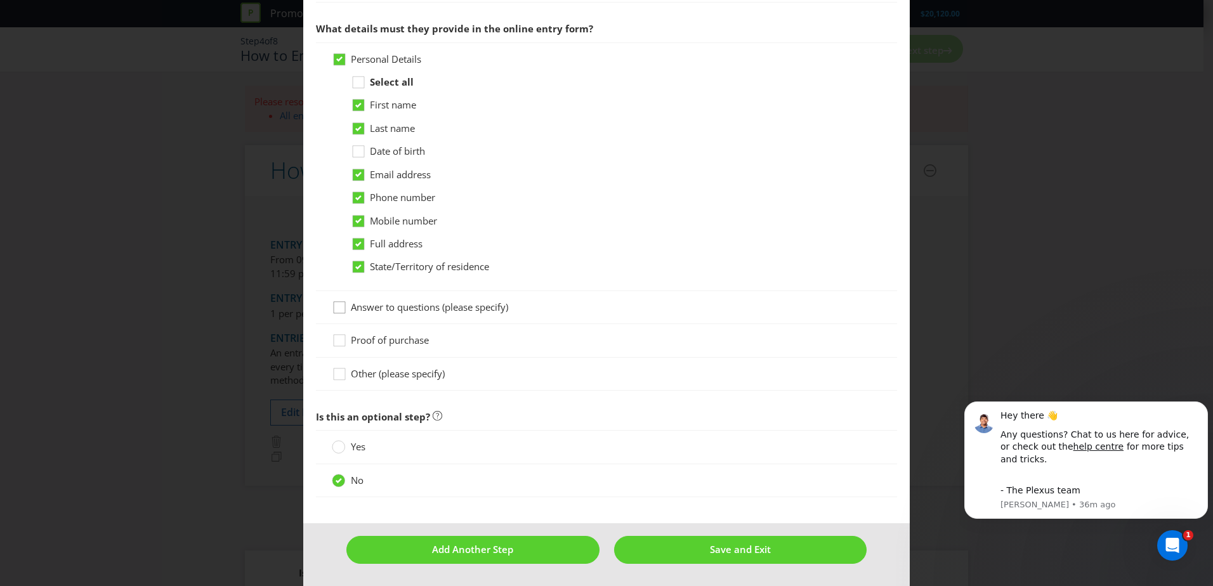
click at [342, 316] on icon at bounding box center [341, 310] width 19 height 19
click at [0, 0] on input "Answer to questions (please specify)" at bounding box center [0, 0] width 0 height 0
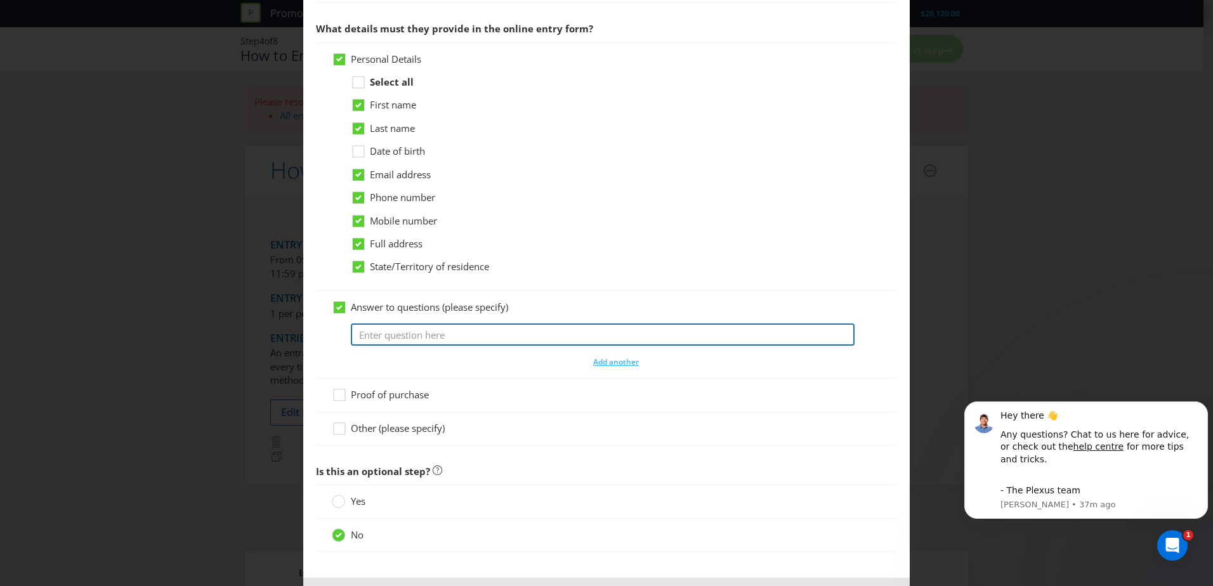
click at [408, 332] on input "text" at bounding box center [603, 334] width 504 height 22
paste input "Select that they wish to receive the sign-up gift and provide postal address fo…"
type input "Select that they wish to receive the sign-up gift and provide postal address fo…"
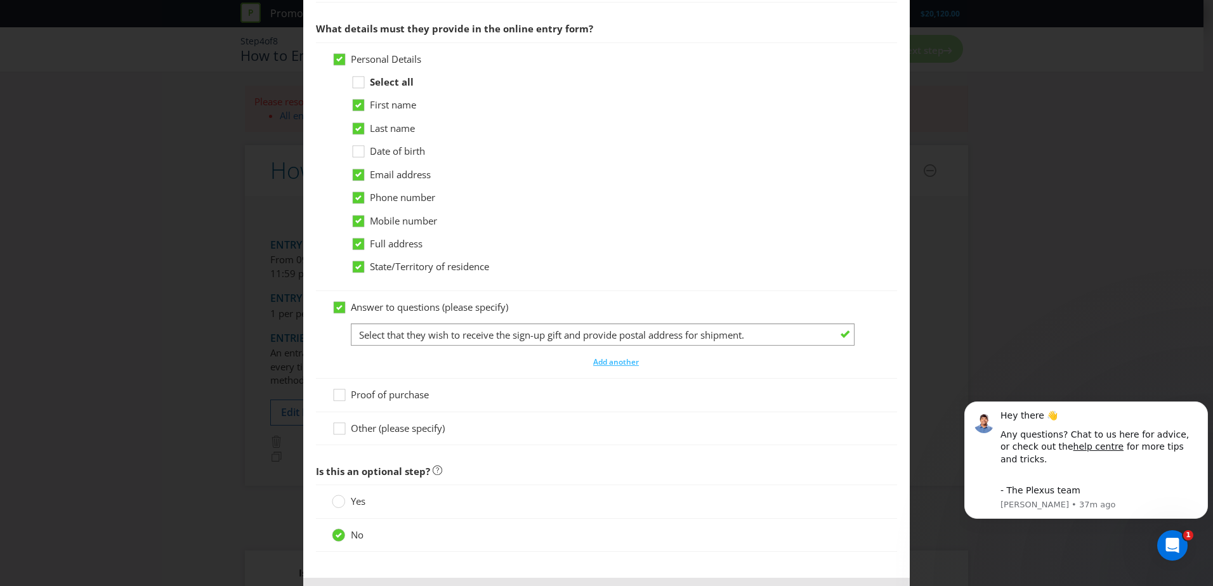
click at [339, 347] on div "Answer to questions (please specify) Select that they wish to receive the sign-…" at bounding box center [606, 335] width 549 height 68
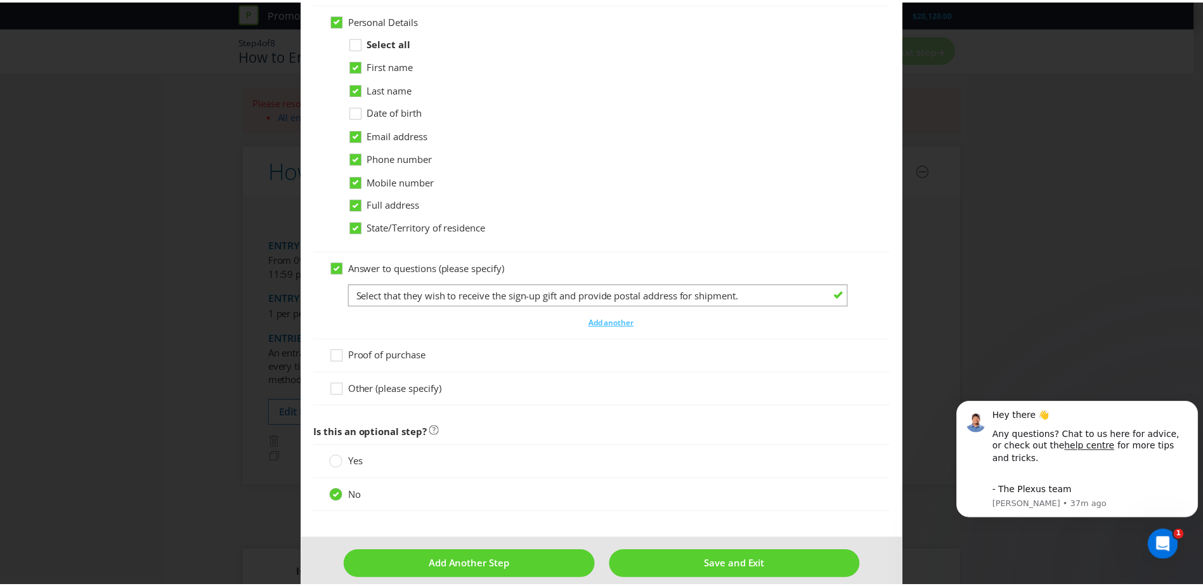
scroll to position [670, 0]
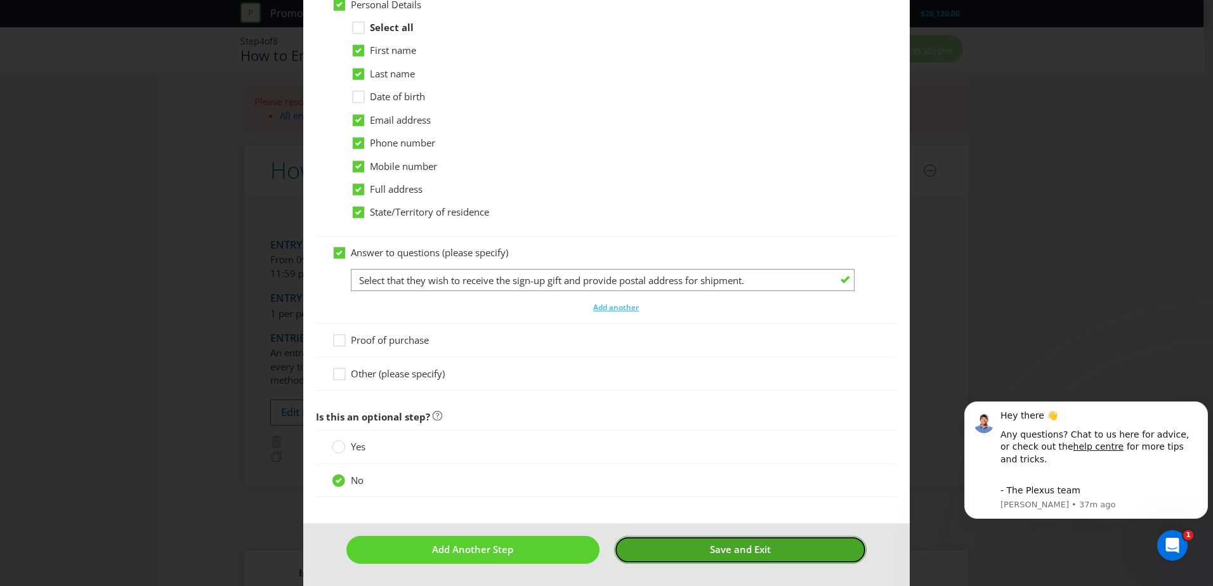
click at [681, 548] on button "Save and Exit" at bounding box center [740, 549] width 253 height 27
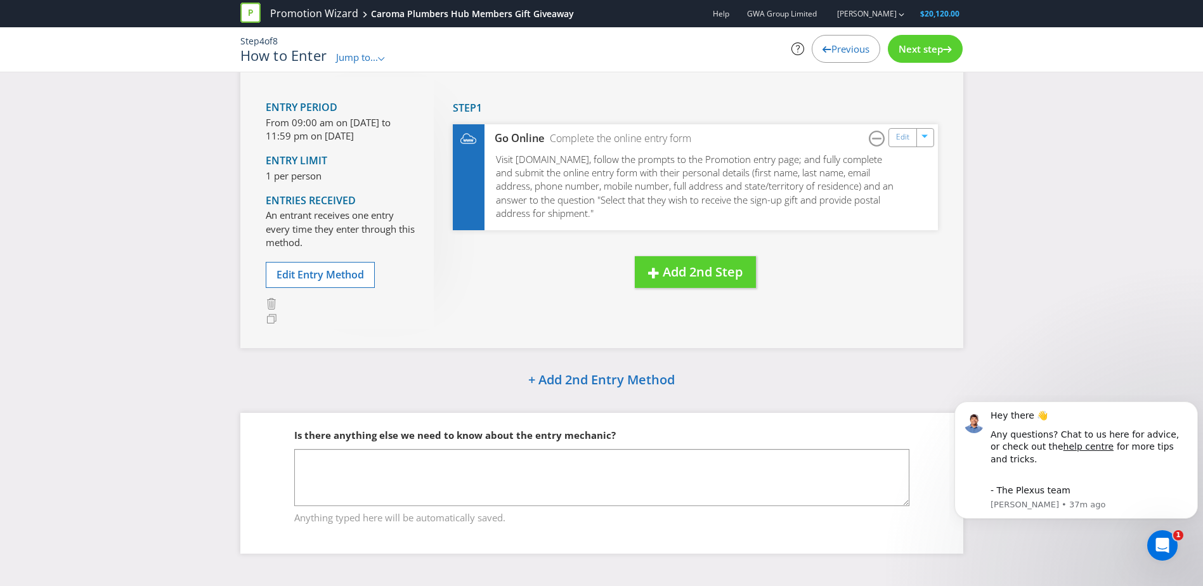
scroll to position [80, 0]
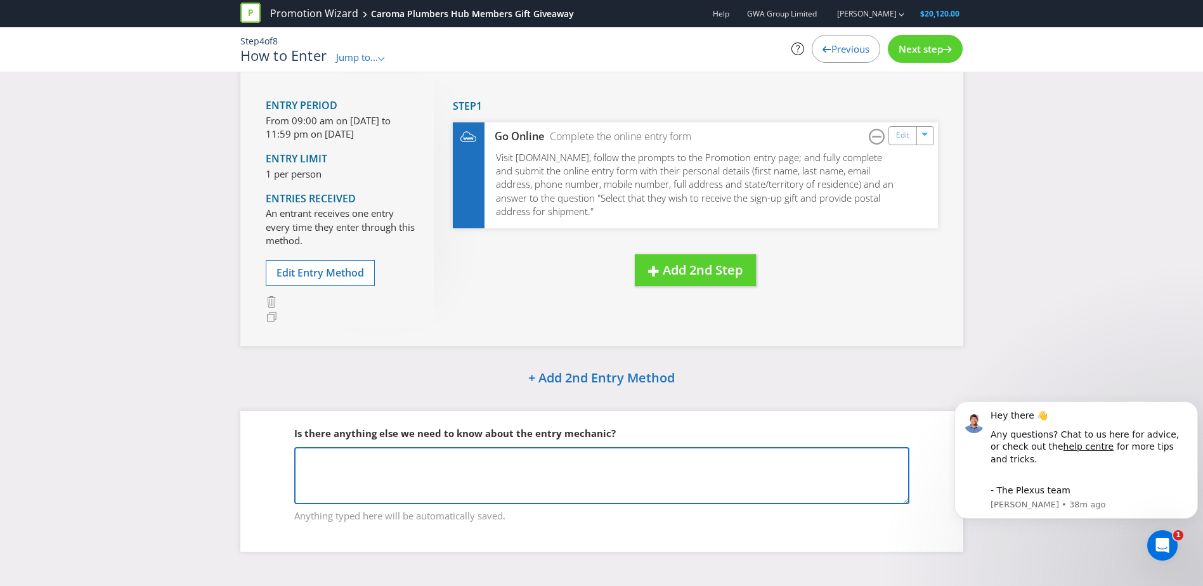
click at [346, 471] on textarea at bounding box center [601, 475] width 615 height 57
paste textarea "Must be an exiting or new member of the Caroma Plumbers’ Hub by signing up thro…"
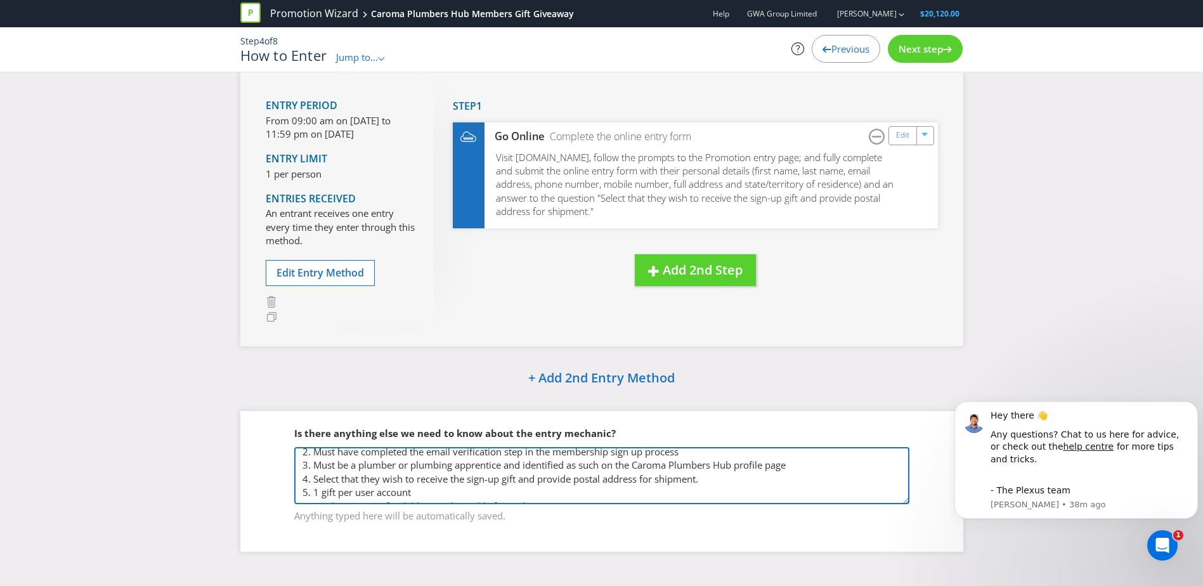
scroll to position [0, 0]
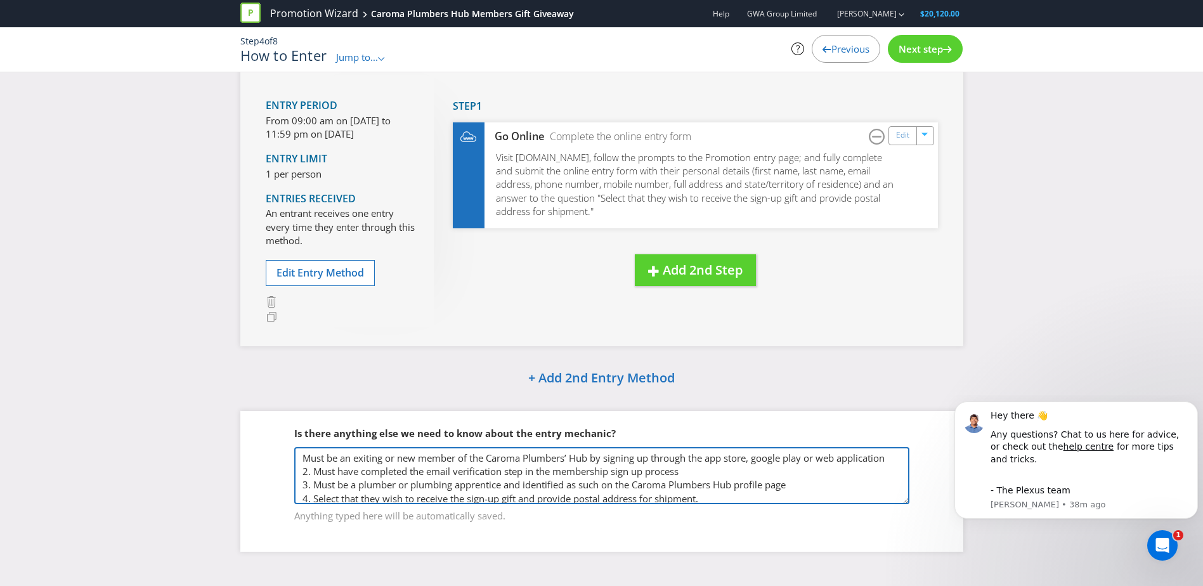
click at [303, 457] on textarea "Must be an exiting or new member of the Caroma Plumbers’ Hub by signing up thro…" at bounding box center [601, 475] width 615 height 57
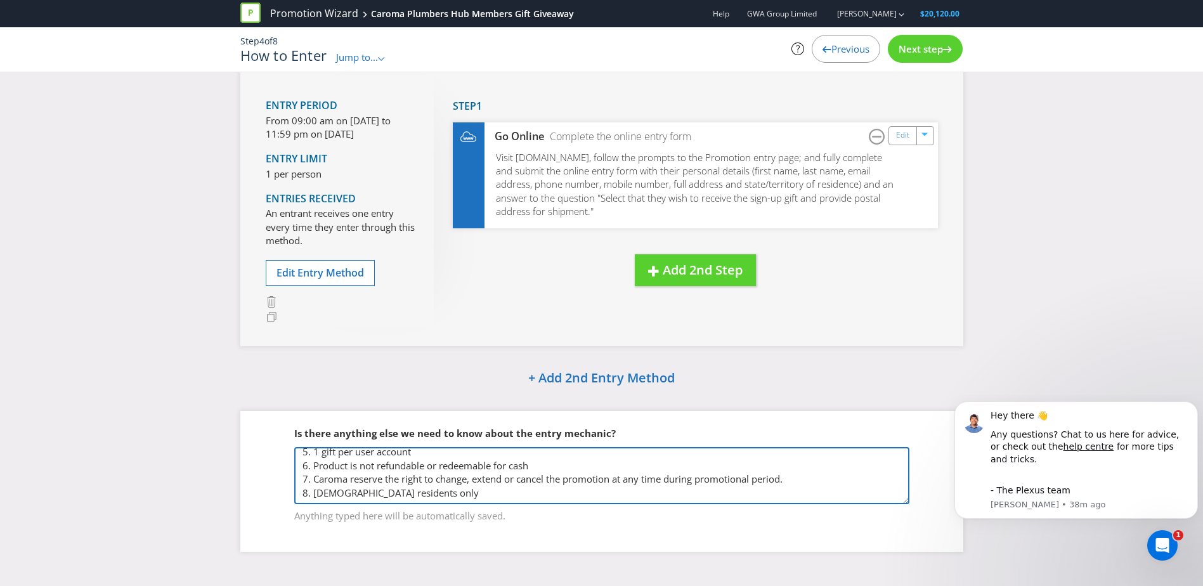
type textarea "1.Must be an exiting or new member of the Caroma Plumbers’ Hub by signing up th…"
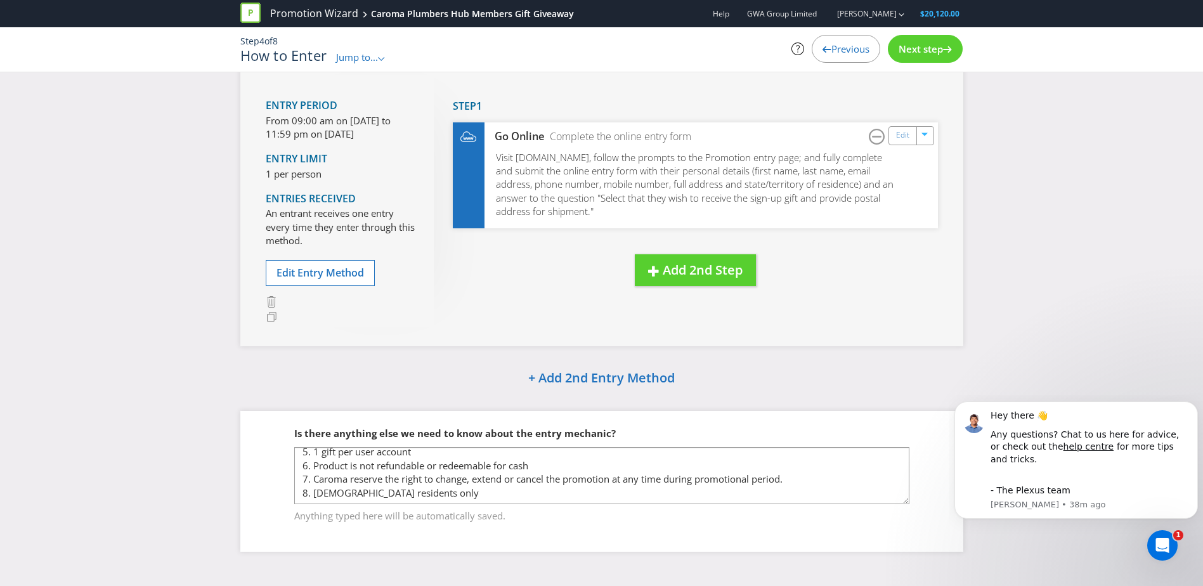
click at [915, 47] on span "Next step" at bounding box center [921, 48] width 44 height 13
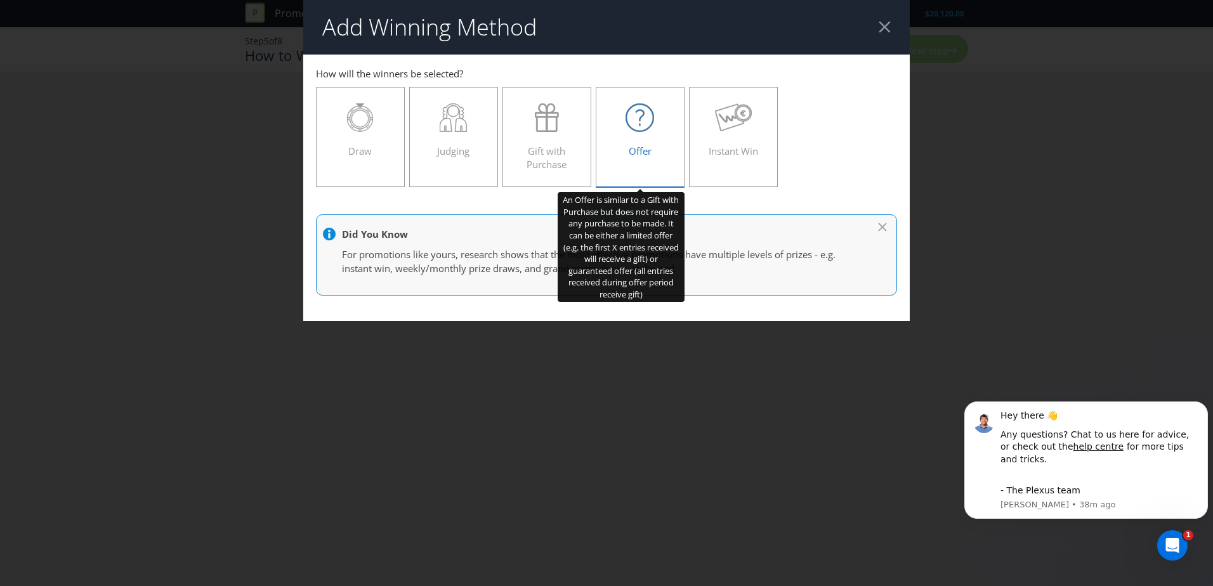
click at [648, 131] on icon at bounding box center [639, 117] width 29 height 29
click at [0, 0] on input "Offer" at bounding box center [0, 0] width 0 height 0
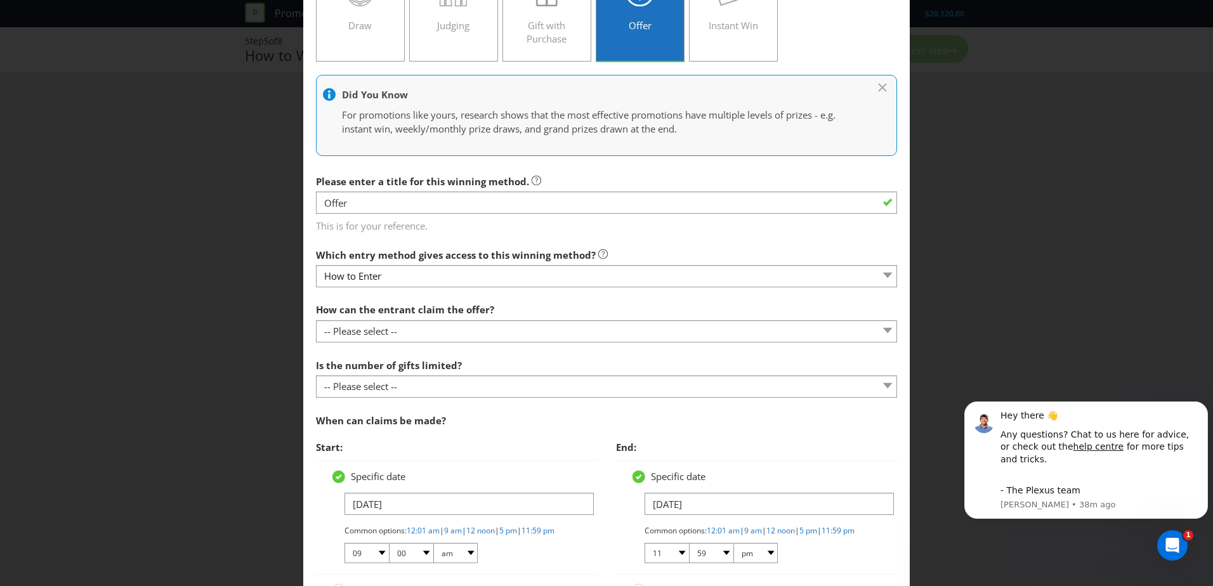
scroll to position [127, 0]
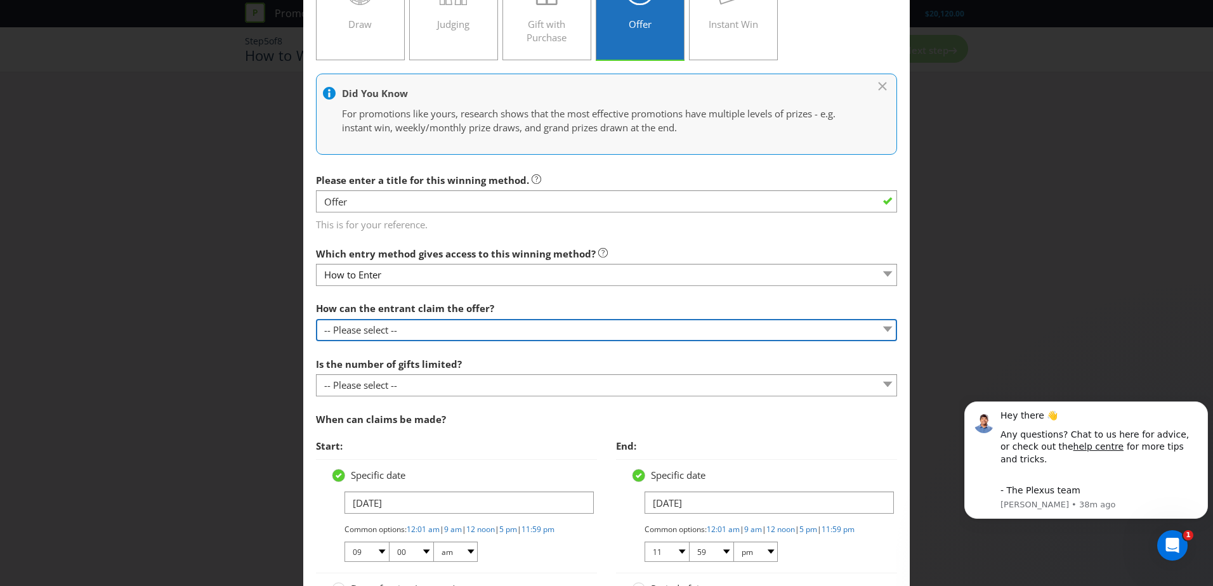
click at [606, 323] on select "-- Please select -- Already covered by entry mechanic Automatically sent to cla…" at bounding box center [606, 330] width 581 height 22
select select "AUTOMATICALLY_SENT"
click at [316, 319] on select "-- Please select -- Already covered by entry mechanic Automatically sent to cla…" at bounding box center [606, 330] width 581 height 22
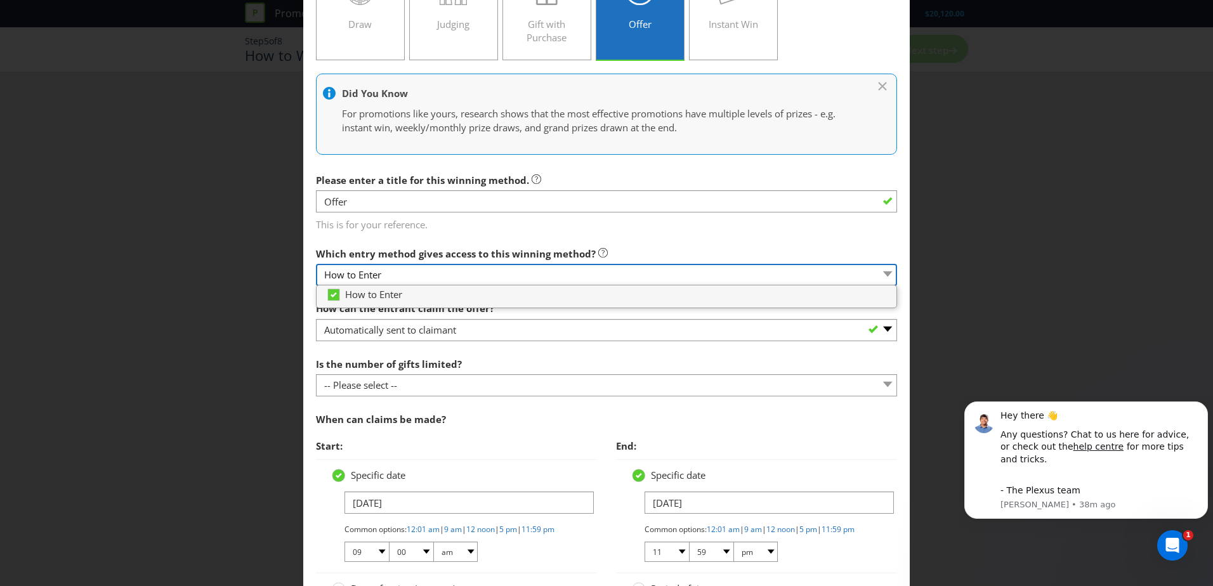
click at [577, 264] on select "How to Enter" at bounding box center [606, 275] width 581 height 22
click at [577, 261] on div "Which entry method gives access to this winning method? How to Enter" at bounding box center [606, 264] width 581 height 46
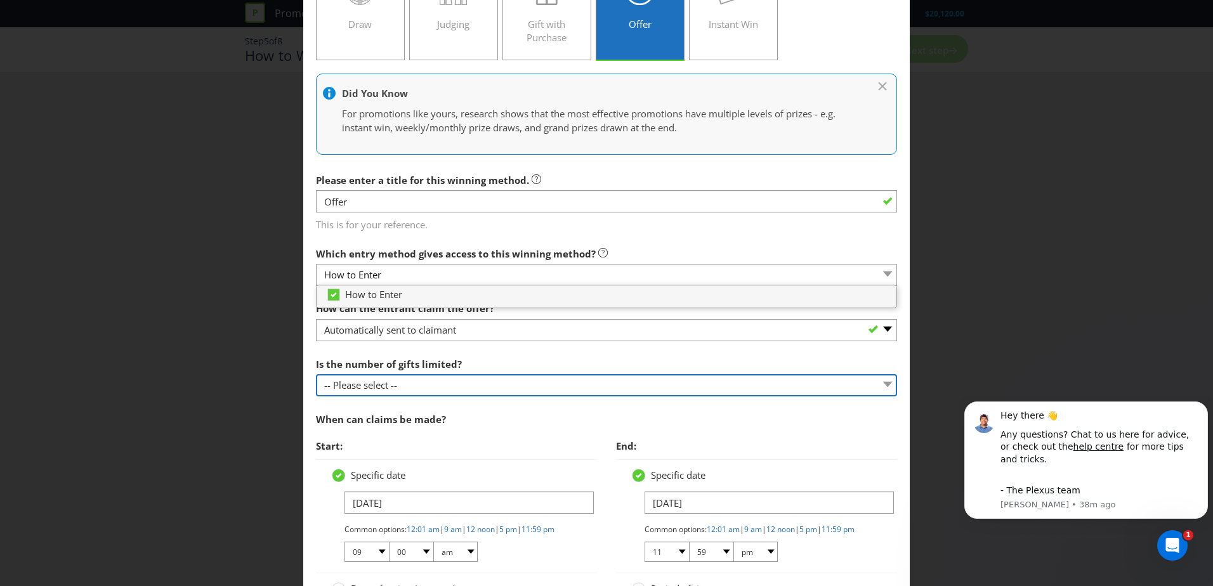
click at [537, 377] on select "-- Please select -- Unlimited gifts available during promotional period Number …" at bounding box center [606, 385] width 581 height 22
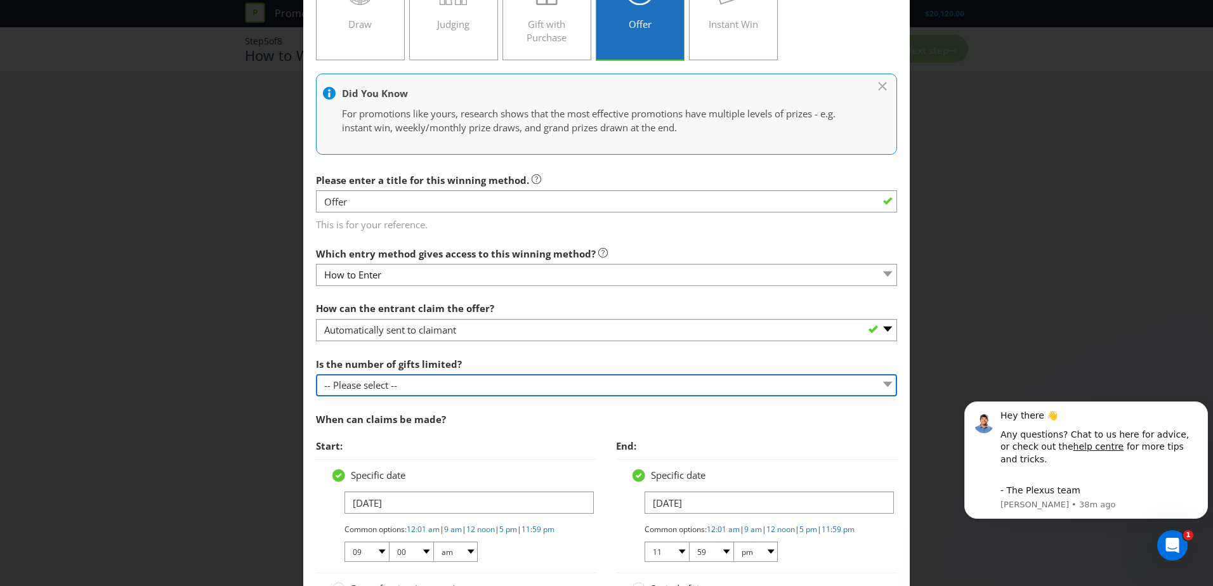
select select "LIMITED"
click at [316, 374] on select "-- Please select -- Unlimited gifts available during promotional period Number …" at bounding box center [606, 385] width 581 height 22
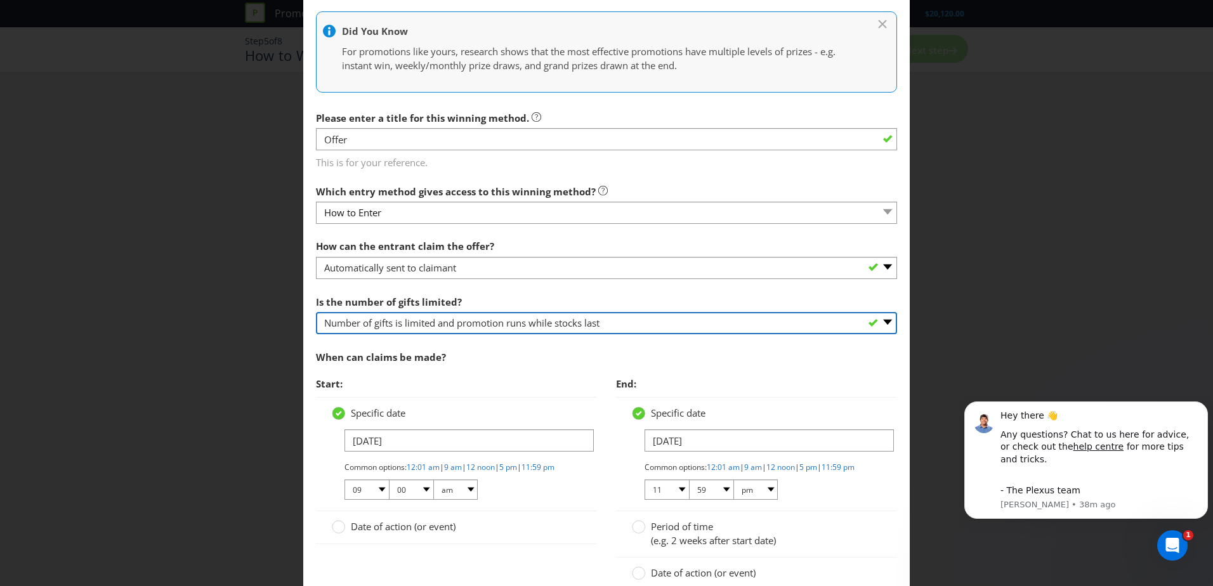
scroll to position [138, 0]
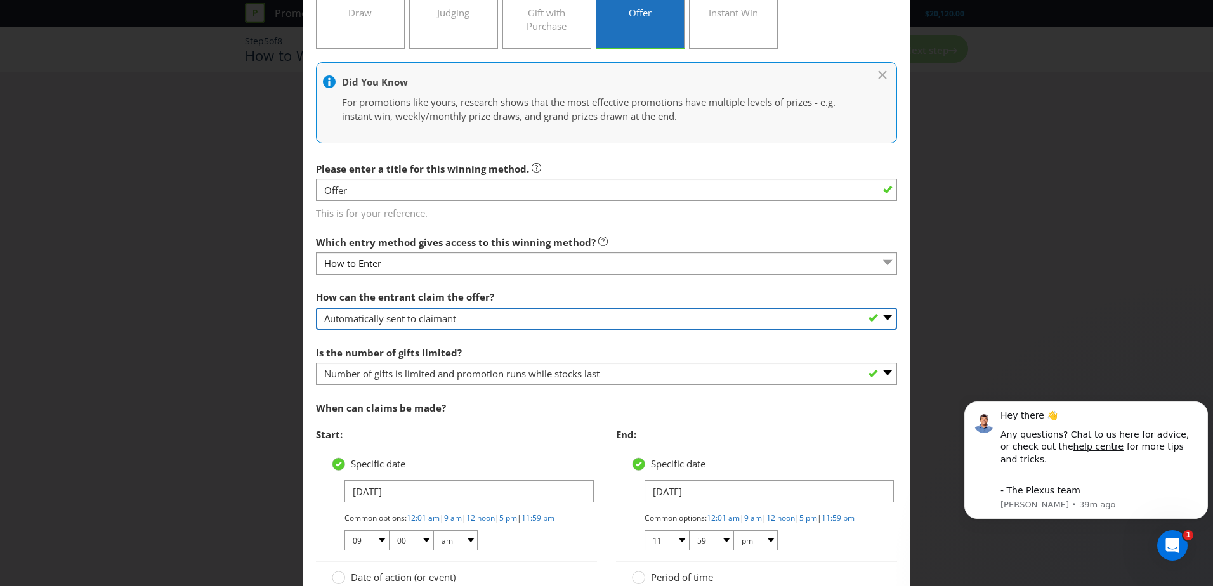
click at [442, 322] on select "-- Please select -- Already covered by entry mechanic Automatically sent to cla…" at bounding box center [606, 319] width 581 height 22
select select "ENTRY_MECHANIC"
click at [316, 308] on select "-- Please select -- Already covered by entry mechanic Automatically sent to cla…" at bounding box center [606, 319] width 581 height 22
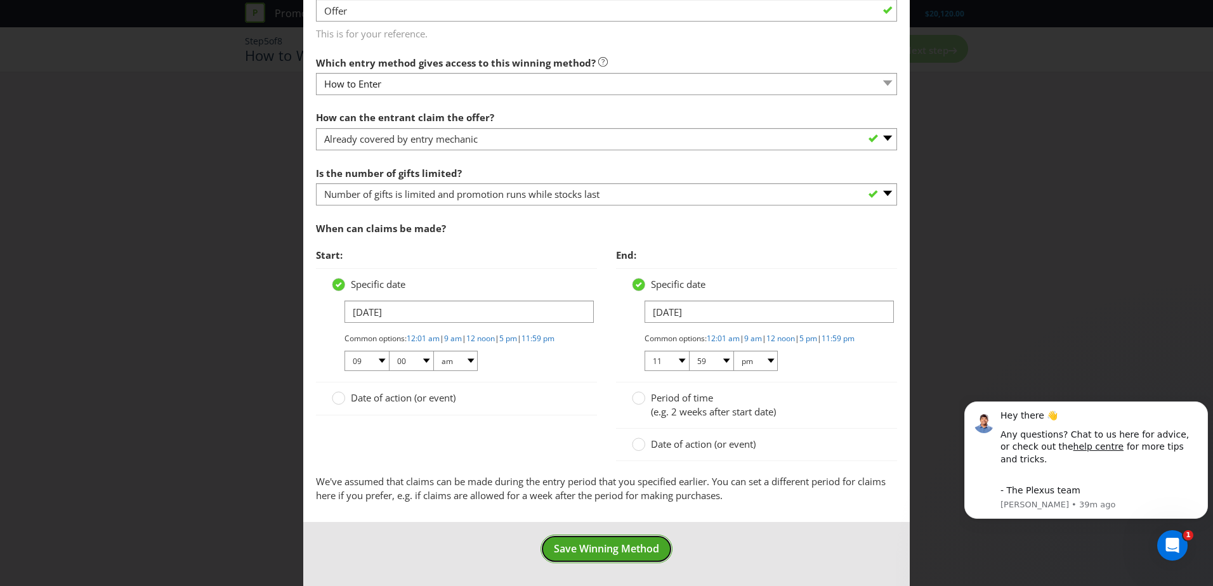
click at [657, 545] on button "Save Winning Method" at bounding box center [606, 549] width 132 height 29
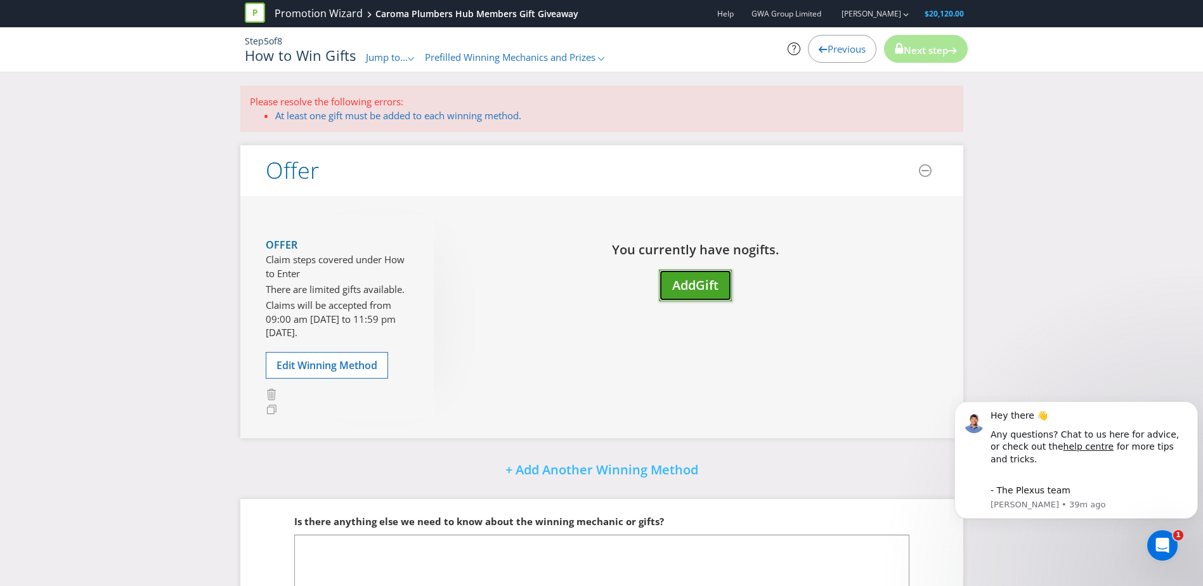
click at [695, 285] on span "Add" at bounding box center [683, 285] width 23 height 17
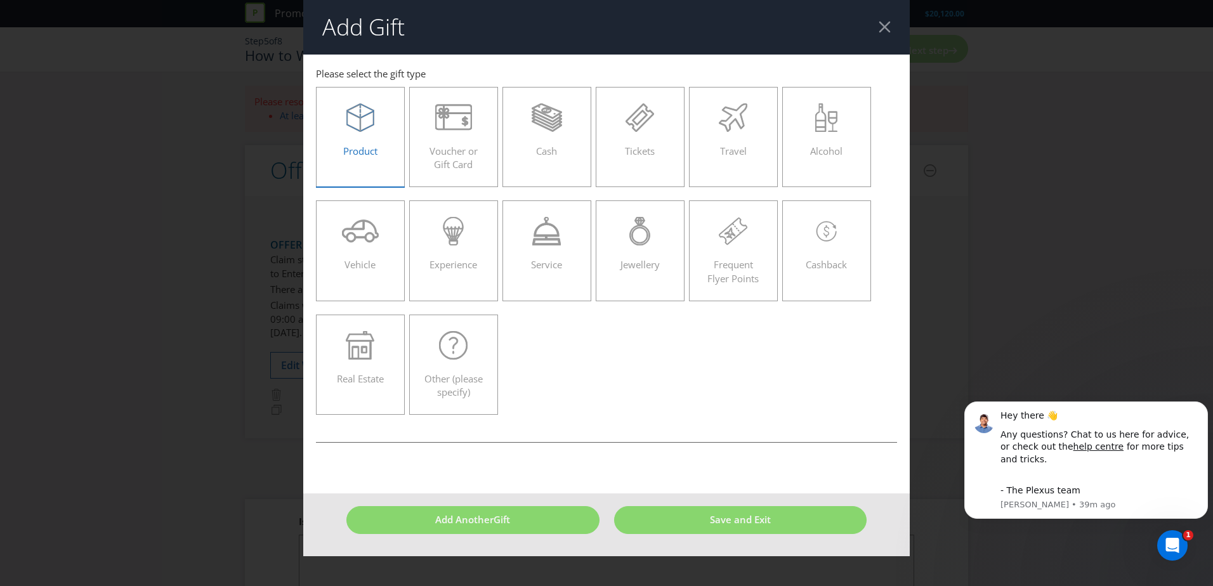
click at [355, 136] on div "Product" at bounding box center [360, 131] width 62 height 57
click at [0, 0] on input "Product" at bounding box center [0, 0] width 0 height 0
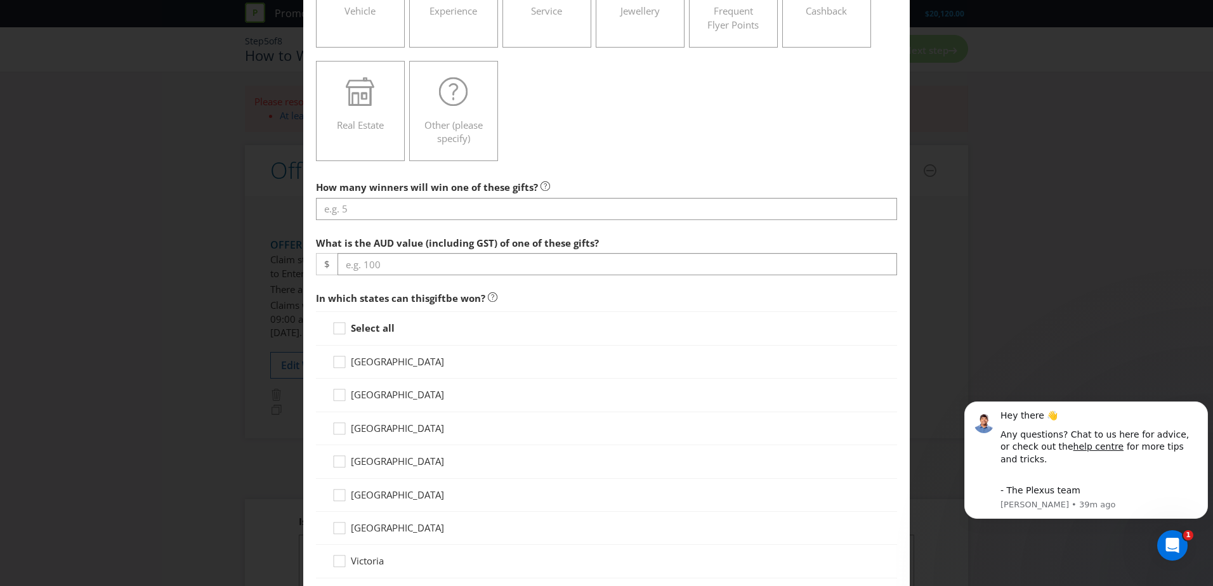
scroll to position [381, 0]
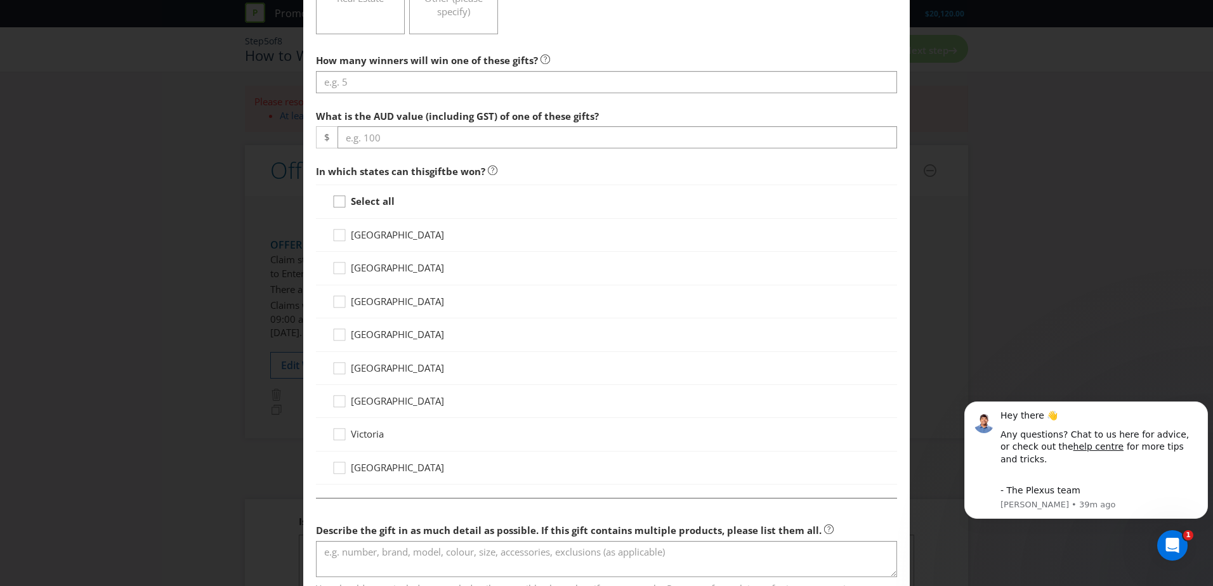
click at [337, 199] on div at bounding box center [339, 197] width 6 height 6
click at [0, 0] on input "Select all" at bounding box center [0, 0] width 0 height 0
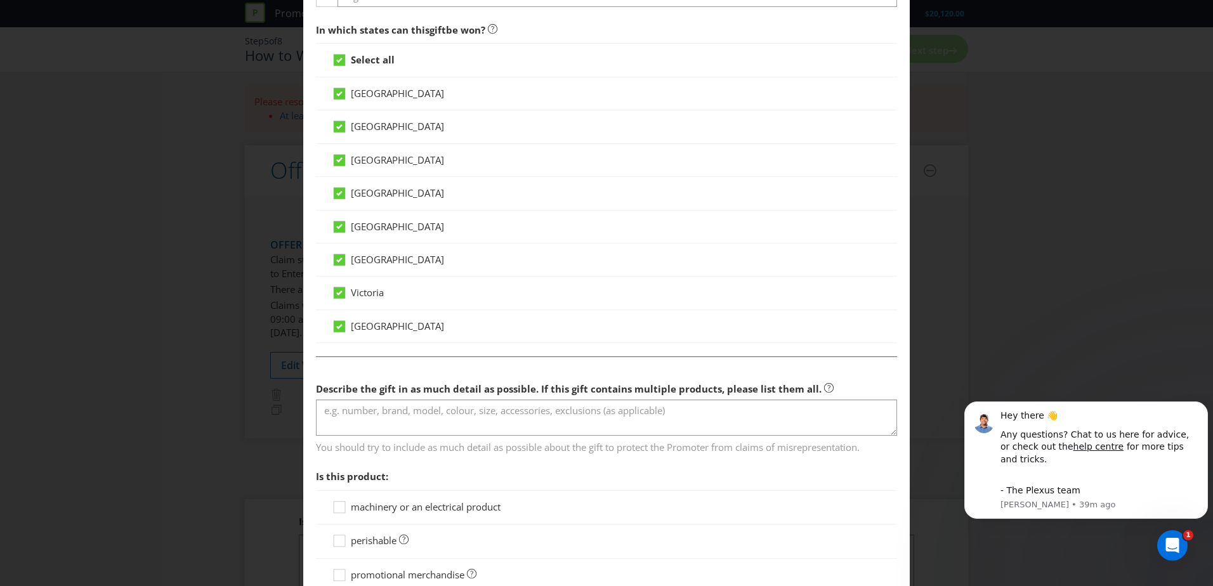
scroll to position [571, 0]
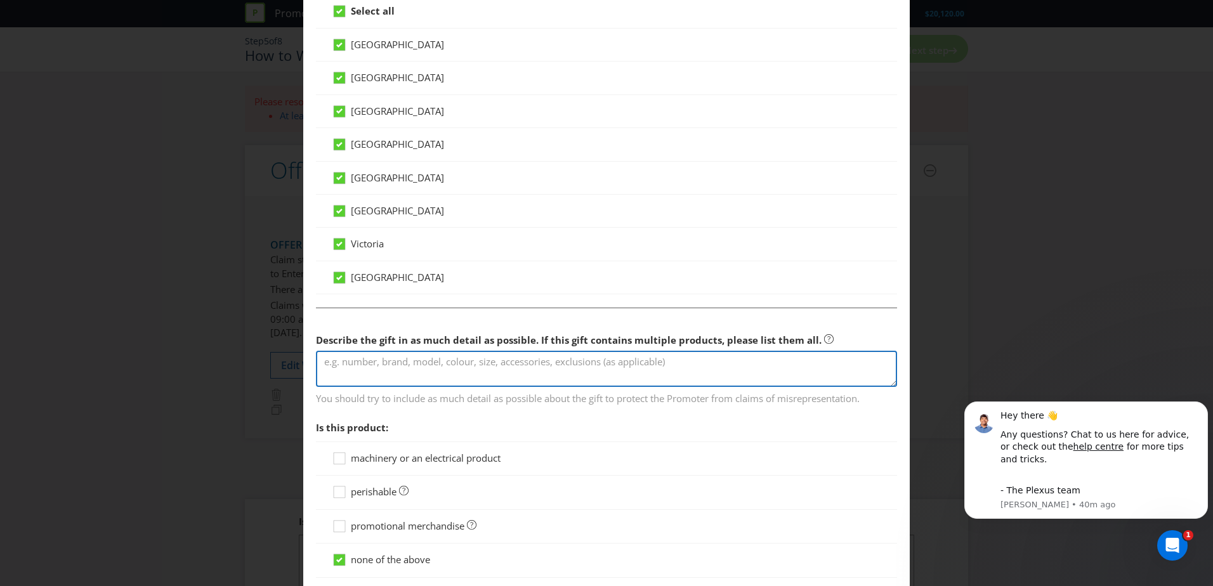
click at [428, 366] on textarea at bounding box center [606, 369] width 581 height 36
paste textarea "Caroma are giving away a tapware tool as a signup gift to all eligible Caroma p…"
click at [495, 361] on textarea "Caroma are giving away a tapware tool as a signup gift to all eligible Caroma p…" at bounding box center [606, 369] width 581 height 36
click at [569, 370] on textarea "Caroma are giving away a tapware tool as a signup gift to all eligible Caroma p…" at bounding box center [606, 369] width 581 height 36
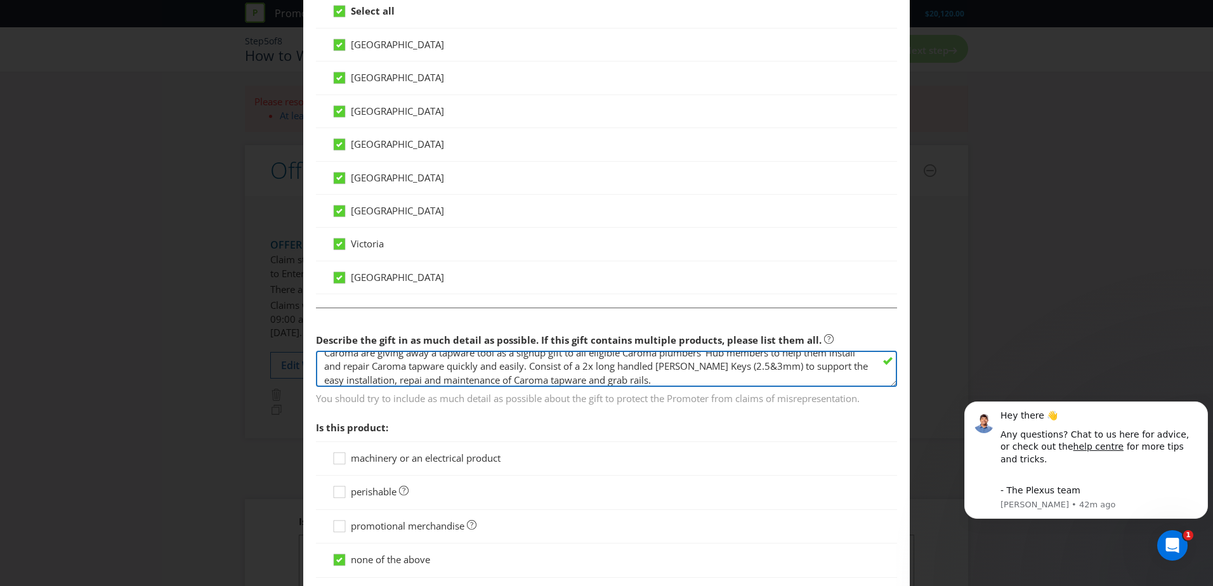
scroll to position [0, 0]
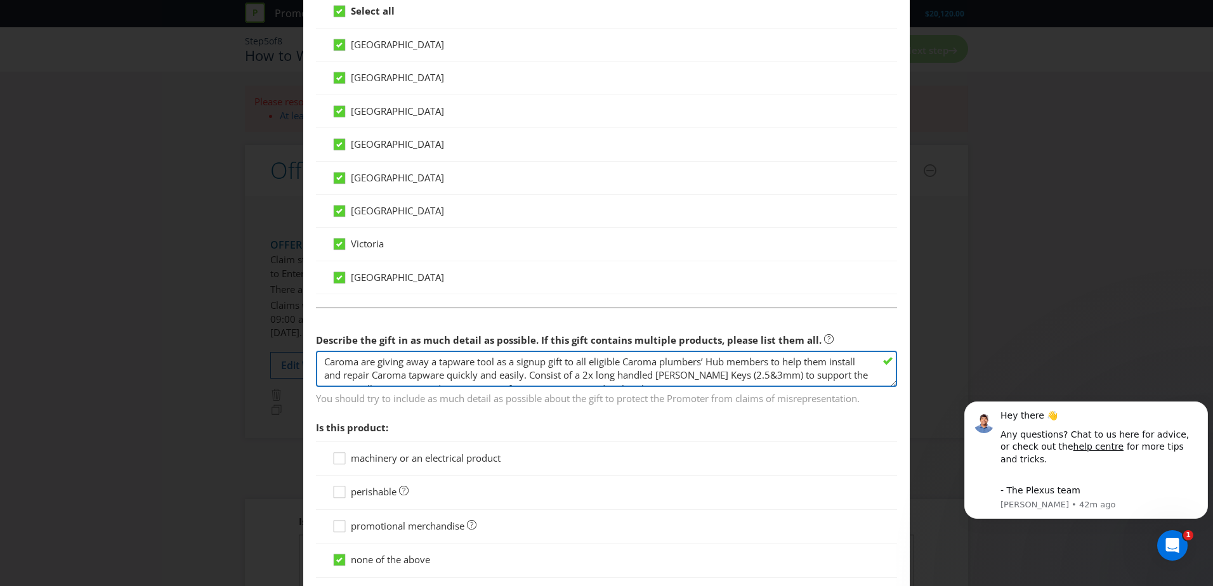
drag, startPoint x: 559, startPoint y: 367, endPoint x: 283, endPoint y: 351, distance: 277.0
click at [283, 351] on div "Add Gift Australian Capital Territory New South Wales Northern Territory Queens…" at bounding box center [606, 293] width 1213 height 586
click at [811, 376] on textarea "Consist of a 2x long handled Allen Keys (2.5&3mm) to support the easy installat…" at bounding box center [606, 369] width 581 height 36
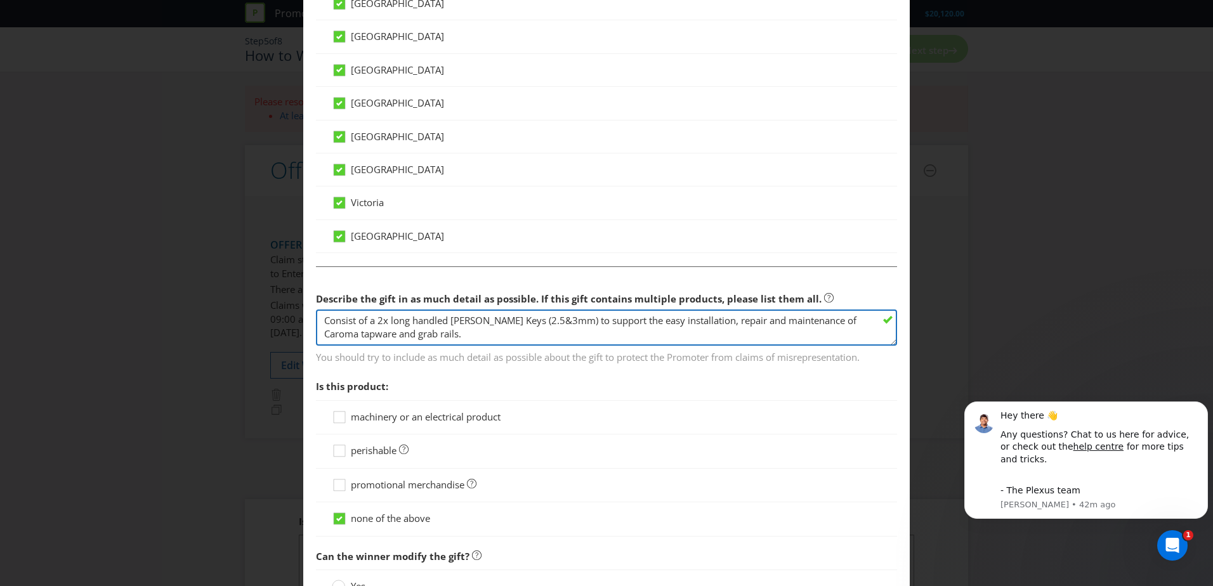
scroll to position [634, 0]
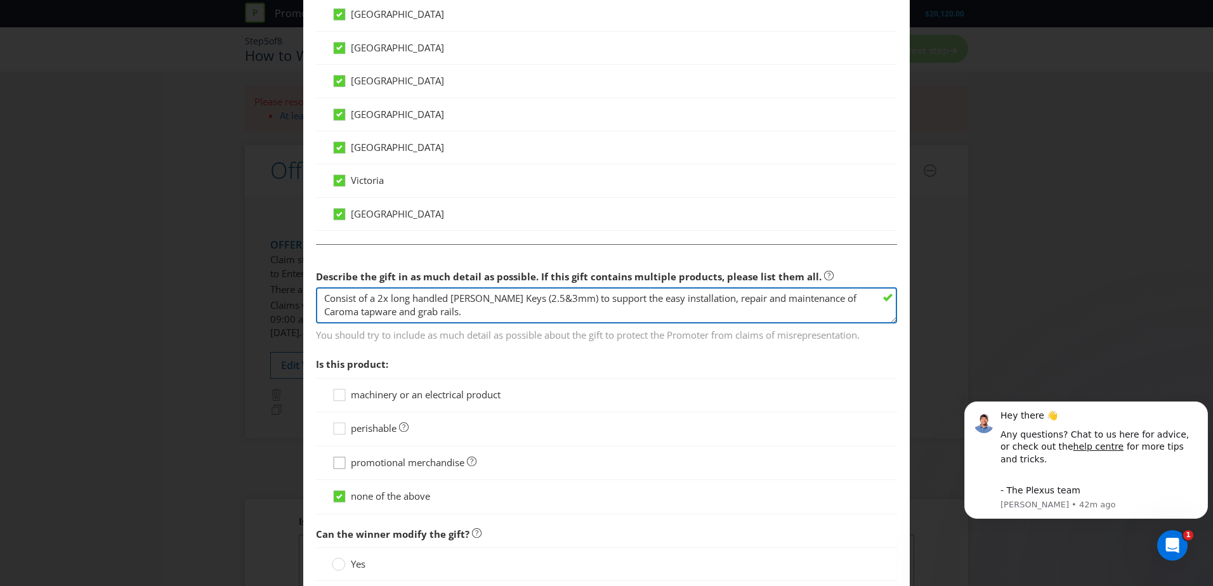
type textarea "Consist of a 2x long handled Allen Keys (2.5&3mm) to support the easy installat…"
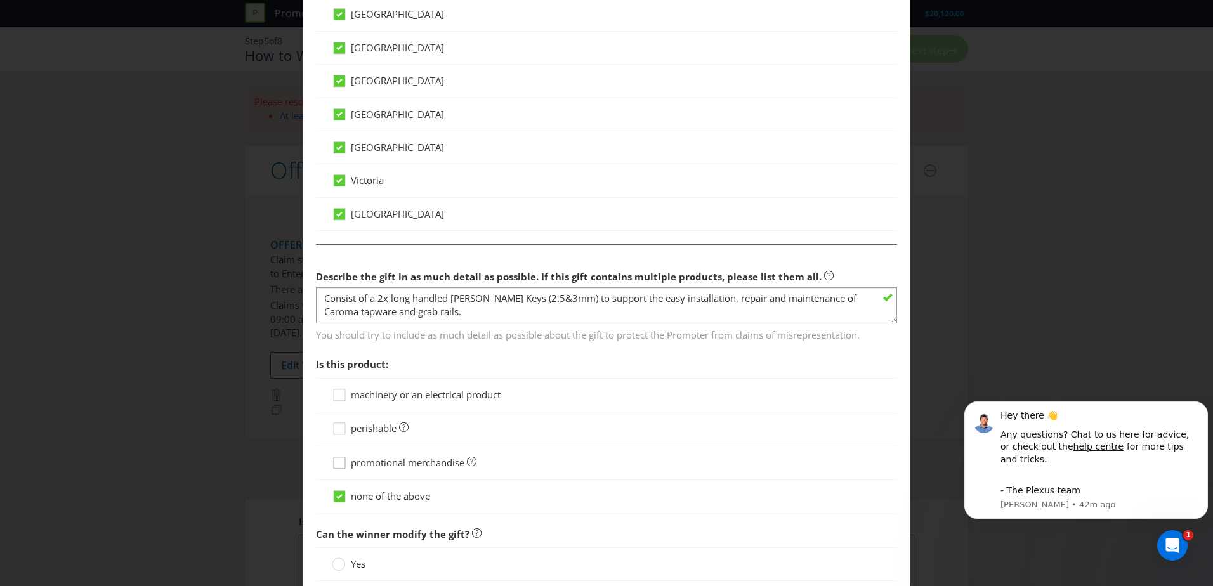
click at [338, 463] on icon at bounding box center [341, 465] width 19 height 19
click at [0, 0] on input "promotional merchandise" at bounding box center [0, 0] width 0 height 0
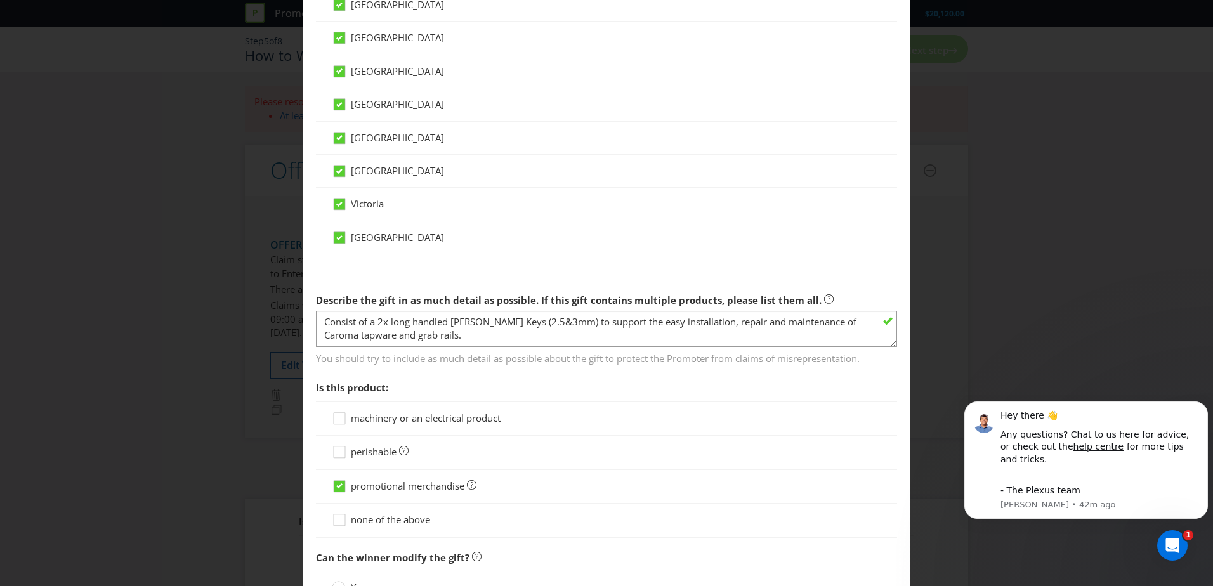
scroll to position [770, 0]
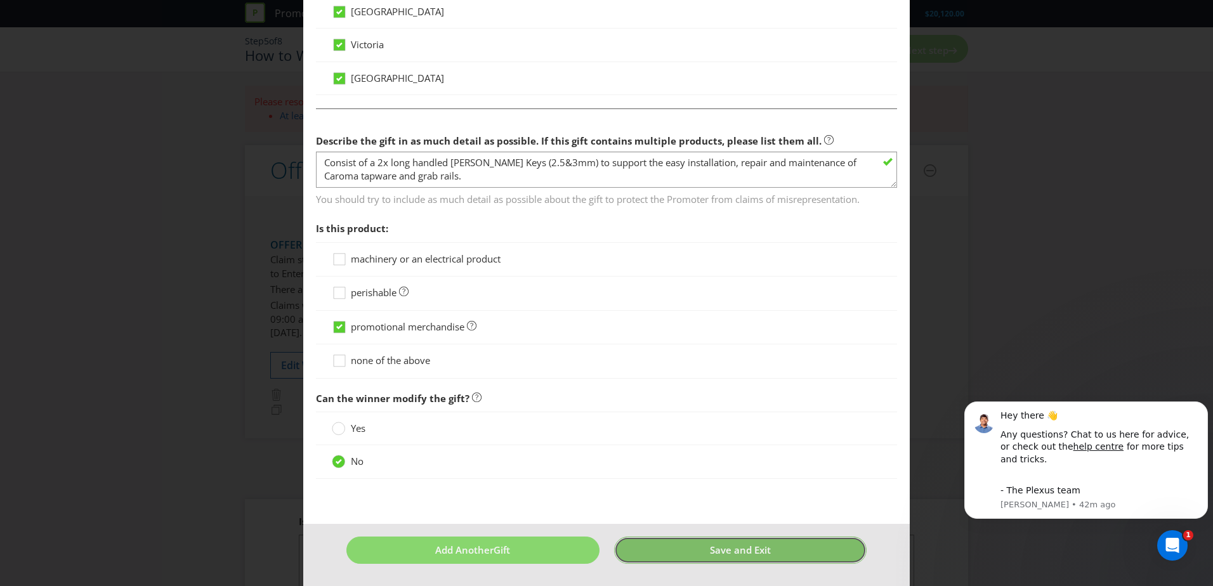
click at [740, 554] on span "Save and Exit" at bounding box center [740, 550] width 61 height 13
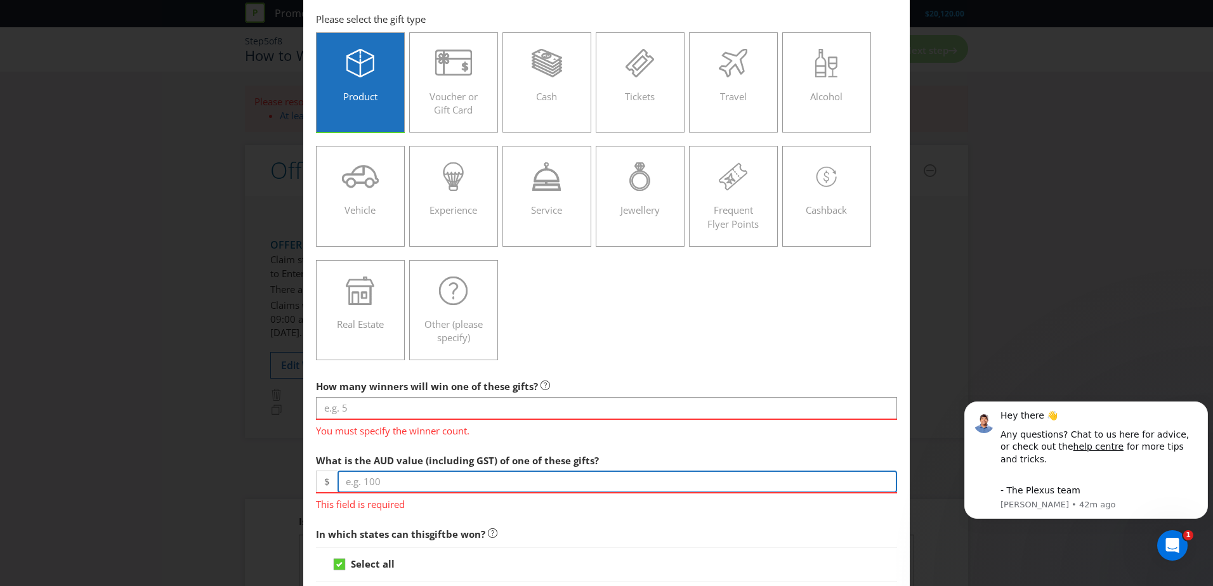
click at [441, 478] on input "number" at bounding box center [616, 482] width 559 height 22
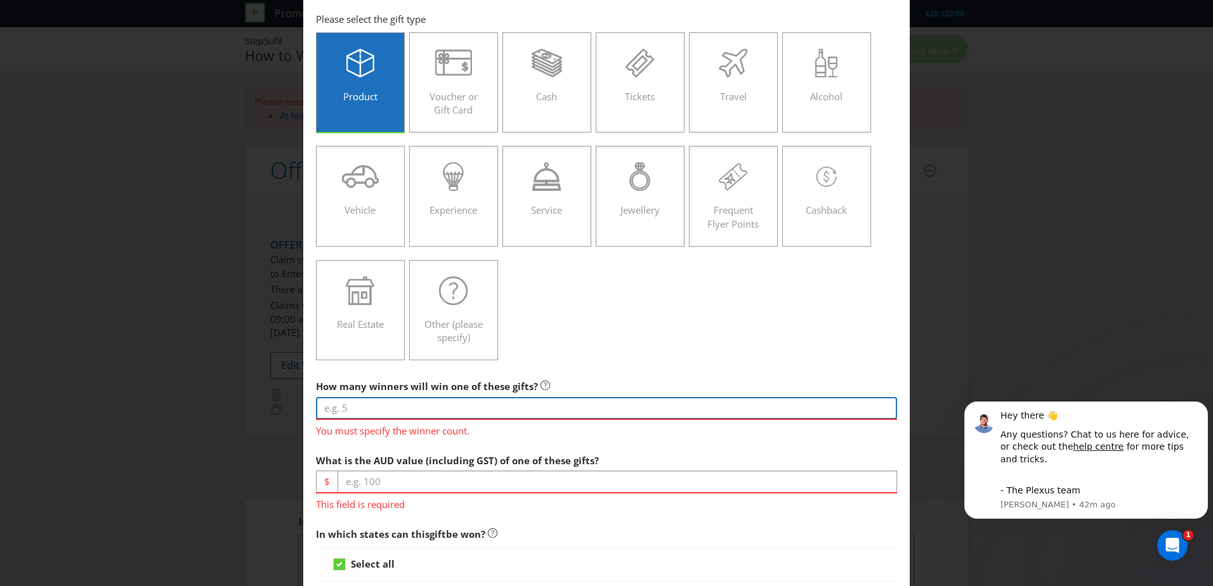
click at [426, 403] on input "number" at bounding box center [606, 408] width 581 height 22
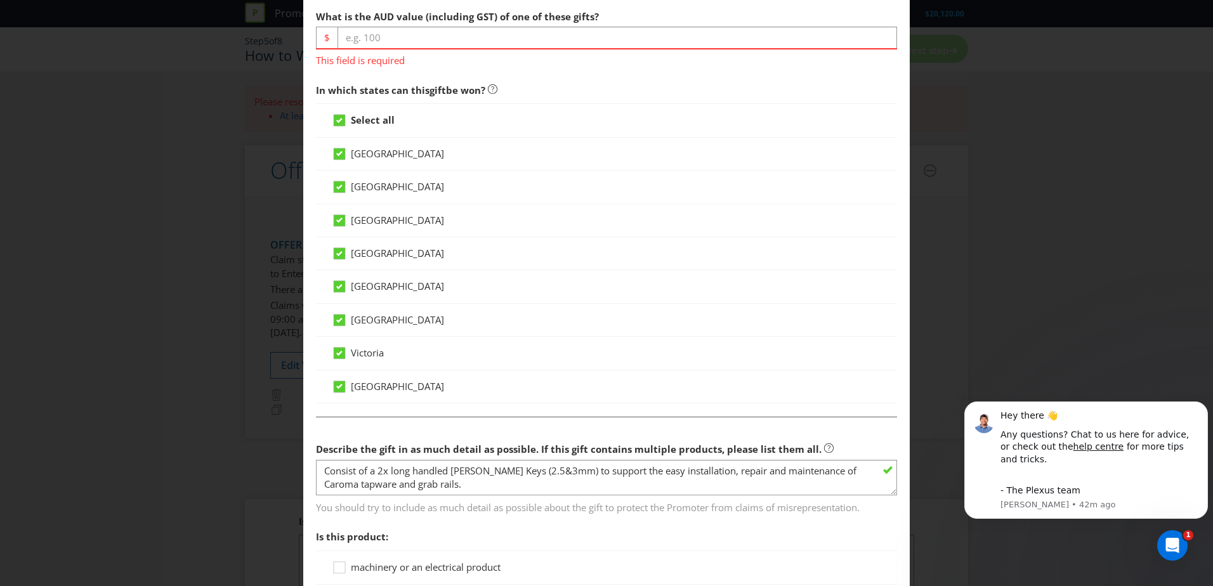
scroll to position [245, 0]
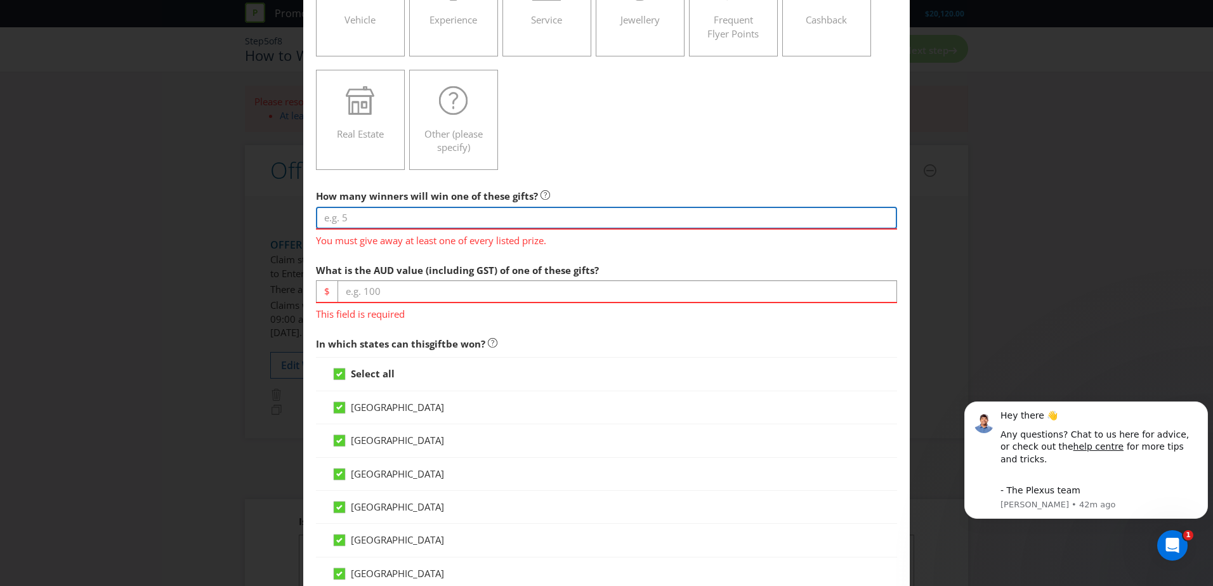
drag, startPoint x: 388, startPoint y: 219, endPoint x: 252, endPoint y: 218, distance: 135.7
click at [252, 218] on div "Add Gift This field is required You must give away at least one of every listed…" at bounding box center [606, 293] width 1213 height 586
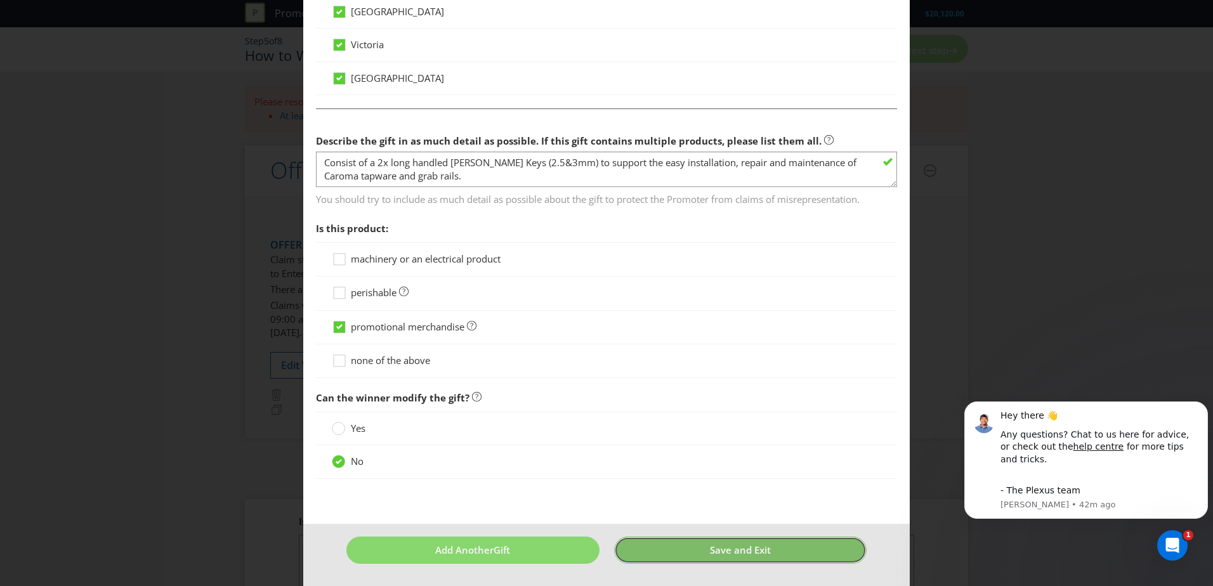
click at [764, 561] on button "Save and Exit" at bounding box center [740, 550] width 253 height 27
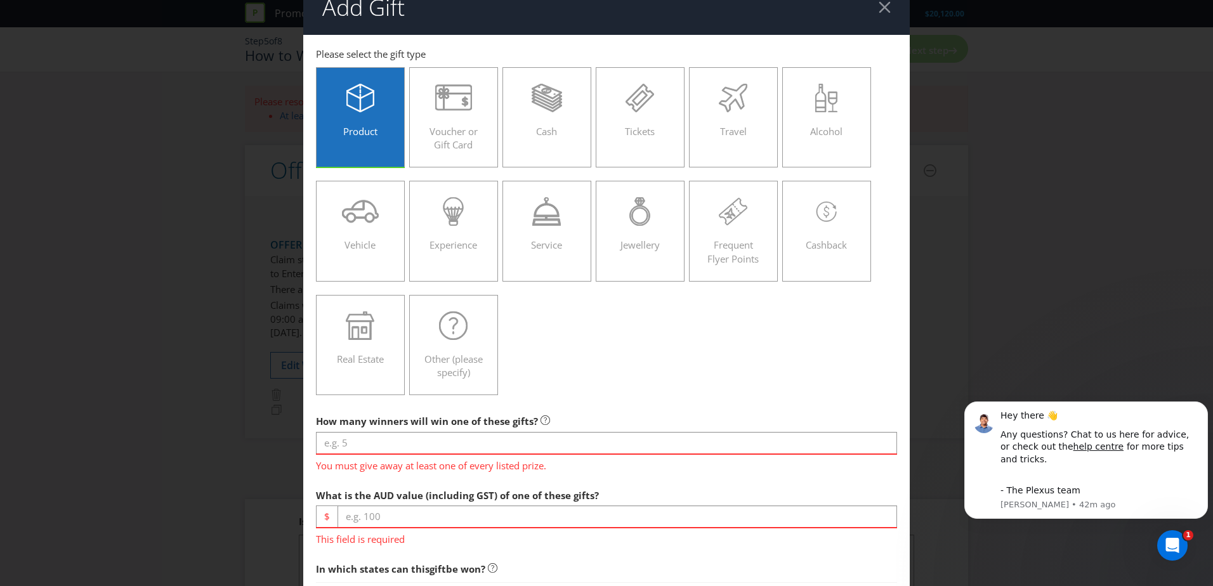
scroll to position [0, 0]
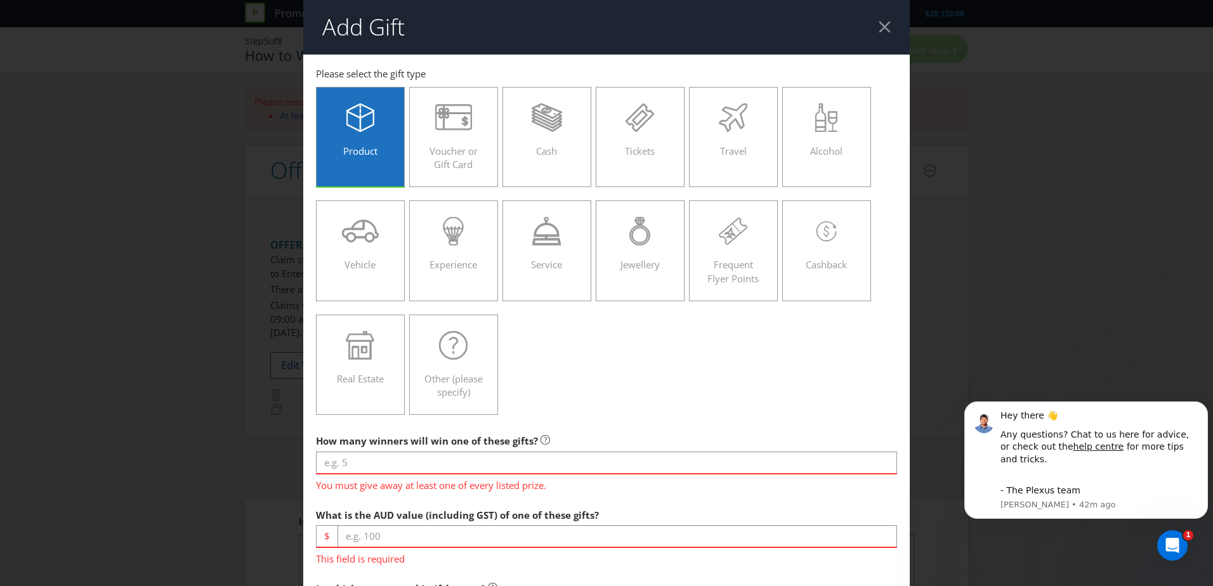
click at [878, 26] on div at bounding box center [884, 27] width 12 height 12
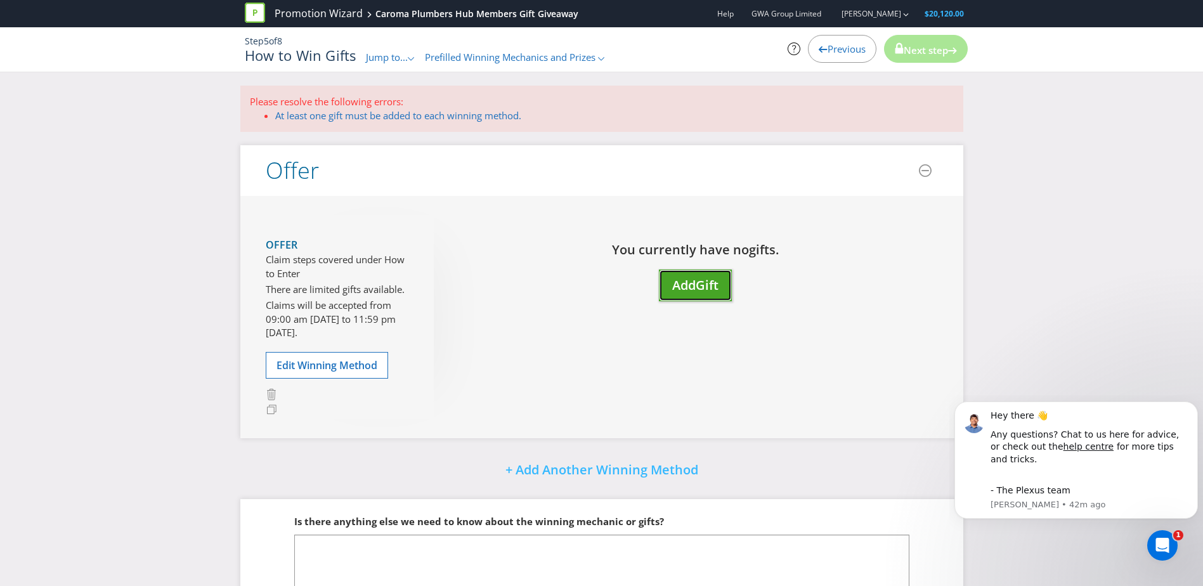
click at [688, 284] on span "Add" at bounding box center [683, 285] width 23 height 17
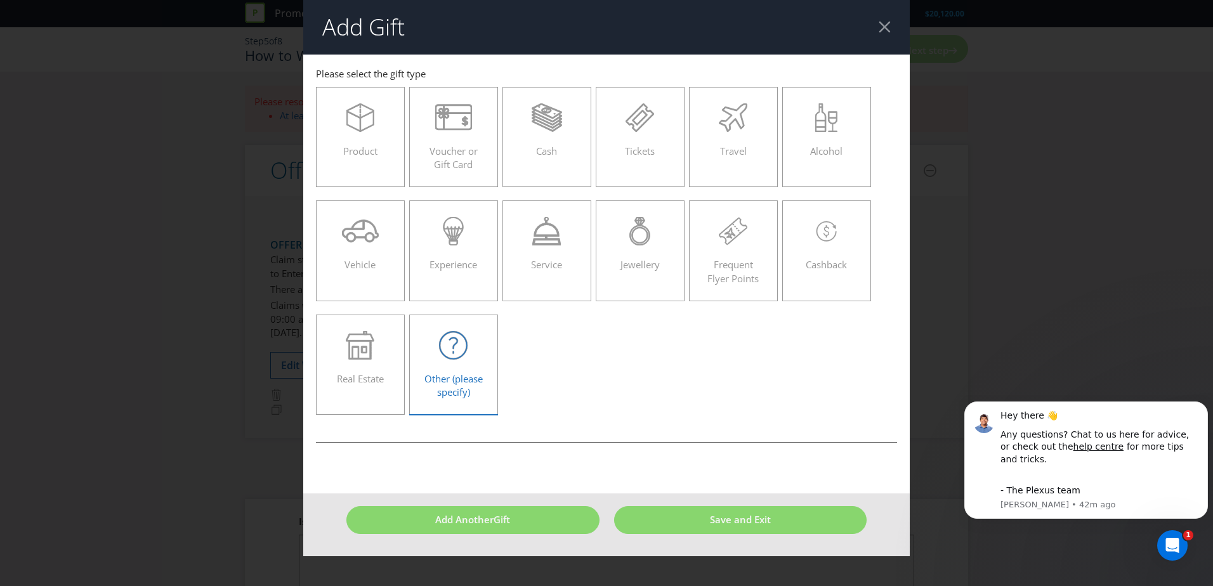
click at [492, 386] on label "Other (please specify)" at bounding box center [453, 365] width 89 height 100
click at [0, 0] on input "Other (please specify)" at bounding box center [0, 0] width 0 height 0
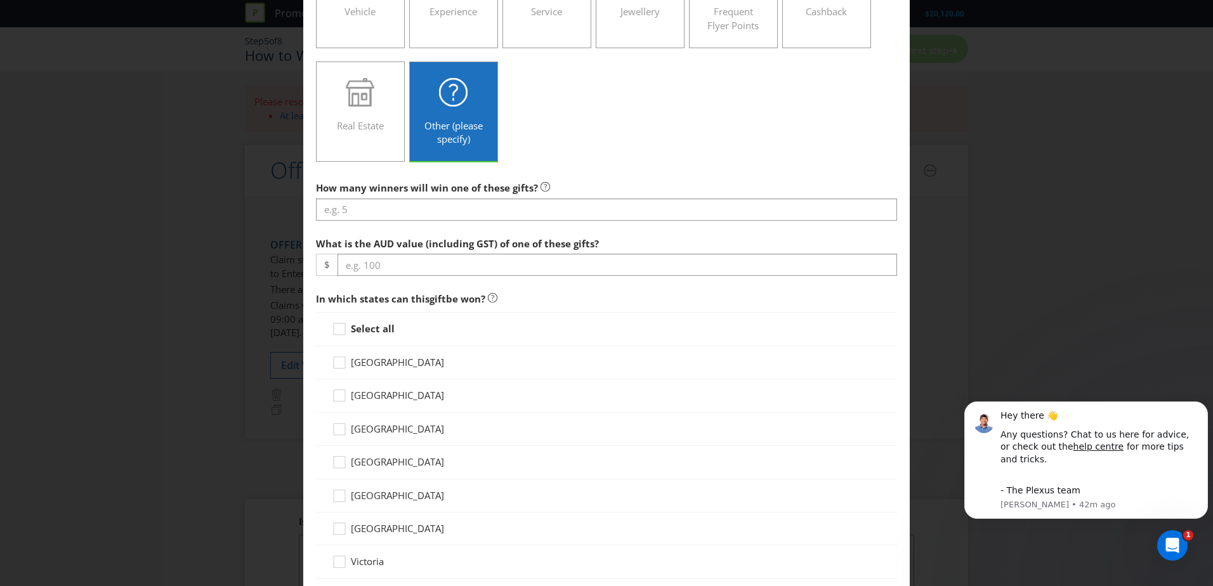
scroll to position [254, 0]
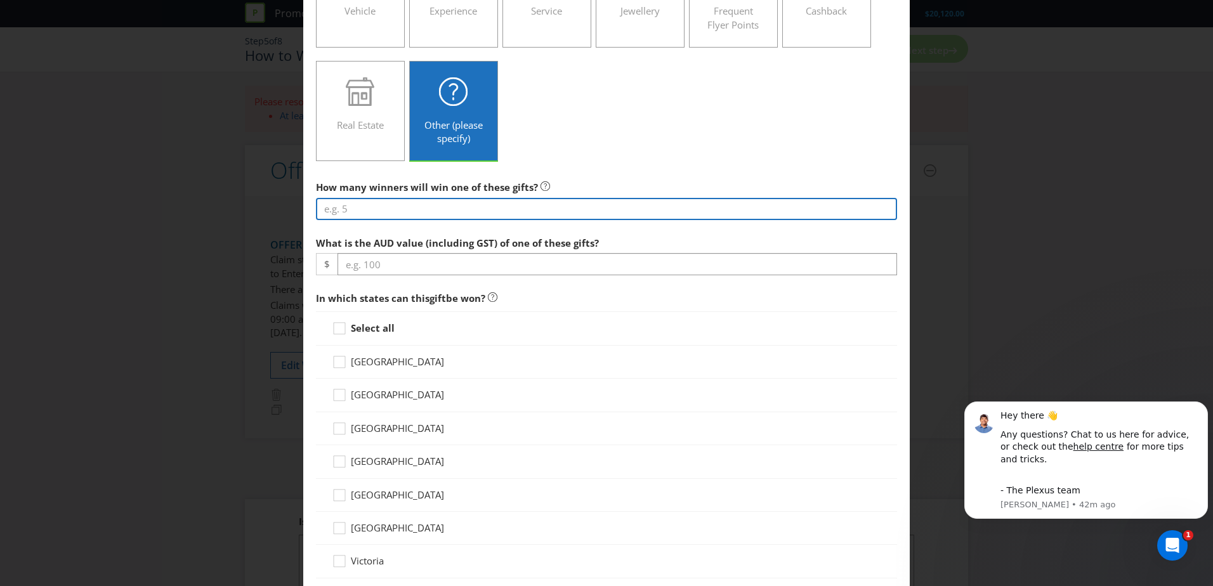
click at [415, 209] on input "number" at bounding box center [606, 209] width 581 height 22
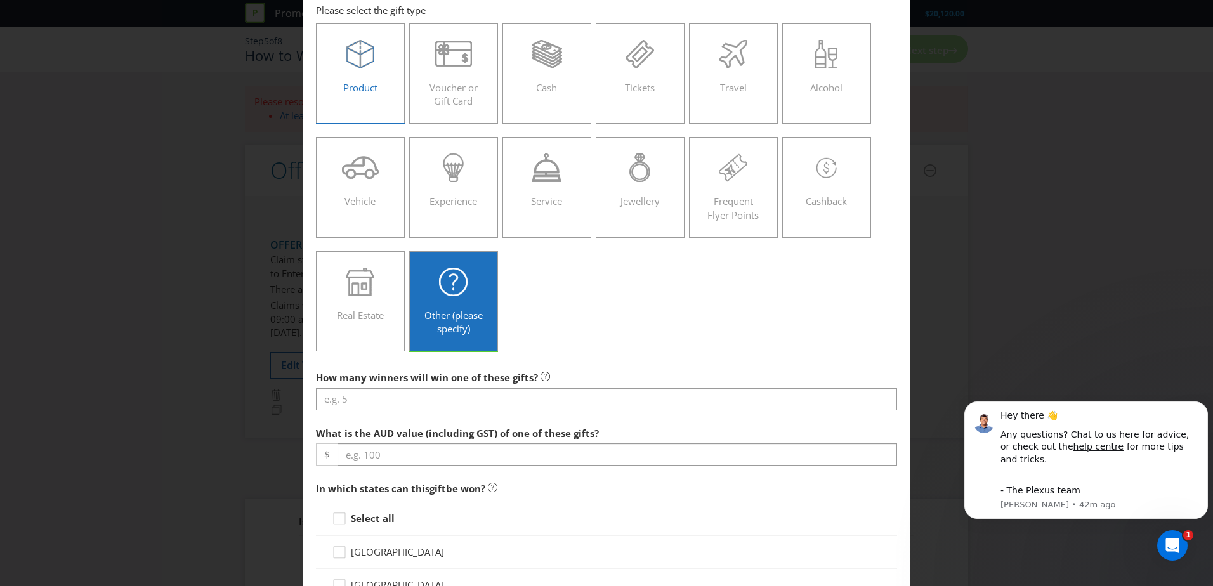
click at [368, 84] on span "Product" at bounding box center [360, 87] width 34 height 13
click at [0, 0] on input "Product" at bounding box center [0, 0] width 0 height 0
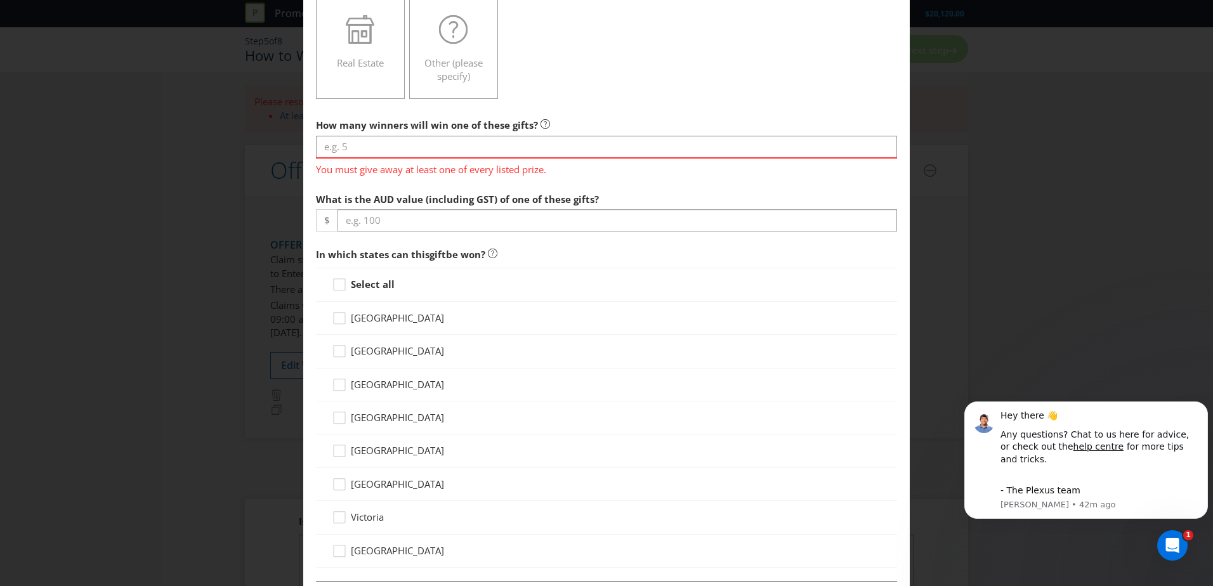
scroll to position [317, 0]
click at [371, 280] on strong "Select all" at bounding box center [373, 283] width 44 height 13
click at [0, 0] on input "Select all" at bounding box center [0, 0] width 0 height 0
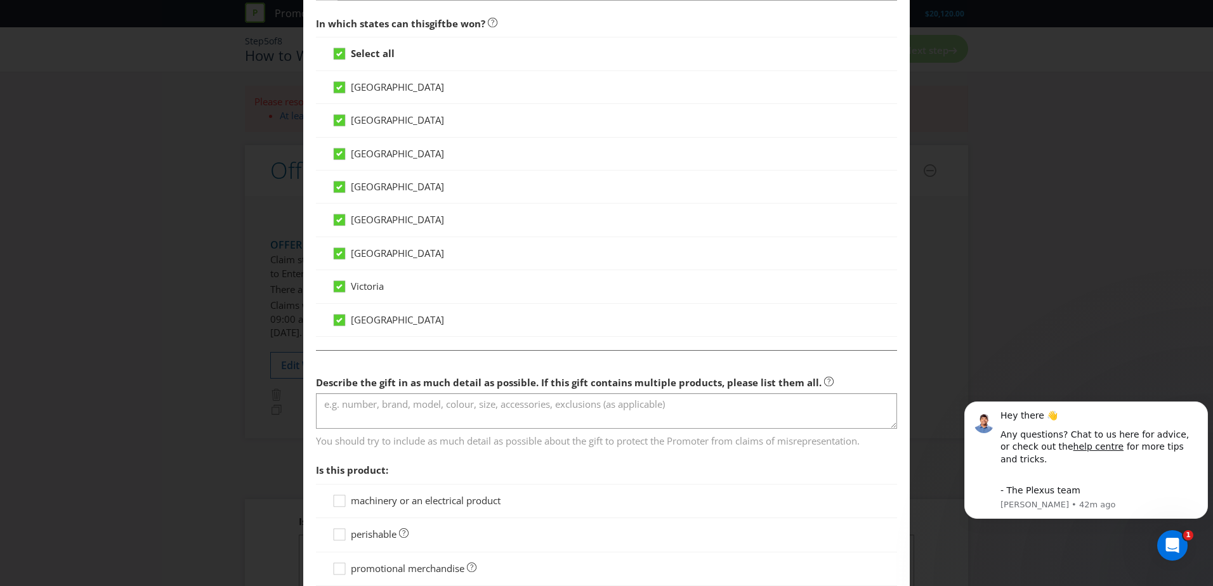
scroll to position [698, 0]
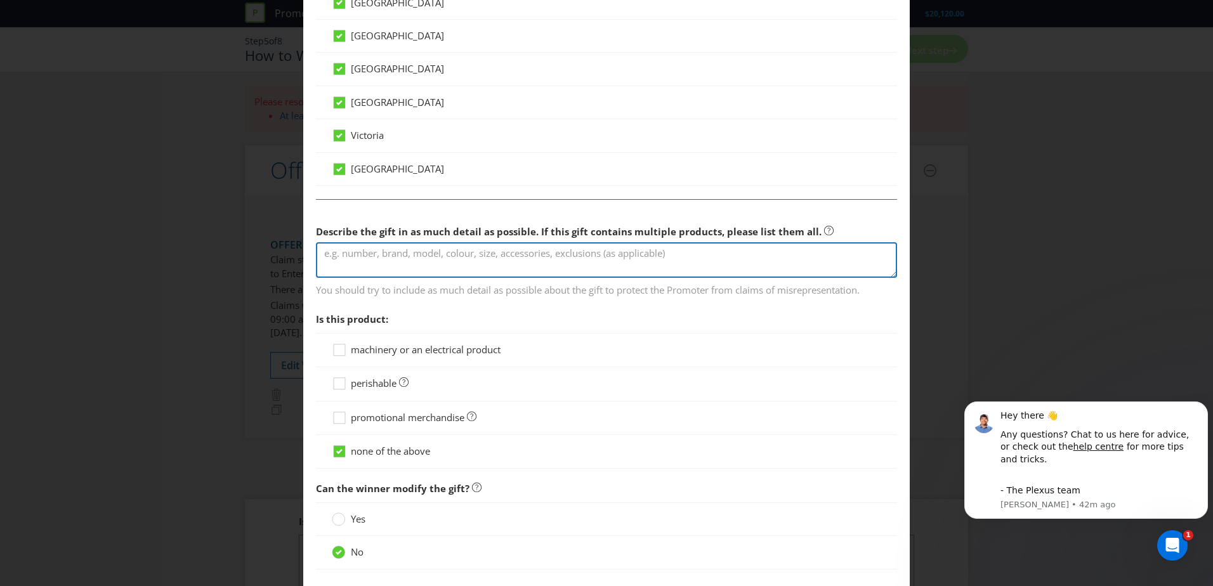
click at [500, 252] on textarea at bounding box center [606, 260] width 581 height 36
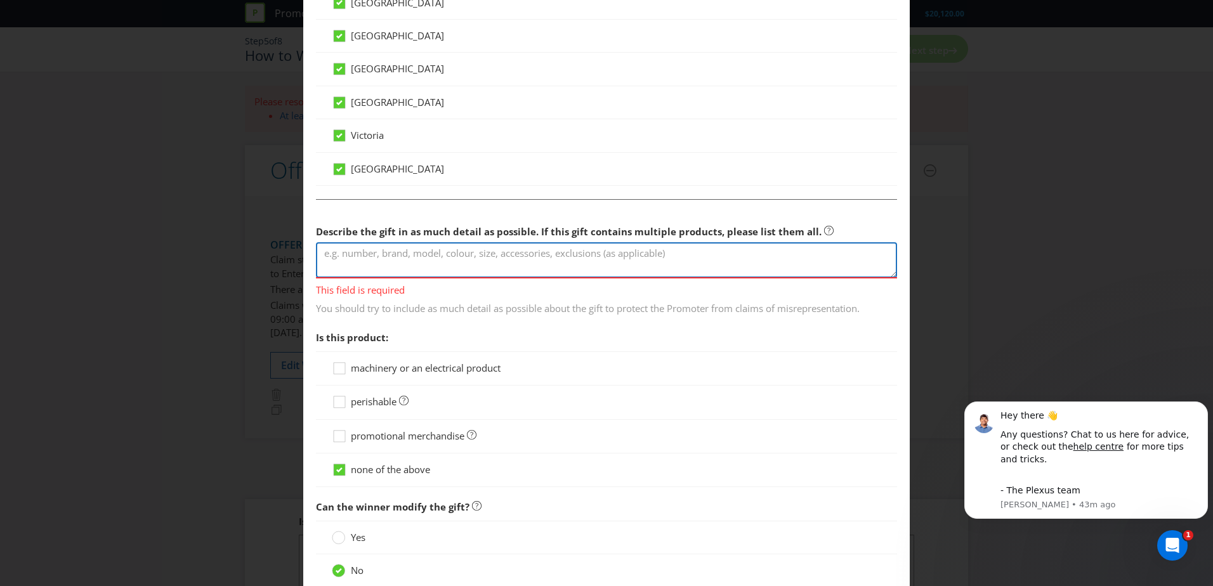
click at [351, 262] on textarea at bounding box center [606, 260] width 581 height 36
paste textarea "Caroma are giving away a tapware tool as a signup gift to all eligible Caroma p…"
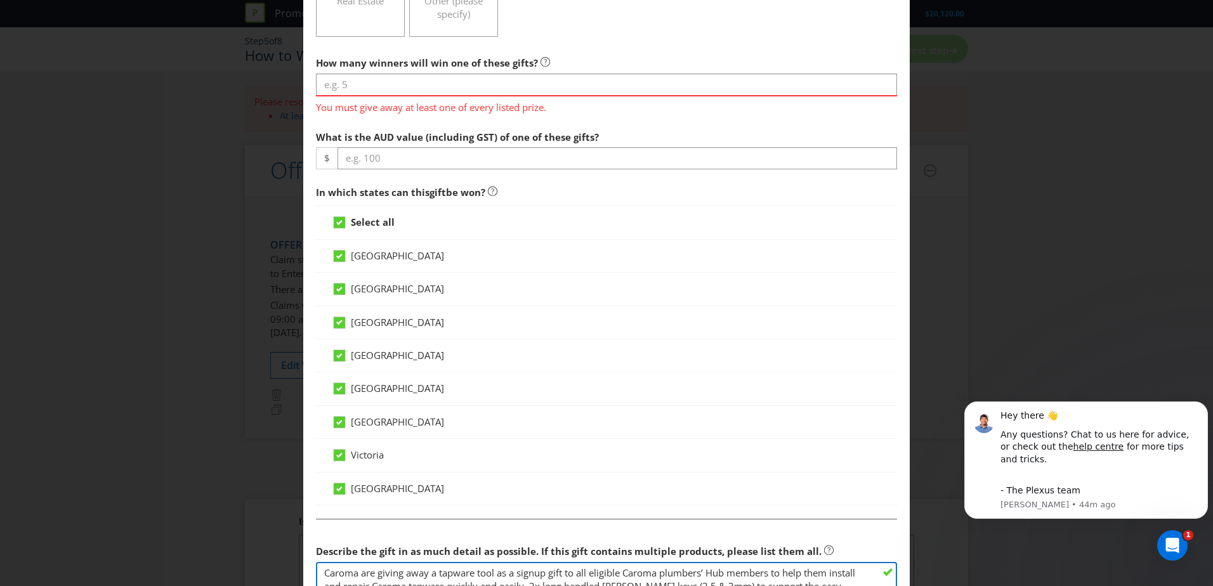
scroll to position [317, 0]
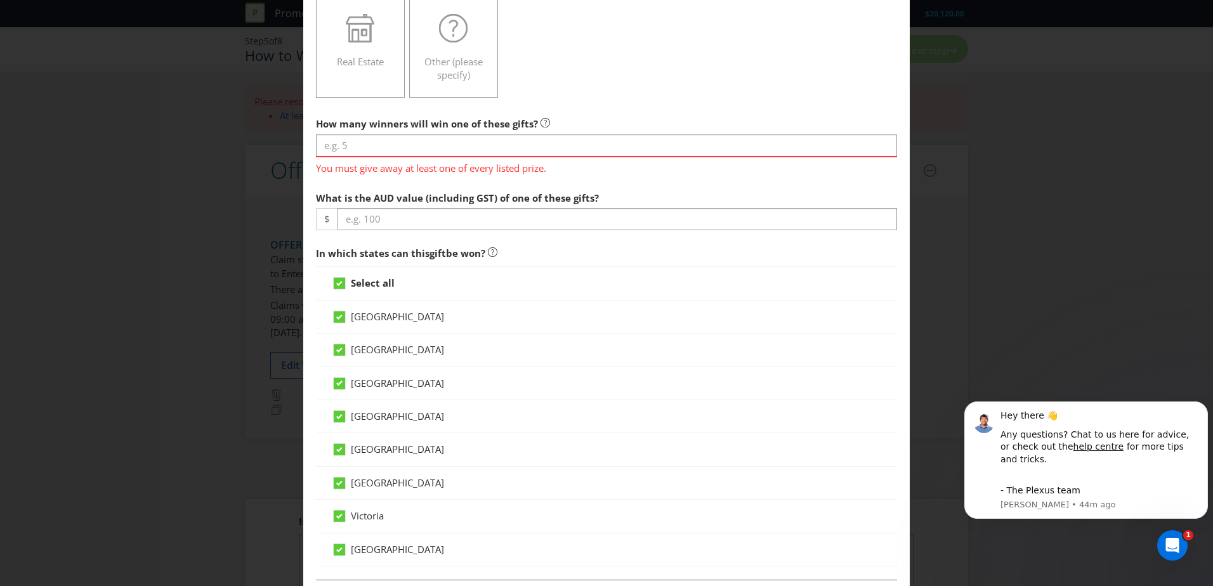
type textarea "Caroma are giving away a tapware tool as a signup gift to all eligible Caroma p…"
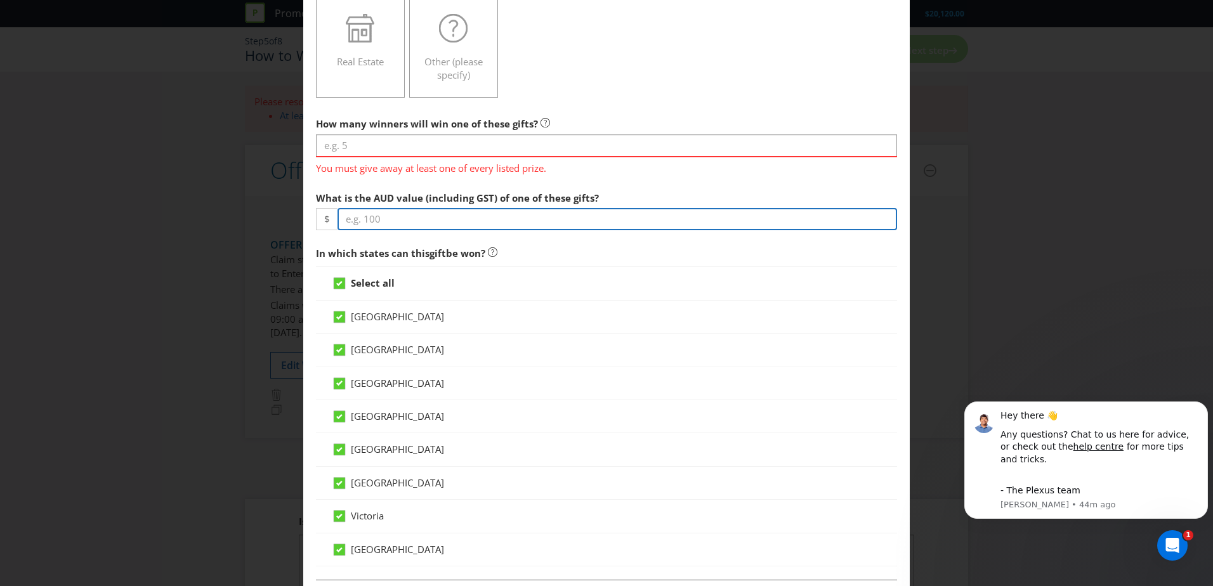
click at [429, 220] on input "number" at bounding box center [616, 219] width 559 height 22
type input "0"
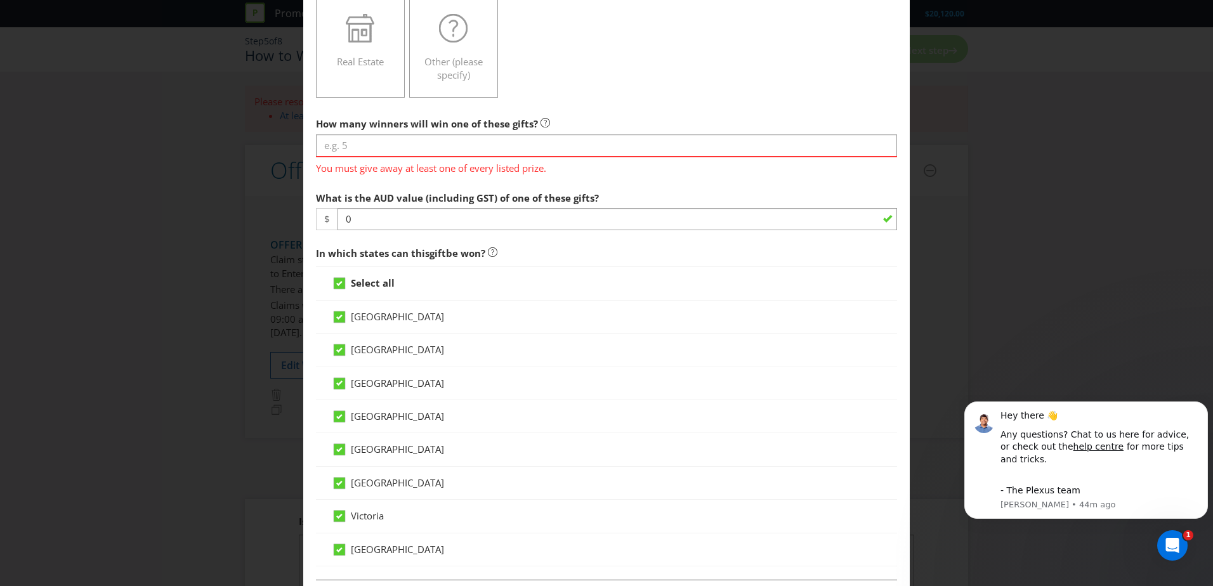
click at [617, 192] on div "What is the AUD value (including GST) of one of these gifts? $ 0" at bounding box center [606, 208] width 581 height 46
click at [519, 140] on input "number" at bounding box center [606, 145] width 581 height 22
click at [403, 146] on input "number" at bounding box center [606, 145] width 581 height 22
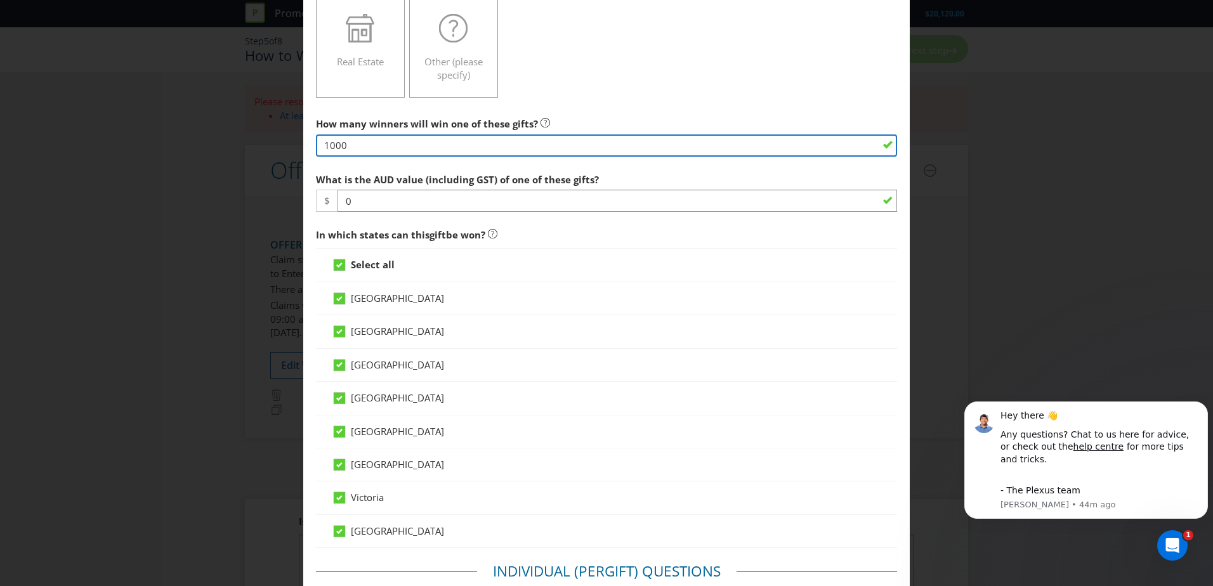
type input "1000"
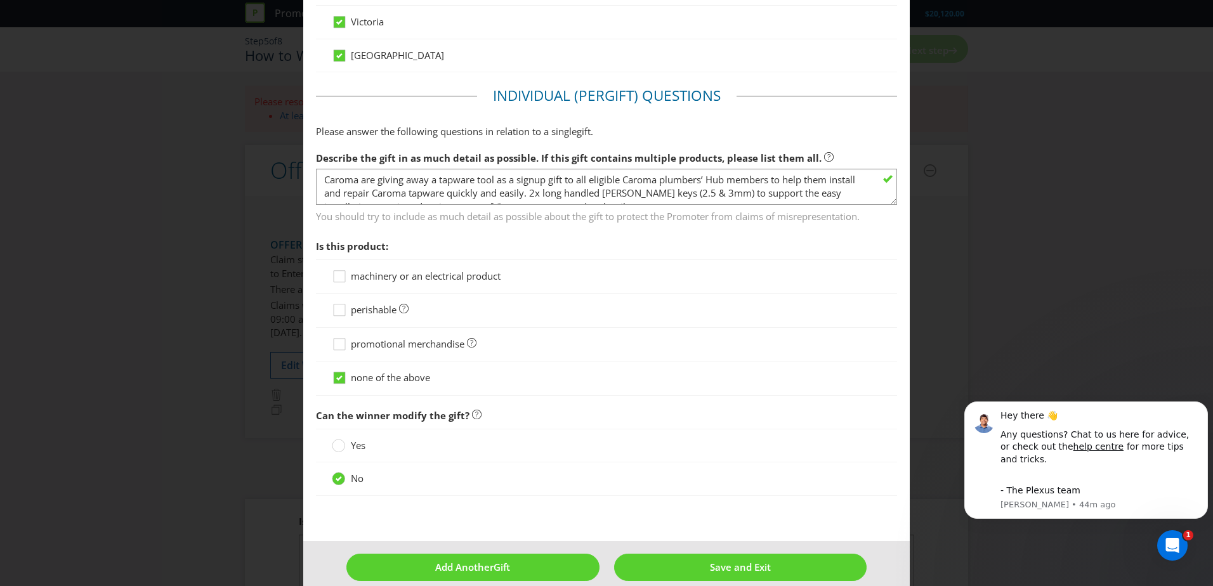
scroll to position [810, 0]
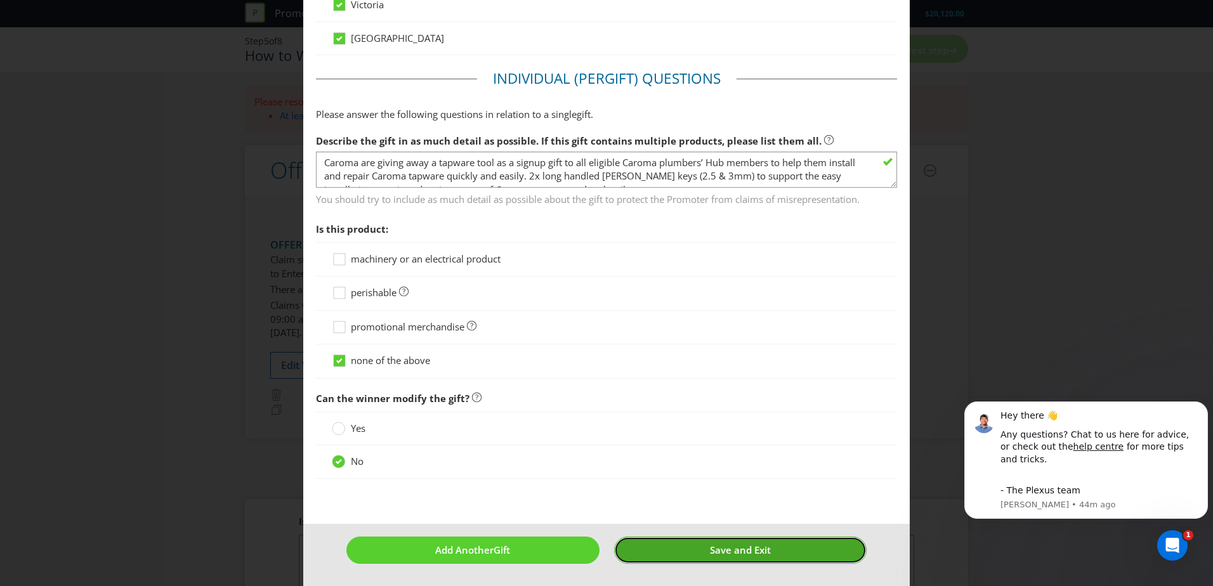
click at [748, 550] on span "Save and Exit" at bounding box center [740, 550] width 61 height 13
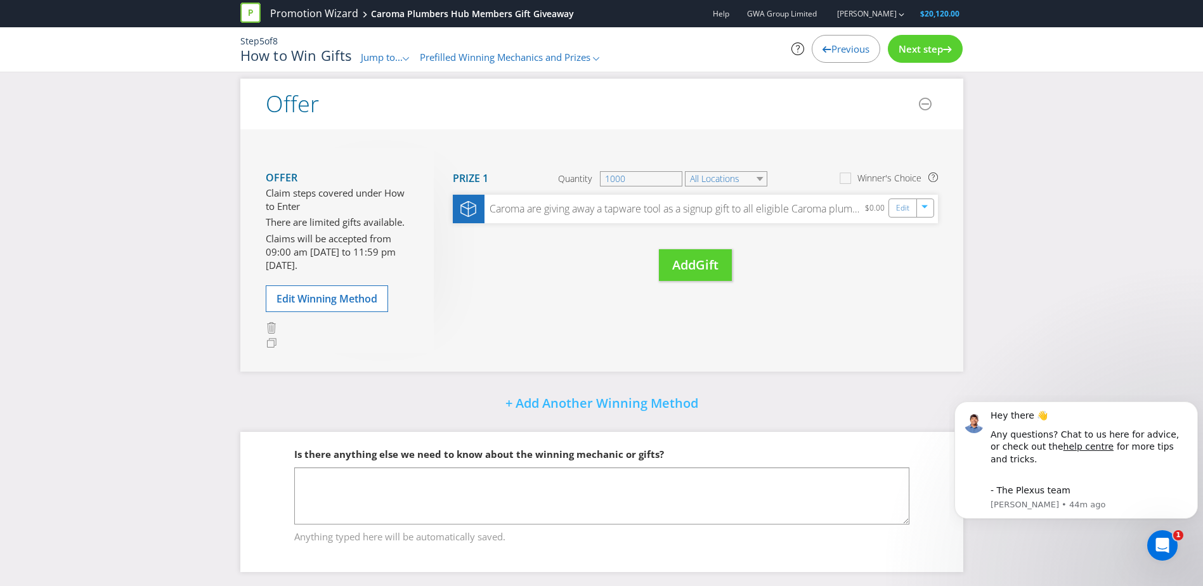
scroll to position [106, 0]
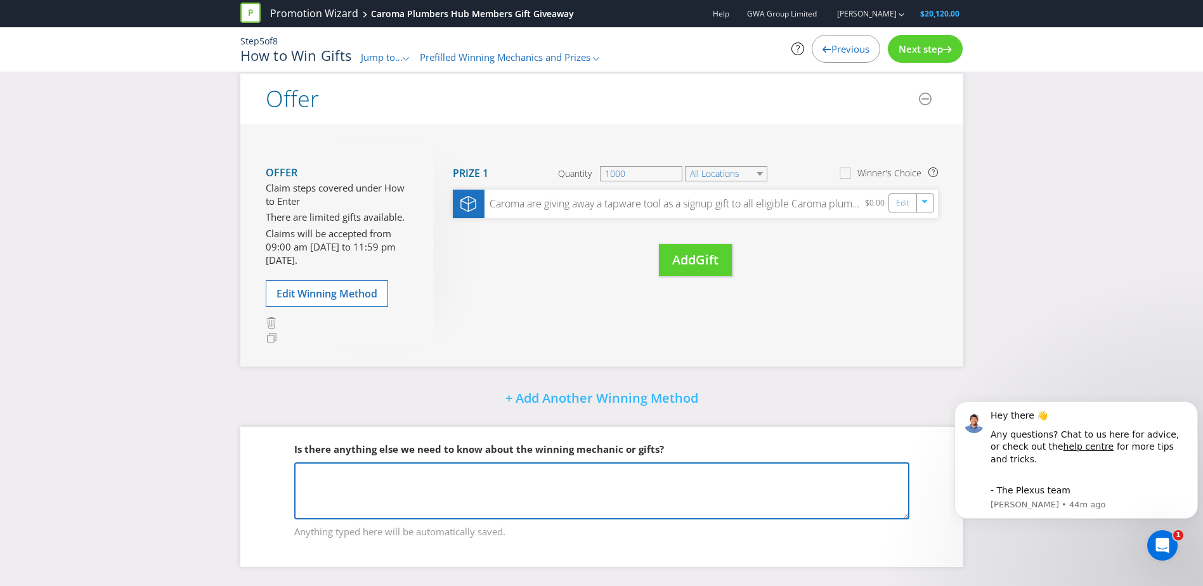
click at [488, 475] on textarea at bounding box center [601, 490] width 615 height 57
drag, startPoint x: 355, startPoint y: 478, endPoint x: 261, endPoint y: 470, distance: 93.6
click at [261, 470] on div "Is there anything else we need to know about the winning mechanic or gifts? fre…" at bounding box center [601, 497] width 723 height 140
paste textarea "Caroma are giving away a tapware tool as a signup gift to all eligible Caroma p…"
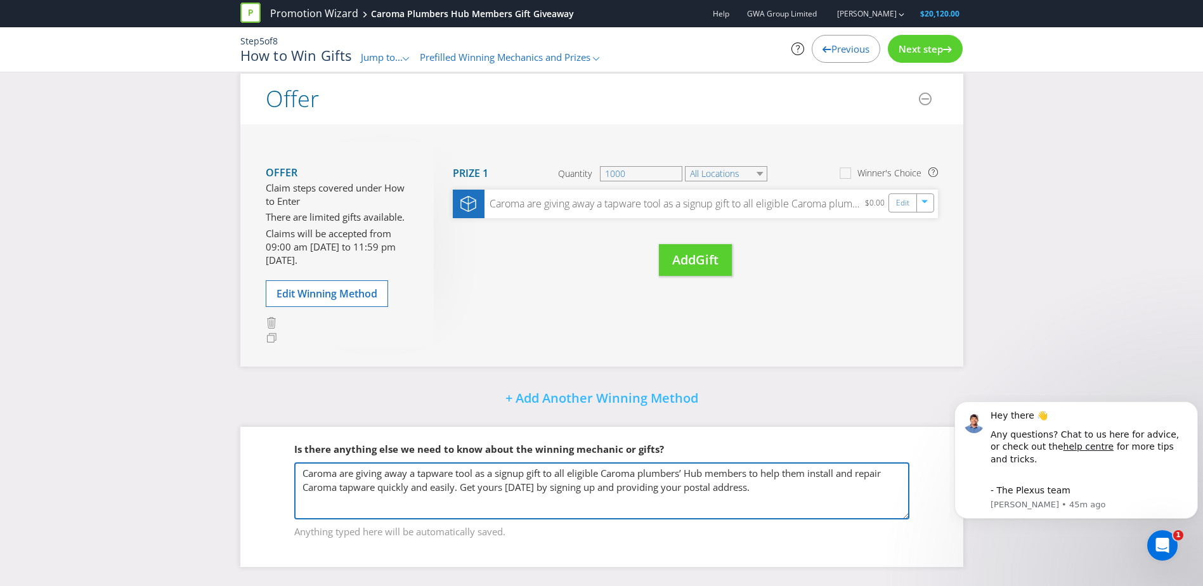
click at [419, 476] on textarea "Caroma are giving away a tapware tool as a signup gift to all eligible Caroma p…" at bounding box center [601, 490] width 615 height 57
drag, startPoint x: 783, startPoint y: 490, endPoint x: 490, endPoint y: 497, distance: 293.1
click at [490, 497] on textarea "Caroma are giving away a free tapware tool as a signup gift to all eligible Car…" at bounding box center [601, 490] width 615 height 57
type textarea "Caroma are giving away a free tapware tool as a signup gift to all eligible Car…"
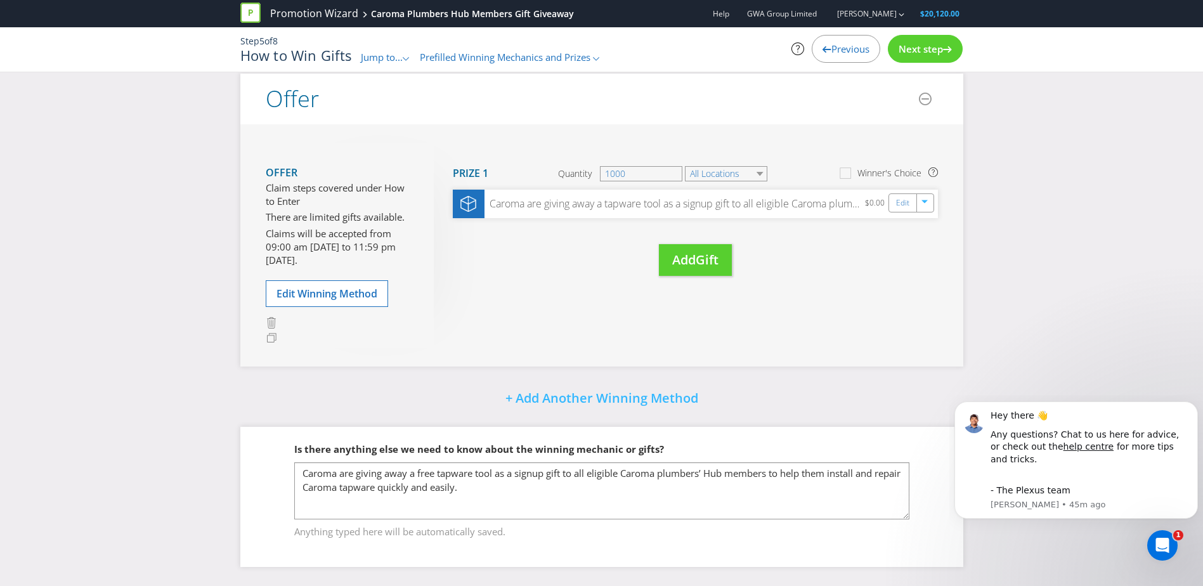
click at [554, 530] on span "Anything typed here will be automatically saved." at bounding box center [601, 529] width 615 height 18
click at [931, 55] on span "Next step" at bounding box center [921, 48] width 44 height 13
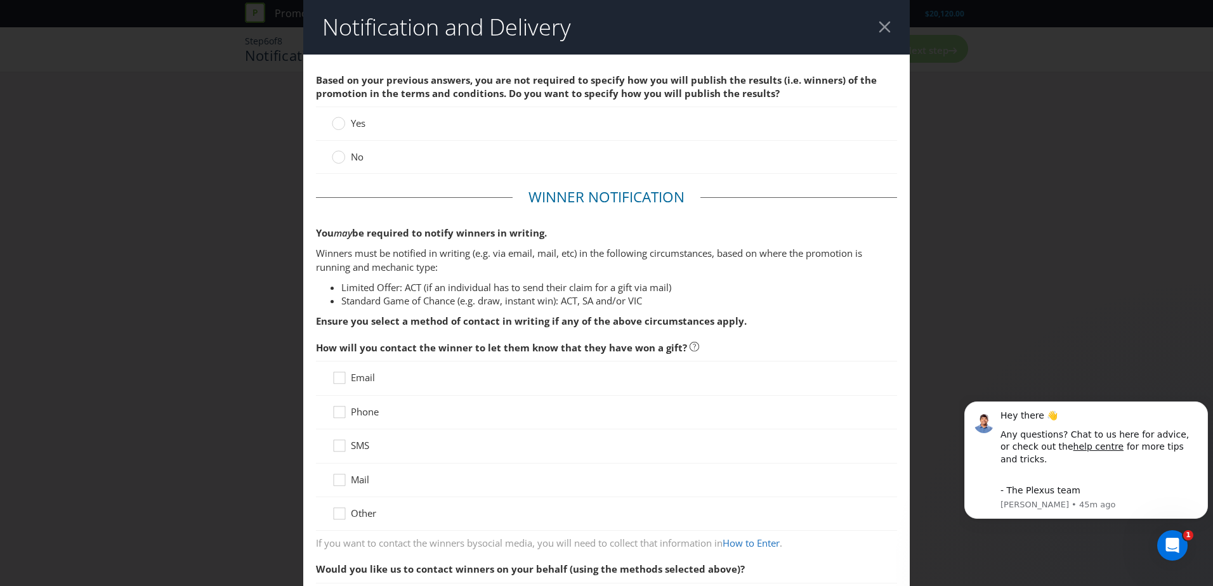
click at [347, 159] on label "No" at bounding box center [349, 156] width 34 height 13
click at [0, 0] on input "No" at bounding box center [0, 0] width 0 height 0
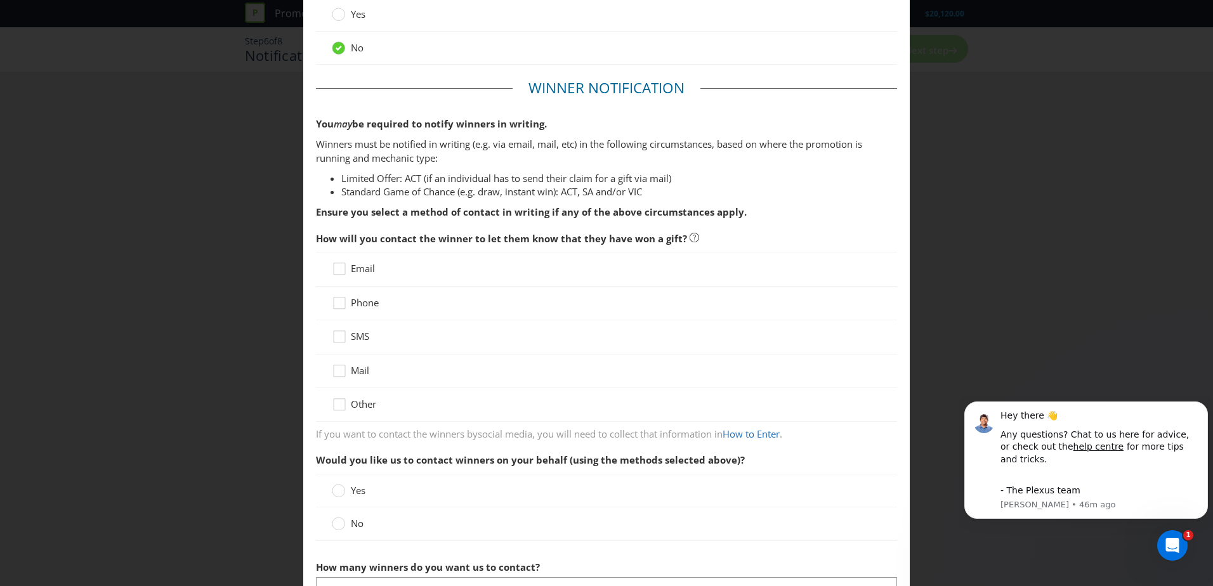
scroll to position [190, 0]
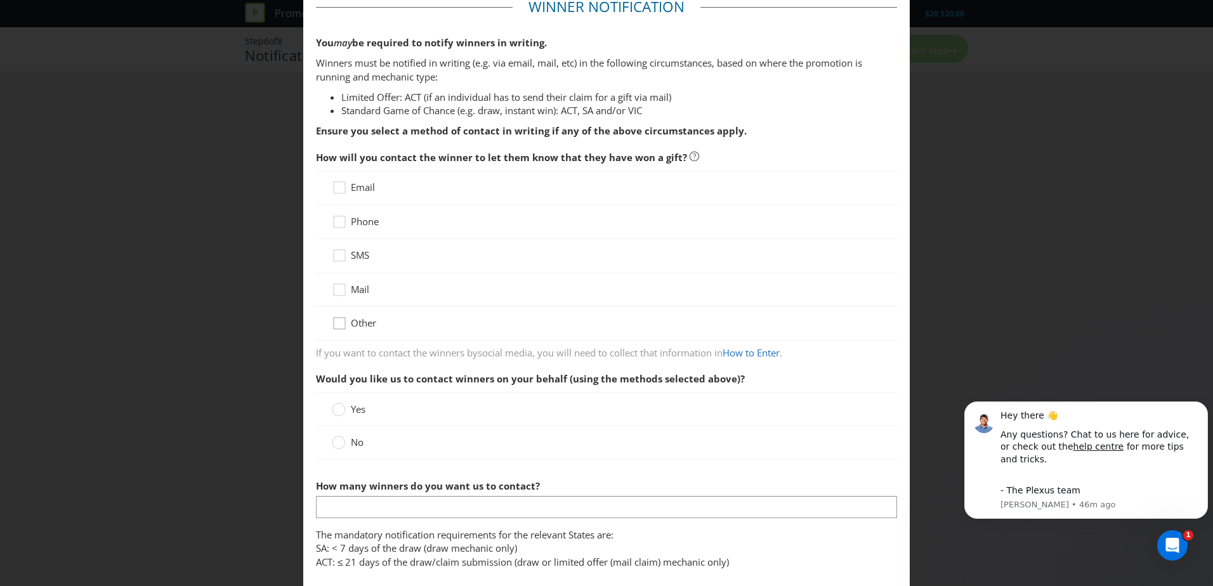
click at [342, 322] on icon at bounding box center [341, 326] width 19 height 19
click at [0, 0] on input "Other" at bounding box center [0, 0] width 0 height 0
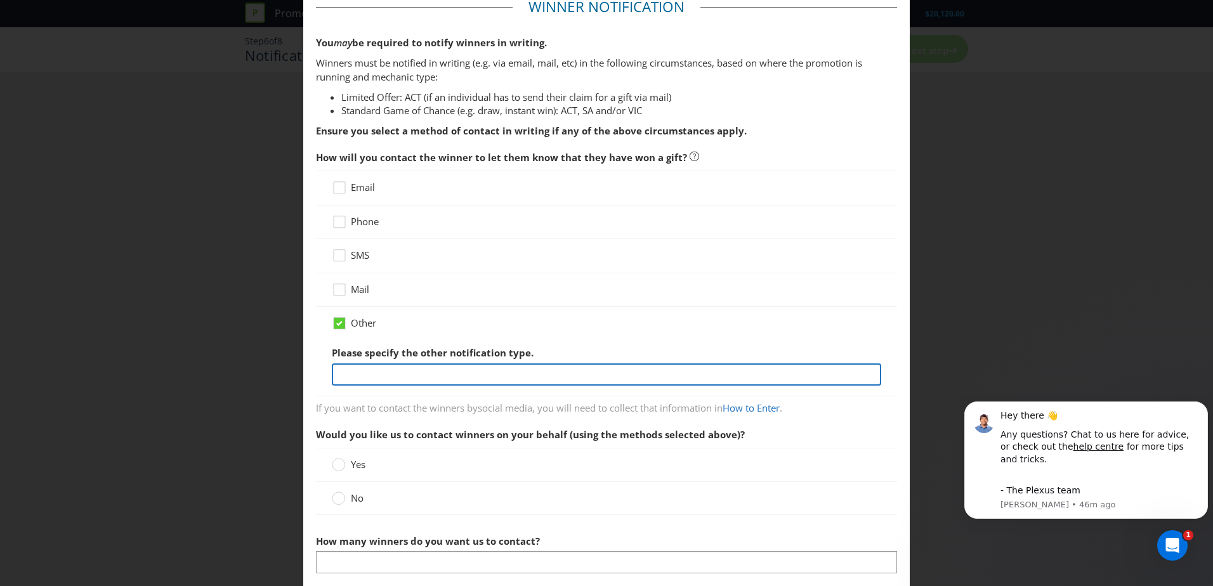
click at [376, 374] on input "text" at bounding box center [606, 374] width 549 height 22
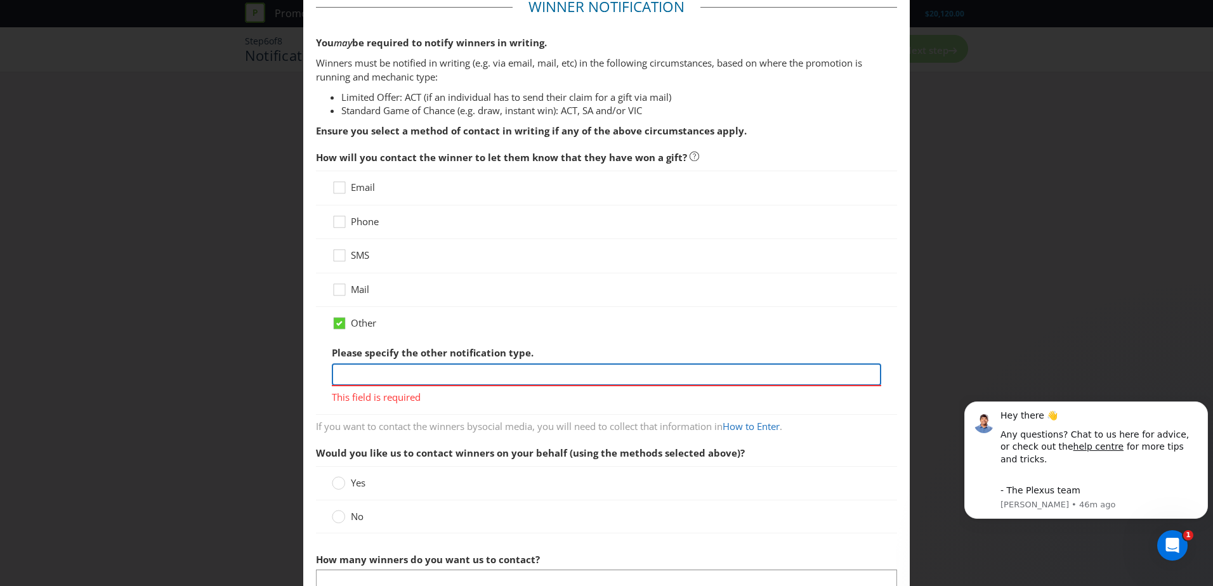
click at [407, 370] on input "text" at bounding box center [606, 374] width 549 height 22
paste input "To receive your free sign up gift, sign up to the Caroma Plumbers Hub and verif…"
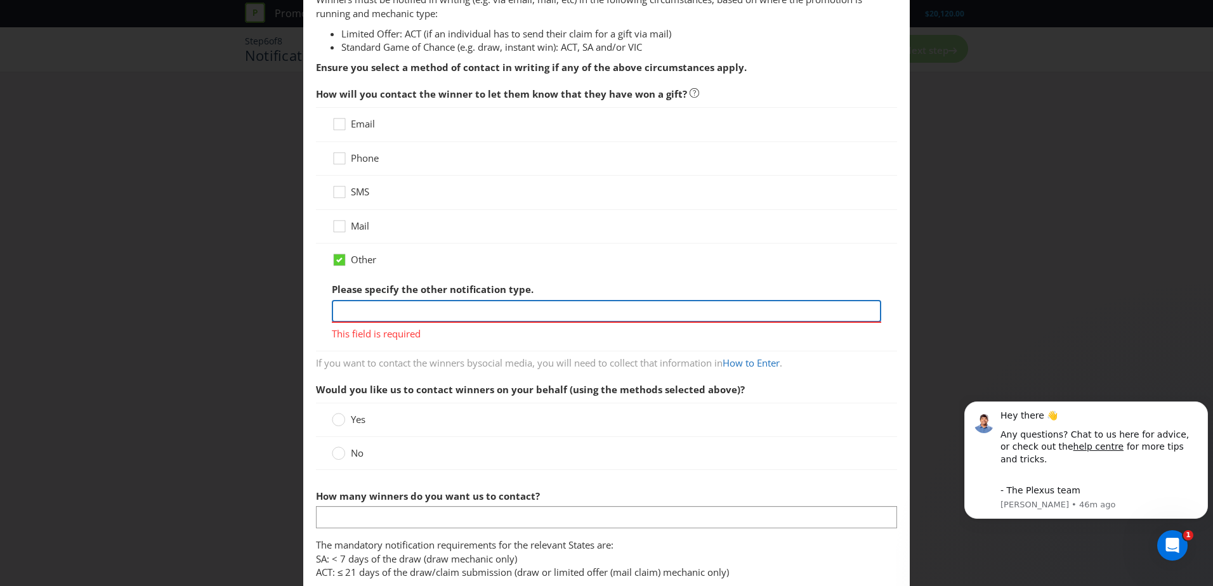
type input "To receive your free sign up gift, sign up to the Caroma Plumbers Hub and verif…"
click at [365, 451] on div "Would you like us to contact winners on your behalf (using the methods selected…" at bounding box center [606, 427] width 581 height 100
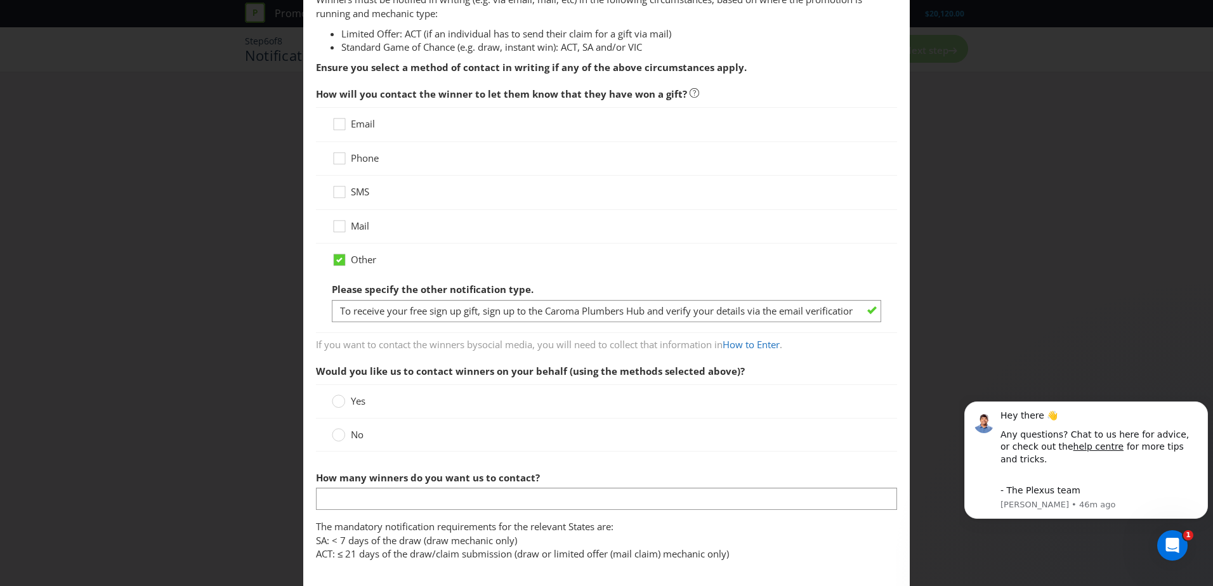
click at [356, 439] on span "No" at bounding box center [357, 434] width 13 height 13
click at [0, 0] on input "No" at bounding box center [0, 0] width 0 height 0
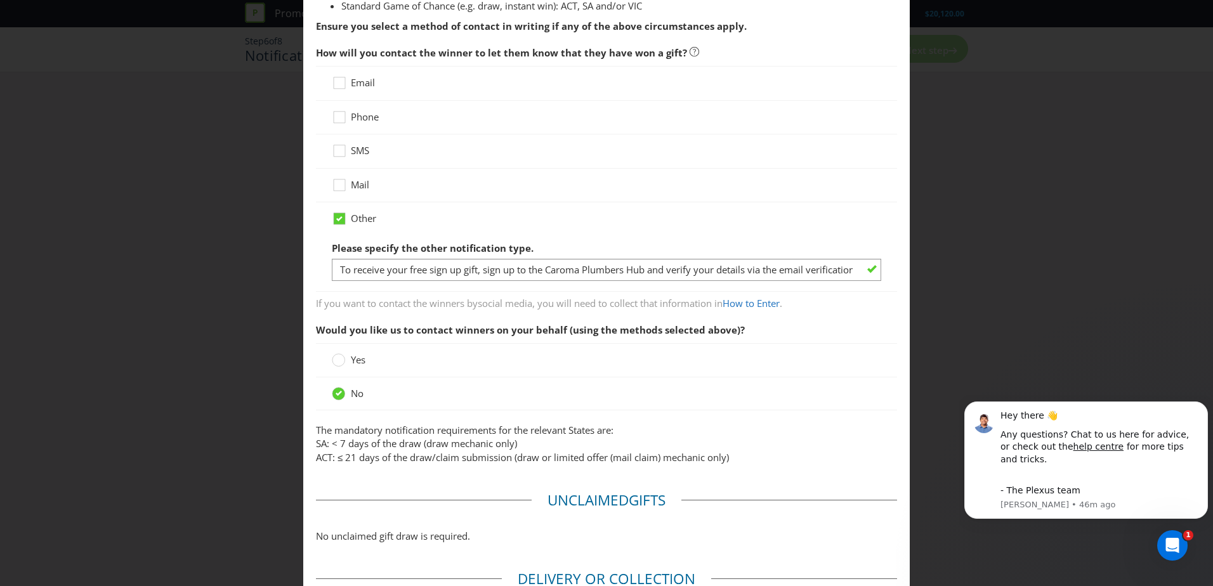
scroll to position [317, 0]
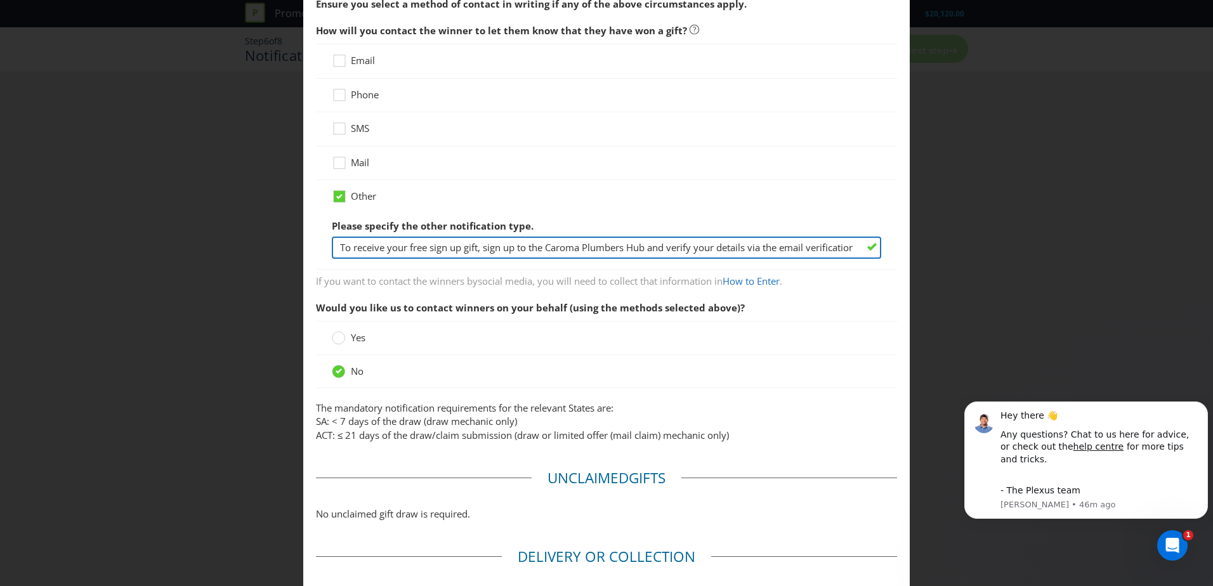
click at [417, 248] on input "To receive your free sign up gift, sign up to the Caroma Plumbers Hub and verif…" at bounding box center [606, 248] width 549 height 22
drag, startPoint x: 340, startPoint y: 245, endPoint x: 855, endPoint y: 245, distance: 515.0
click at [855, 245] on input "To receive your free sign up gift, sign up to the Caroma Plumbers Hub and verif…" at bounding box center [606, 248] width 549 height 22
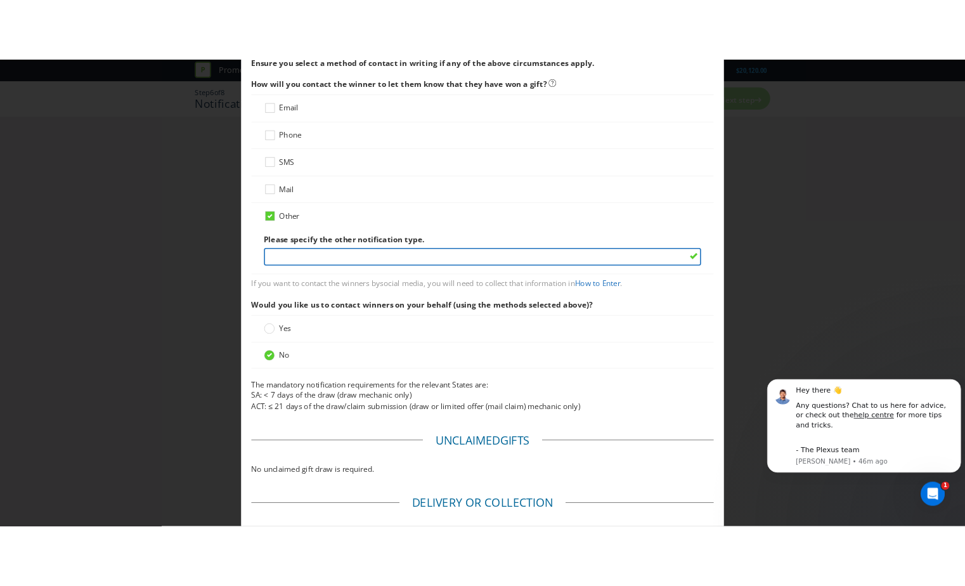
scroll to position [0, 0]
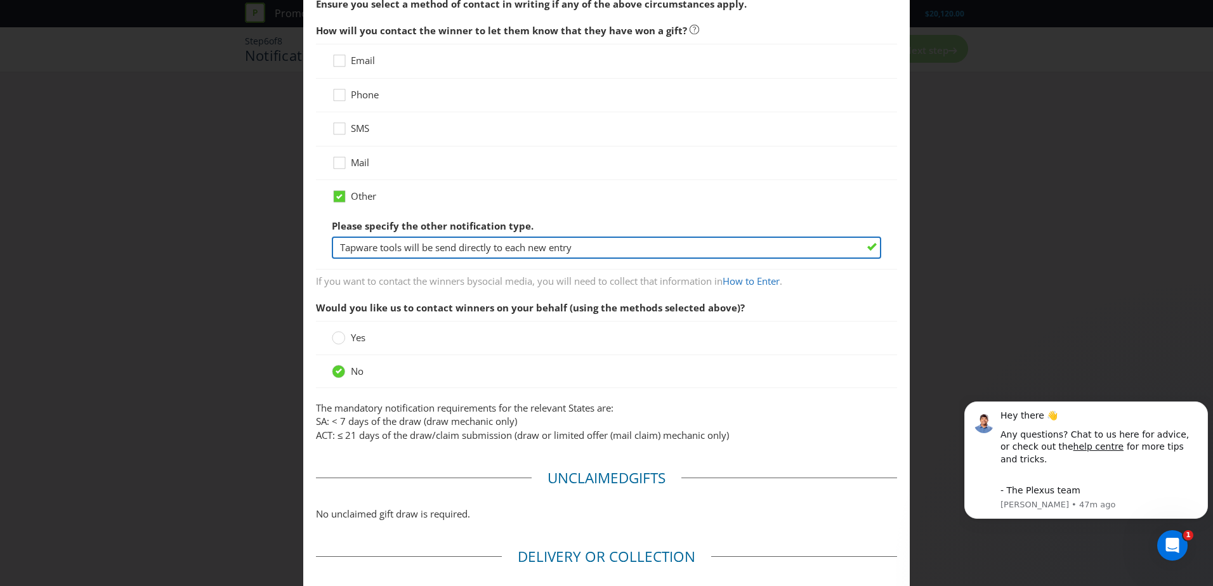
drag, startPoint x: 595, startPoint y: 249, endPoint x: 317, endPoint y: 246, distance: 278.5
click at [317, 246] on div "Other Please specify the other notification type. Tapware tools will be send di…" at bounding box center [606, 224] width 581 height 89
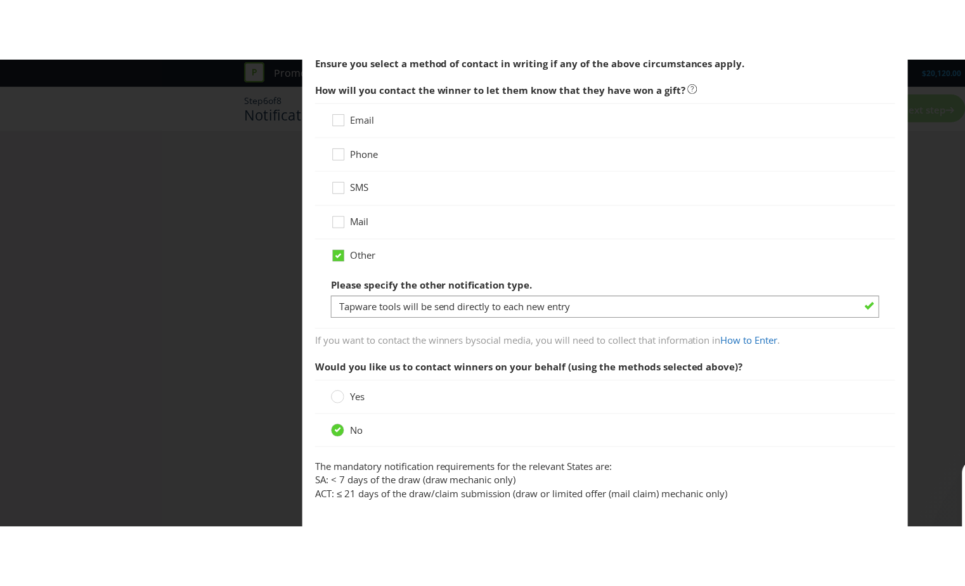
scroll to position [330, 0]
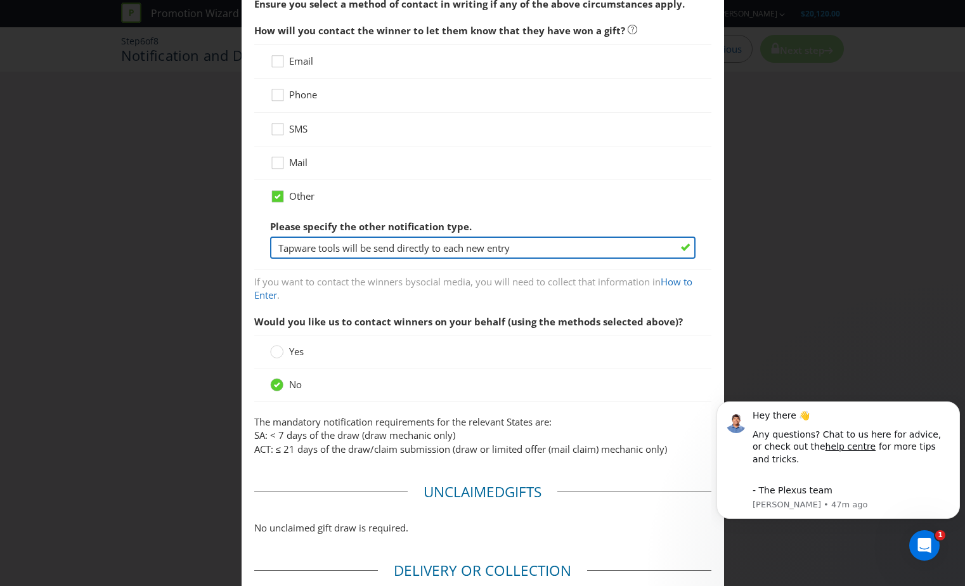
click at [538, 247] on input "Tapware tools will be send directly to each new entry" at bounding box center [483, 248] width 426 height 22
drag, startPoint x: 535, startPoint y: 248, endPoint x: 217, endPoint y: 253, distance: 317.8
click at [217, 253] on div "Notification and Delivery Based on your previous answers, you are not required …" at bounding box center [482, 293] width 965 height 586
paste input "t directly to each new registrant."
type input "Tapware tools will be sent directly to each new registrant."
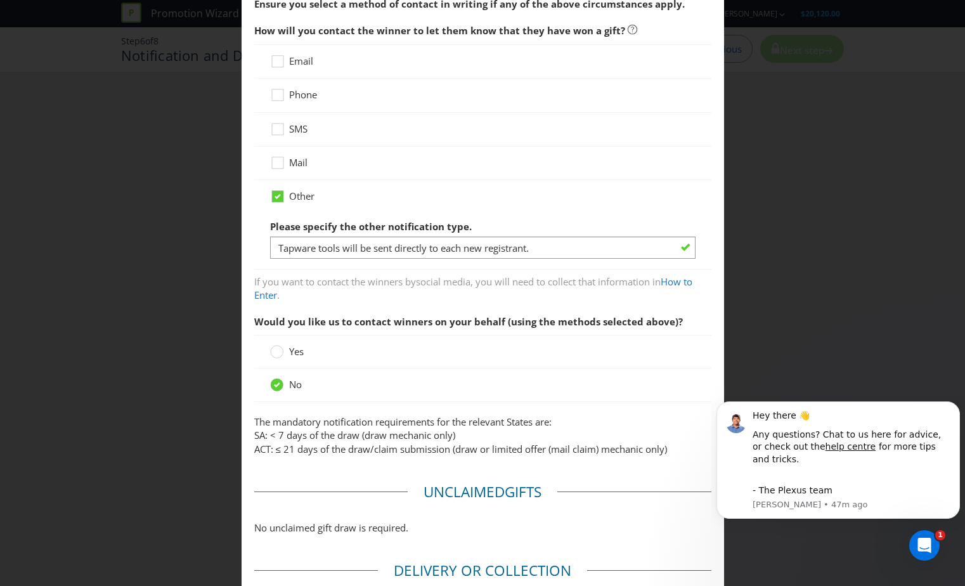
click at [553, 274] on span "If you want to contact the winners by social media , you will need to collect t…" at bounding box center [482, 286] width 457 height 32
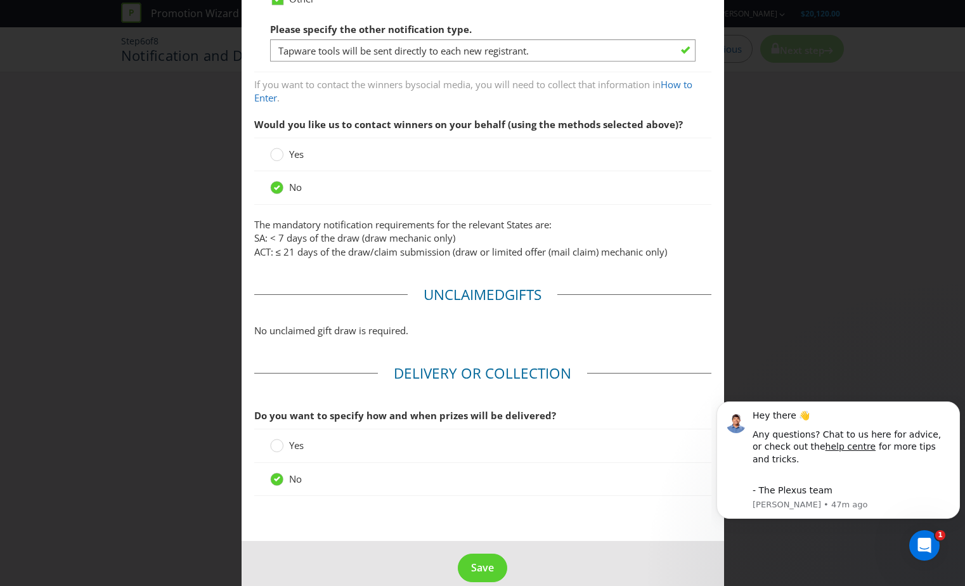
scroll to position [547, 0]
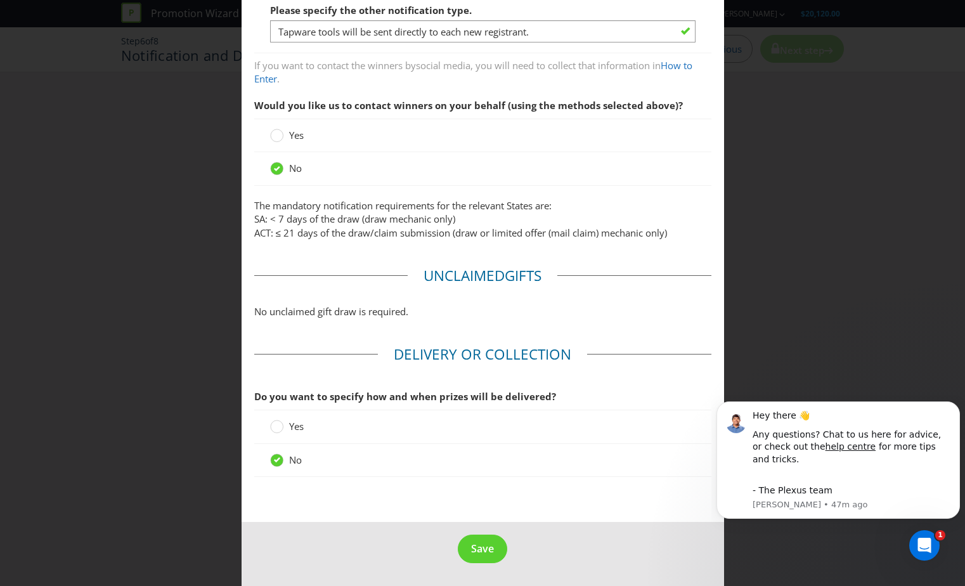
click at [263, 433] on div "Yes" at bounding box center [482, 427] width 457 height 34
click at [274, 426] on div at bounding box center [277, 422] width 6 height 6
click at [0, 0] on input "Yes" at bounding box center [0, 0] width 0 height 0
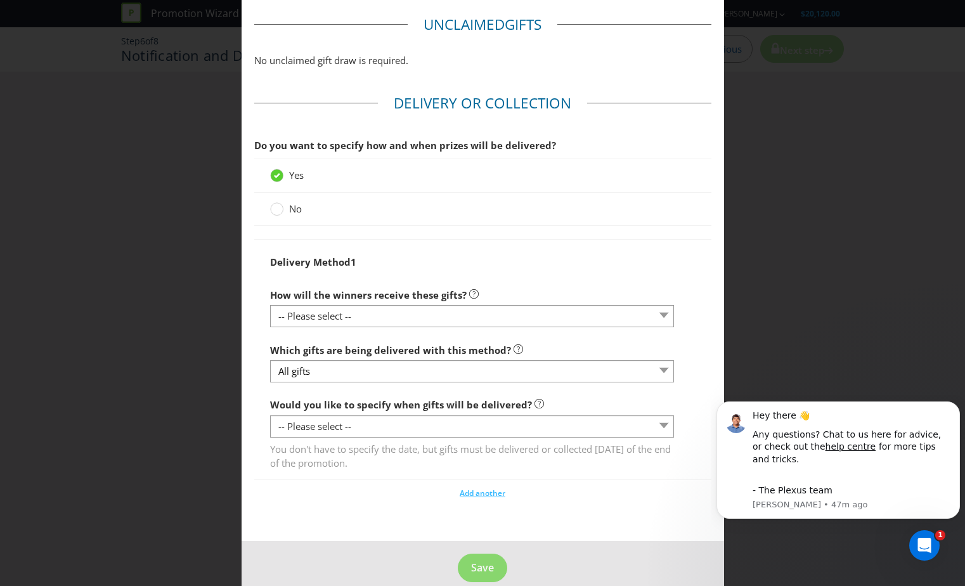
scroll to position [817, 0]
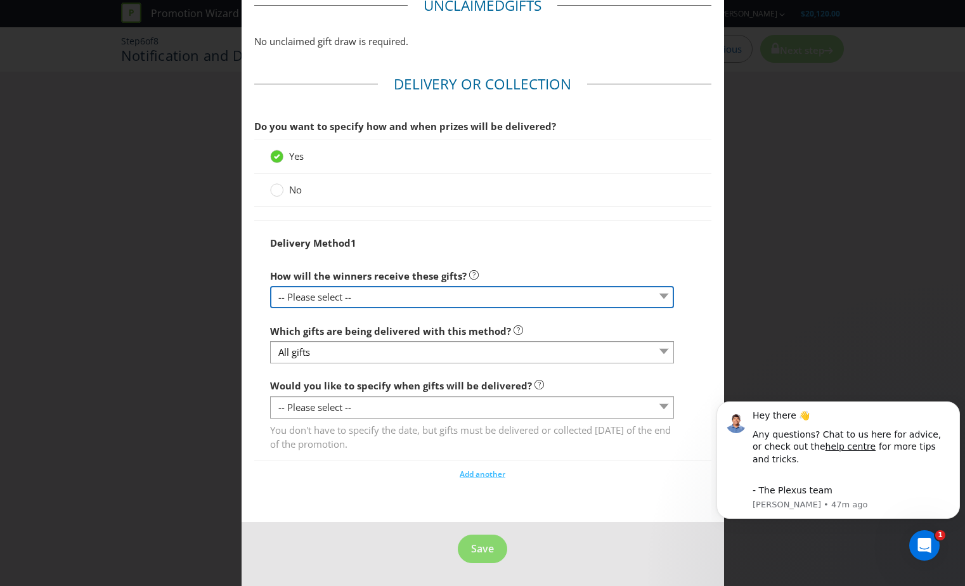
click at [351, 296] on select "-- Please select -- Delivered by mail Delivered by email Delivered in-person Co…" at bounding box center [472, 297] width 404 height 22
select select "MAIL"
click at [270, 286] on select "-- Please select -- Delivered by mail Delivered by email Delivered in-person Co…" at bounding box center [472, 297] width 404 height 22
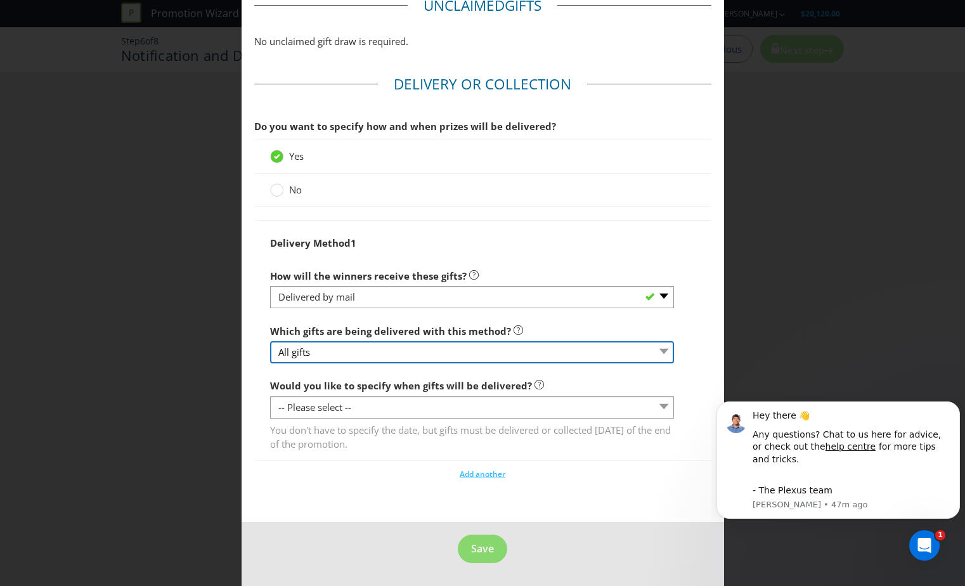
click at [350, 355] on select "All gifts" at bounding box center [472, 352] width 404 height 22
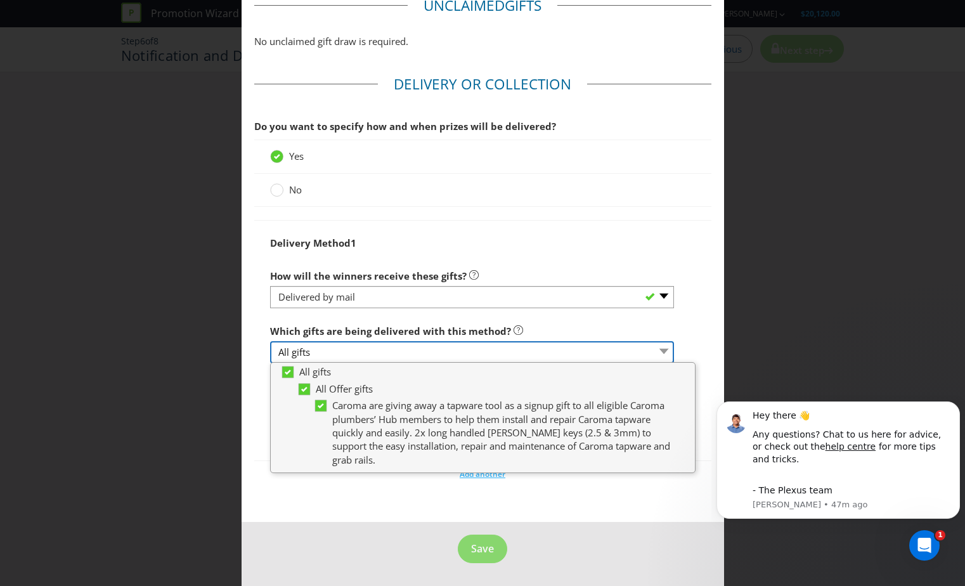
click at [350, 355] on select "All gifts" at bounding box center [472, 352] width 404 height 22
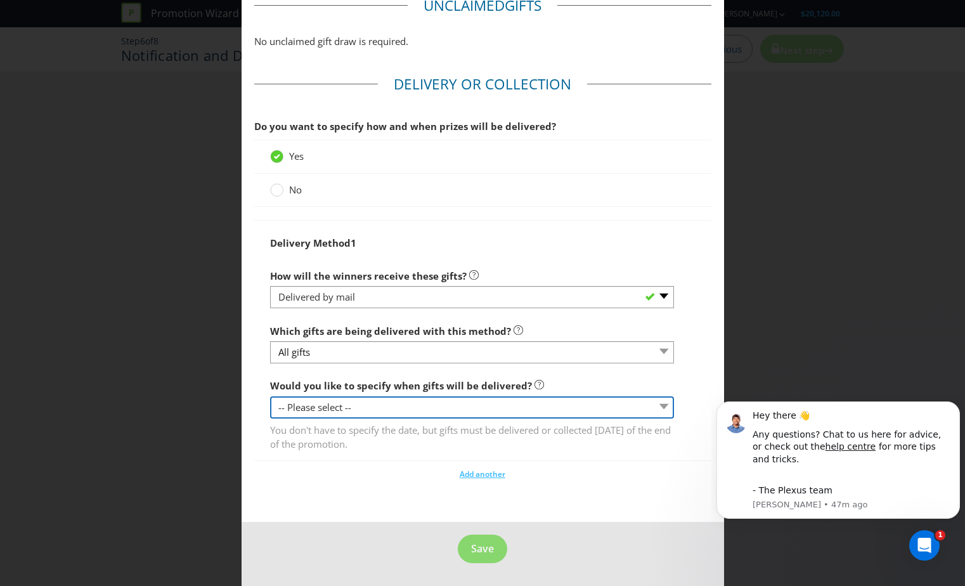
click at [364, 408] on select "-- Please select -- Yes, specific date (please specify) Yes, within a certain p…" at bounding box center [472, 407] width 404 height 22
select select "YES_PERIOD"
click at [270, 396] on select "-- Please select -- Yes, specific date (please specify) Yes, within a certain p…" at bounding box center [472, 407] width 404 height 22
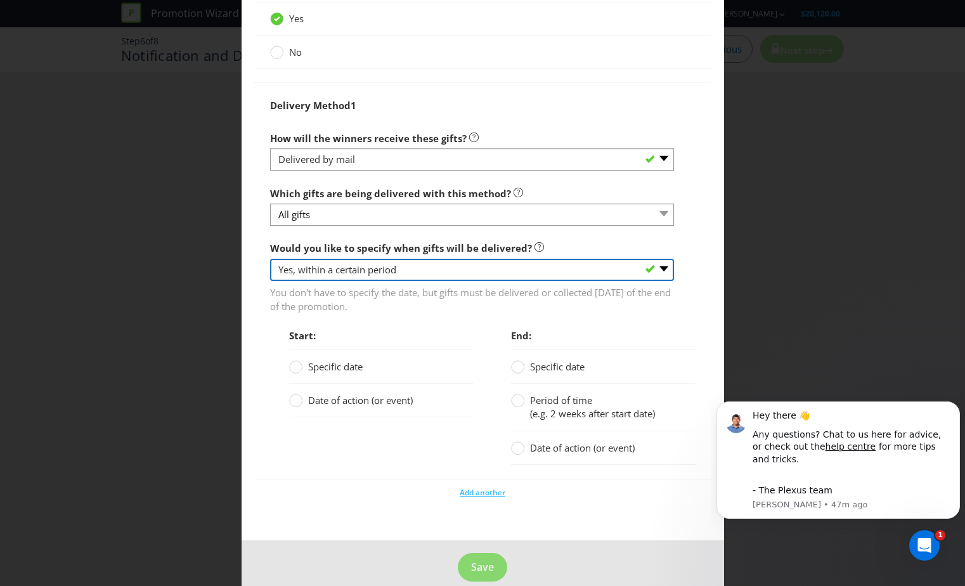
scroll to position [973, 0]
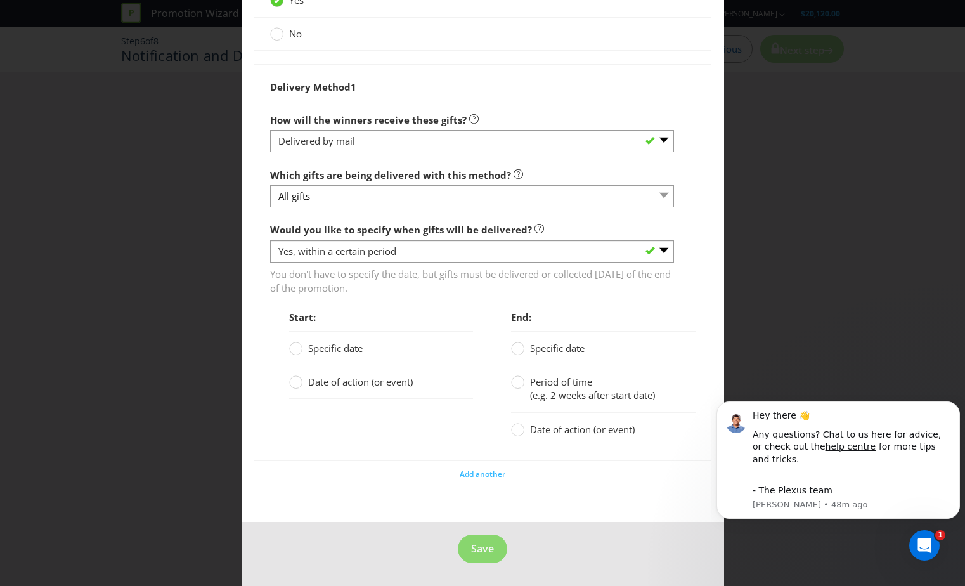
click at [329, 384] on span "Date of action (or event)" at bounding box center [360, 381] width 105 height 13
click at [0, 0] on input "Date of action (or event)" at bounding box center [0, 0] width 0 height 0
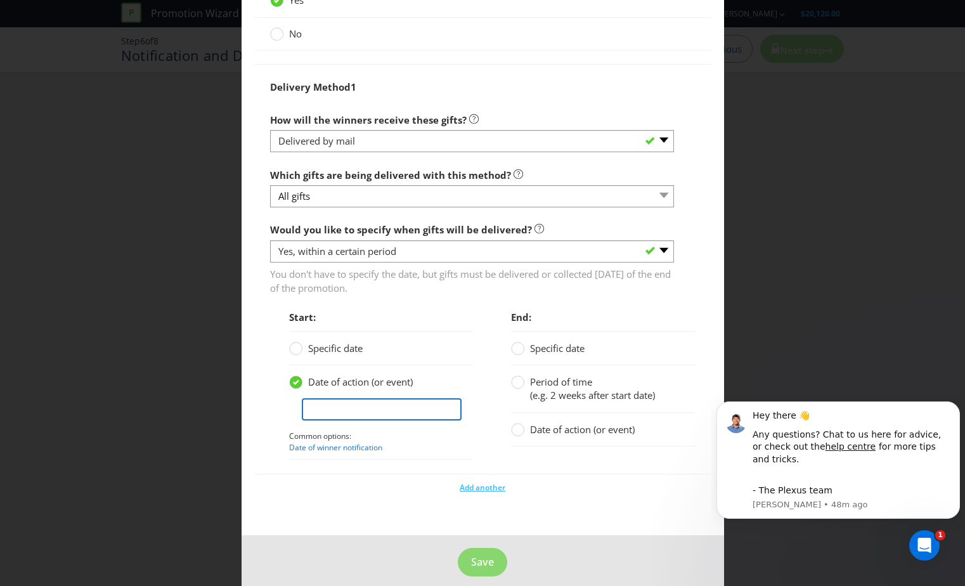
click at [336, 408] on input "text" at bounding box center [382, 409] width 160 height 22
type input "w"
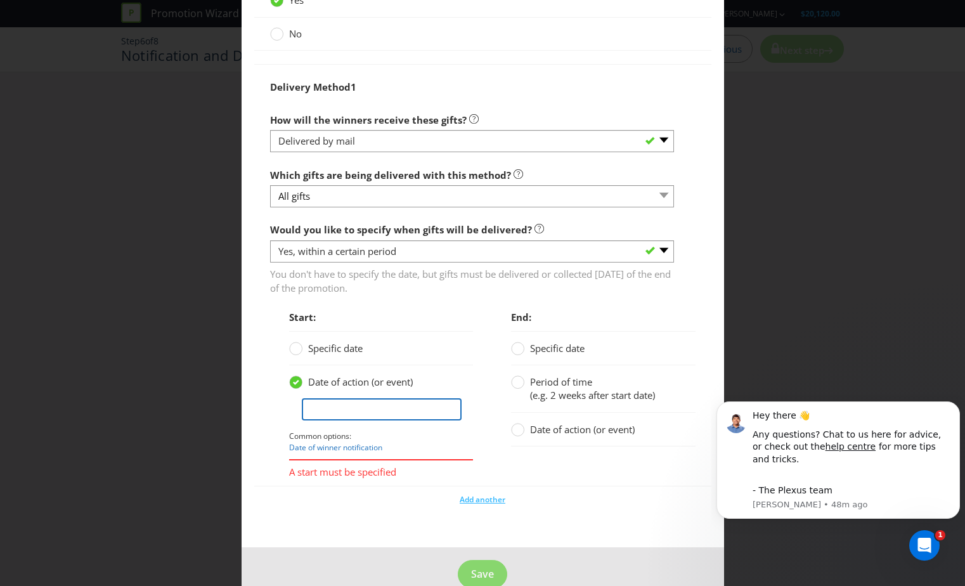
click at [375, 399] on input "text" at bounding box center [382, 409] width 160 height 22
drag, startPoint x: 432, startPoint y: 412, endPoint x: 284, endPoint y: 407, distance: 148.5
click at [284, 407] on div "Start: Specific date Date of action (or event) When memebr signs in Common opti…" at bounding box center [372, 394] width 223 height 181
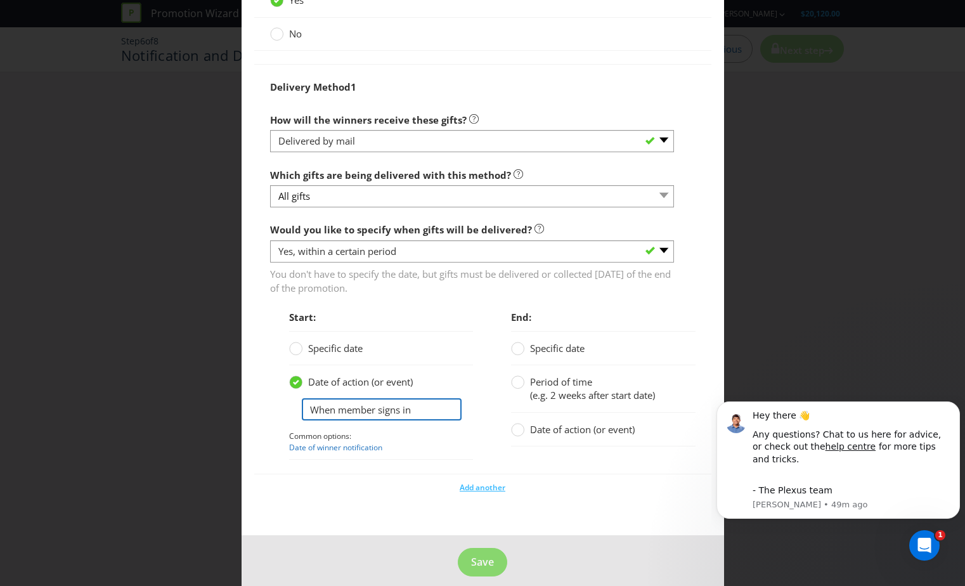
click at [438, 412] on input "When member signs in" at bounding box center [382, 409] width 160 height 22
type input "When member signs in to the offer"
click at [550, 389] on span "(e.g. 2 weeks after start date)" at bounding box center [592, 395] width 125 height 13
click at [0, 0] on input "Period of time (e.g. 2 weeks after start date)" at bounding box center [0, 0] width 0 height 0
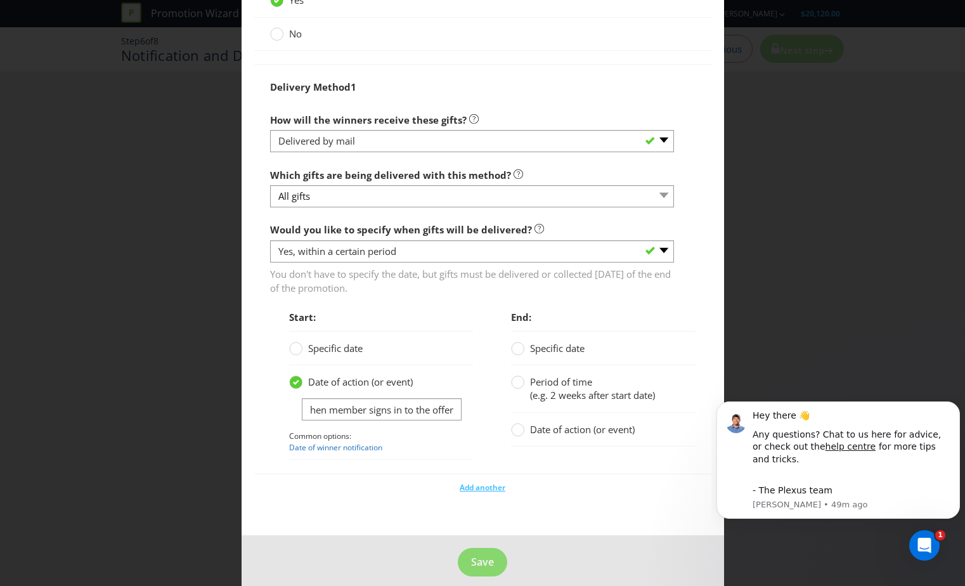
scroll to position [0, 0]
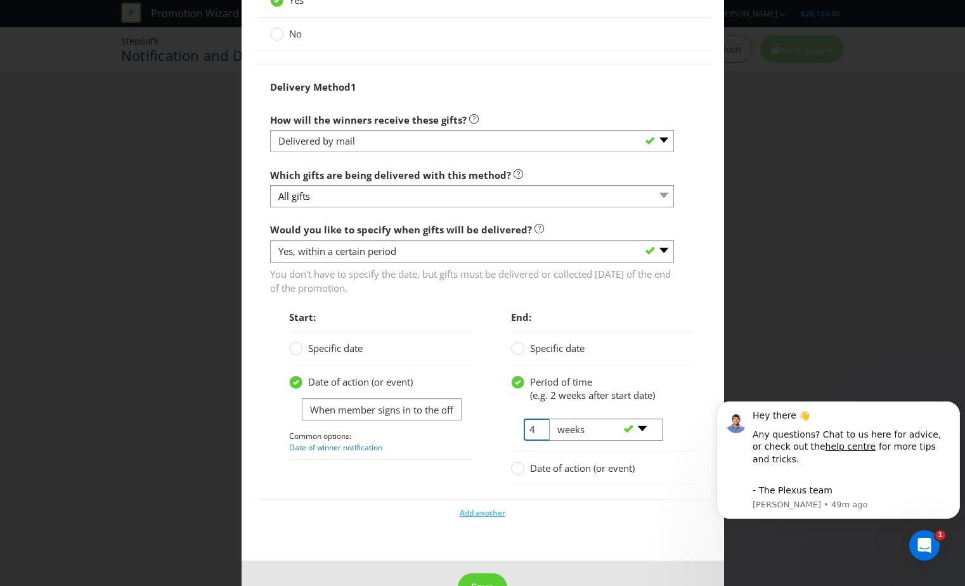
click at [532, 431] on input "4" at bounding box center [537, 430] width 27 height 22
drag, startPoint x: 534, startPoint y: 426, endPoint x: 509, endPoint y: 426, distance: 24.7
click at [511, 426] on span "4" at bounding box center [524, 430] width 27 height 22
click at [504, 440] on div "2 -- Please select -- days weeks months years" at bounding box center [596, 431] width 188 height 39
click at [445, 417] on input "When member signs in to the offer" at bounding box center [382, 409] width 160 height 22
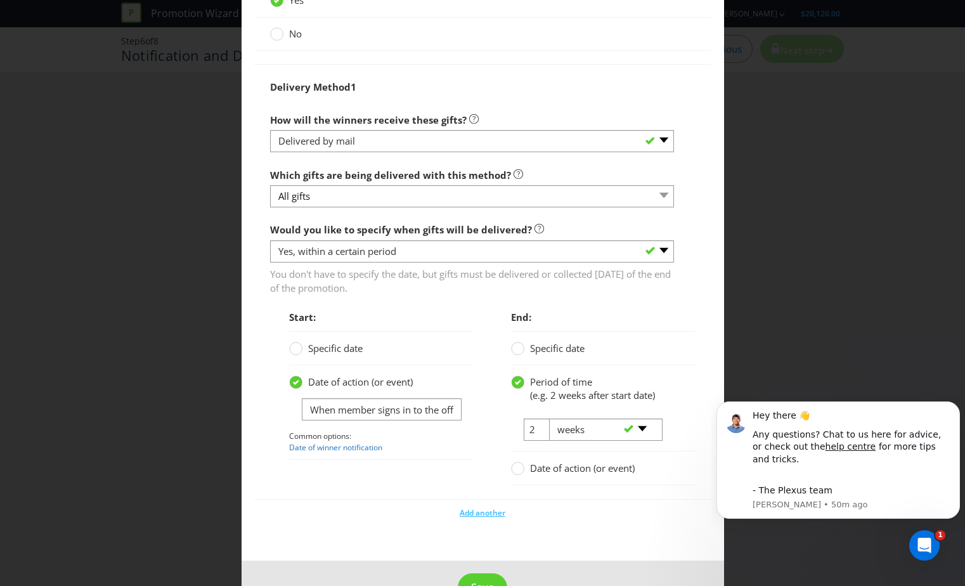
click at [438, 439] on p "Common options: Date of winner notification" at bounding box center [373, 442] width 169 height 22
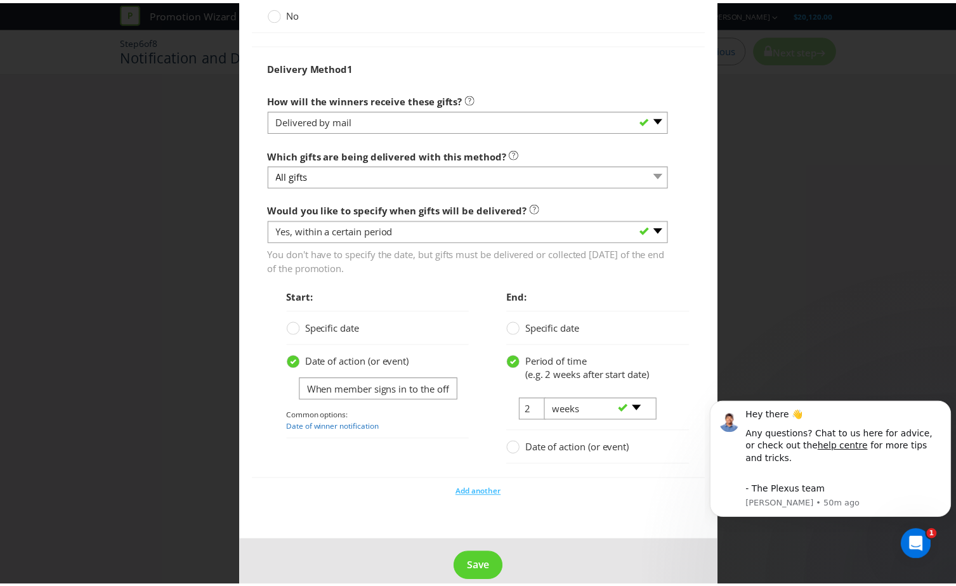
scroll to position [1012, 0]
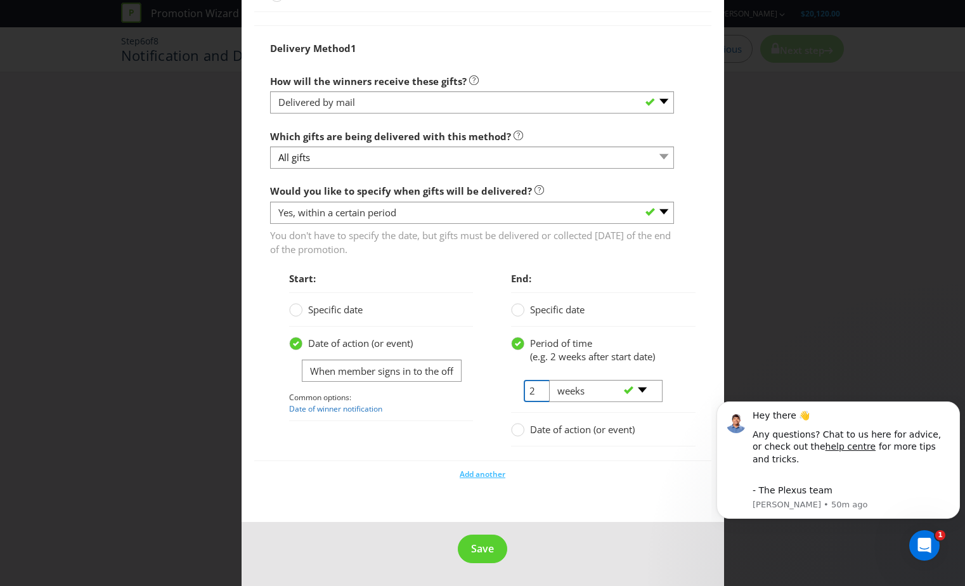
click at [528, 382] on input "2" at bounding box center [537, 391] width 27 height 22
drag, startPoint x: 530, startPoint y: 388, endPoint x: 512, endPoint y: 388, distance: 17.1
click at [512, 388] on span "2" at bounding box center [524, 391] width 27 height 22
type input "3"
click at [490, 421] on div "End: Specific date Period of time (e.g. 2 weeks after start date) 3 -- Please s…" at bounding box center [594, 363] width 223 height 194
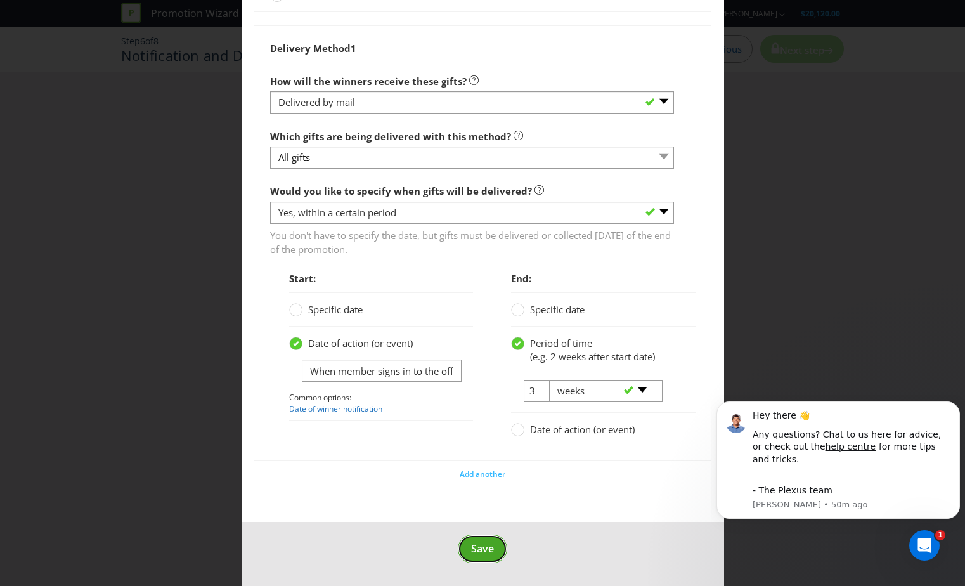
click at [480, 553] on span "Save" at bounding box center [482, 549] width 23 height 14
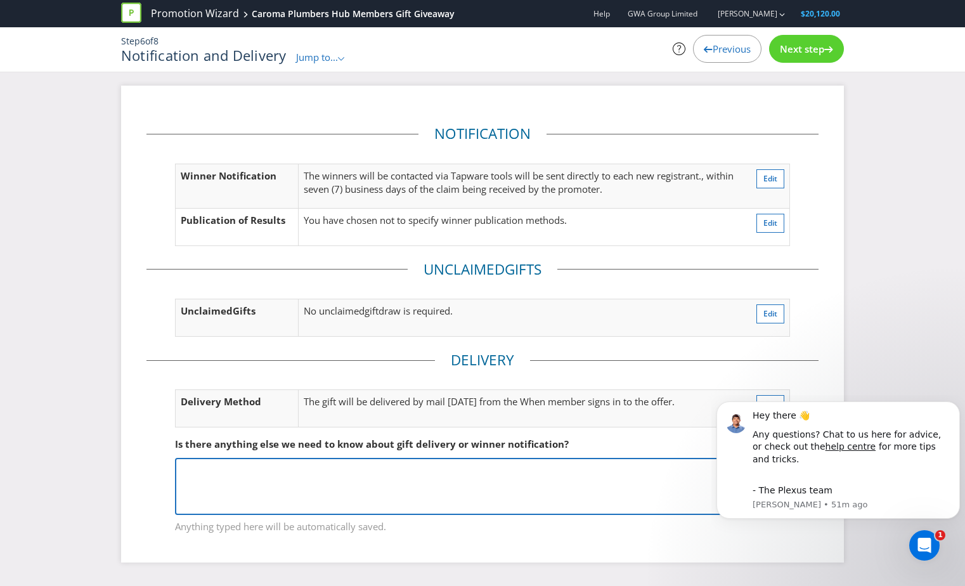
click at [303, 471] on textarea at bounding box center [482, 486] width 615 height 57
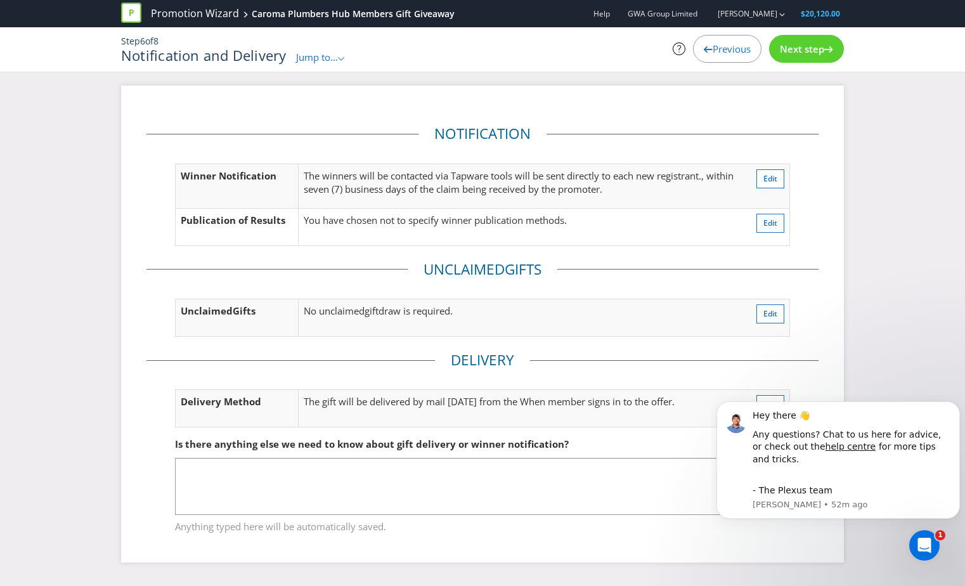
drag, startPoint x: 919, startPoint y: 307, endPoint x: 911, endPoint y: 306, distance: 8.3
click at [918, 307] on div "Notification Winner Notification The winners will be contacted via Tapware tool…" at bounding box center [482, 333] width 965 height 495
click at [797, 41] on div "Next step" at bounding box center [806, 49] width 75 height 28
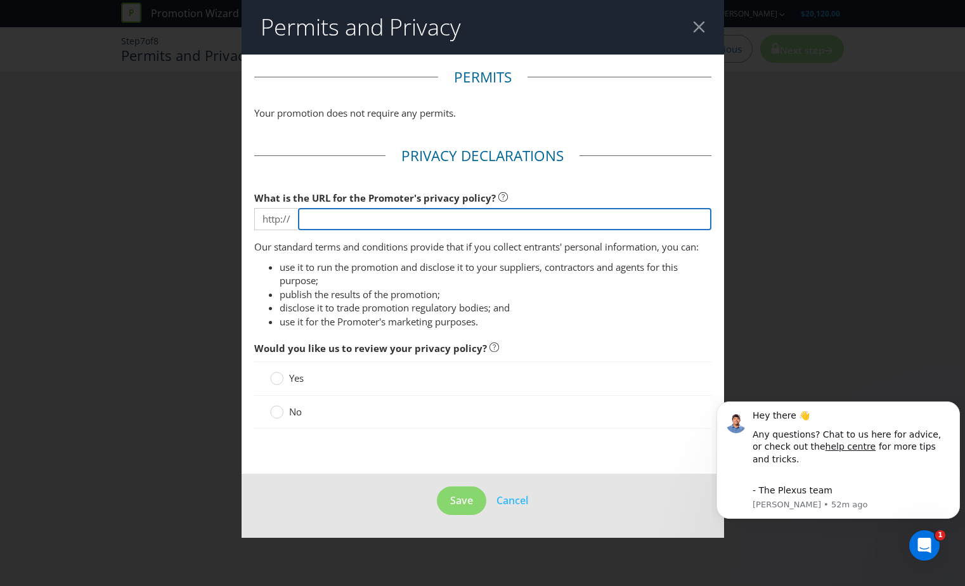
click at [418, 223] on input "text" at bounding box center [505, 219] width 414 height 22
paste input "https://www.caroma.com/au/privacy/"
type input "https://www.caroma.com/au/privacy/"
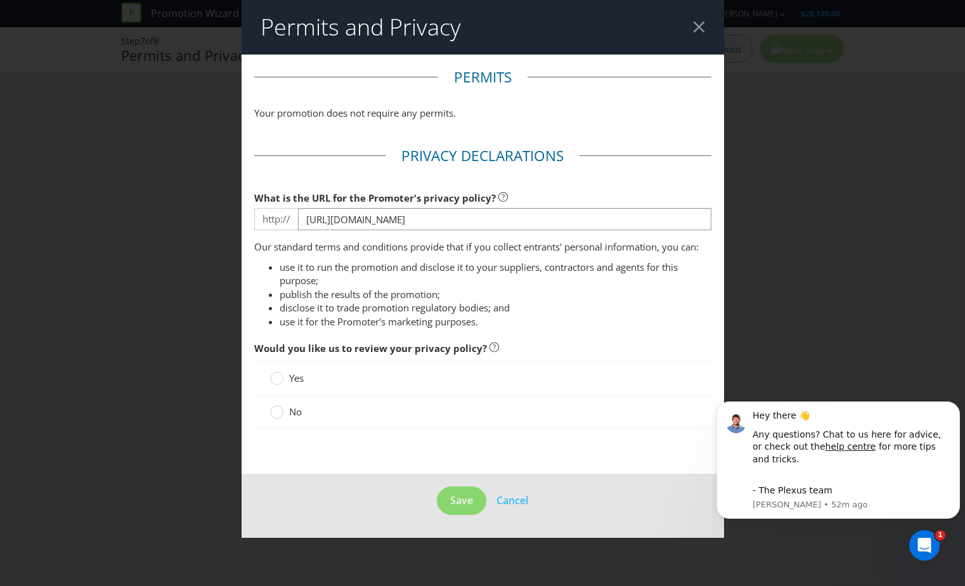
click at [291, 414] on span "No" at bounding box center [295, 411] width 13 height 13
click at [0, 0] on input "No" at bounding box center [0, 0] width 0 height 0
click at [455, 498] on span "Save" at bounding box center [461, 500] width 23 height 14
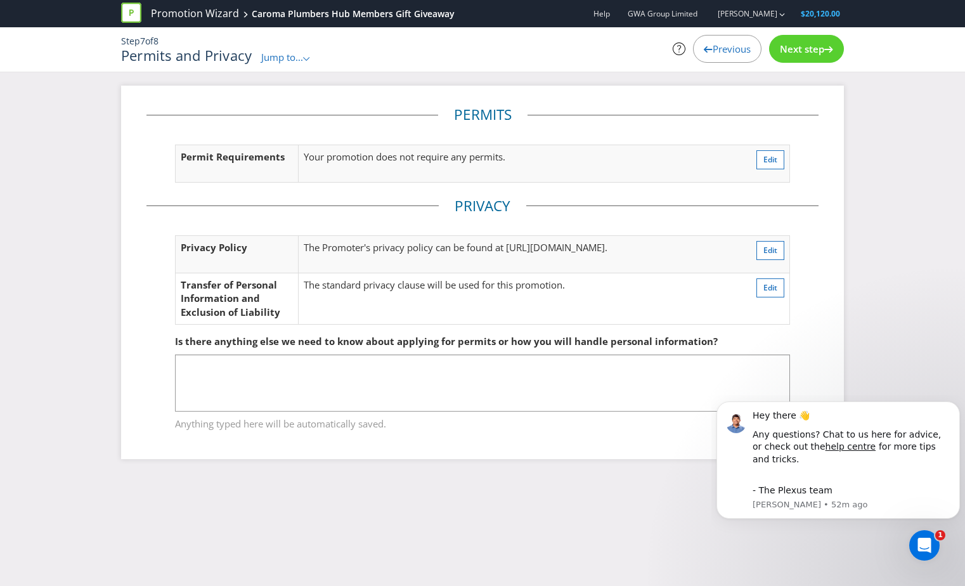
click at [791, 47] on span "Next step" at bounding box center [802, 48] width 44 height 13
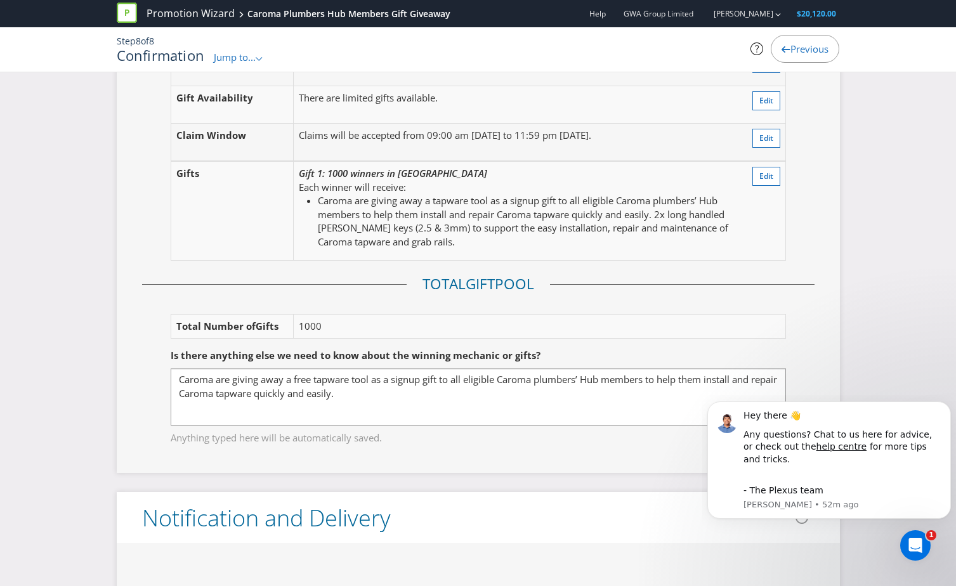
scroll to position [1649, 0]
click at [768, 179] on span "Edit" at bounding box center [766, 174] width 14 height 11
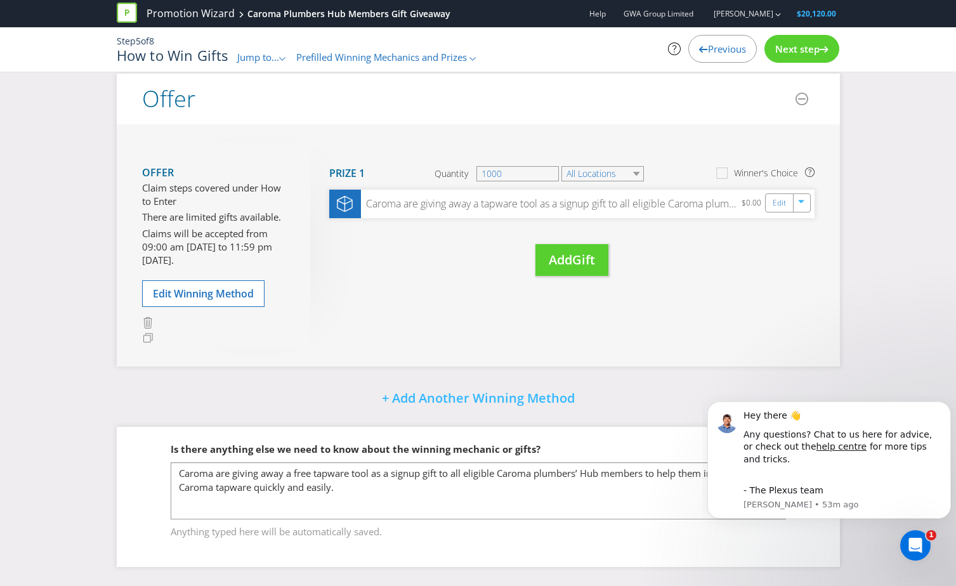
scroll to position [106, 0]
click at [802, 47] on span "Next step" at bounding box center [797, 48] width 44 height 13
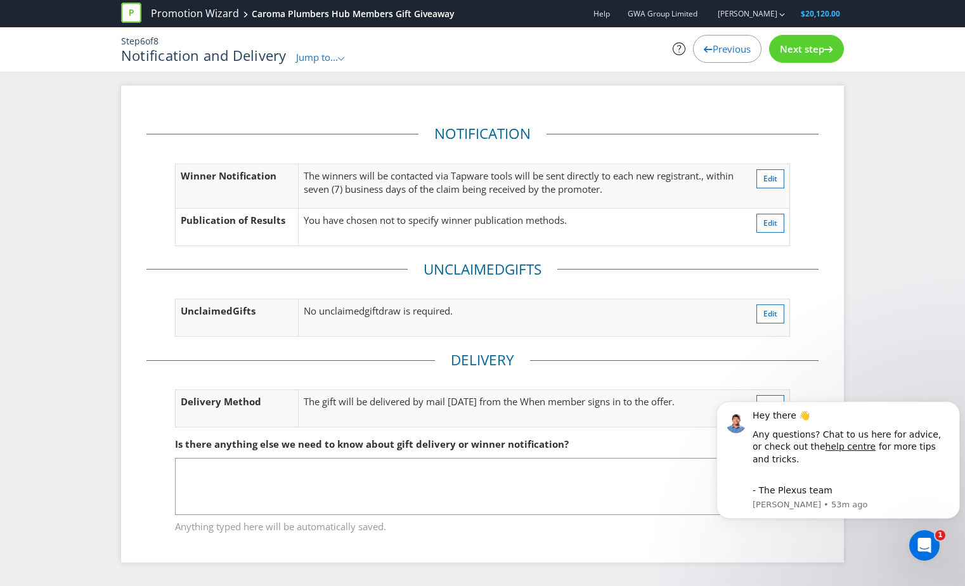
click at [808, 46] on span "Next step" at bounding box center [802, 48] width 44 height 13
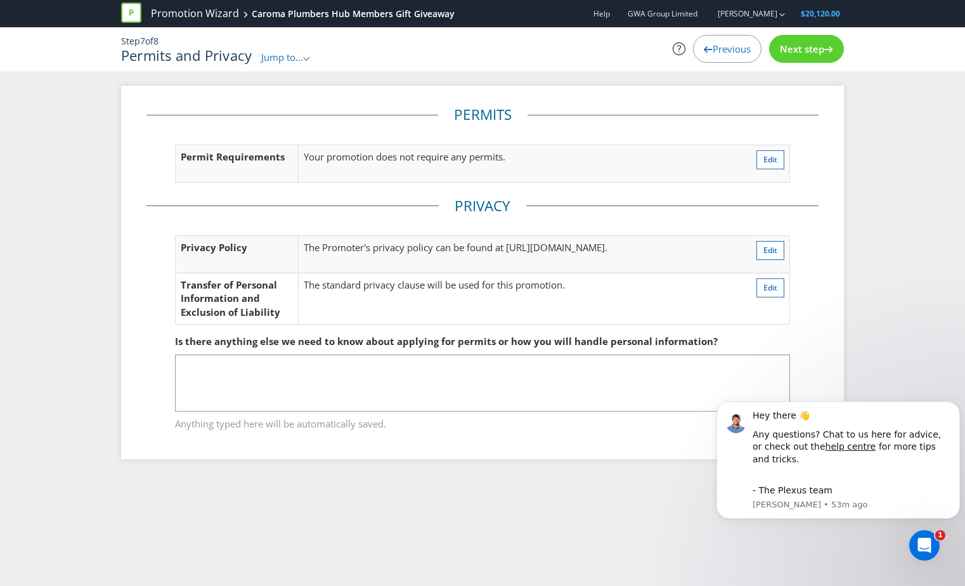
click at [804, 52] on span "Next step" at bounding box center [802, 48] width 44 height 13
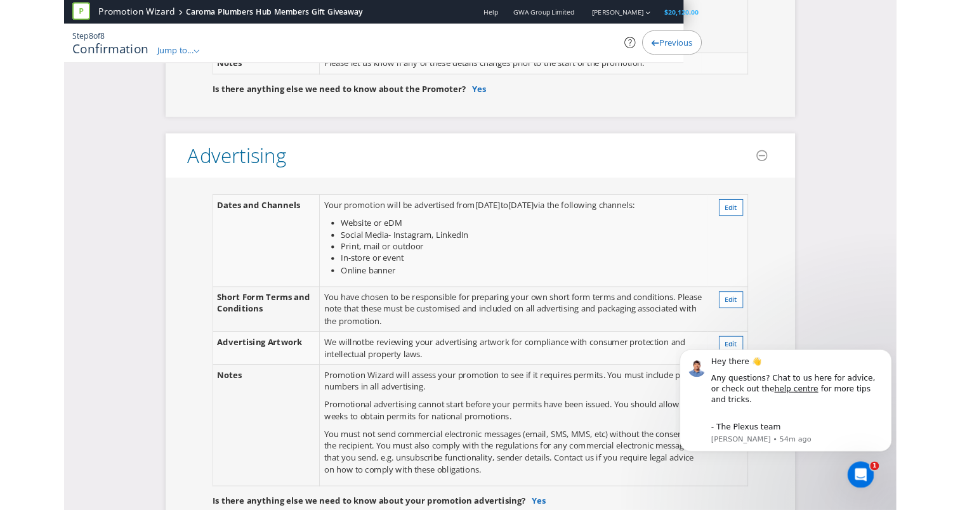
scroll to position [245, 0]
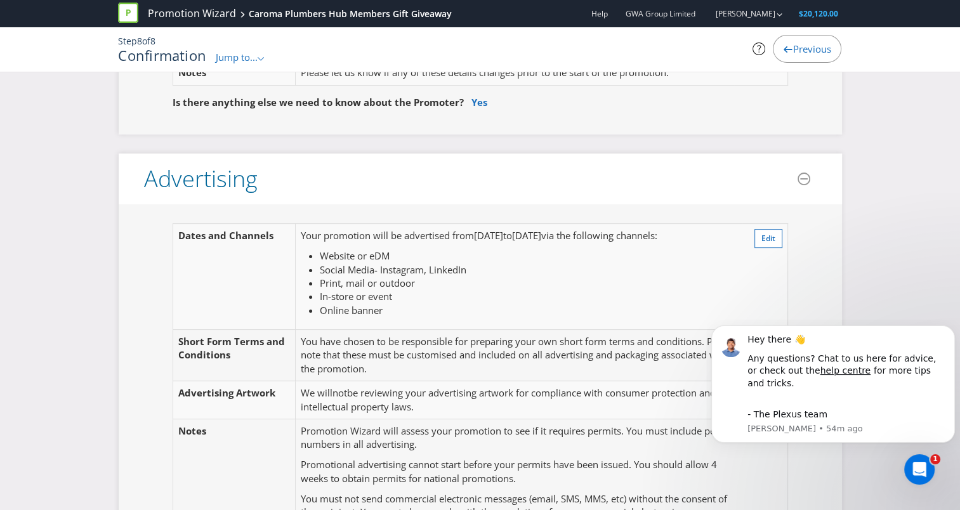
click at [806, 48] on span "Previous" at bounding box center [811, 48] width 38 height 13
